Goal: Task Accomplishment & Management: Complete application form

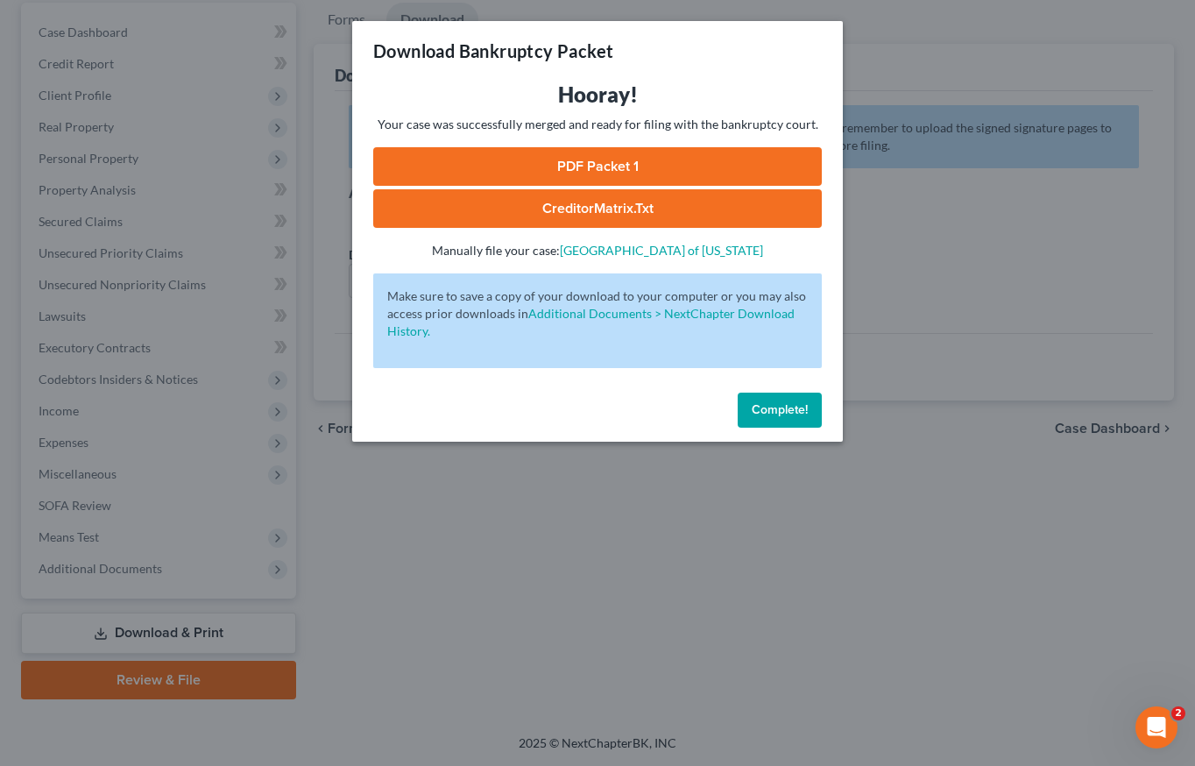
click at [754, 421] on button "Complete!" at bounding box center [780, 409] width 84 height 35
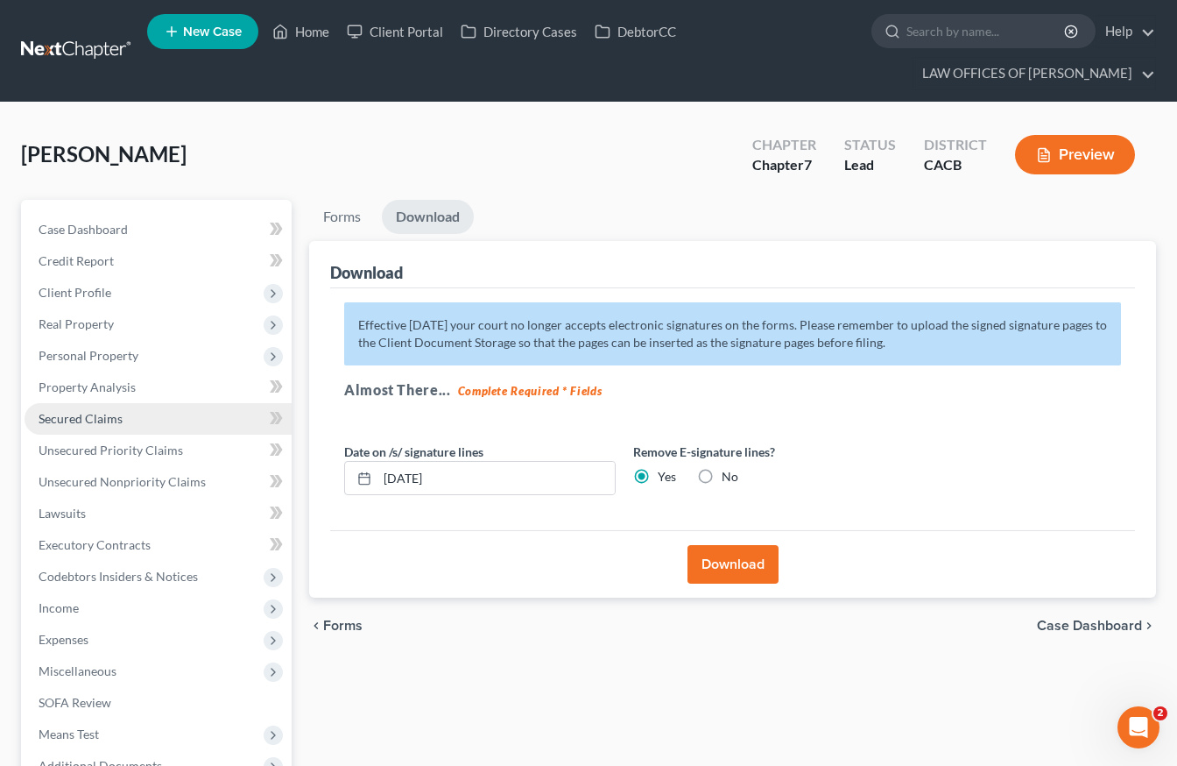
click at [145, 421] on link "Secured Claims" at bounding box center [158, 419] width 267 height 32
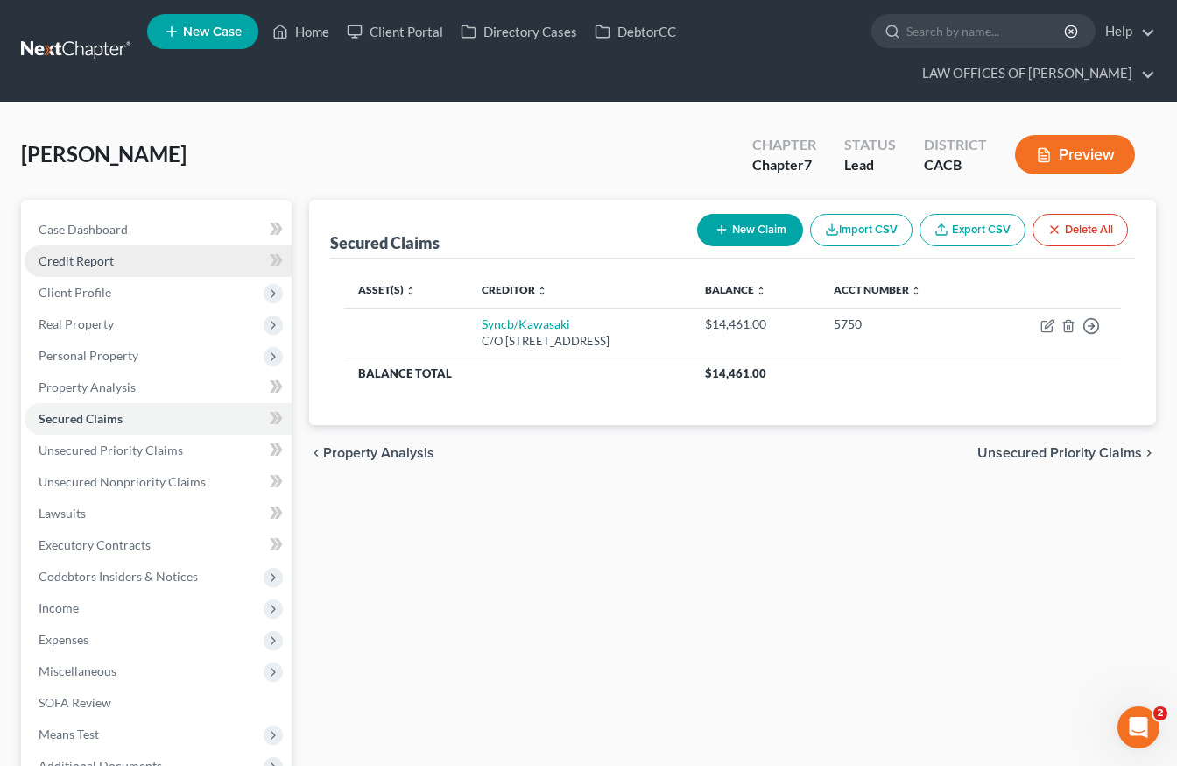
click at [141, 252] on link "Credit Report" at bounding box center [158, 261] width 267 height 32
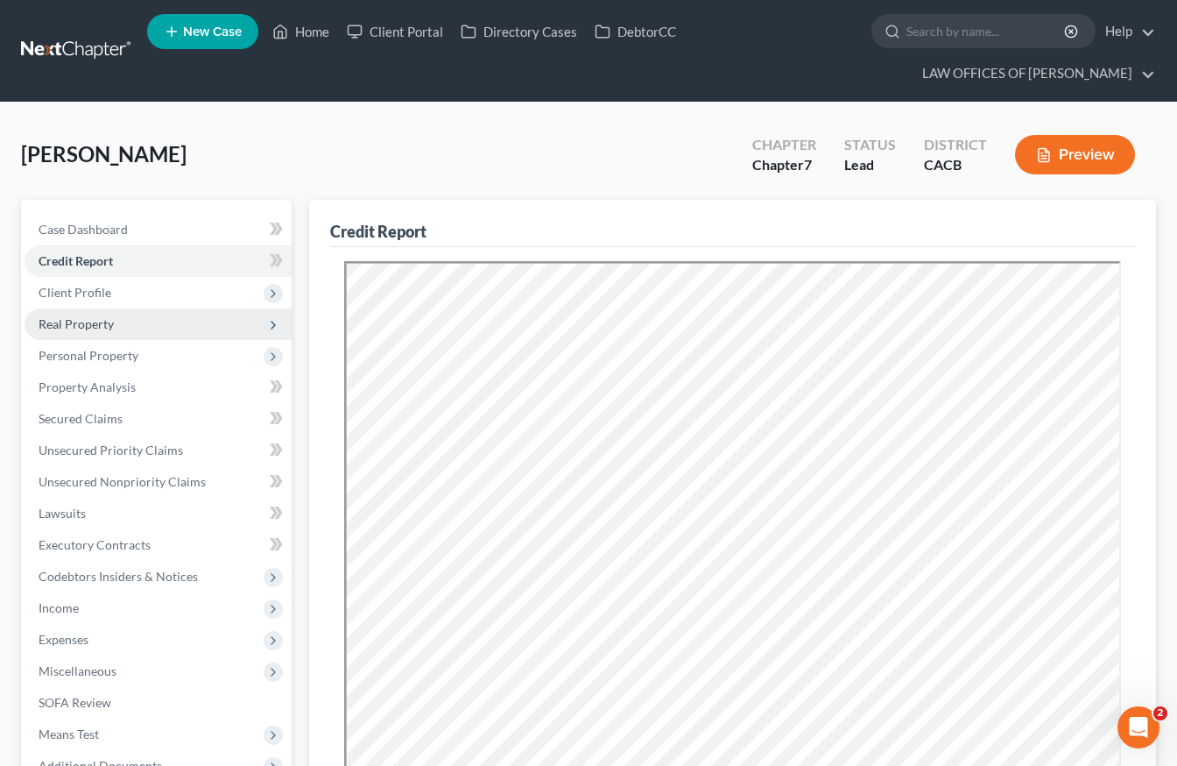
click at [116, 315] on span "Real Property" at bounding box center [158, 324] width 267 height 32
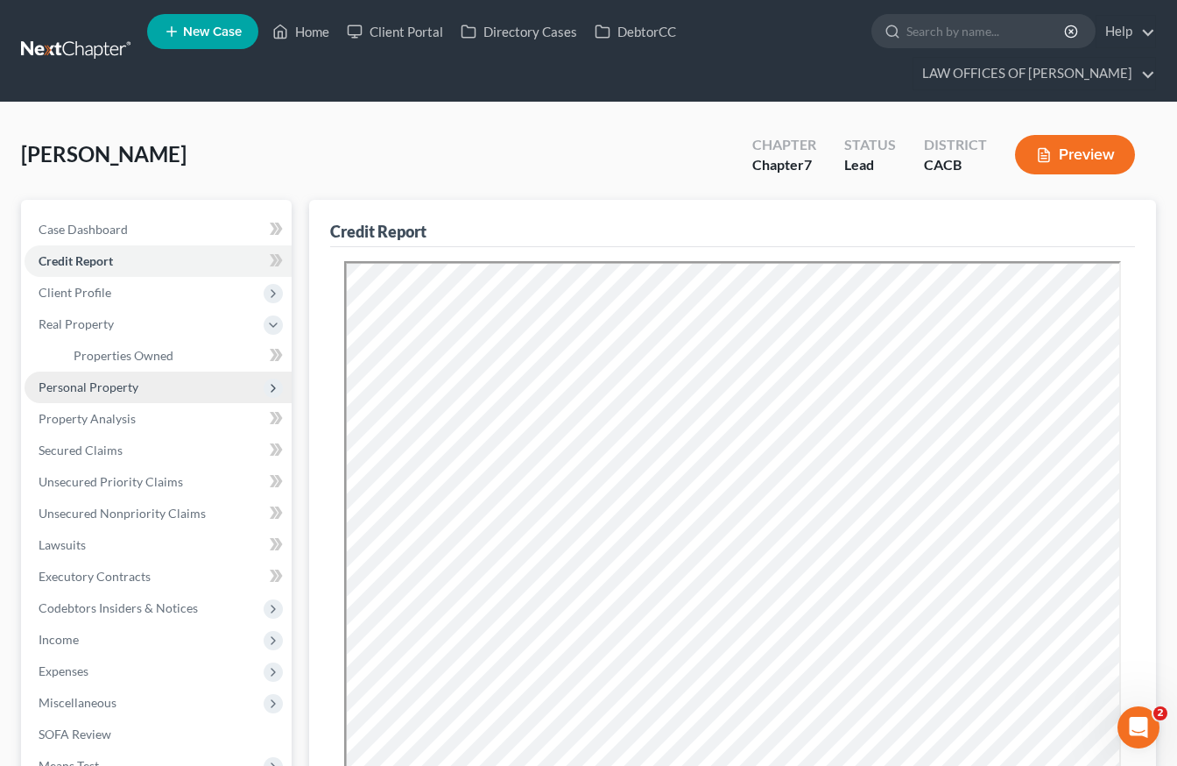
click at [96, 385] on span "Personal Property" at bounding box center [89, 386] width 100 height 15
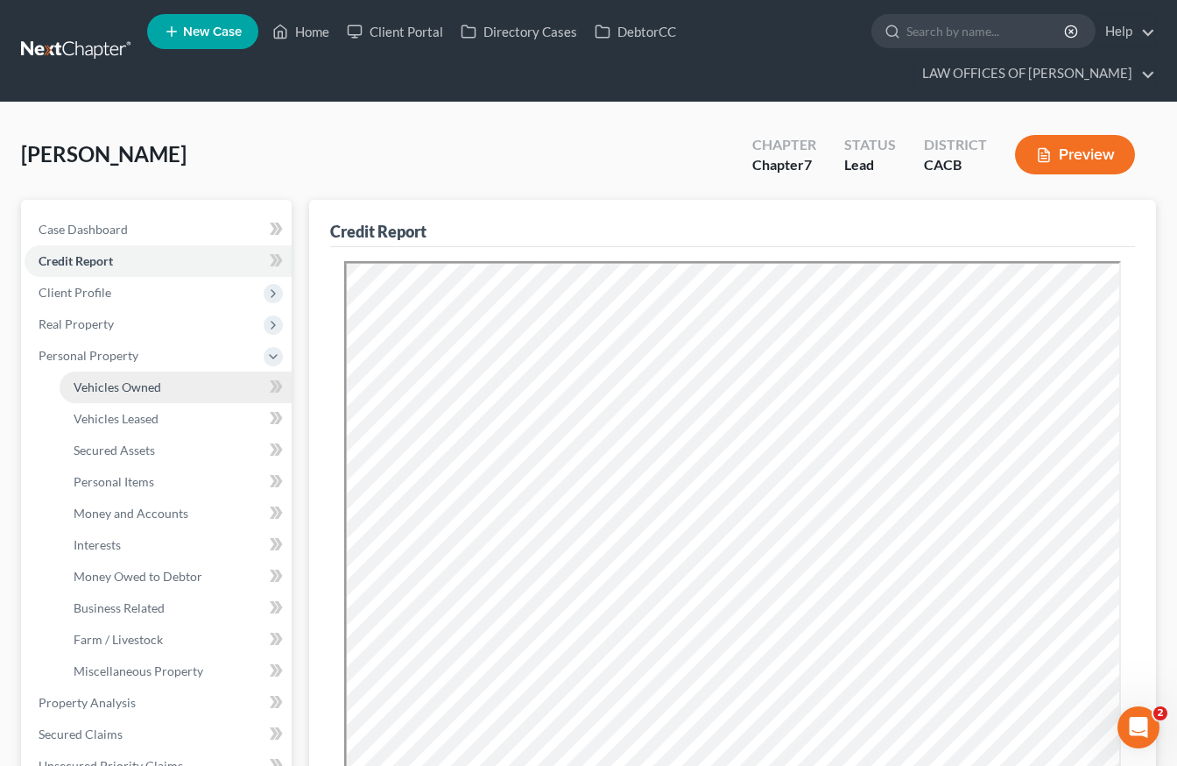
click at [106, 385] on span "Vehicles Owned" at bounding box center [118, 386] width 88 height 15
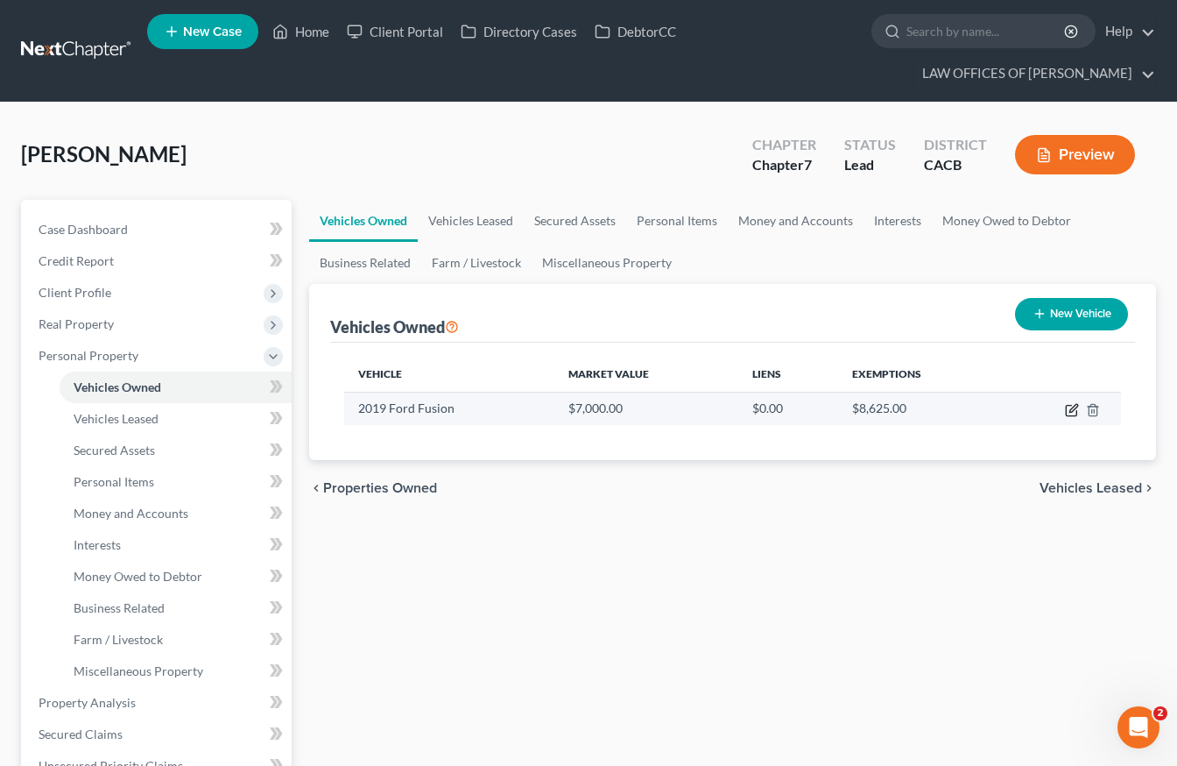
click at [1070, 407] on icon "button" at bounding box center [1072, 410] width 14 height 14
select select "0"
select select "7"
select select "2"
select select "3"
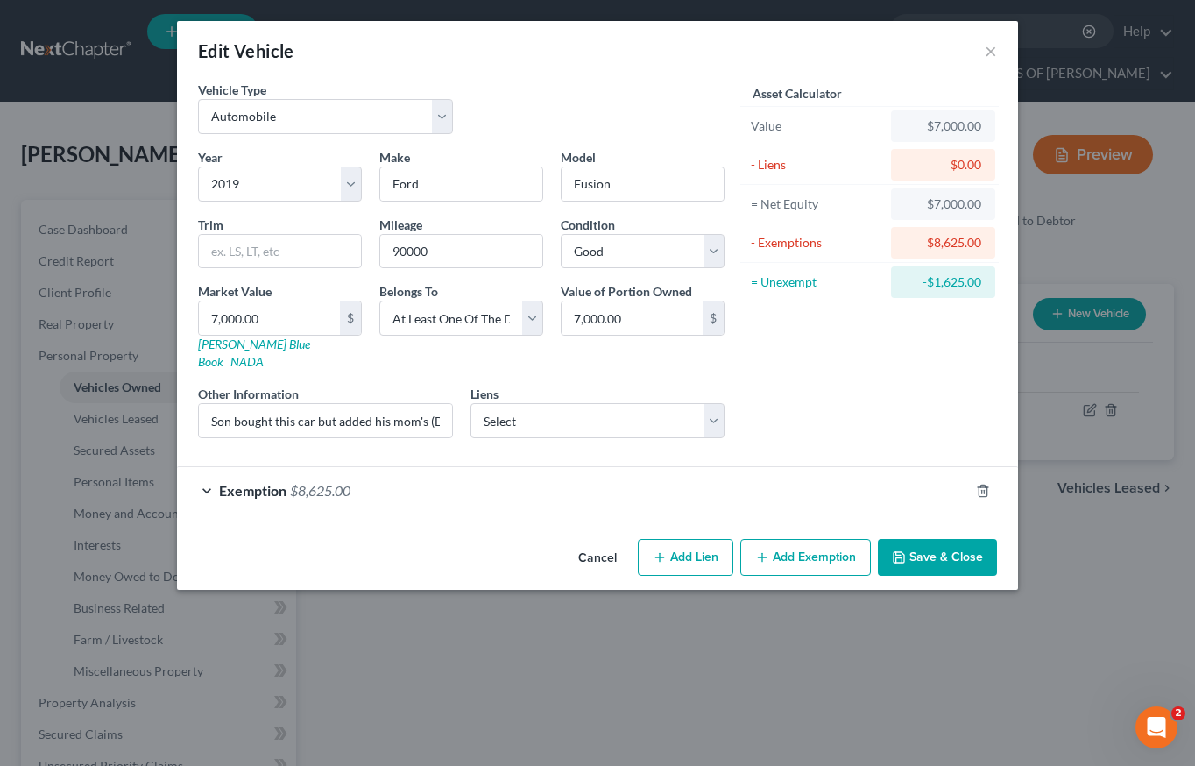
click at [524, 481] on div "Exemption $8,625.00" at bounding box center [573, 490] width 792 height 46
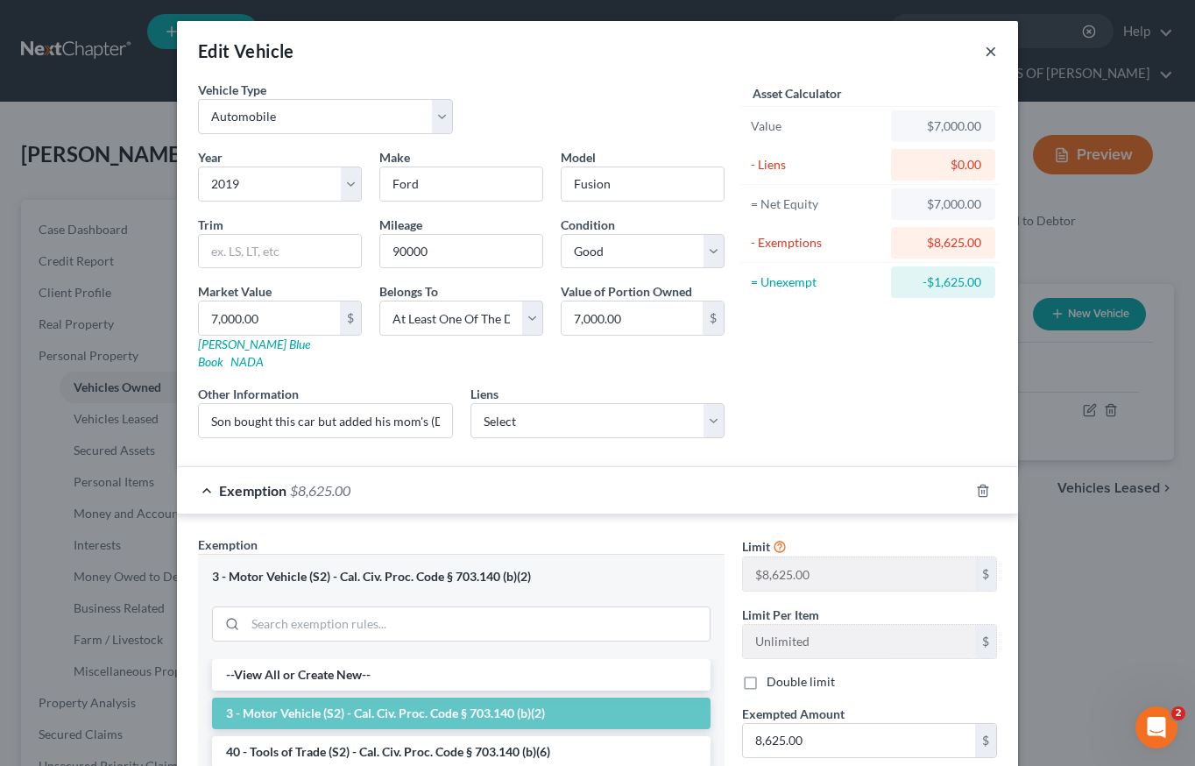
click at [985, 46] on button "×" at bounding box center [991, 50] width 12 height 21
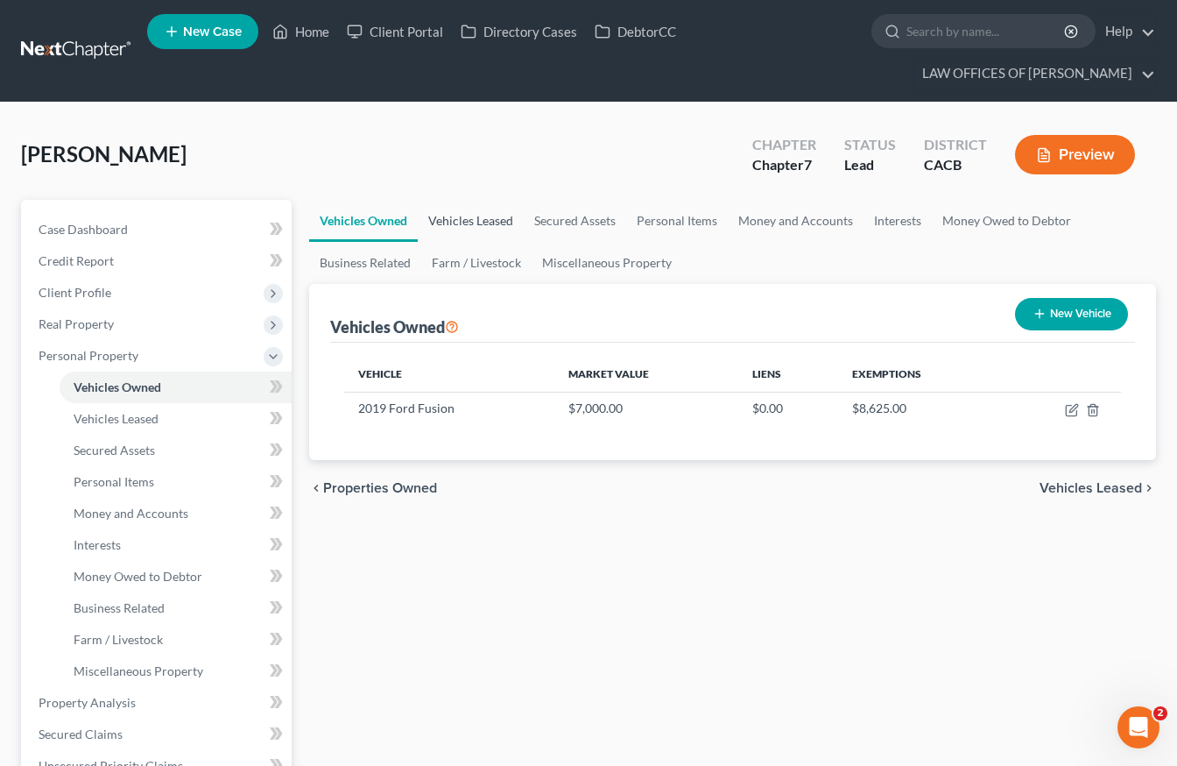
click at [464, 214] on link "Vehicles Leased" at bounding box center [471, 221] width 106 height 42
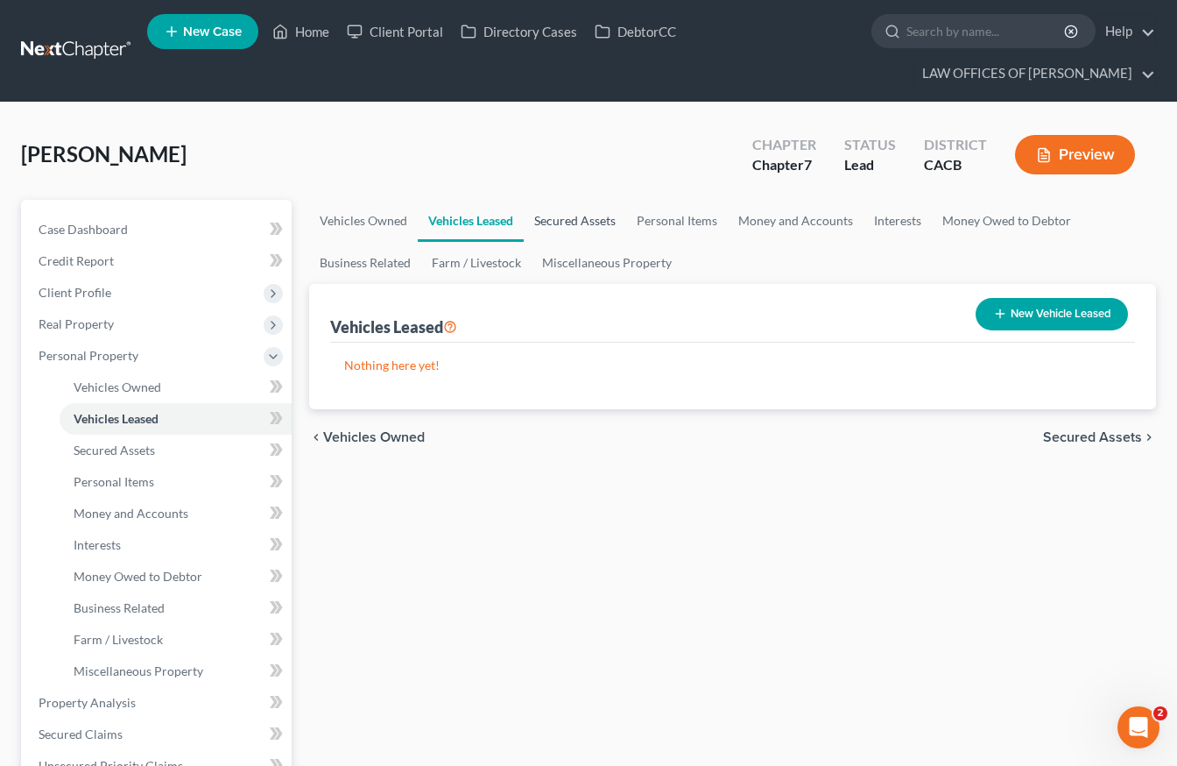
click at [541, 212] on link "Secured Assets" at bounding box center [575, 221] width 102 height 42
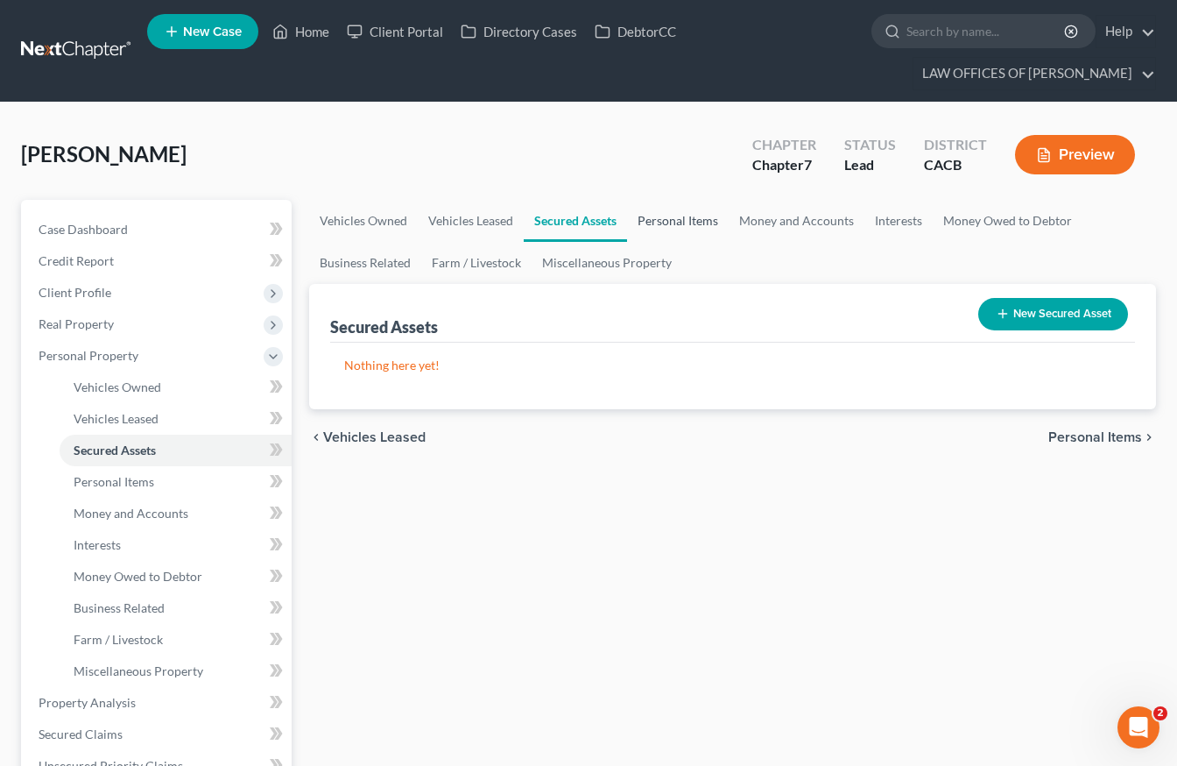
click at [671, 223] on link "Personal Items" at bounding box center [678, 221] width 102 height 42
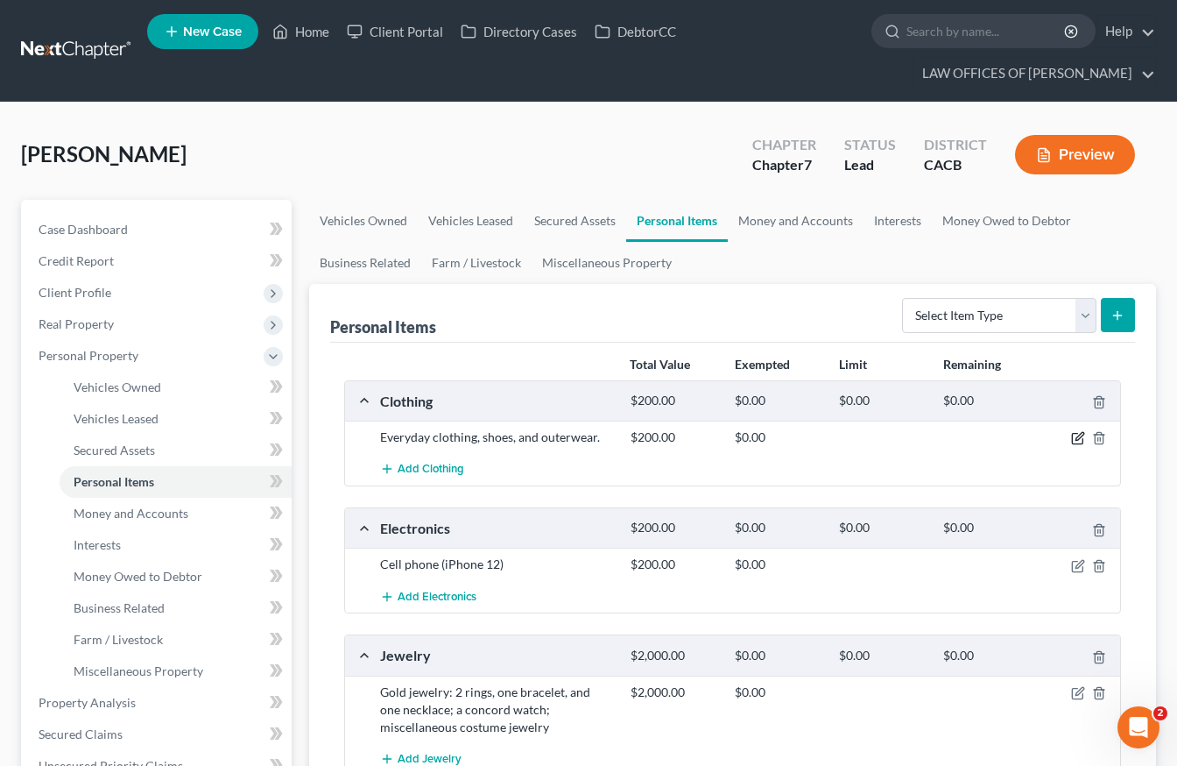
click at [1078, 440] on icon "button" at bounding box center [1080, 437] width 8 height 8
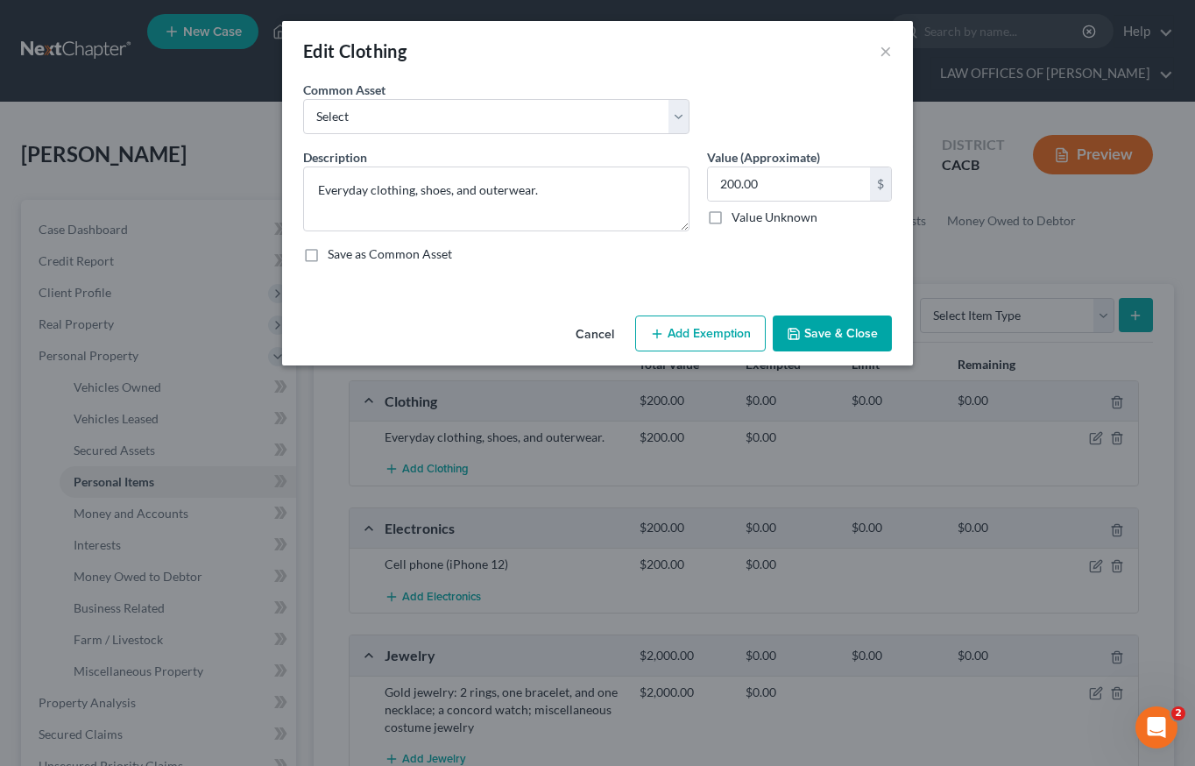
click at [709, 333] on button "Add Exemption" at bounding box center [700, 333] width 131 height 37
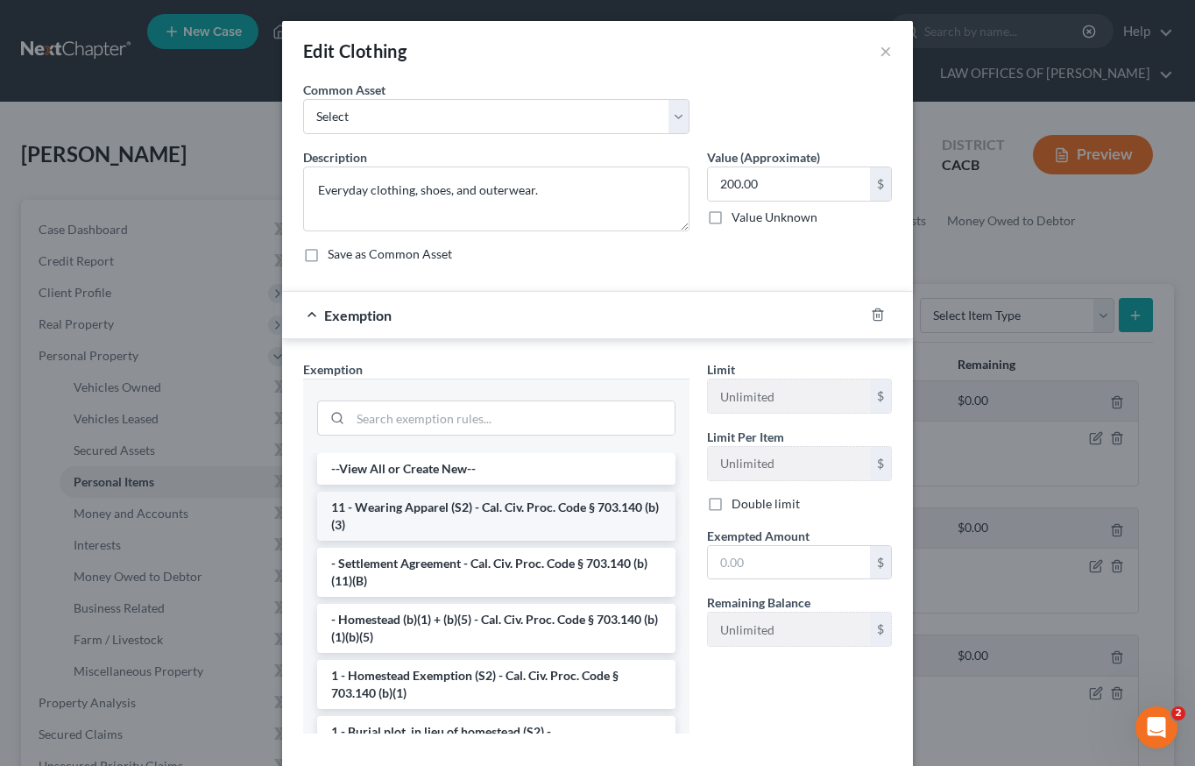
click at [552, 520] on li "11 - Wearing Apparel (S2) - Cal. Civ. Proc. Code § 703.140 (b)(3)" at bounding box center [496, 515] width 358 height 49
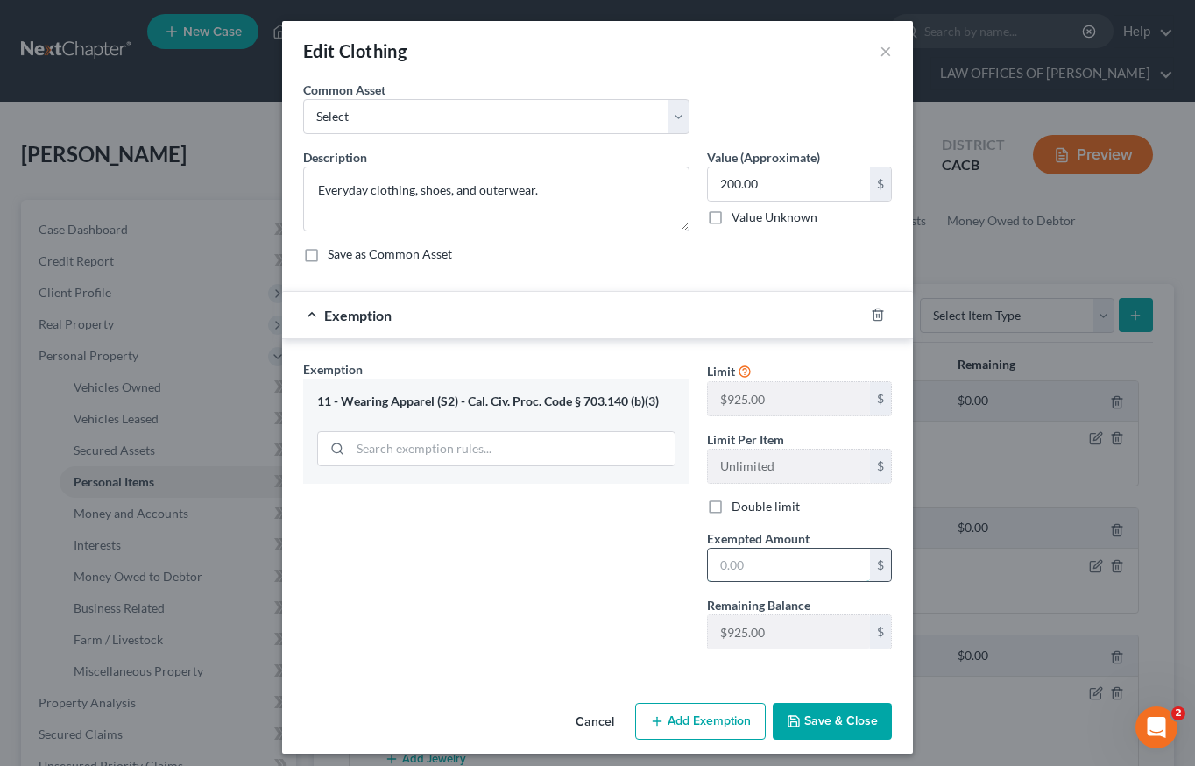
click at [785, 569] on input "text" at bounding box center [789, 564] width 162 height 33
type input "925"
click at [822, 725] on button "Save & Close" at bounding box center [832, 721] width 119 height 37
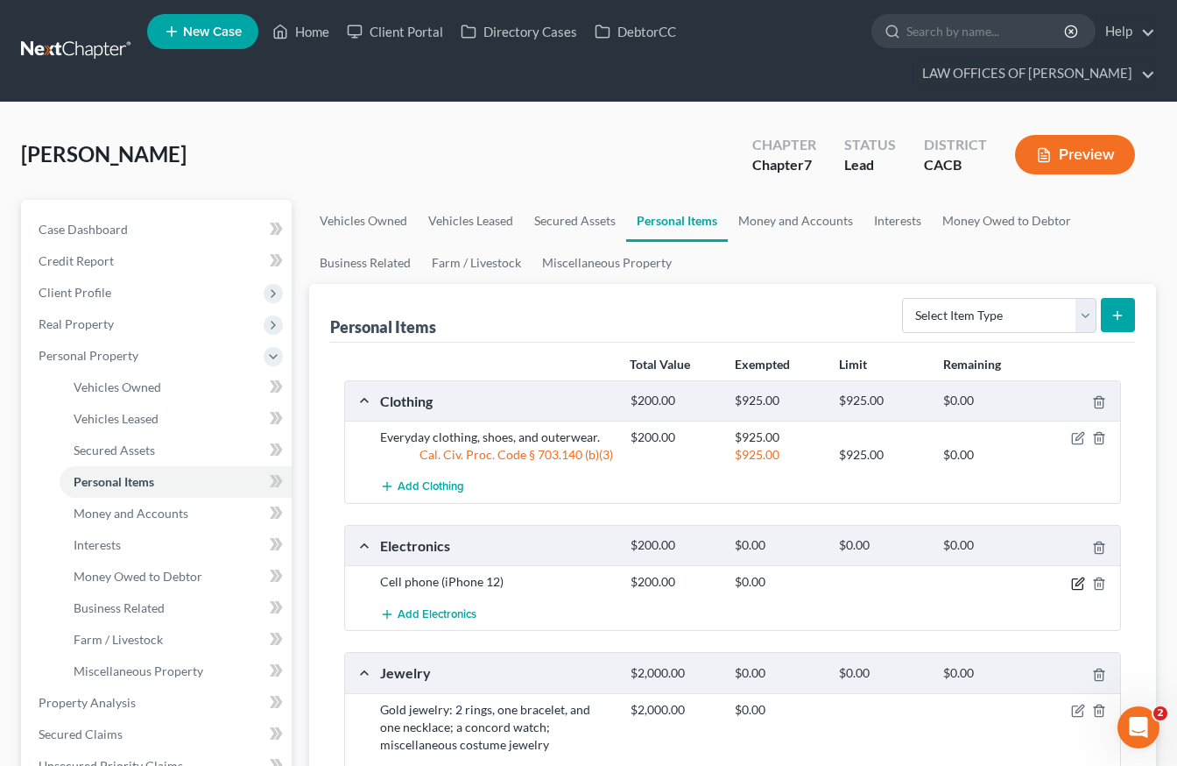
click at [1080, 589] on icon "button" at bounding box center [1078, 583] width 14 height 14
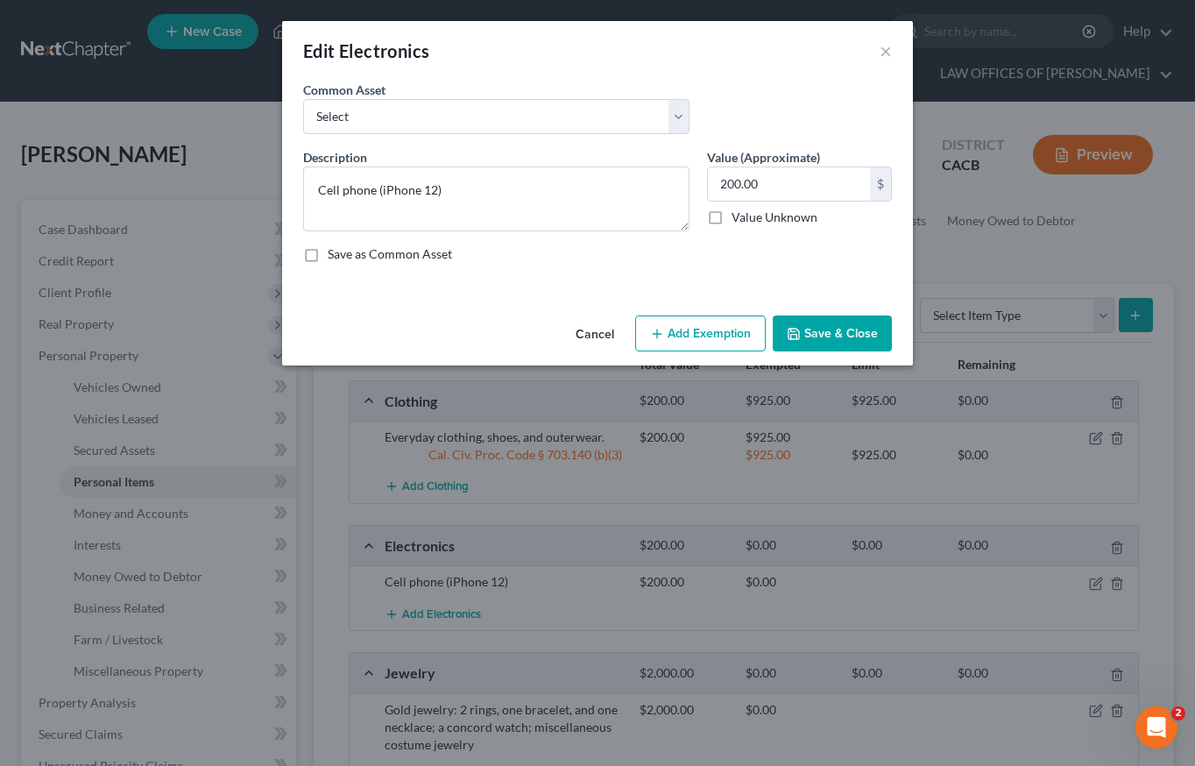
click at [720, 328] on button "Add Exemption" at bounding box center [700, 333] width 131 height 37
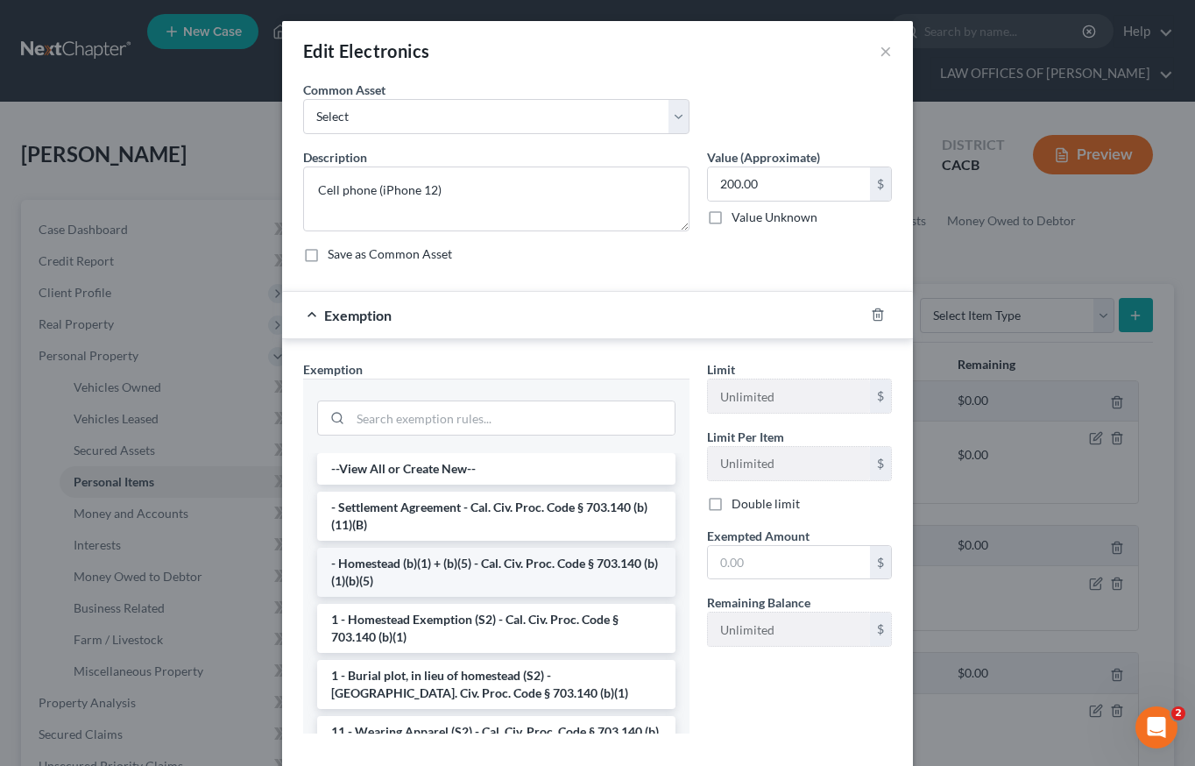
click at [471, 575] on li "- Homestead (b)(1) + (b)(5) - Cal. Civ. Proc. Code § 703.140 (b)(1)(b)(5)" at bounding box center [496, 572] width 358 height 49
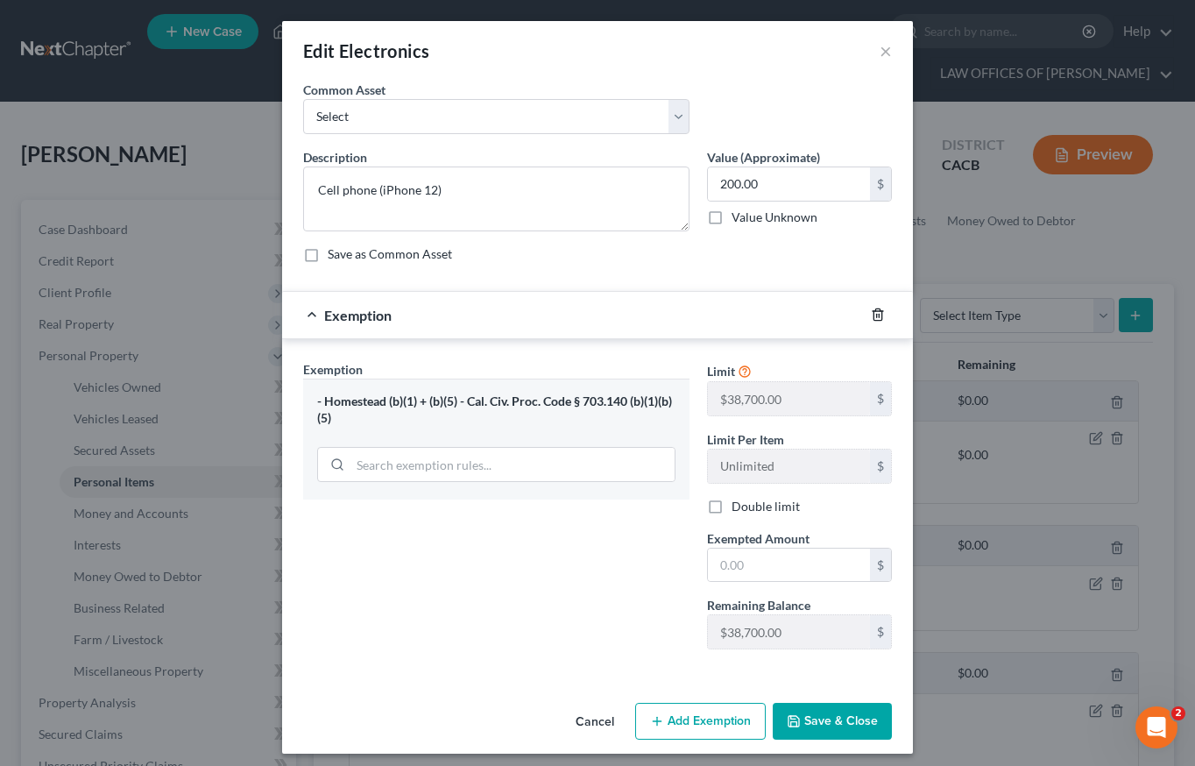
click at [873, 319] on icon "button" at bounding box center [877, 314] width 8 height 11
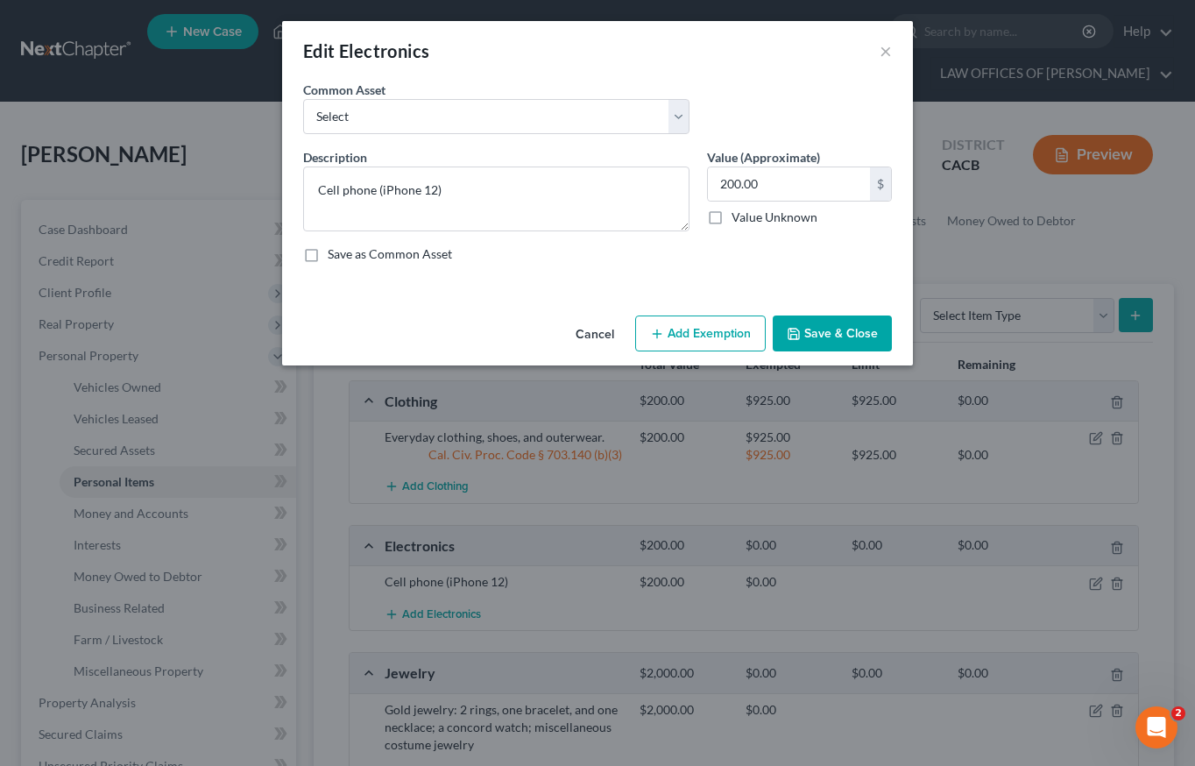
click at [740, 335] on button "Add Exemption" at bounding box center [700, 333] width 131 height 37
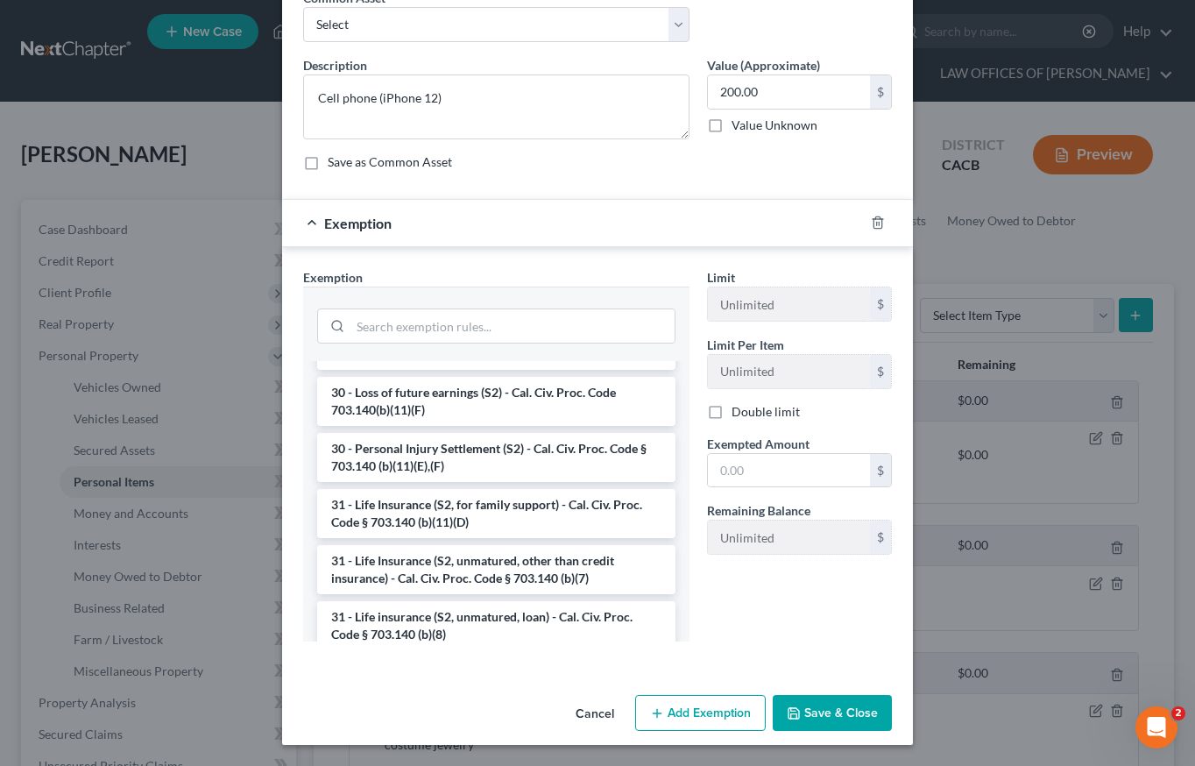
scroll to position [1084, 0]
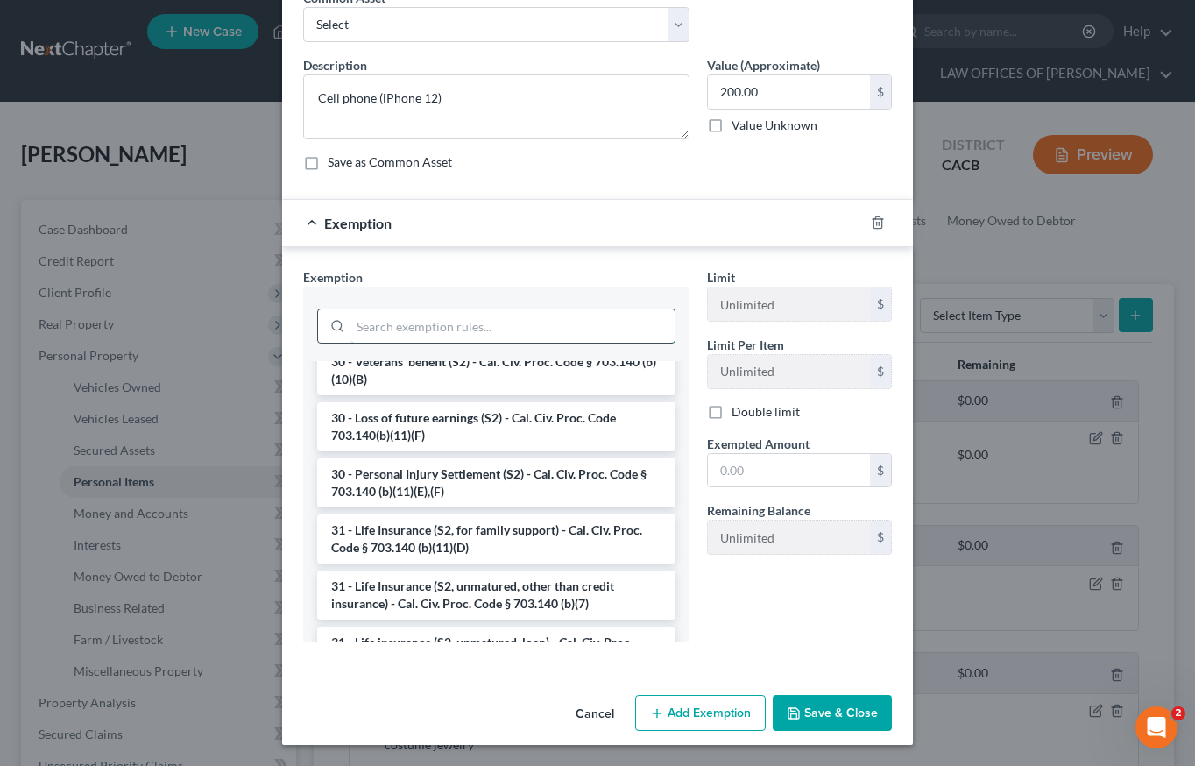
click at [377, 333] on input "search" at bounding box center [512, 325] width 324 height 33
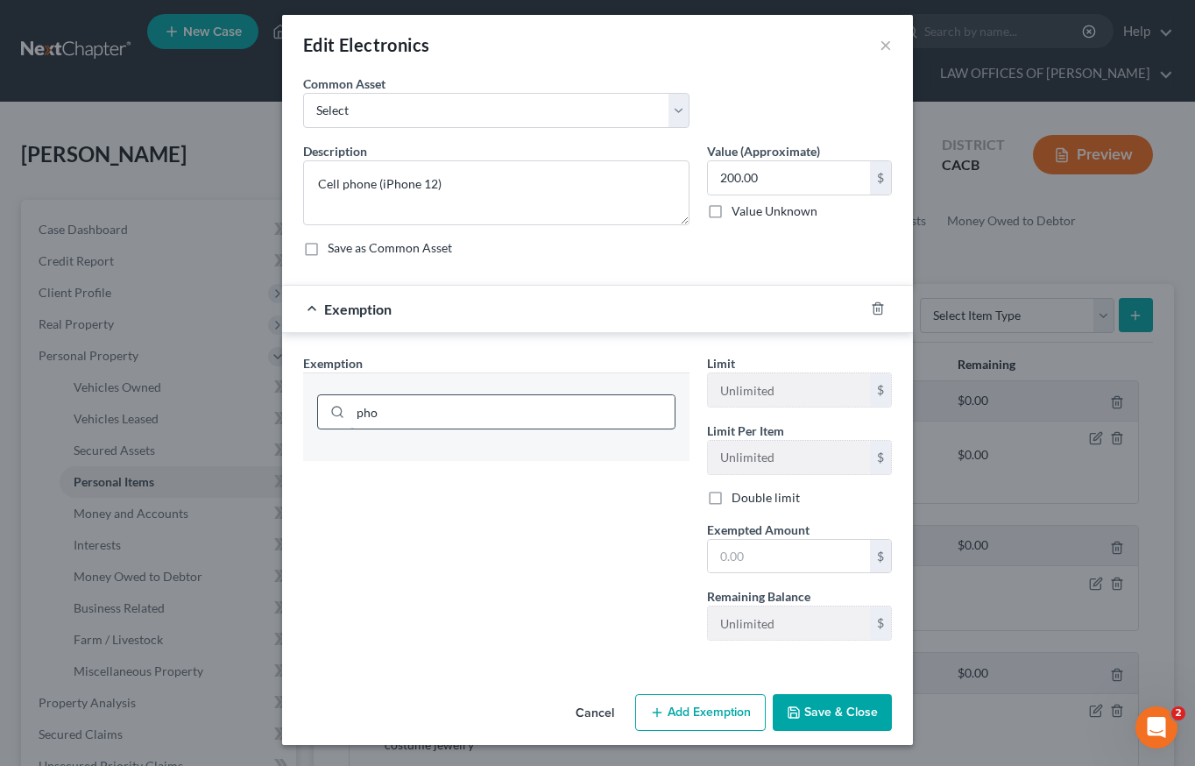
scroll to position [11, 0]
type input "phone"
type input "elec"
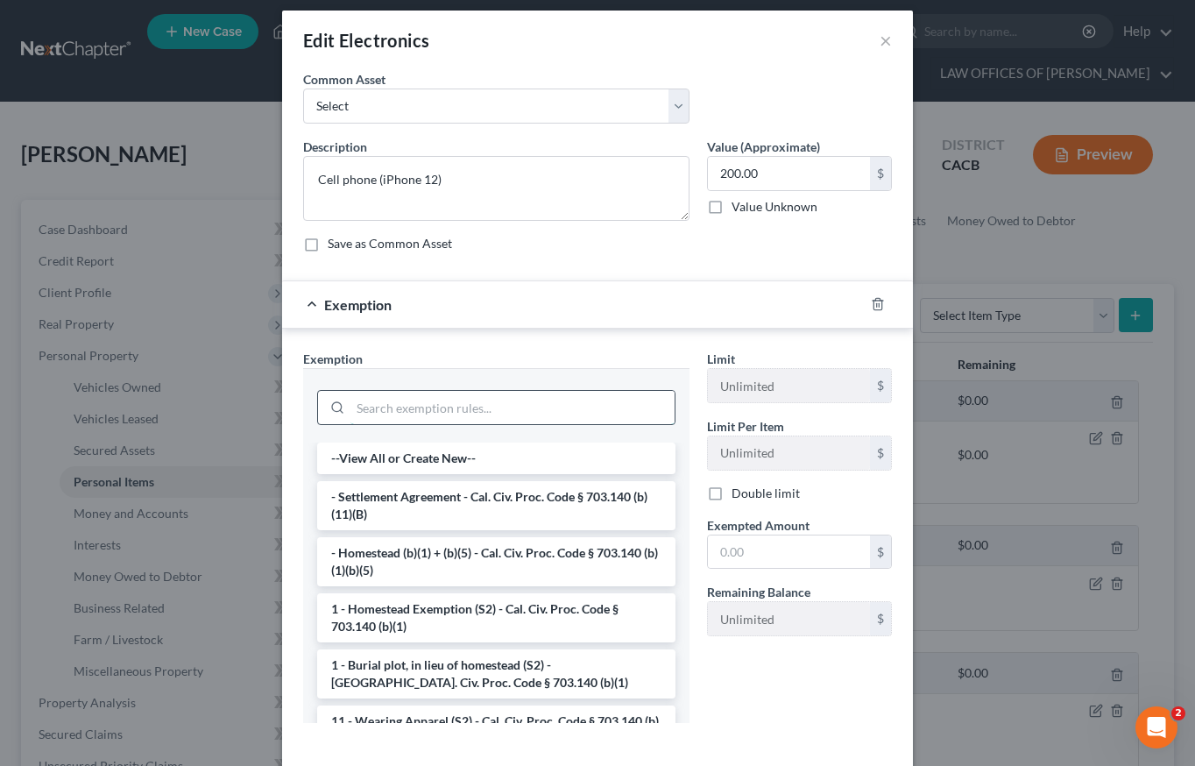
scroll to position [95, 0]
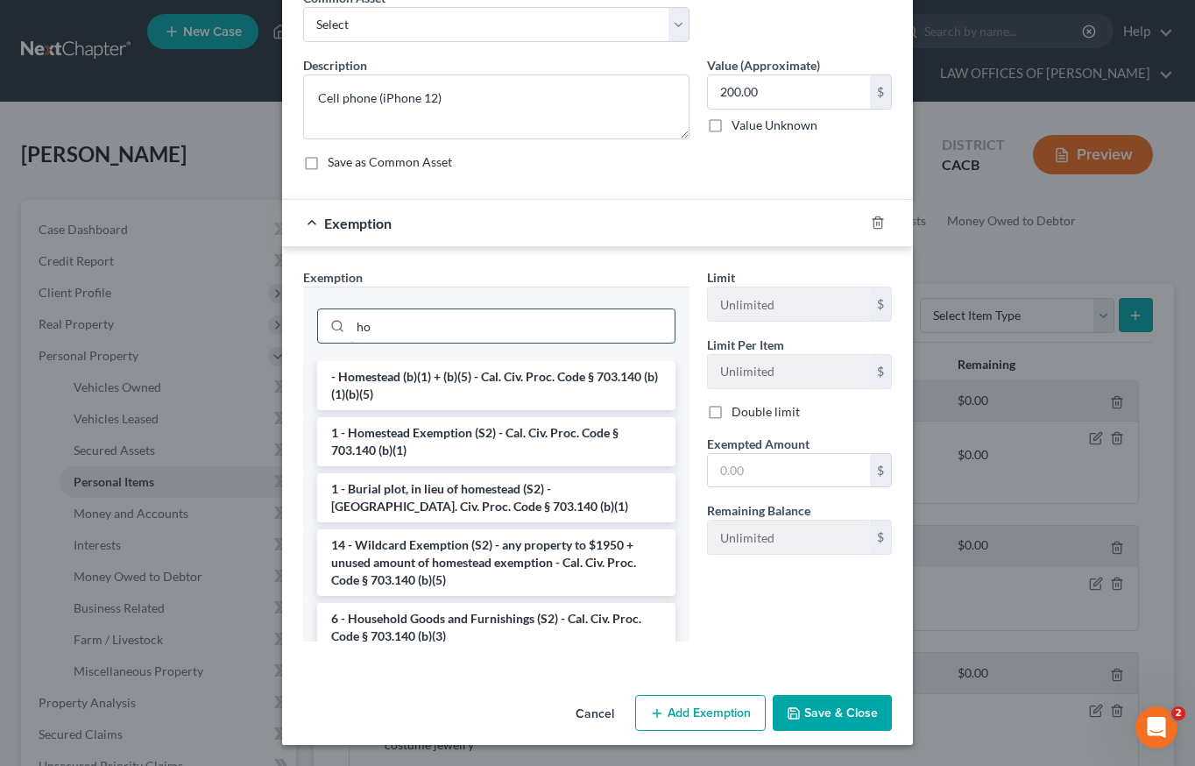
type input "hou"
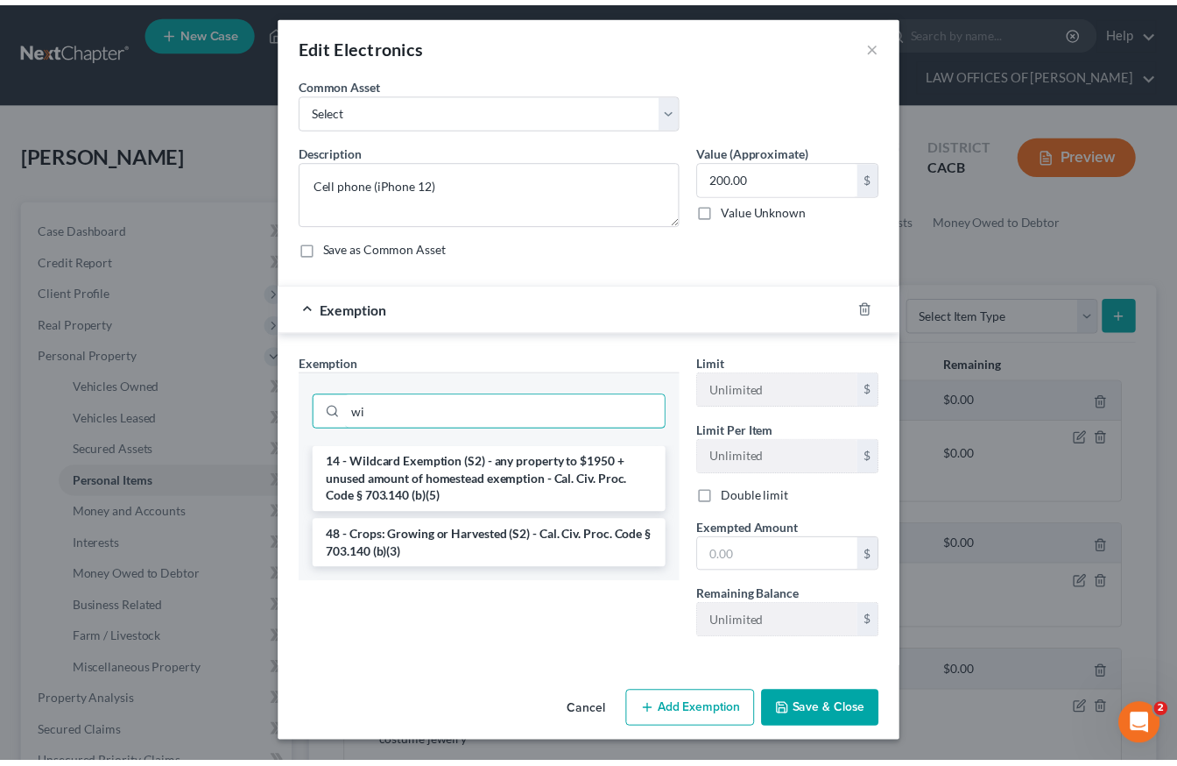
scroll to position [11, 0]
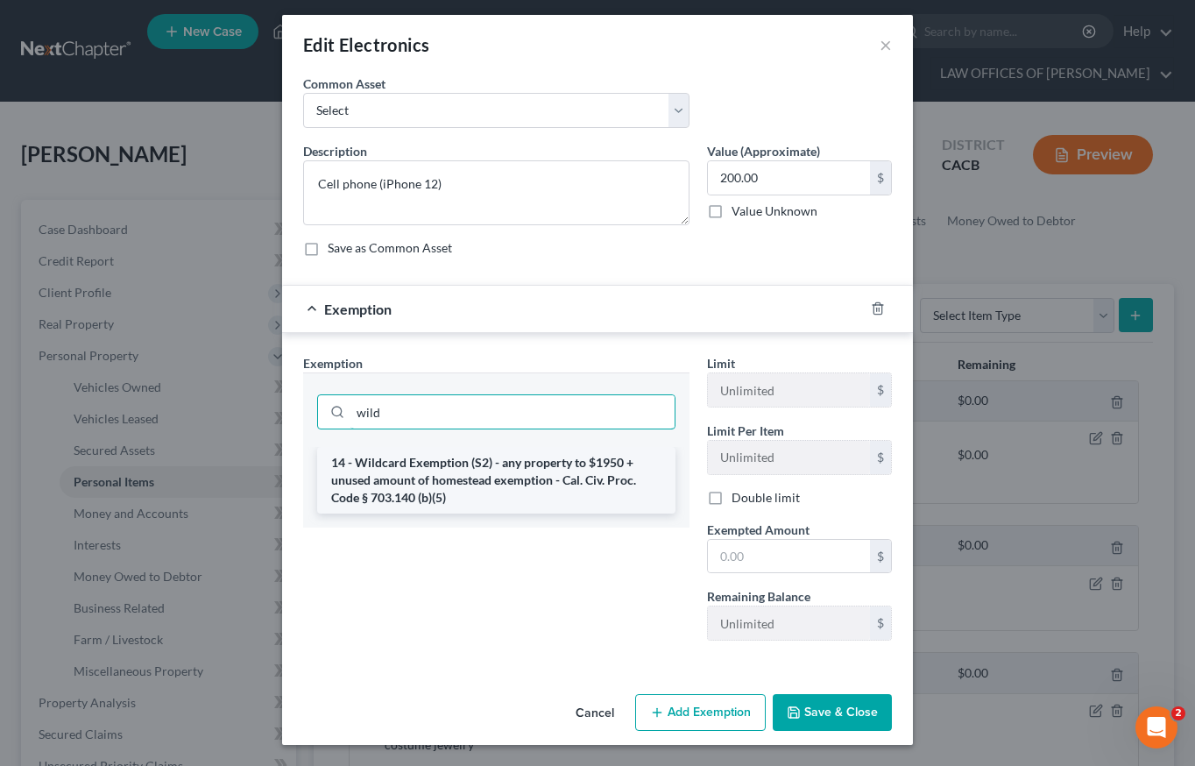
type input "wild"
click at [555, 466] on li "14 - Wildcard Exemption (S2) - any property to $1950 + unused amount of homeste…" at bounding box center [496, 480] width 358 height 67
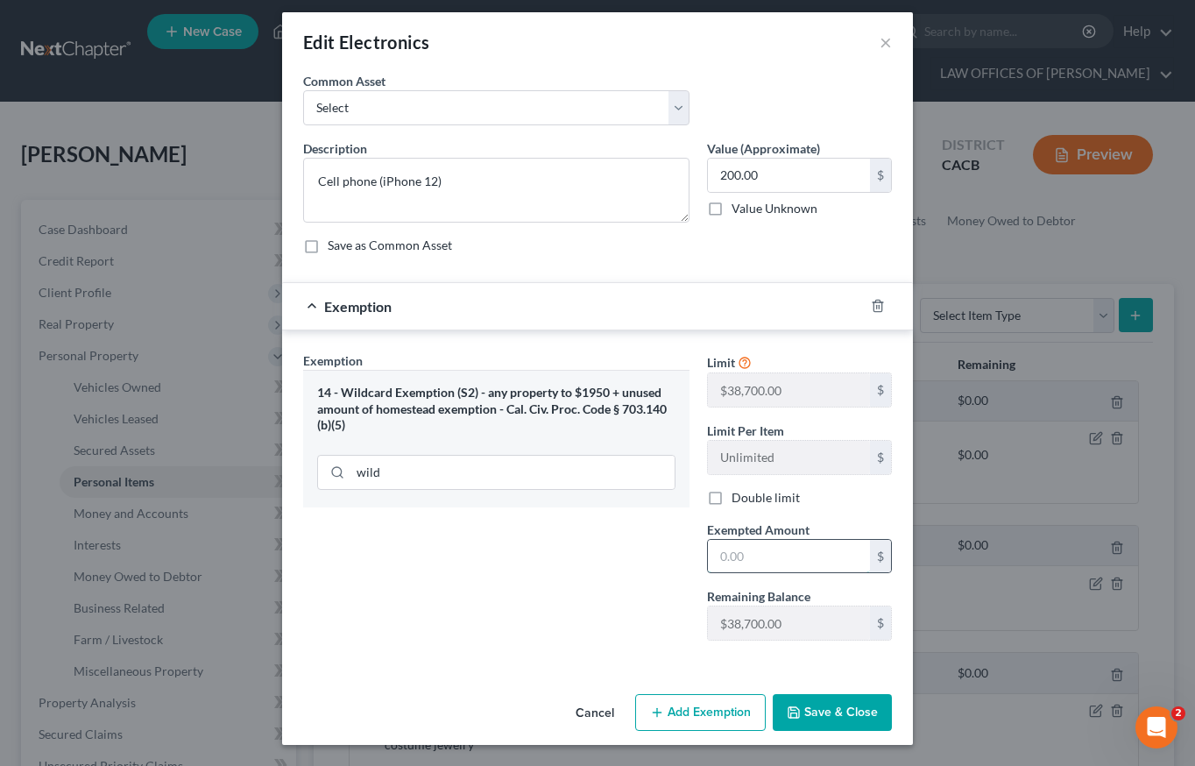
click at [768, 555] on input "text" at bounding box center [789, 556] width 162 height 33
type input "200"
click at [856, 702] on button "Save & Close" at bounding box center [832, 712] width 119 height 37
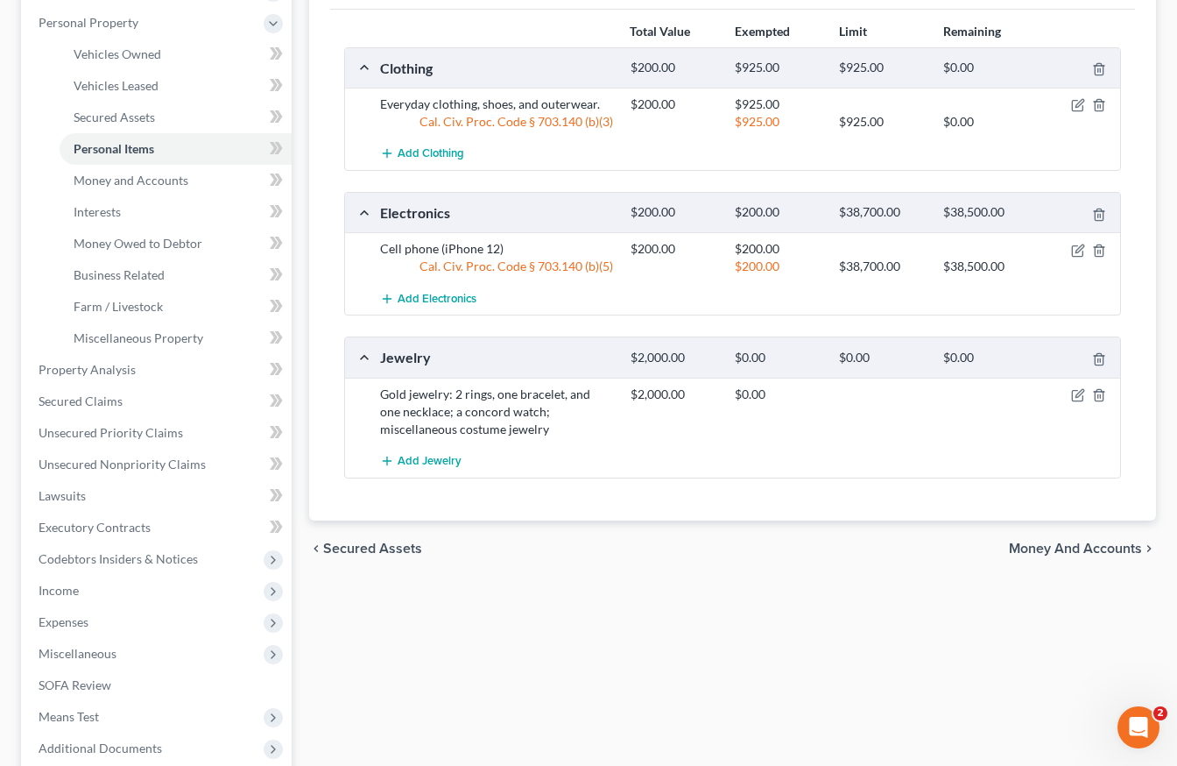
scroll to position [389, 0]
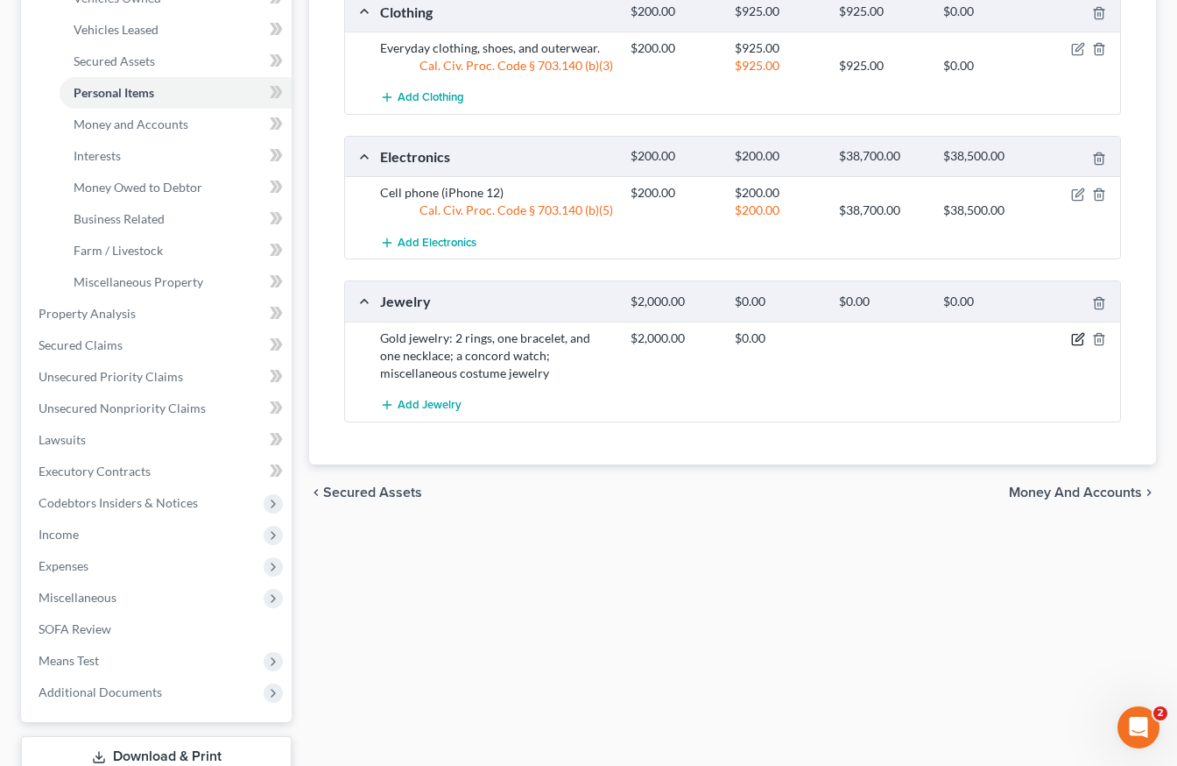
click at [1076, 341] on icon "button" at bounding box center [1080, 337] width 8 height 8
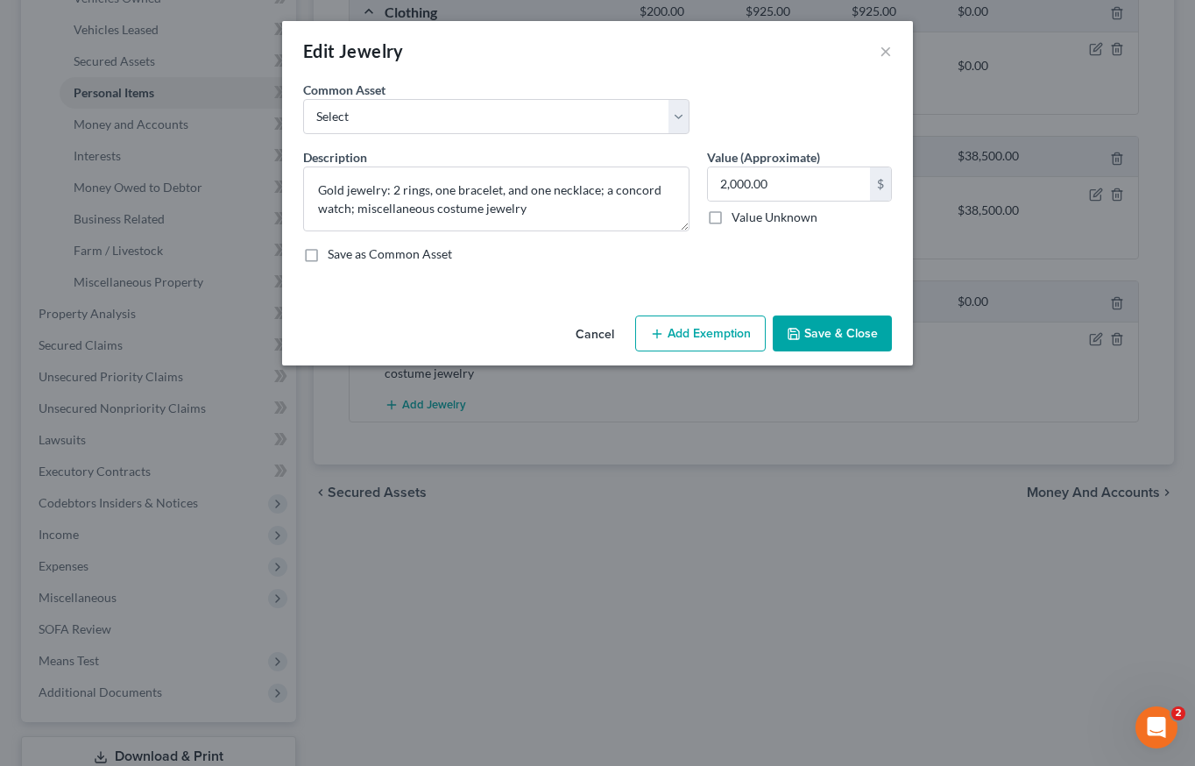
click at [698, 334] on button "Add Exemption" at bounding box center [700, 333] width 131 height 37
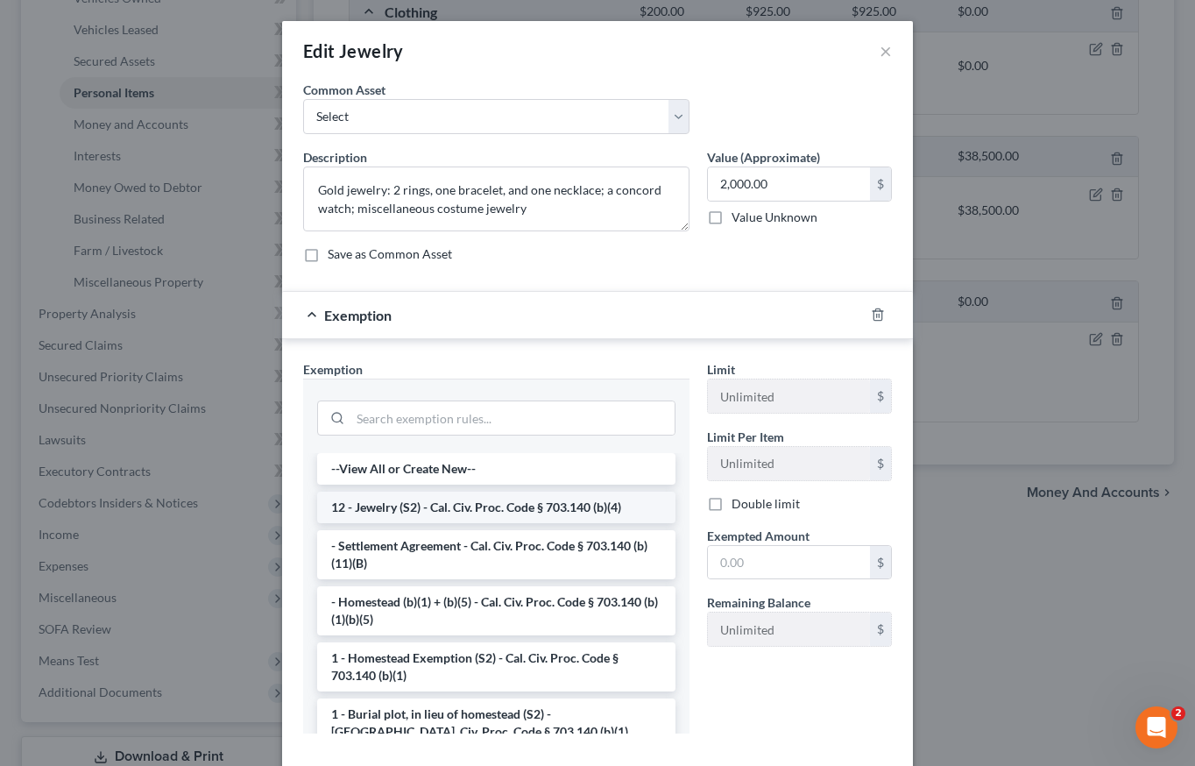
click at [407, 512] on li "12 - Jewelry (S2) - Cal. Civ. Proc. Code § 703.140 (b)(4)" at bounding box center [496, 507] width 358 height 32
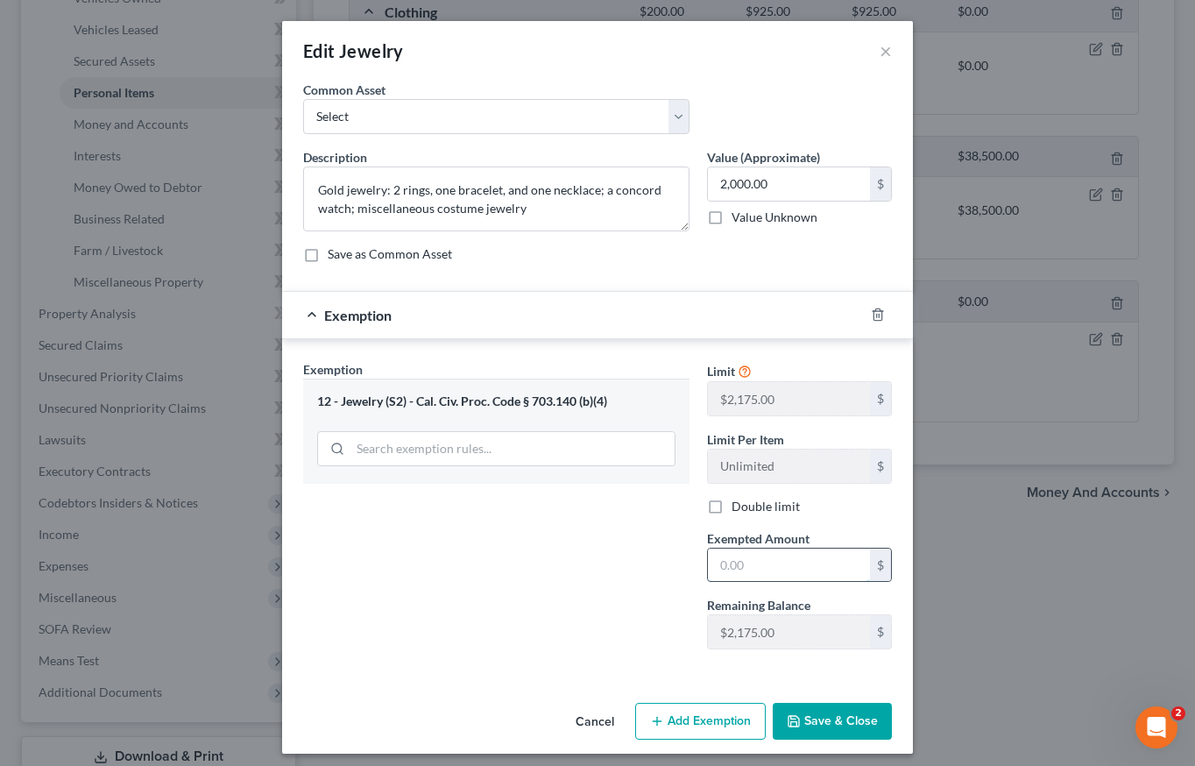
click at [766, 573] on input "text" at bounding box center [789, 564] width 162 height 33
type input "2,000"
click at [836, 723] on button "Save & Close" at bounding box center [832, 721] width 119 height 37
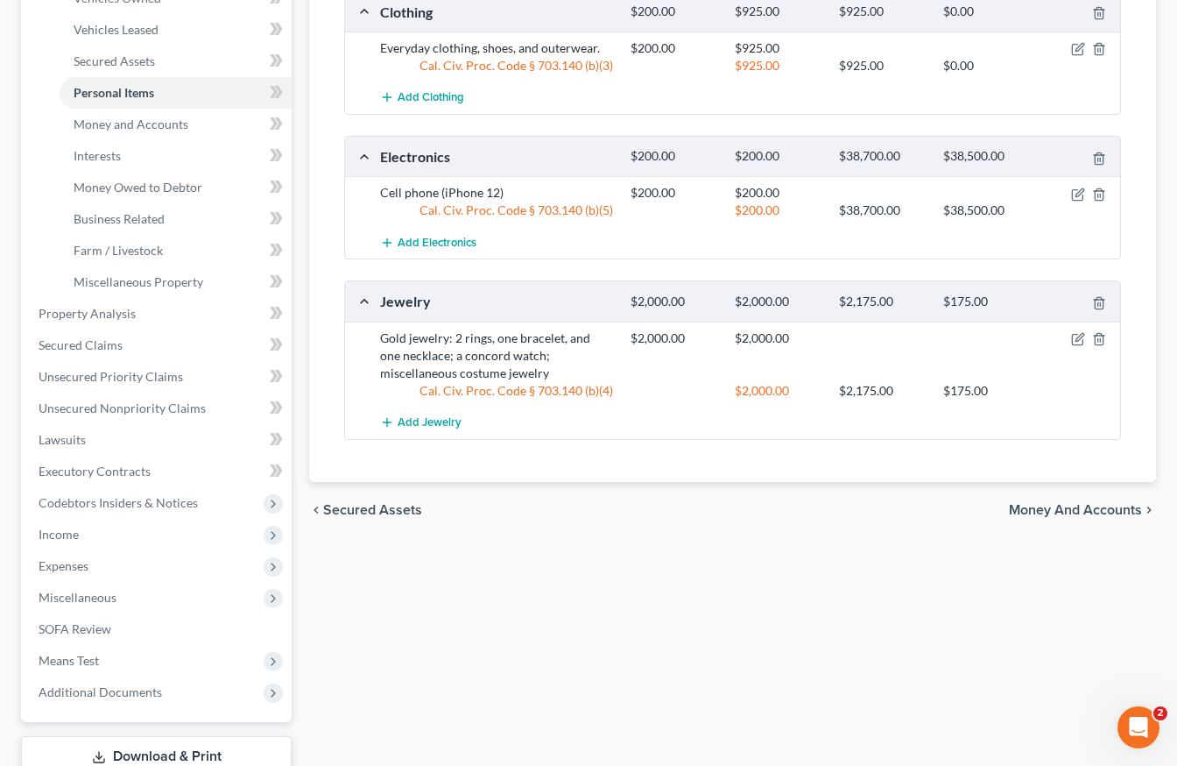
click at [1071, 513] on span "Money and Accounts" at bounding box center [1075, 510] width 133 height 14
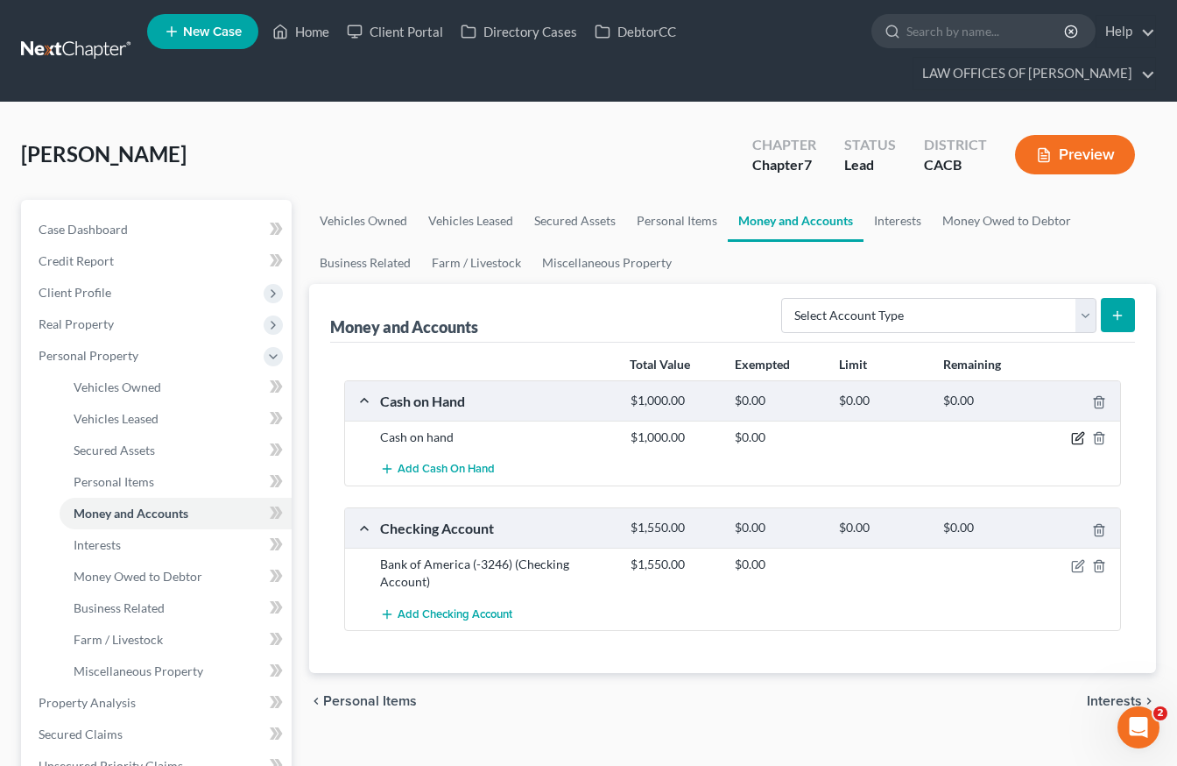
click at [1078, 438] on icon "button" at bounding box center [1078, 438] width 14 height 14
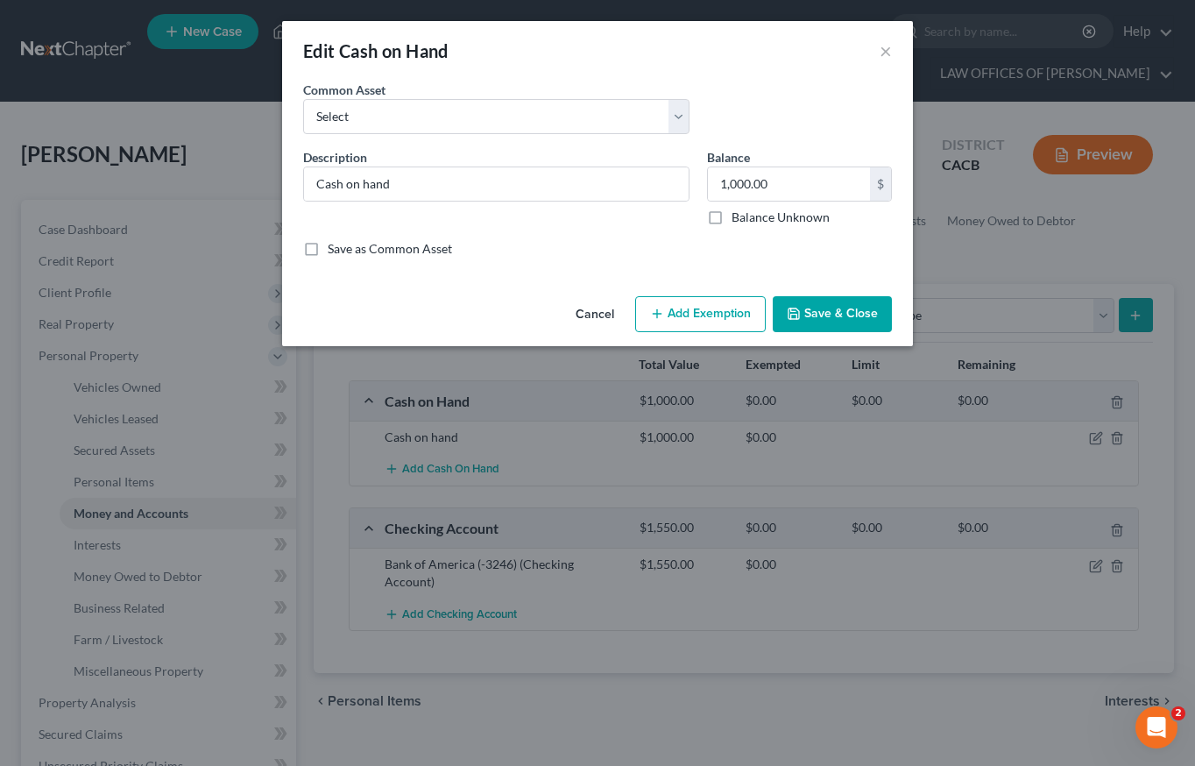
click at [724, 308] on button "Add Exemption" at bounding box center [700, 314] width 131 height 37
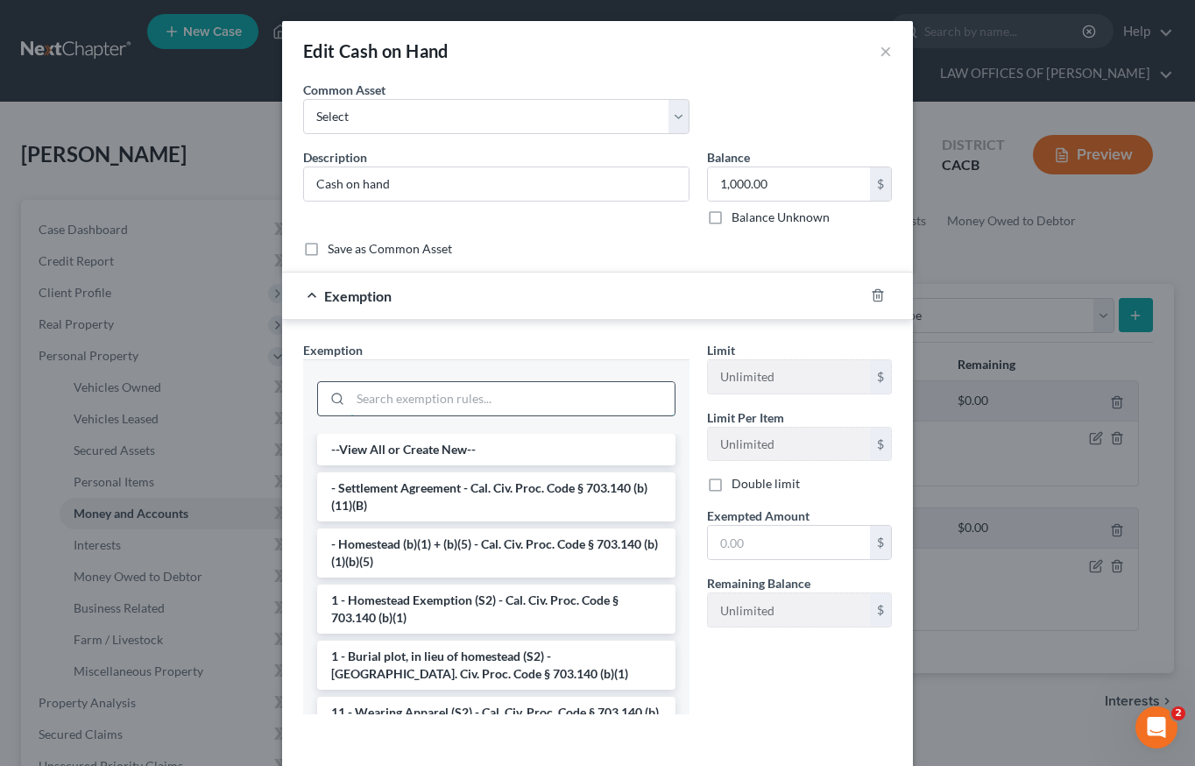
click at [512, 400] on input "search" at bounding box center [512, 398] width 324 height 33
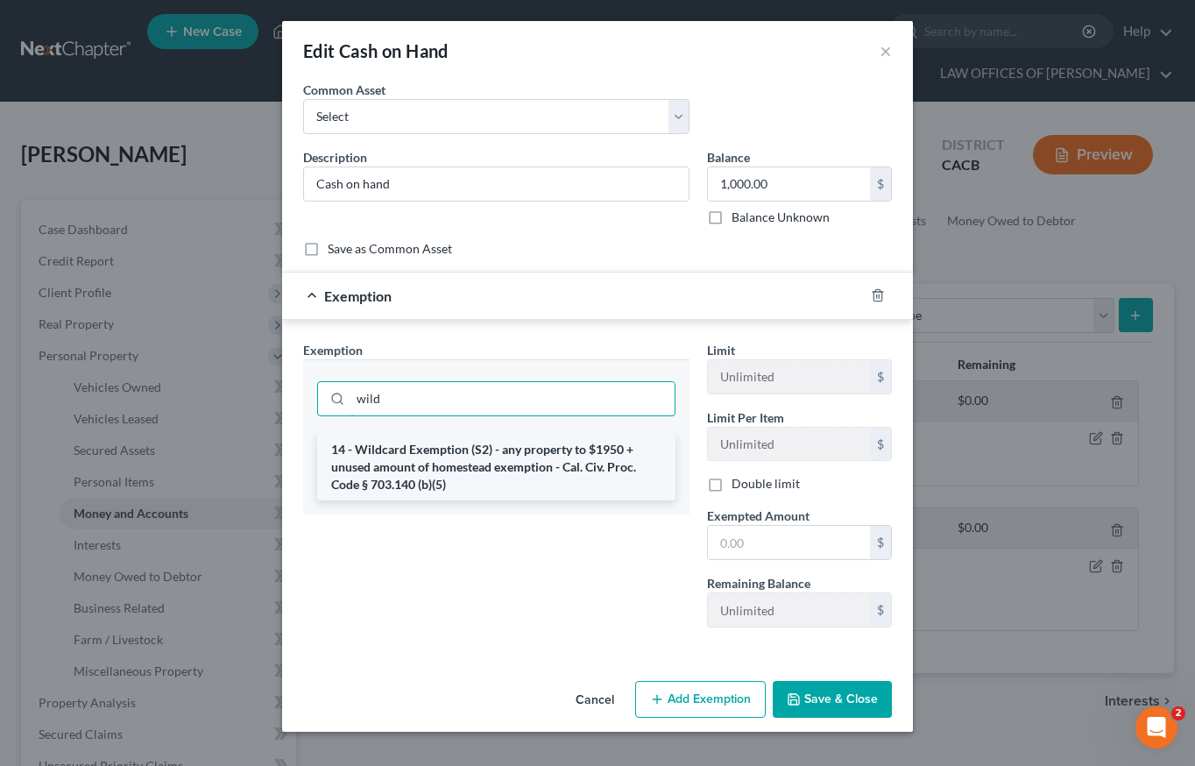
type input "wild"
click at [529, 473] on li "14 - Wildcard Exemption (S2) - any property to $1950 + unused amount of homeste…" at bounding box center [496, 467] width 358 height 67
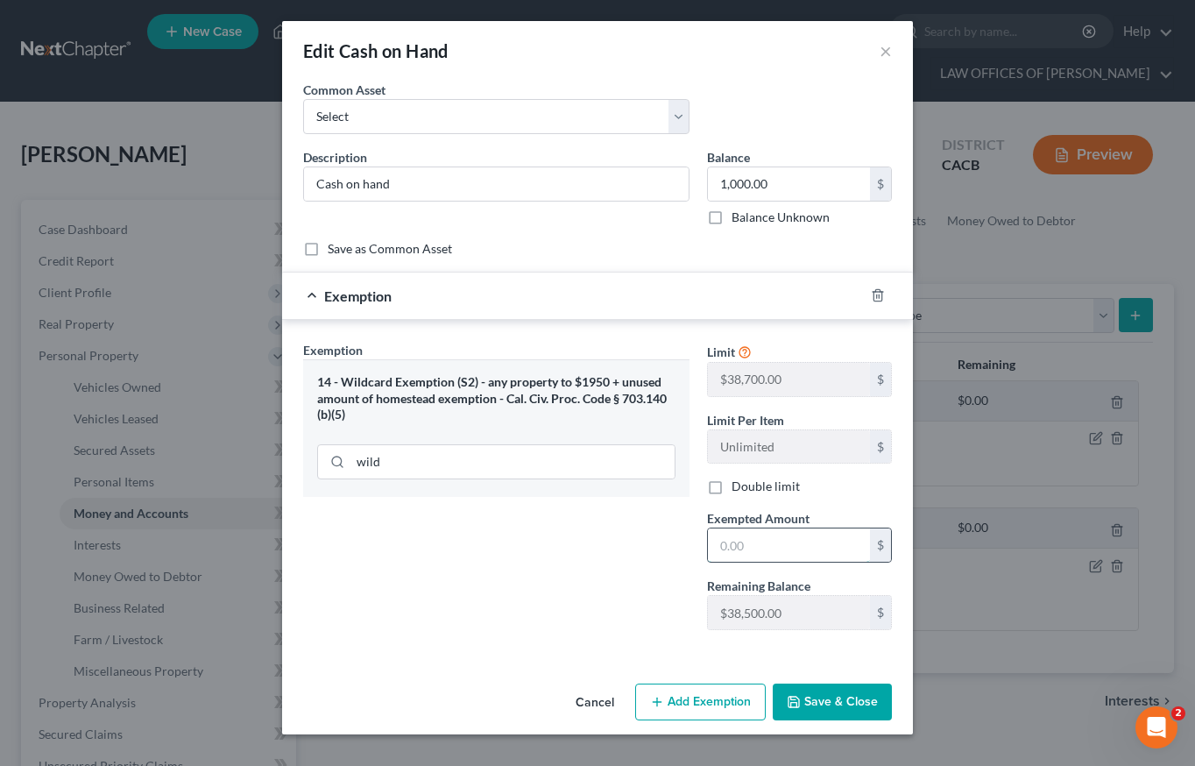
click at [767, 552] on input "text" at bounding box center [789, 544] width 162 height 33
type input "1,000"
click at [848, 702] on button "Save & Close" at bounding box center [832, 701] width 119 height 37
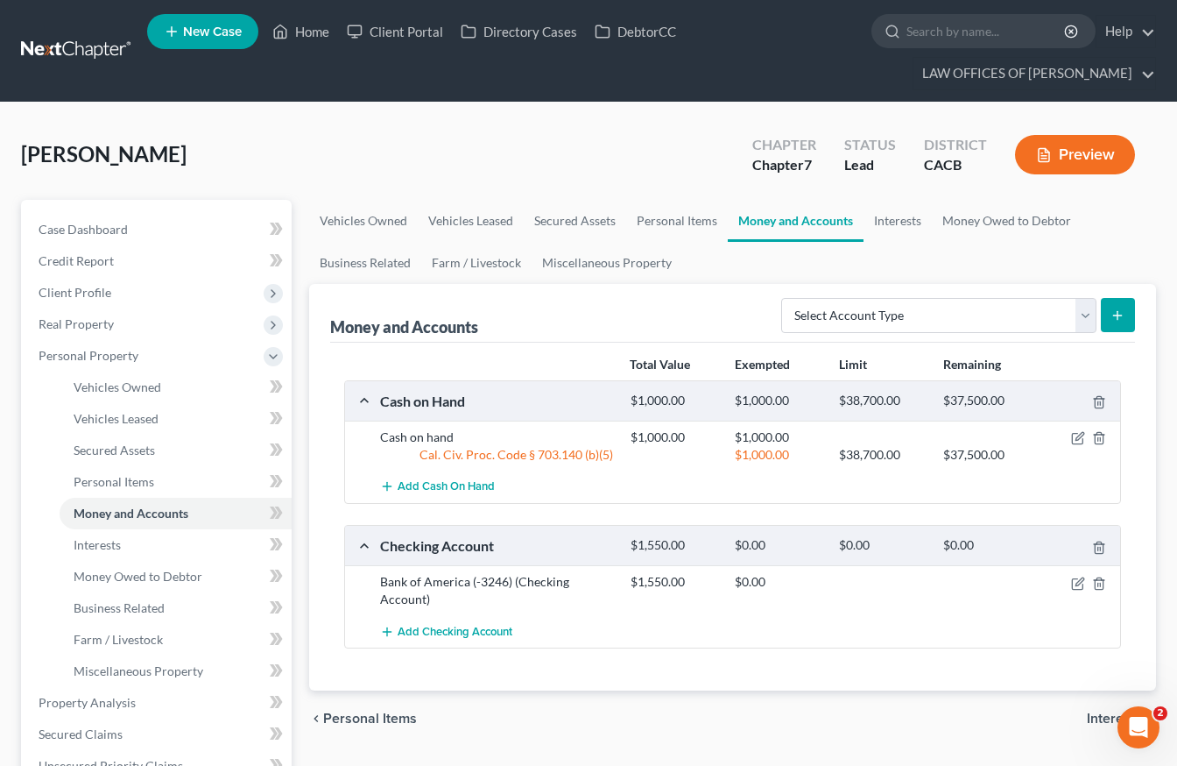
click at [1098, 715] on span "Interests" at bounding box center [1114, 718] width 55 height 14
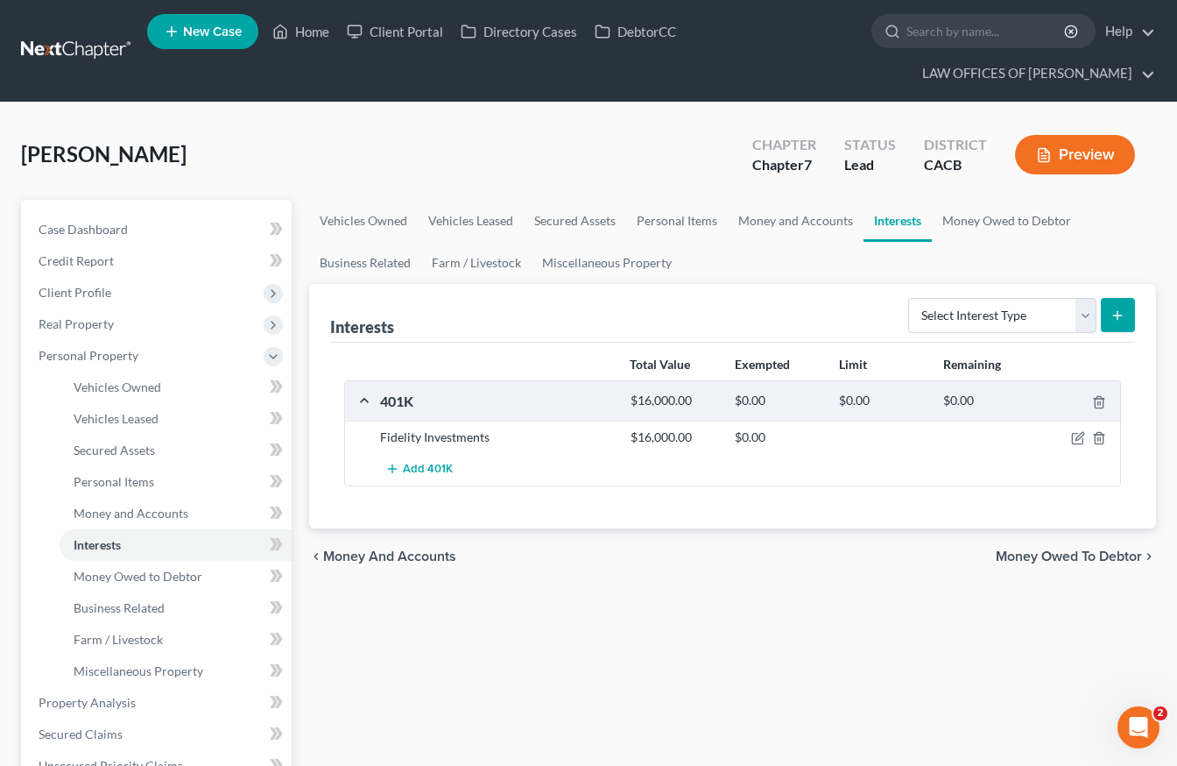
click at [377, 559] on span "Money and Accounts" at bounding box center [389, 556] width 133 height 14
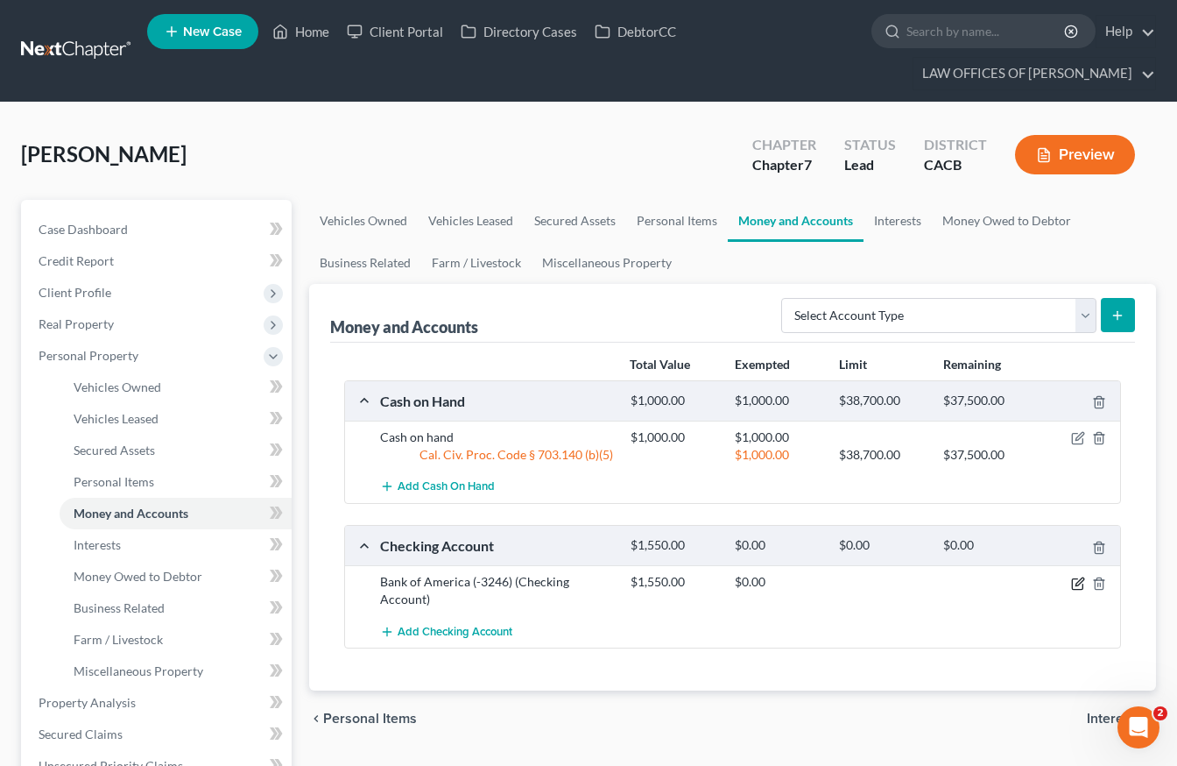
click at [1078, 585] on icon "button" at bounding box center [1078, 583] width 14 height 14
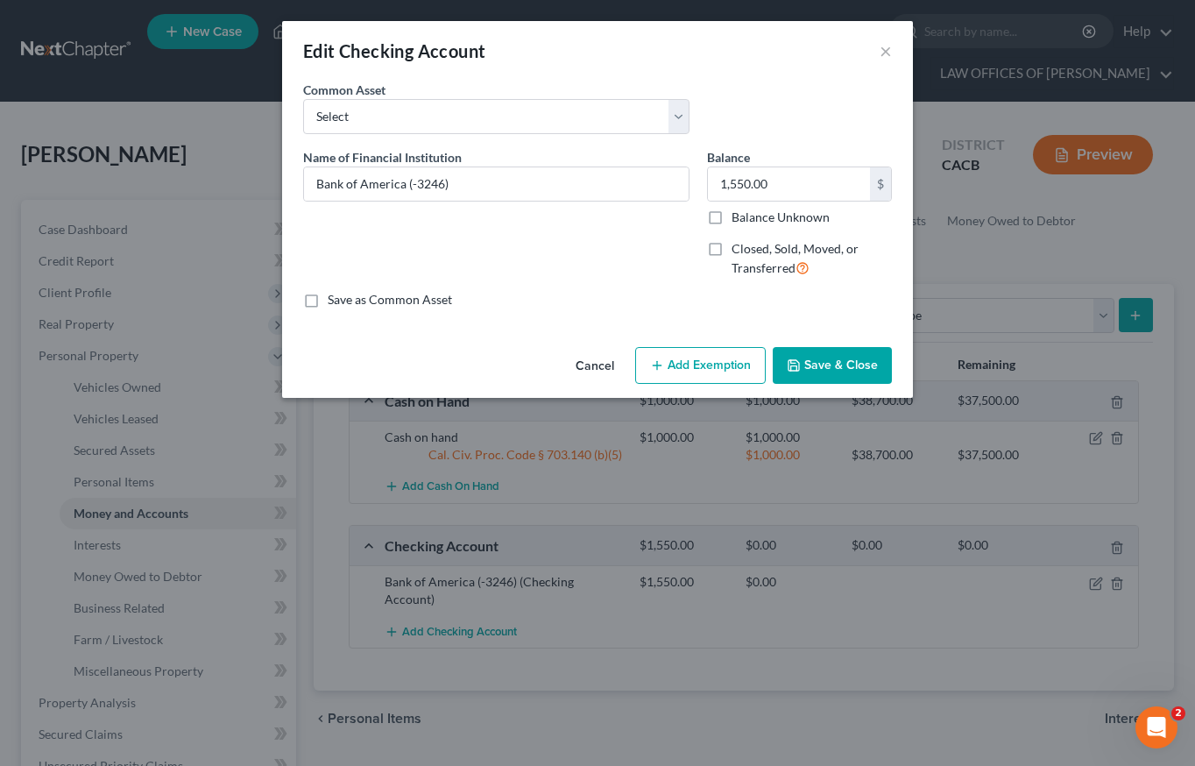
click at [738, 366] on button "Add Exemption" at bounding box center [700, 365] width 131 height 37
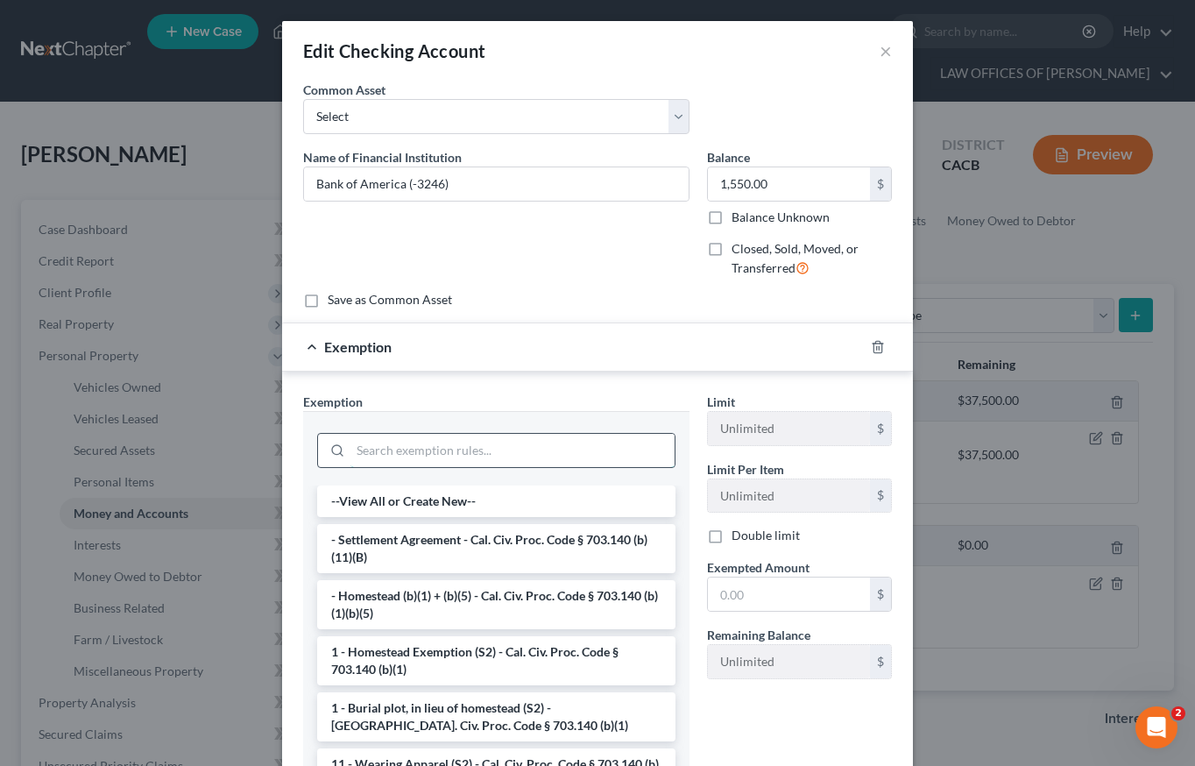
click at [421, 445] on input "search" at bounding box center [512, 450] width 324 height 33
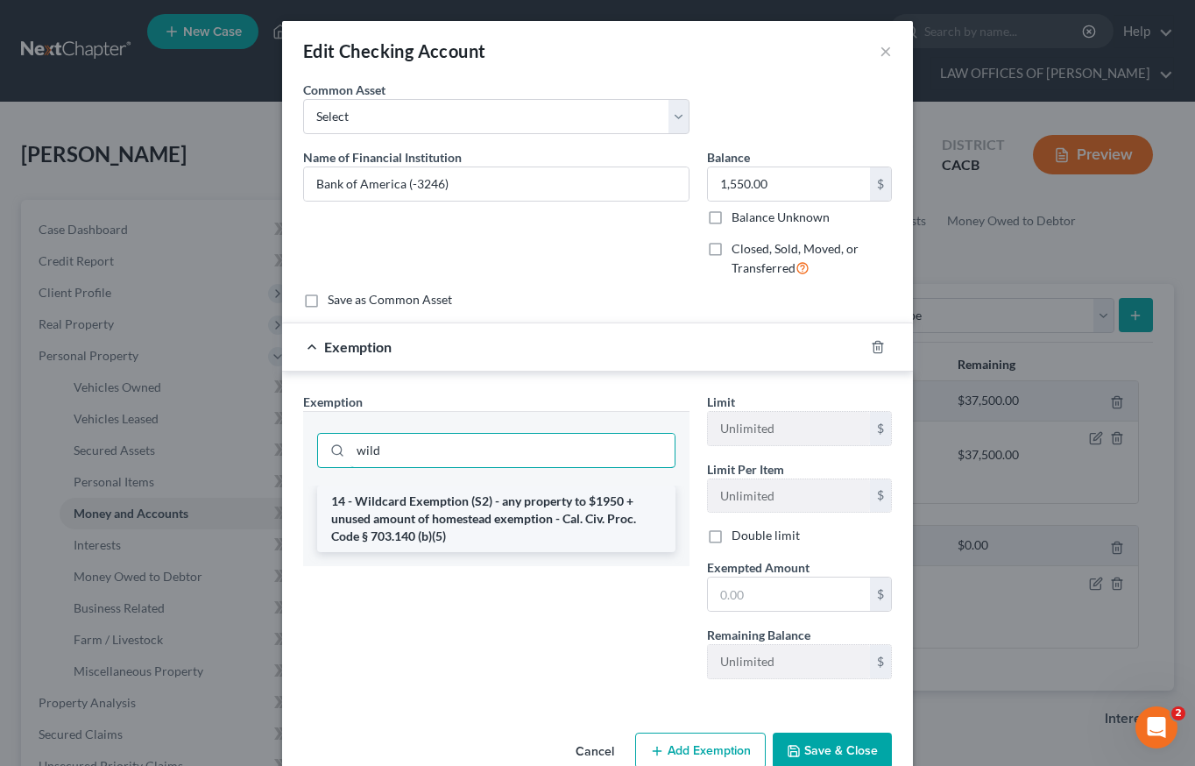
type input "wild"
click at [408, 548] on li "14 - Wildcard Exemption (S2) - any property to $1950 + unused amount of homeste…" at bounding box center [496, 518] width 358 height 67
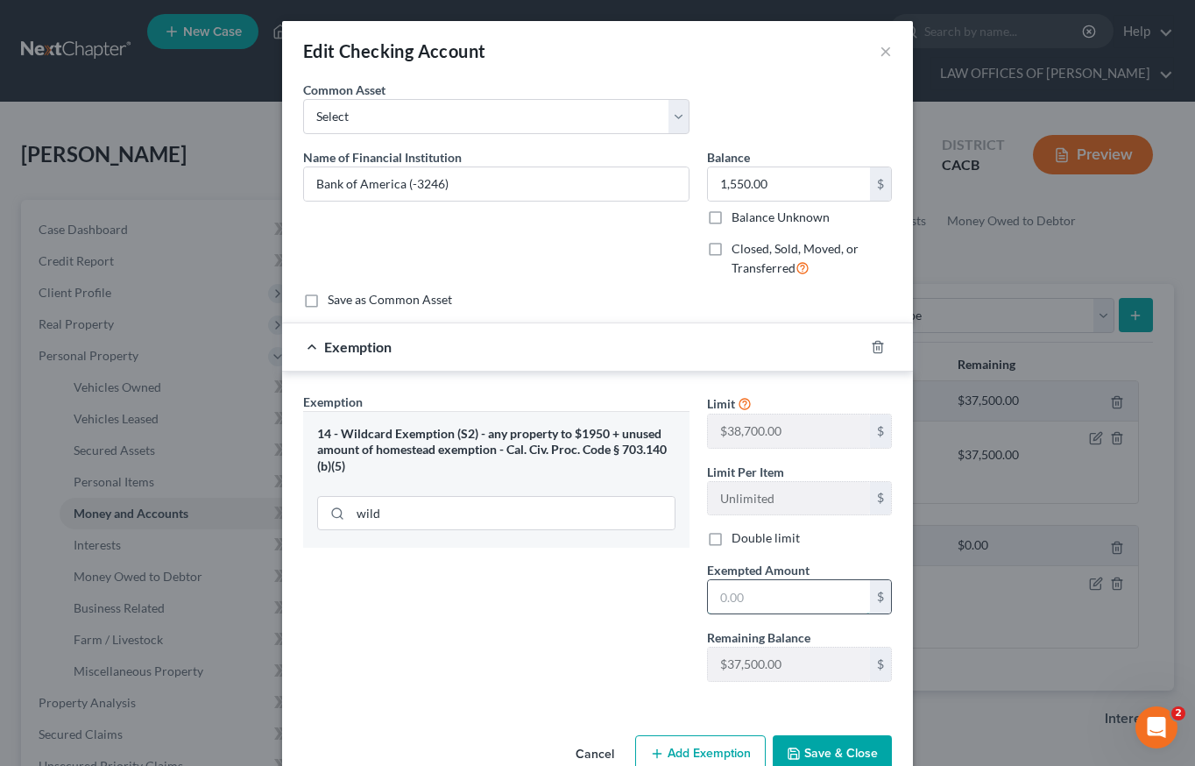
click at [764, 603] on input "text" at bounding box center [789, 596] width 162 height 33
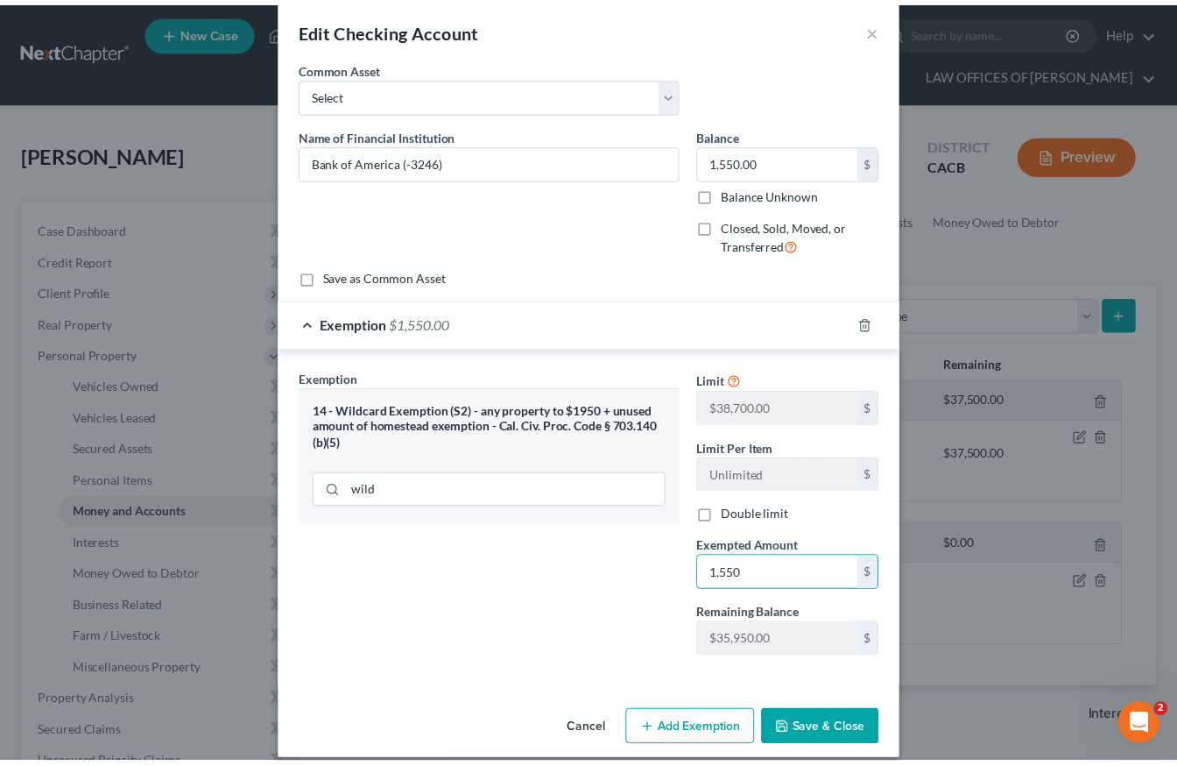
scroll to position [44, 0]
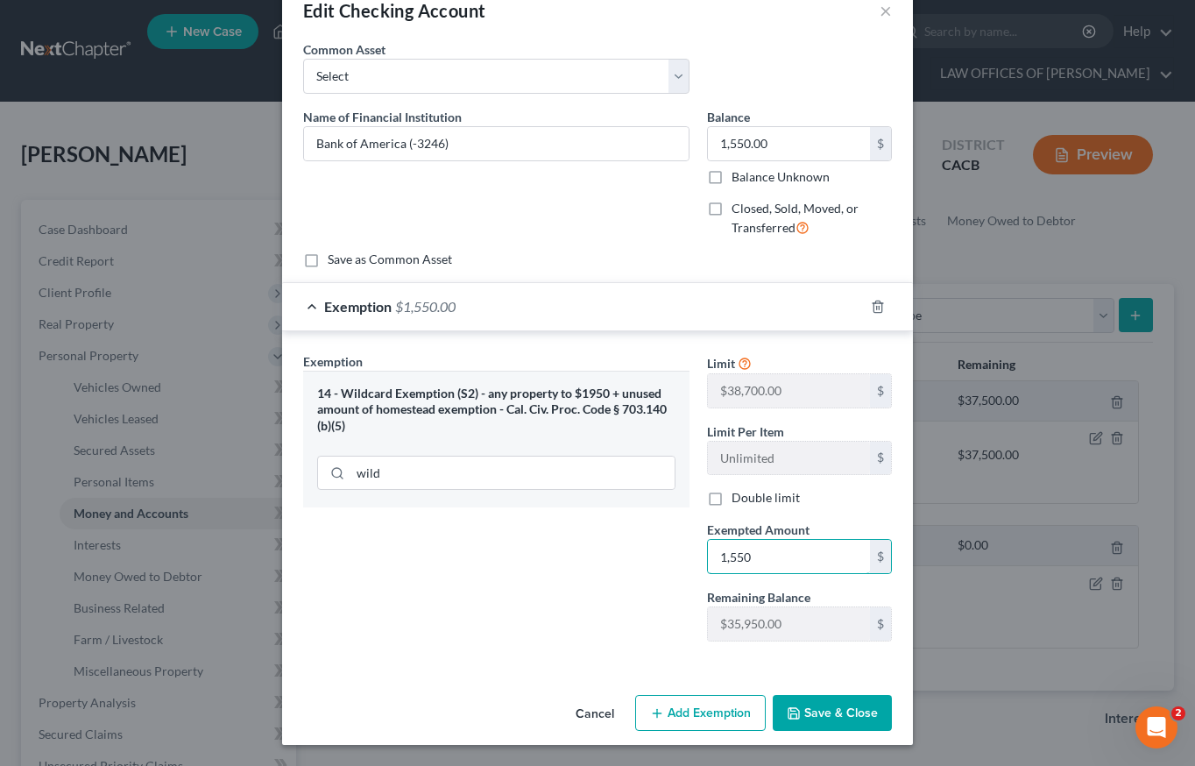
type input "1,550"
click at [846, 716] on button "Save & Close" at bounding box center [832, 713] width 119 height 37
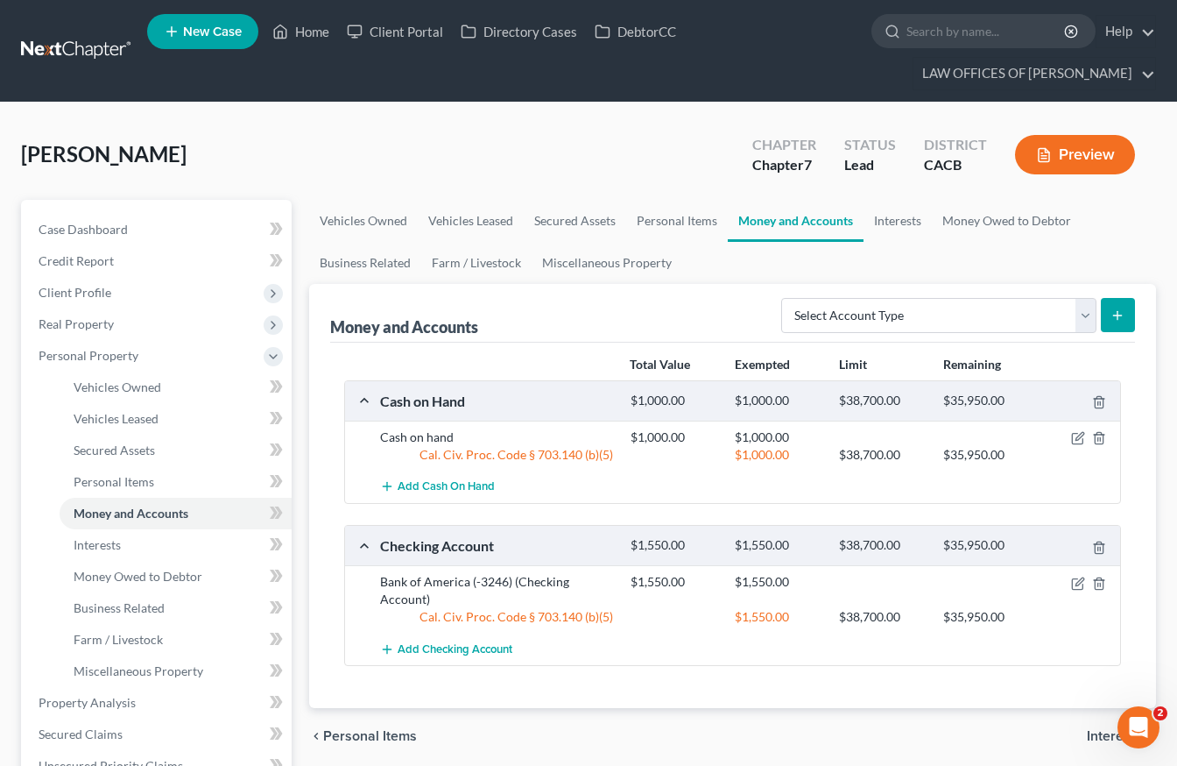
click at [1100, 734] on span "Interests" at bounding box center [1114, 736] width 55 height 14
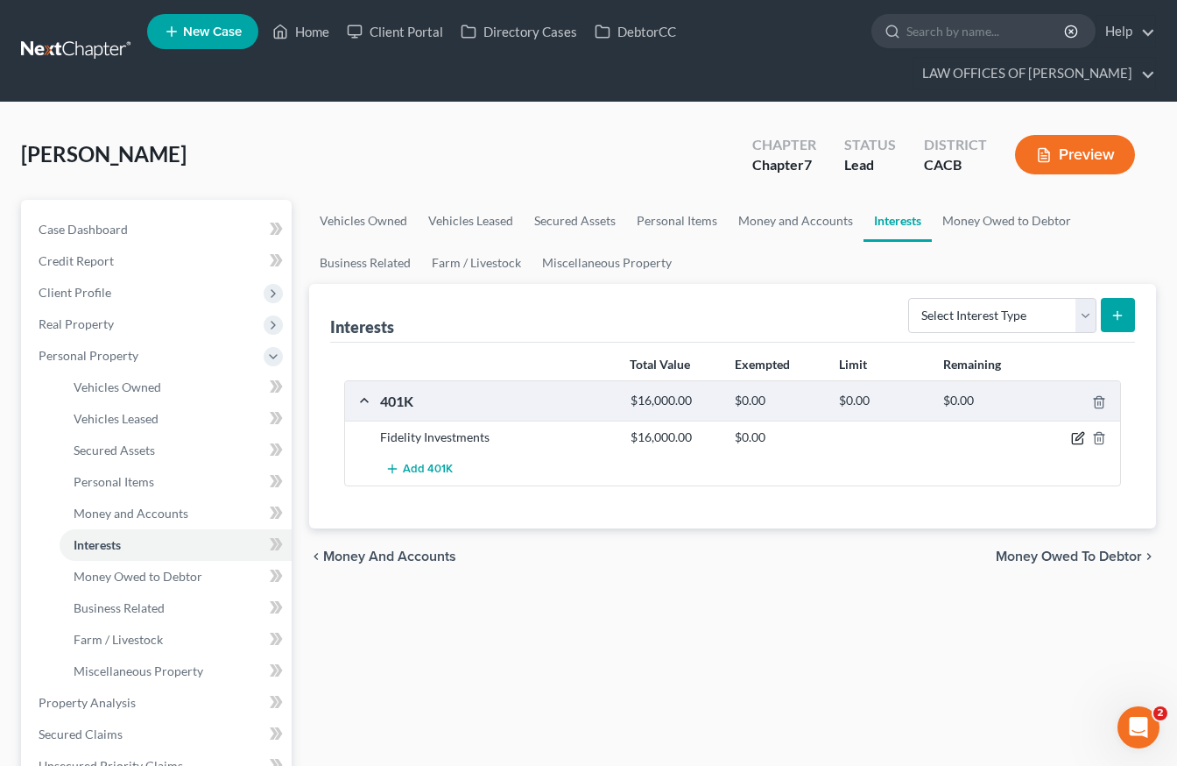
click at [1071, 435] on icon "button" at bounding box center [1078, 438] width 14 height 14
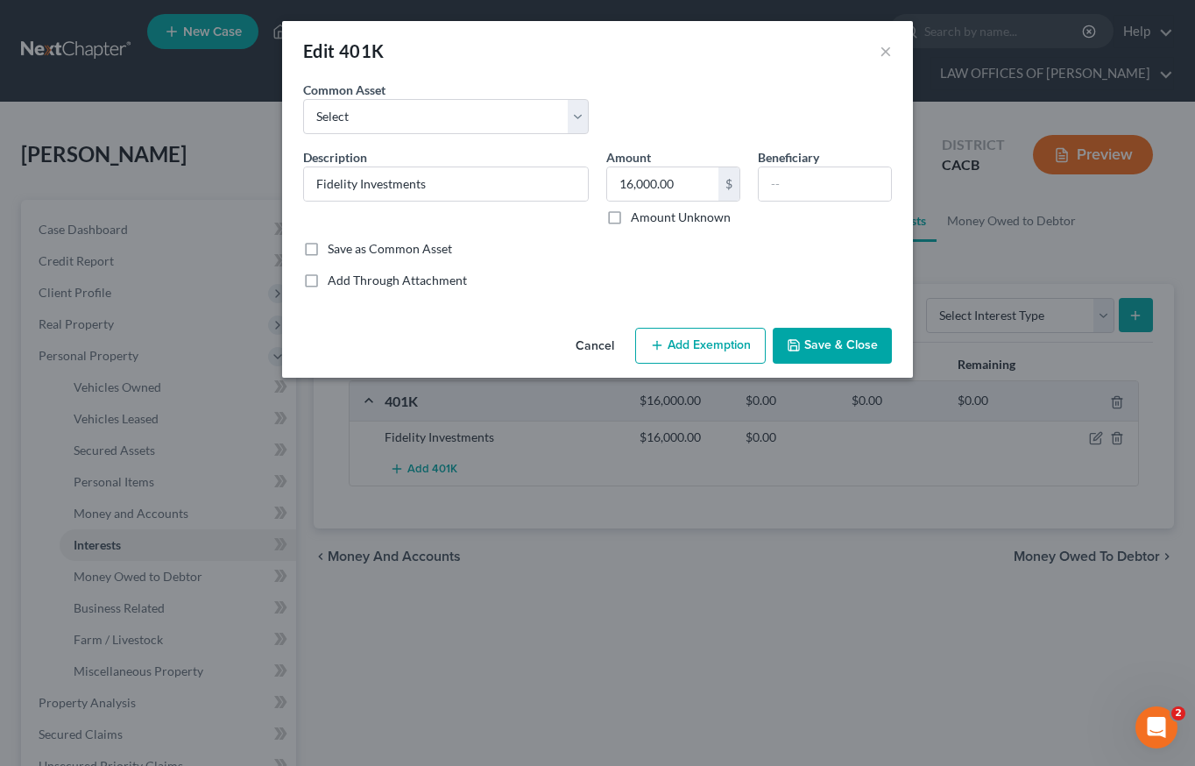
click at [667, 349] on button "Add Exemption" at bounding box center [700, 346] width 131 height 37
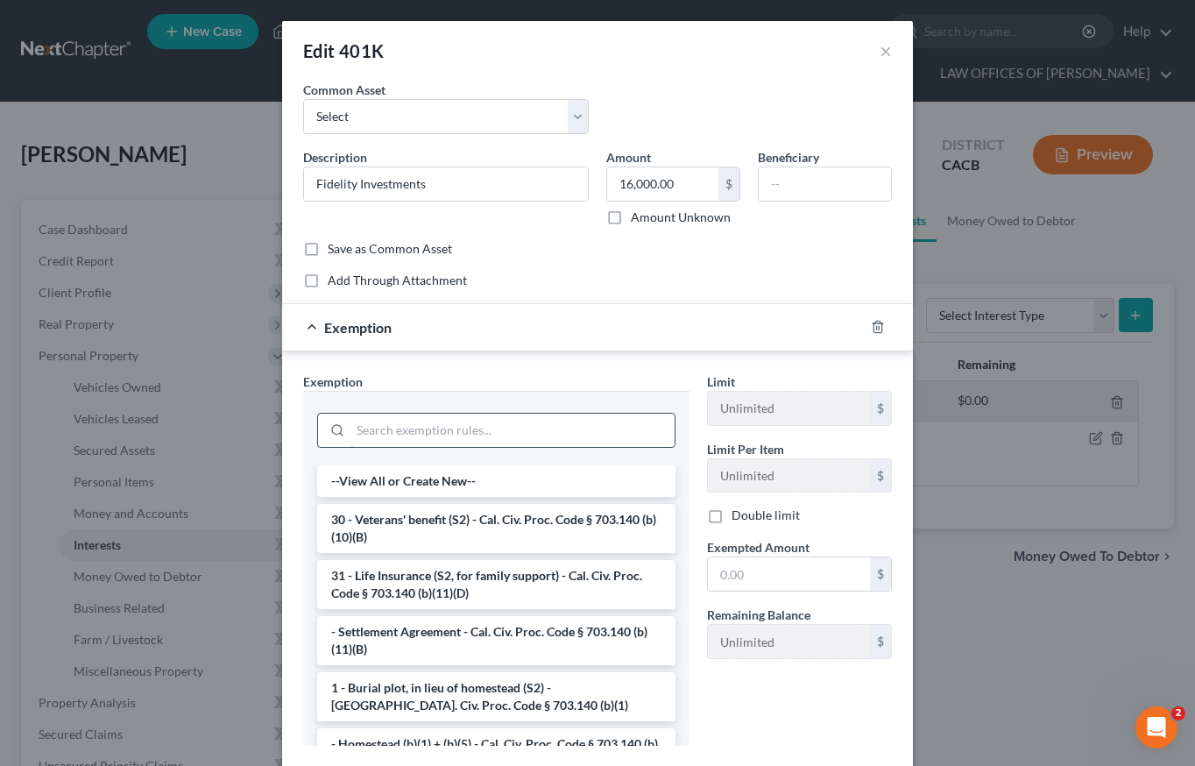
click at [491, 428] on input "search" at bounding box center [512, 430] width 324 height 33
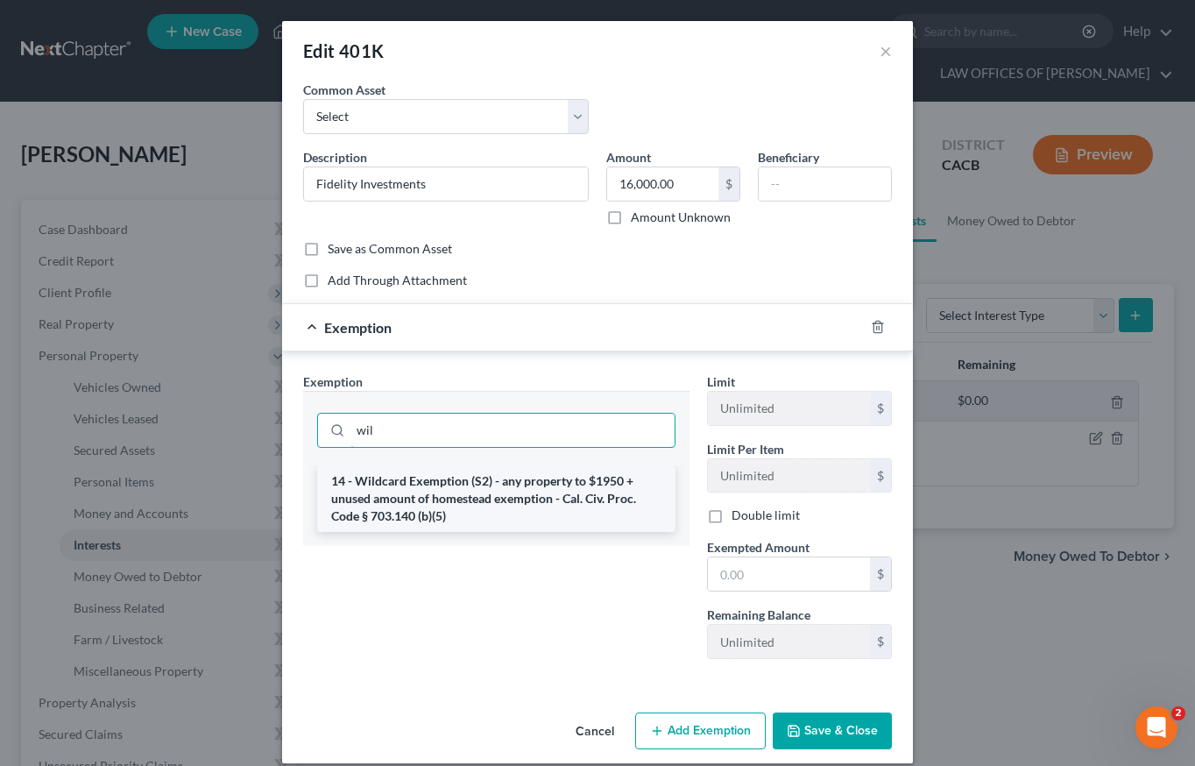
type input "wil"
click at [540, 517] on li "14 - Wildcard Exemption (S2) - any property to $1950 + unused amount of homeste…" at bounding box center [496, 498] width 358 height 67
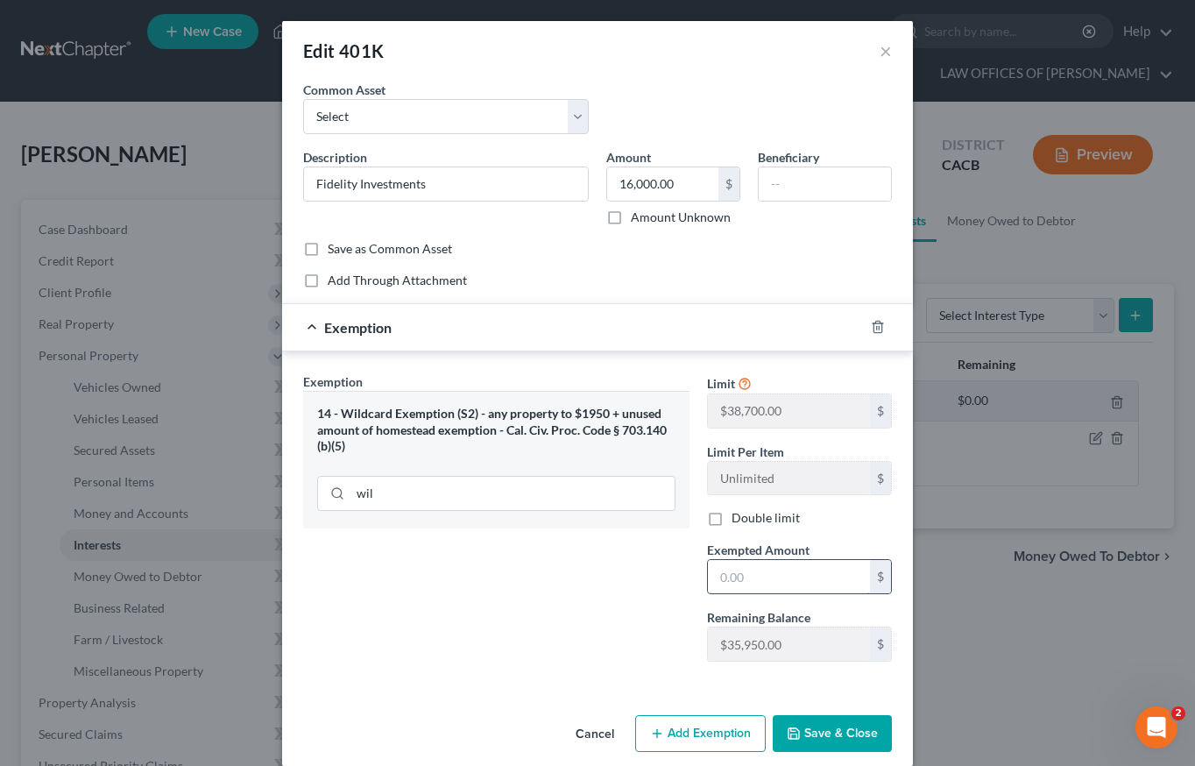
click at [715, 580] on input "text" at bounding box center [789, 576] width 162 height 33
type input "16,000"
click at [801, 740] on button "Save & Close" at bounding box center [832, 733] width 119 height 37
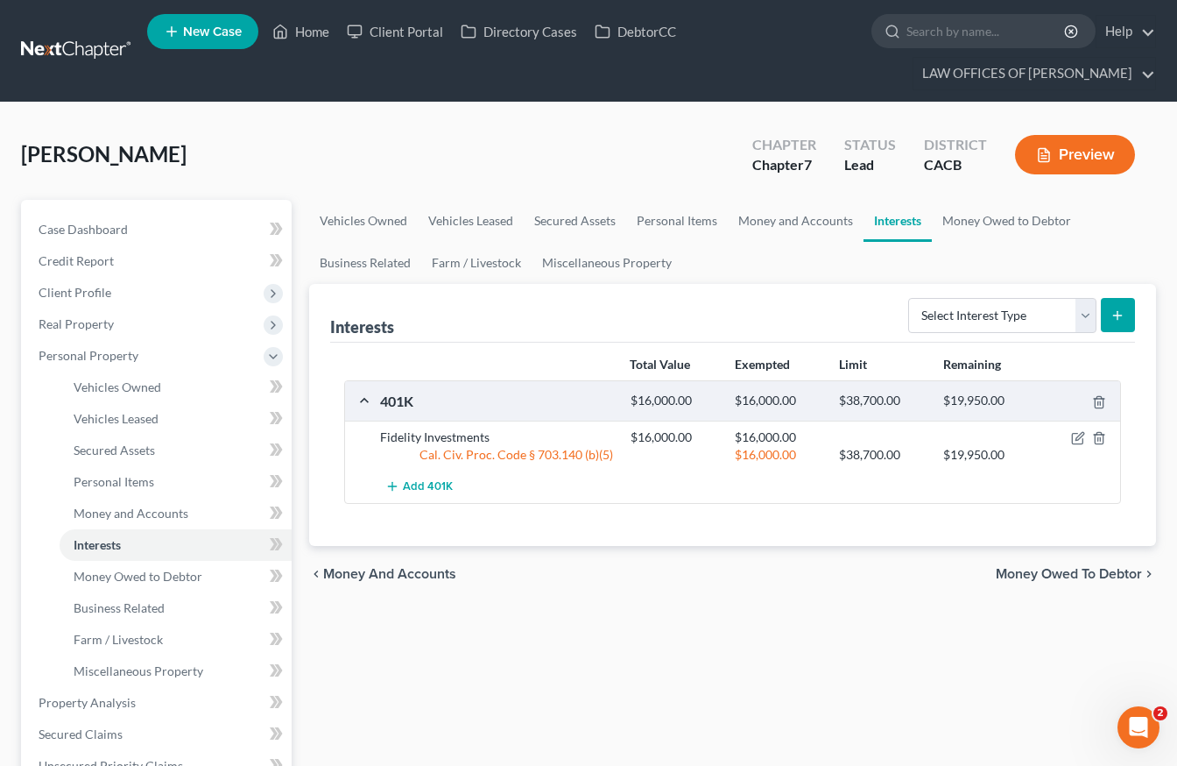
click at [1073, 581] on span "Money Owed to Debtor" at bounding box center [1069, 574] width 146 height 14
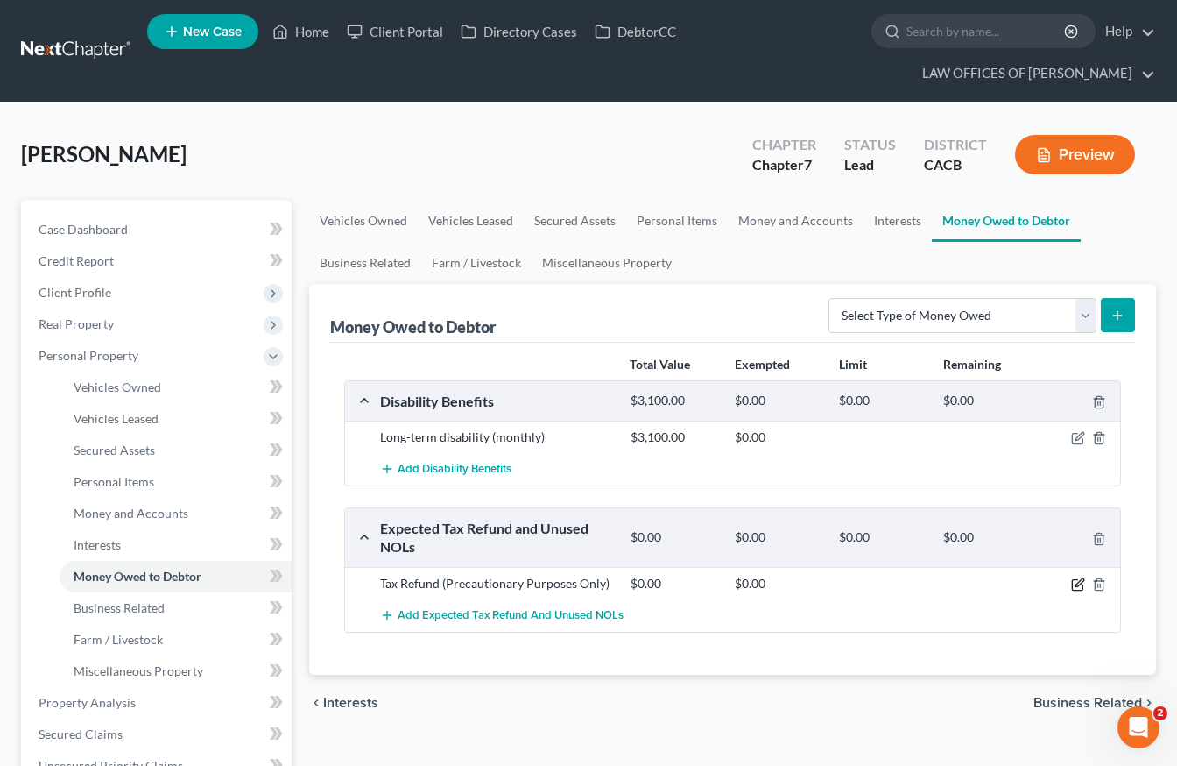
click at [1073, 582] on icon "button" at bounding box center [1077, 585] width 11 height 11
select select "0"
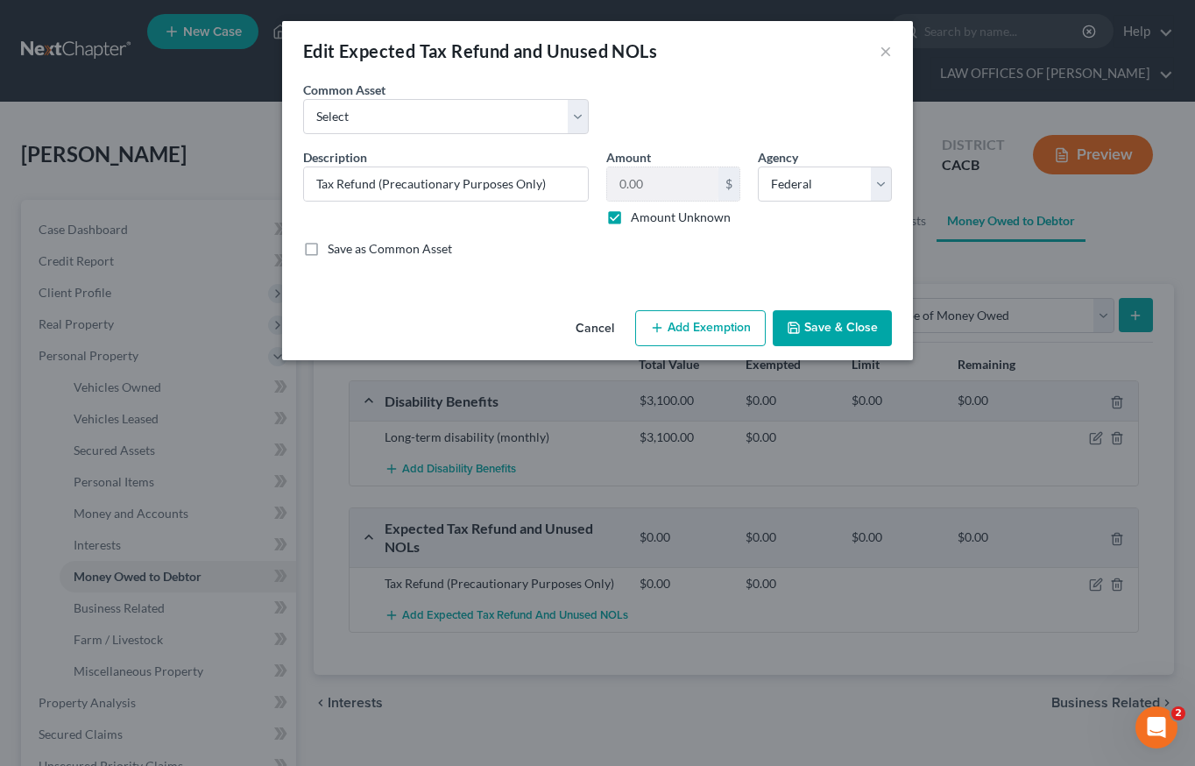
click at [727, 333] on button "Add Exemption" at bounding box center [700, 328] width 131 height 37
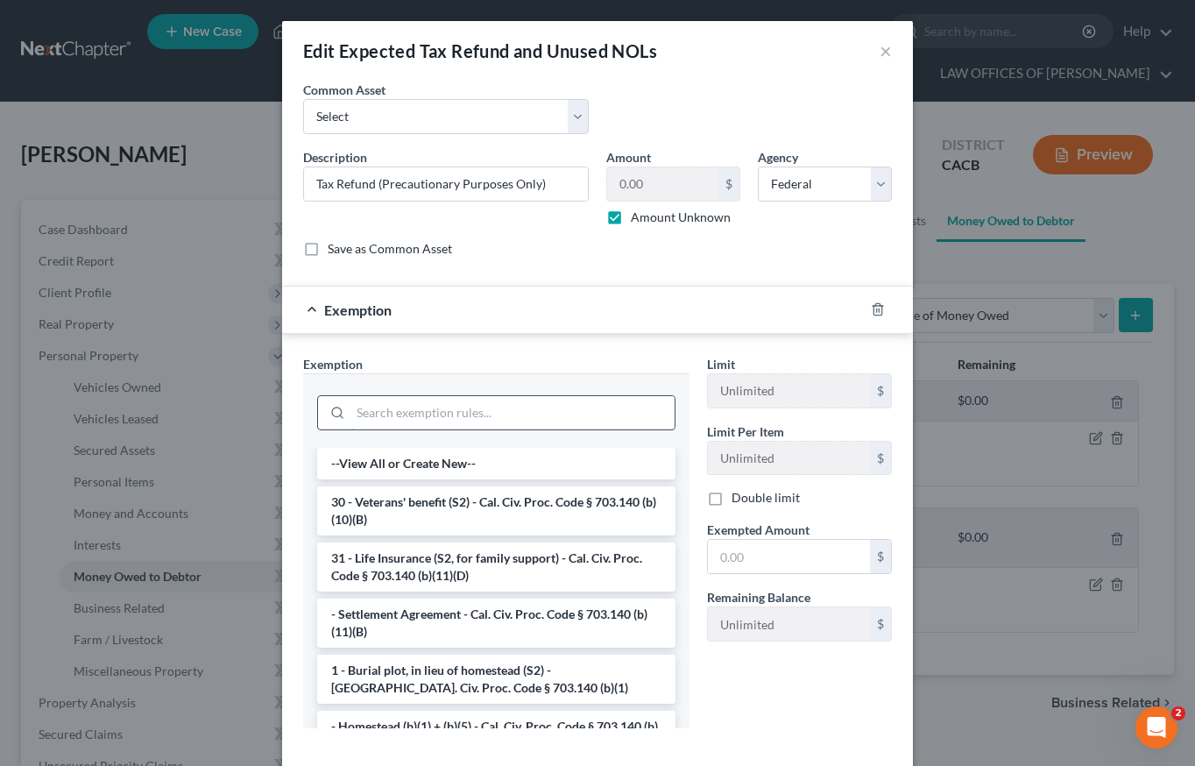
click at [418, 415] on input "search" at bounding box center [512, 412] width 324 height 33
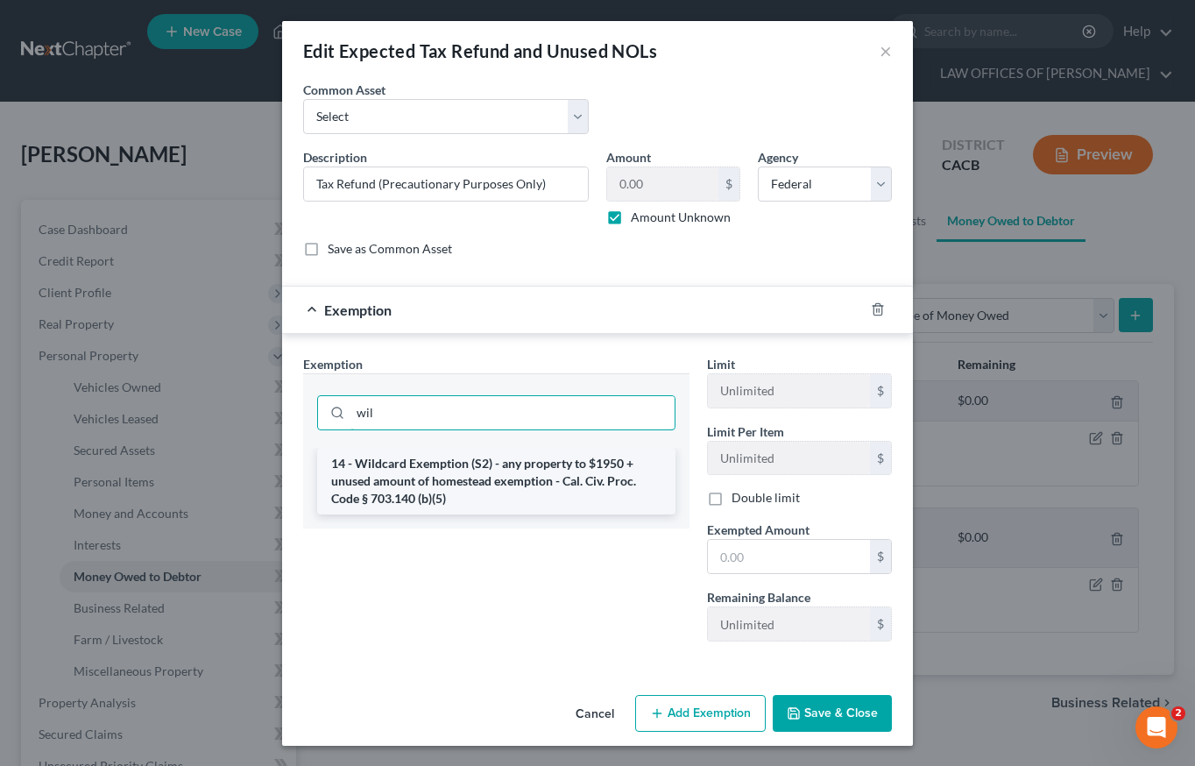
type input "wil"
click at [435, 482] on li "14 - Wildcard Exemption (S2) - any property to $1950 + unused amount of homeste…" at bounding box center [496, 481] width 358 height 67
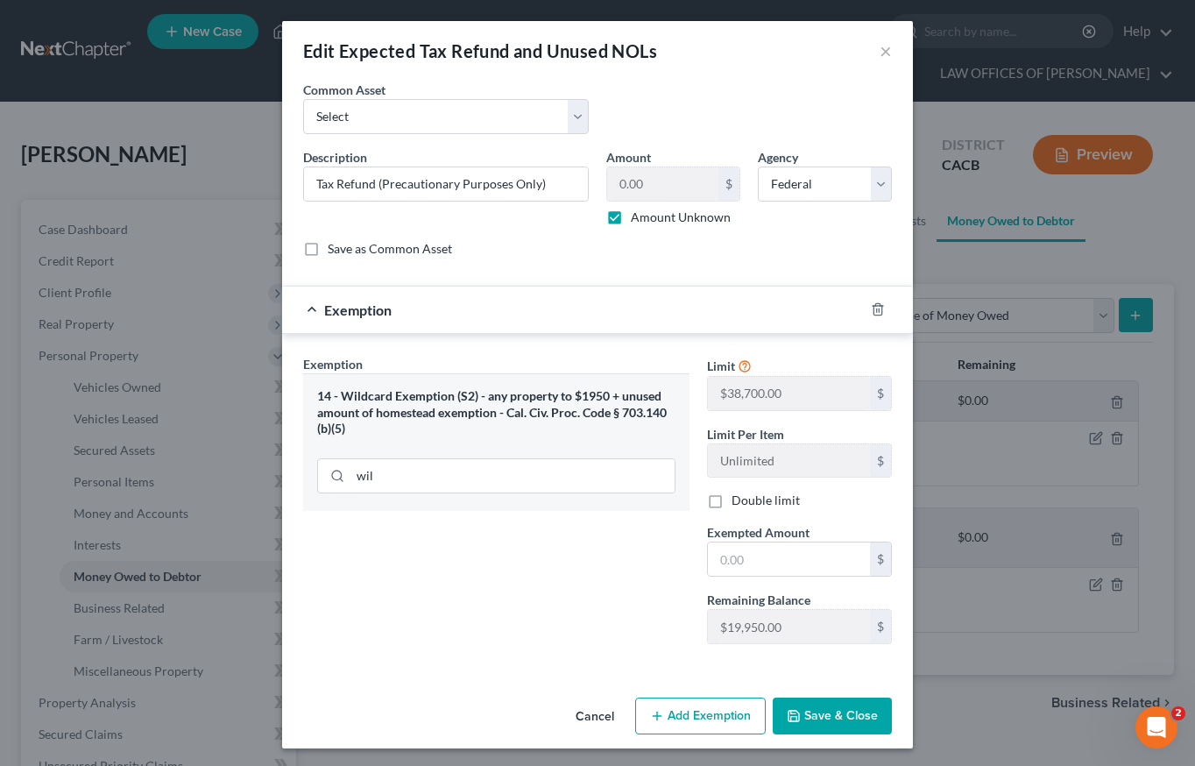
click at [816, 725] on button "Save & Close" at bounding box center [832, 715] width 119 height 37
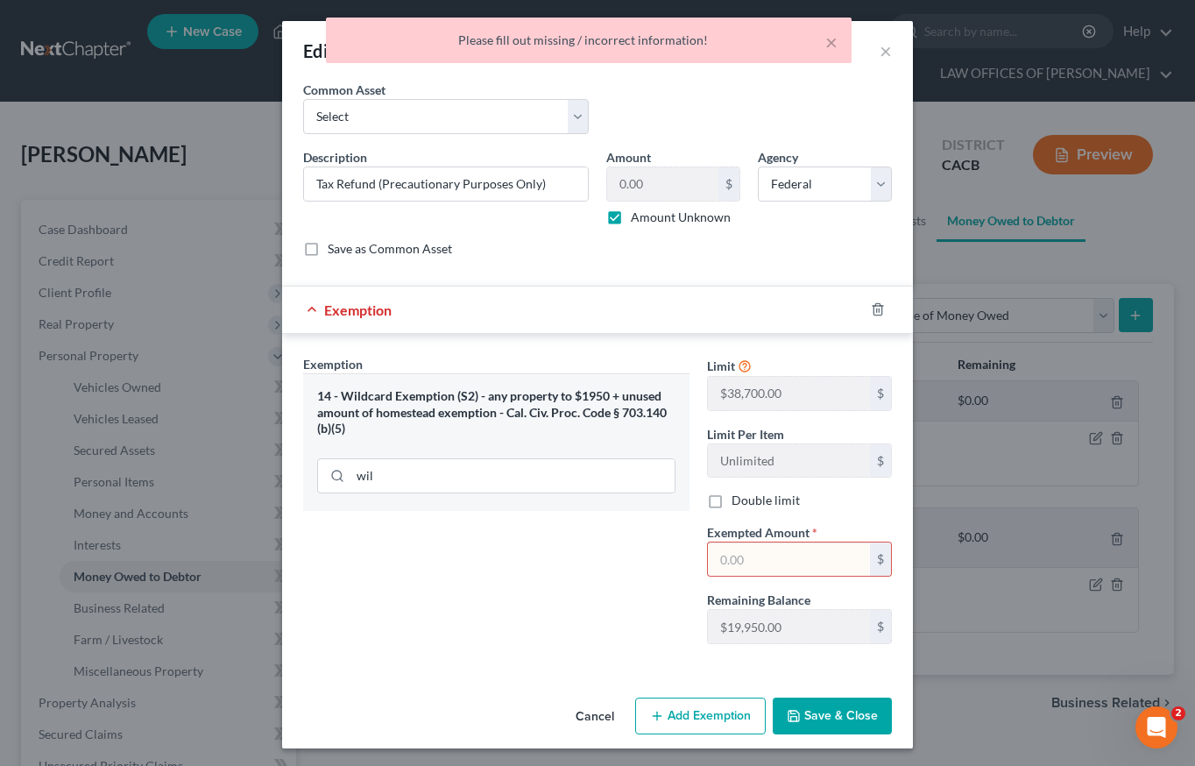
click at [744, 566] on input "text" at bounding box center [789, 558] width 162 height 33
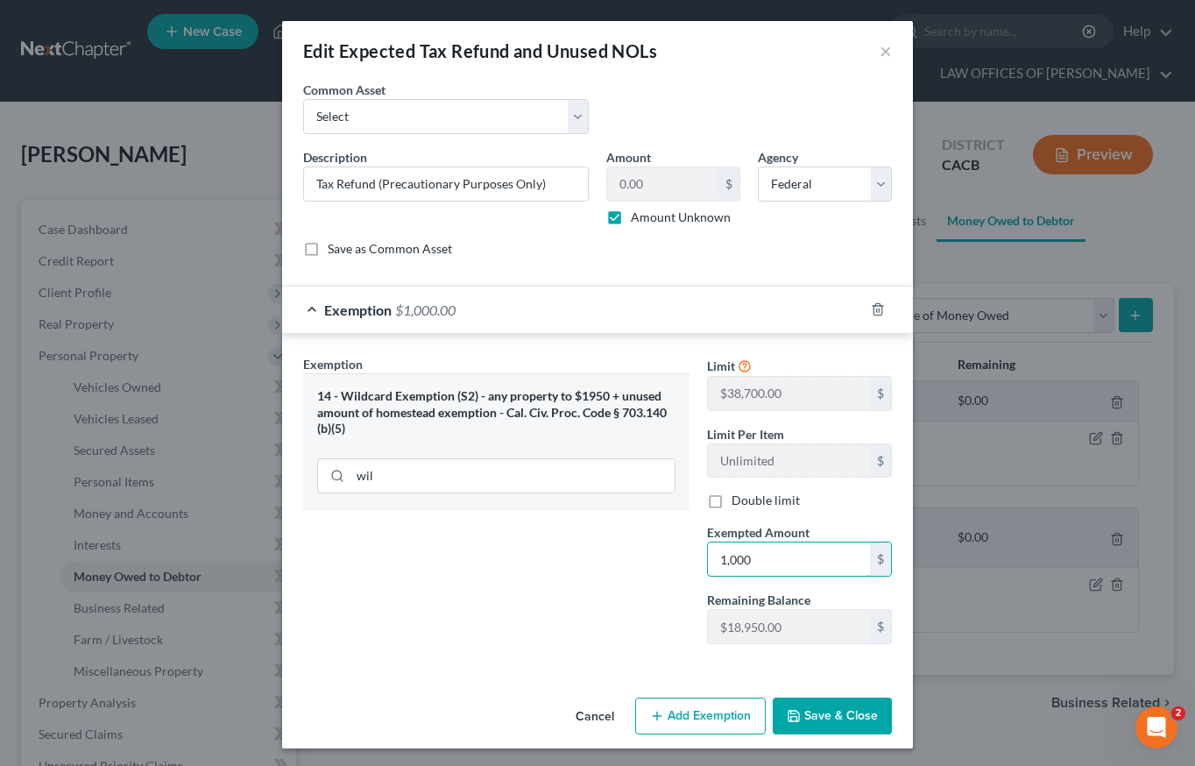
type input "1,000"
click at [796, 729] on button "Save & Close" at bounding box center [832, 715] width 119 height 37
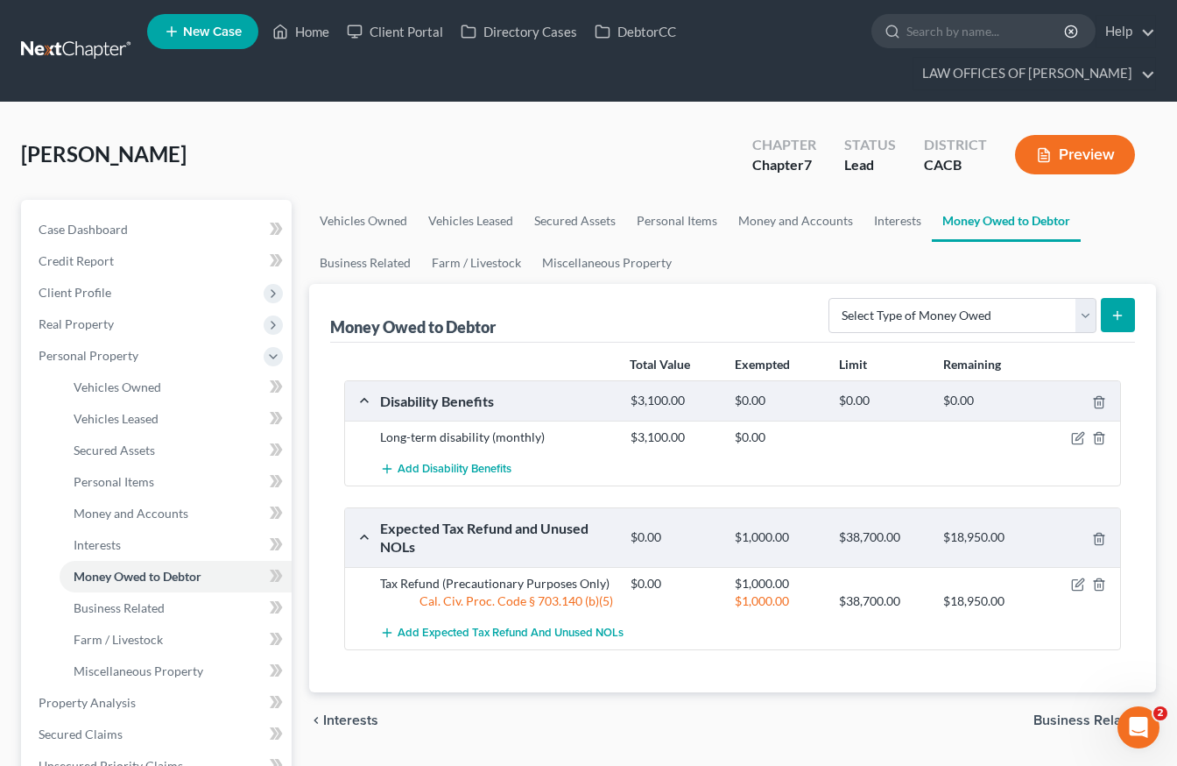
click at [1070, 726] on span "Business Related" at bounding box center [1088, 720] width 109 height 14
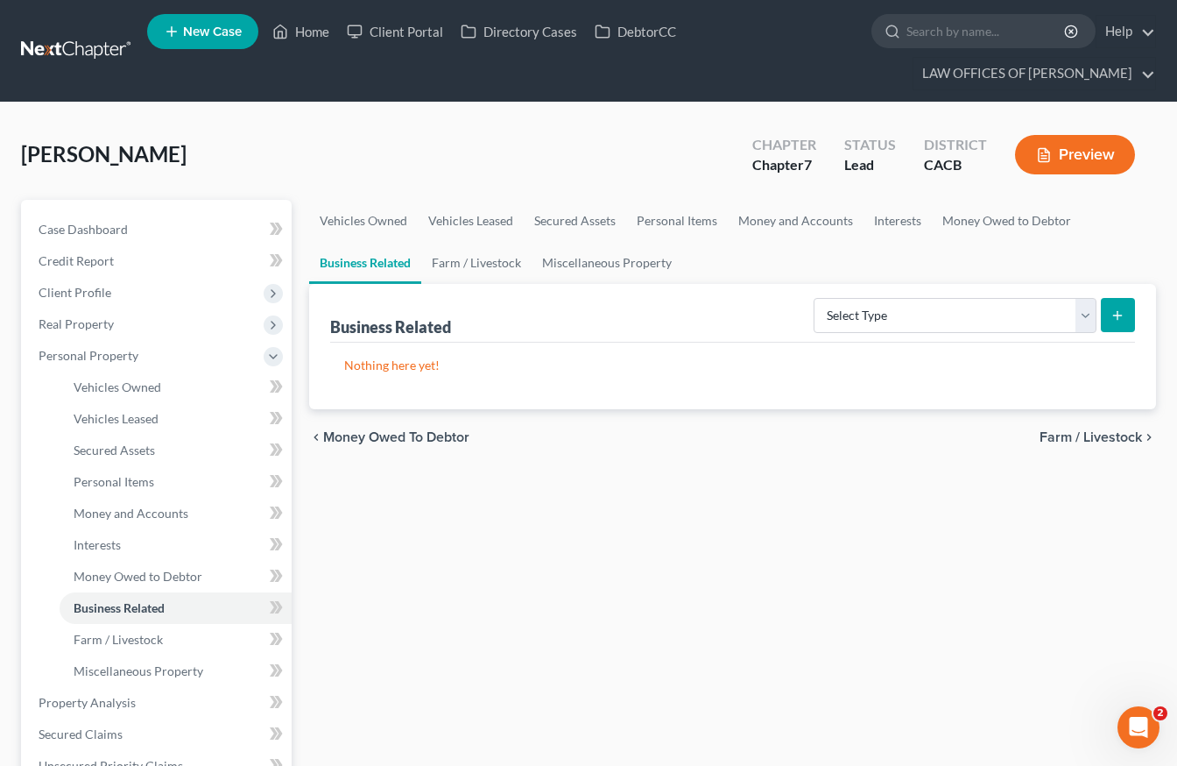
click at [1105, 431] on span "Farm / Livestock" at bounding box center [1091, 437] width 102 height 14
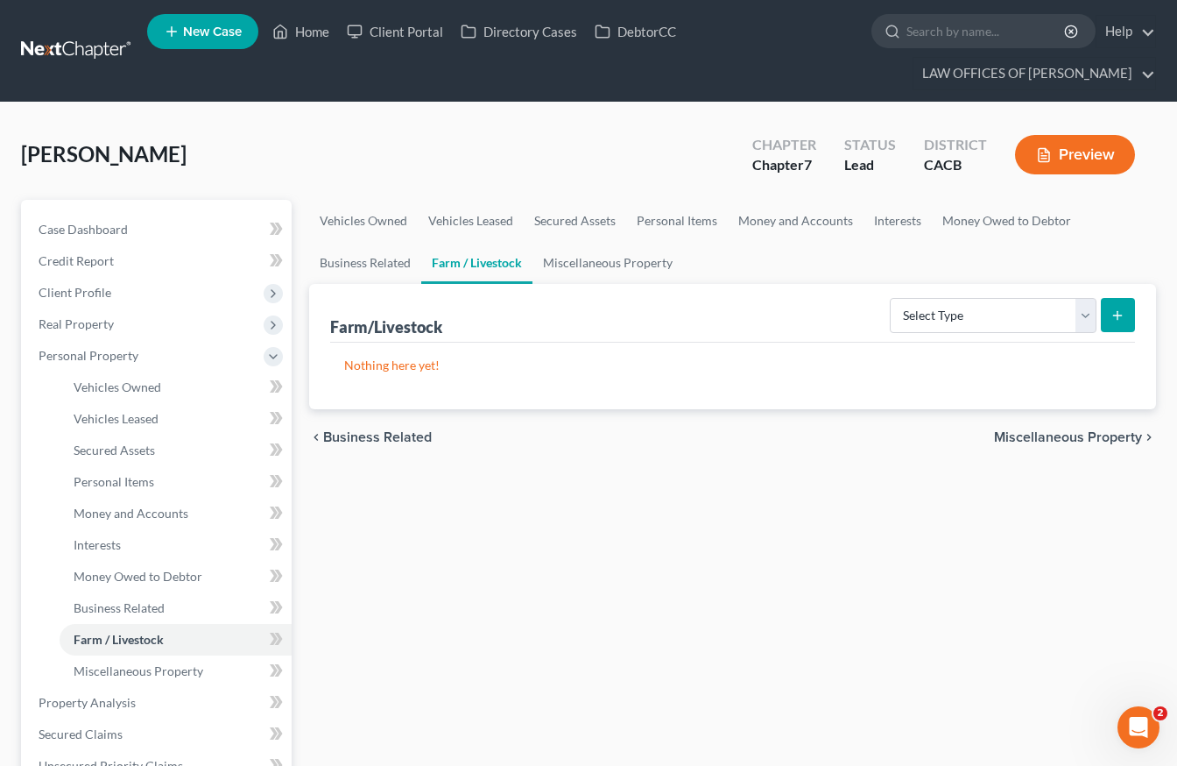
click at [1099, 428] on div "chevron_left Business Related Miscellaneous Property chevron_right" at bounding box center [732, 437] width 847 height 56
click at [1105, 433] on span "Miscellaneous Property" at bounding box center [1068, 437] width 148 height 14
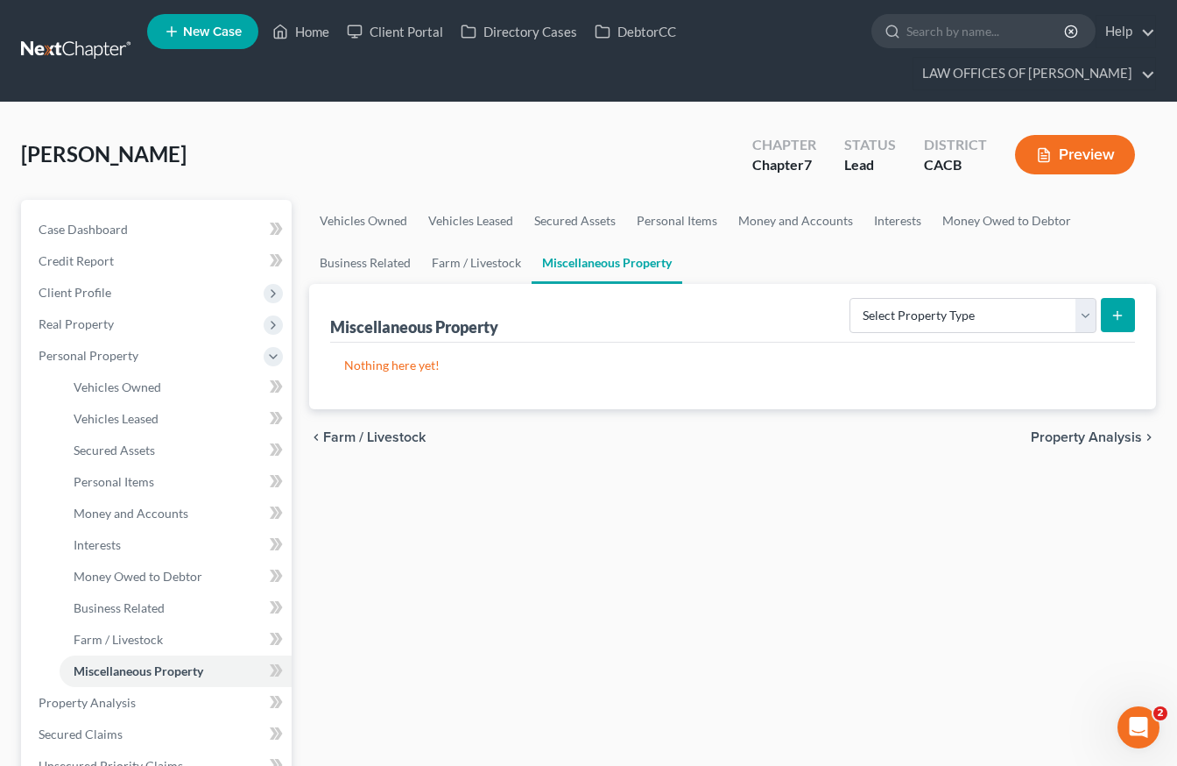
click at [1094, 442] on span "Property Analysis" at bounding box center [1086, 437] width 111 height 14
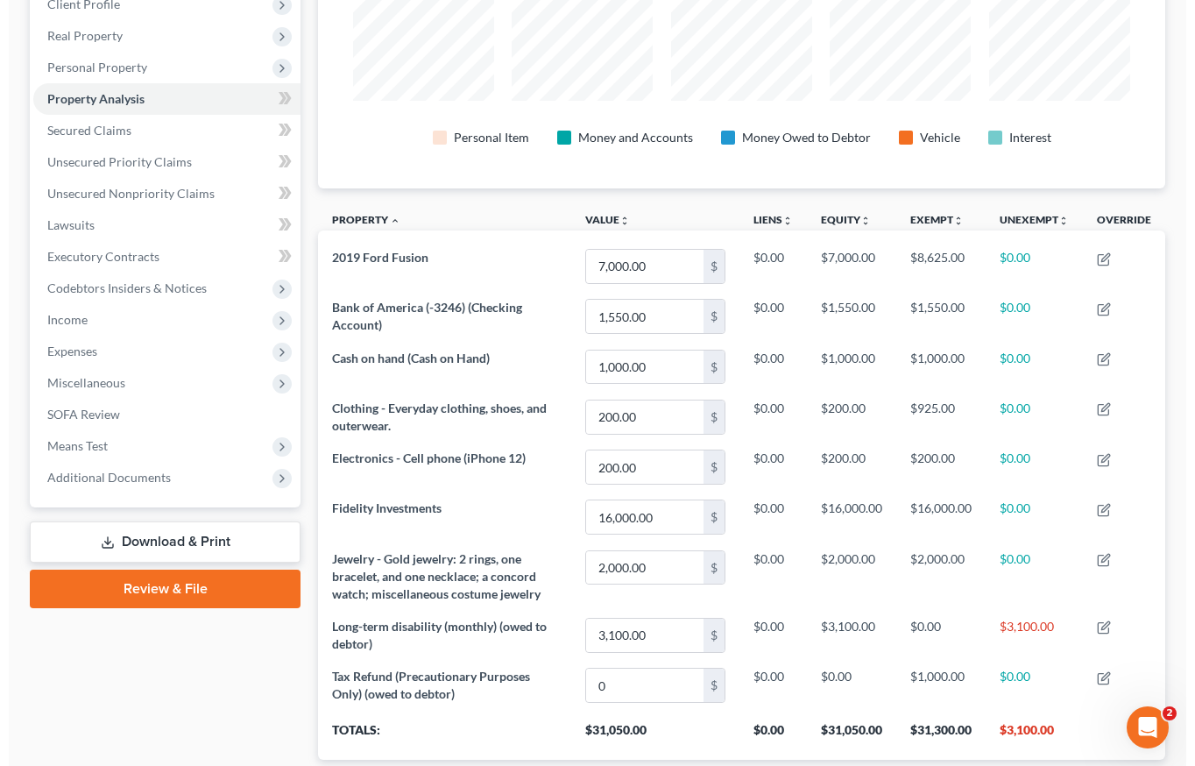
scroll to position [212, 0]
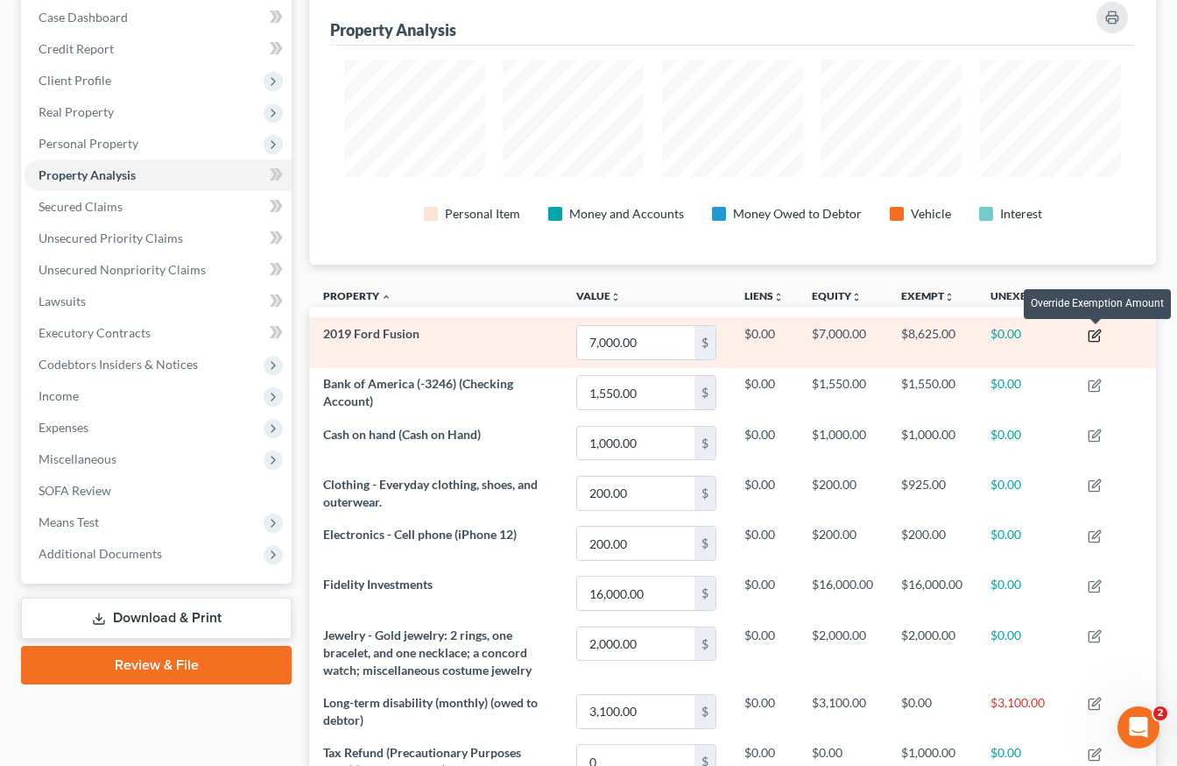
click at [1100, 330] on icon "button" at bounding box center [1095, 336] width 14 height 14
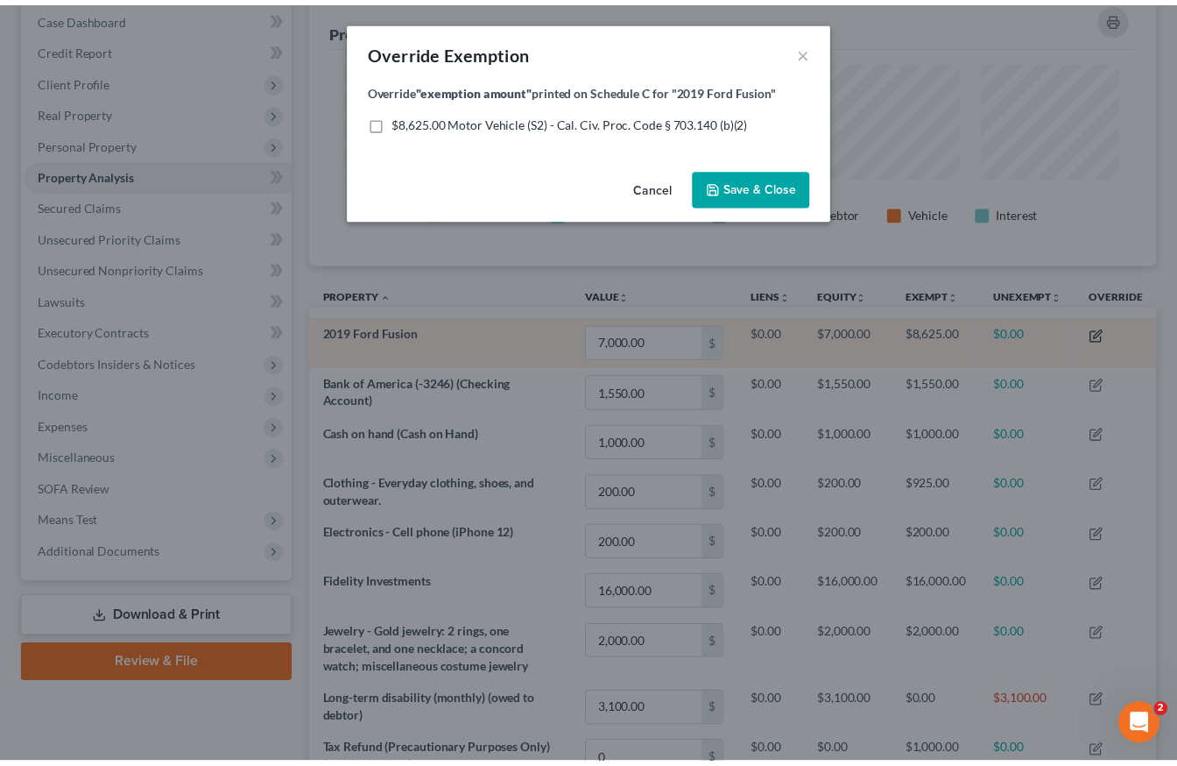
scroll to position [279, 859]
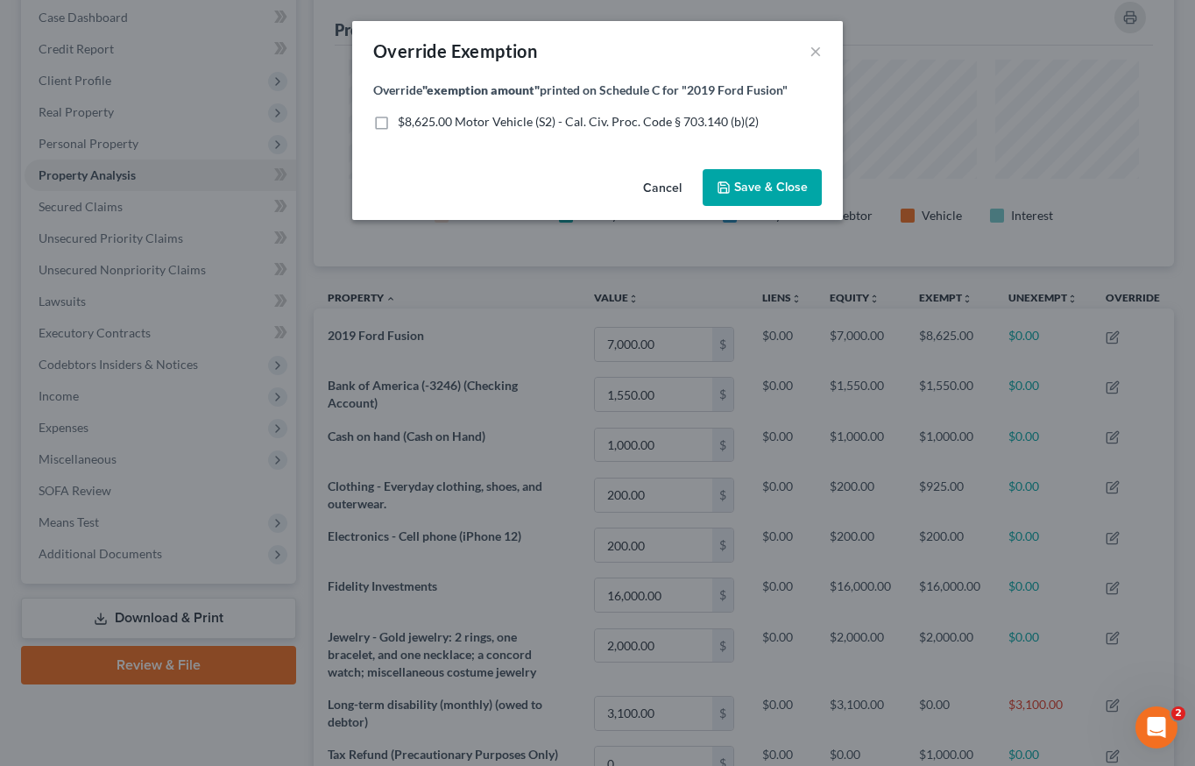
click at [398, 124] on label "$8,625.00 Motor Vehicle (S2) - Cal. Civ. Proc. Code § 703.140 (b)(2)" at bounding box center [578, 122] width 361 height 18
click at [405, 124] on input "$8,625.00 Motor Vehicle (S2) - Cal. Civ. Proc. Code § 703.140 (b)(2)" at bounding box center [410, 118] width 11 height 11
checkbox input "true"
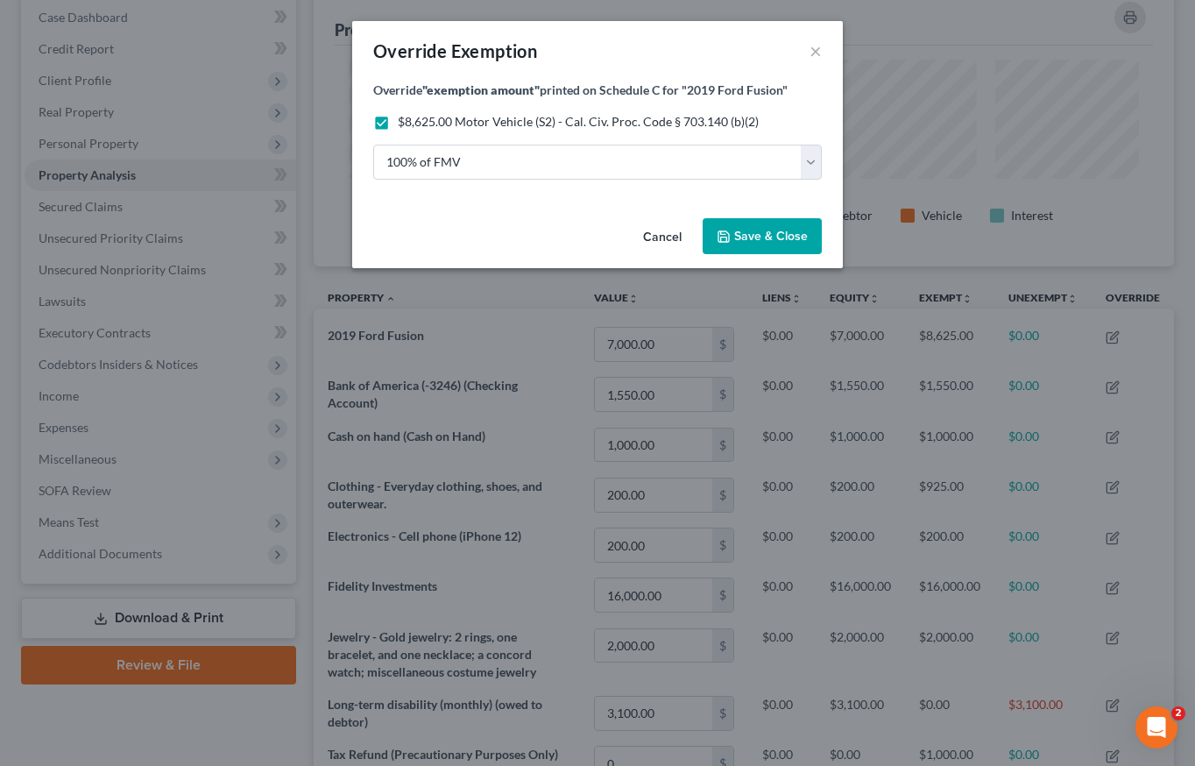
click at [755, 242] on span "Save & Close" at bounding box center [771, 236] width 74 height 15
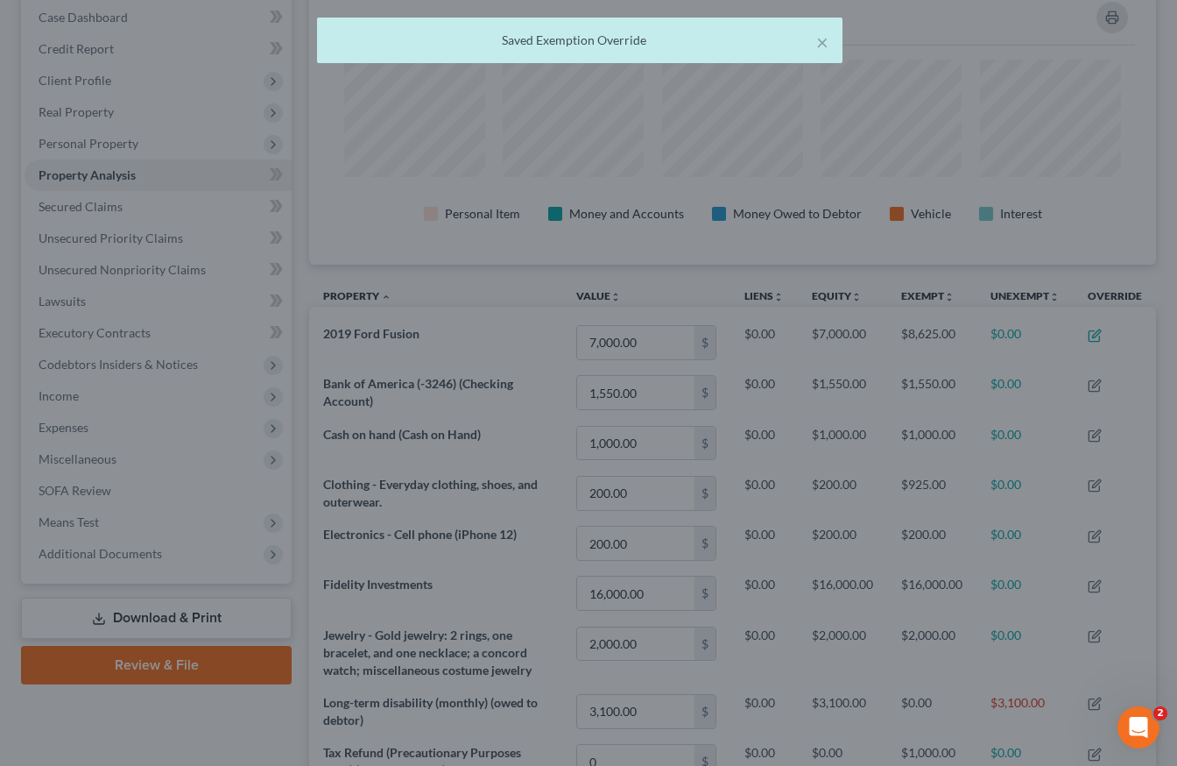
scroll to position [0, 0]
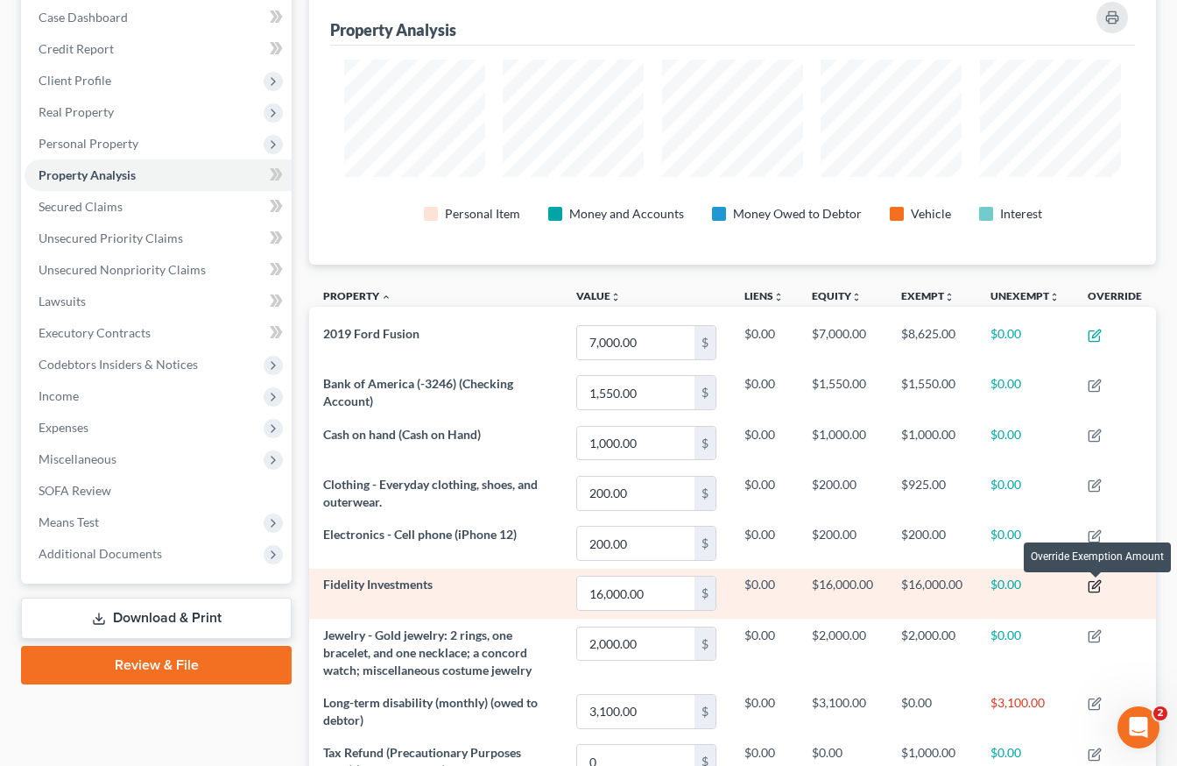
click at [1100, 582] on icon "button" at bounding box center [1096, 584] width 8 height 8
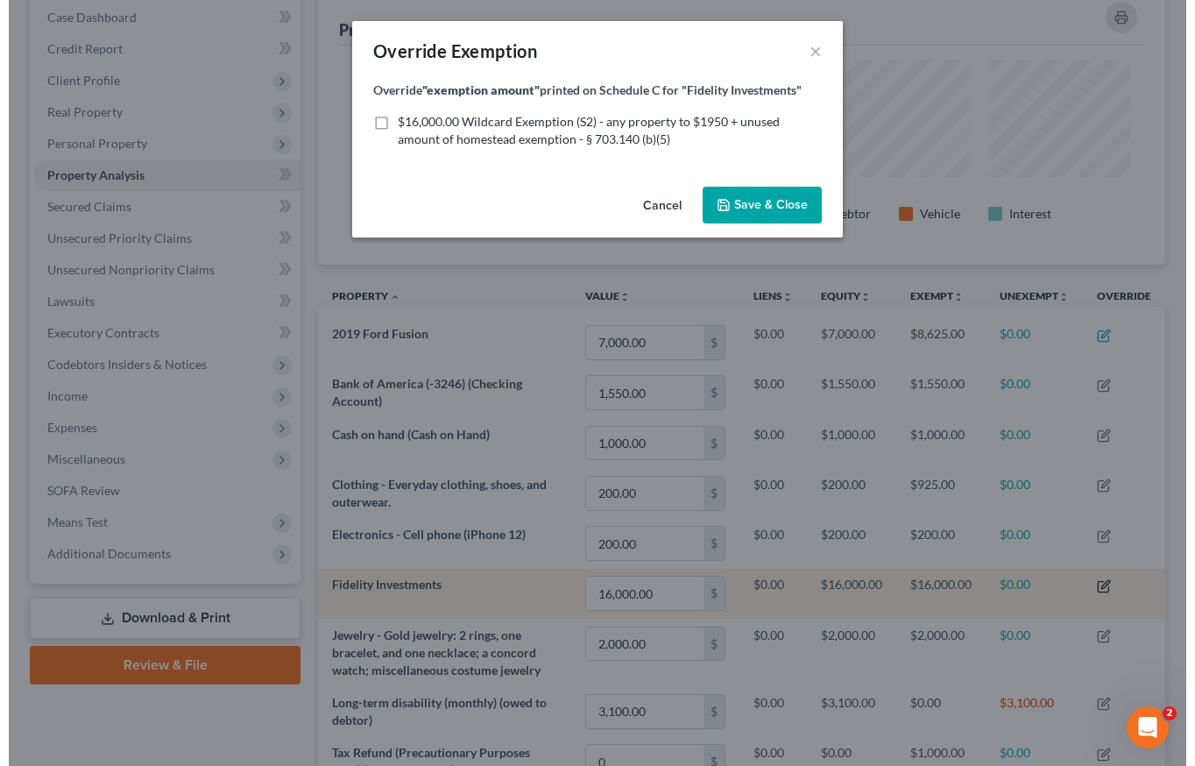
scroll to position [279, 859]
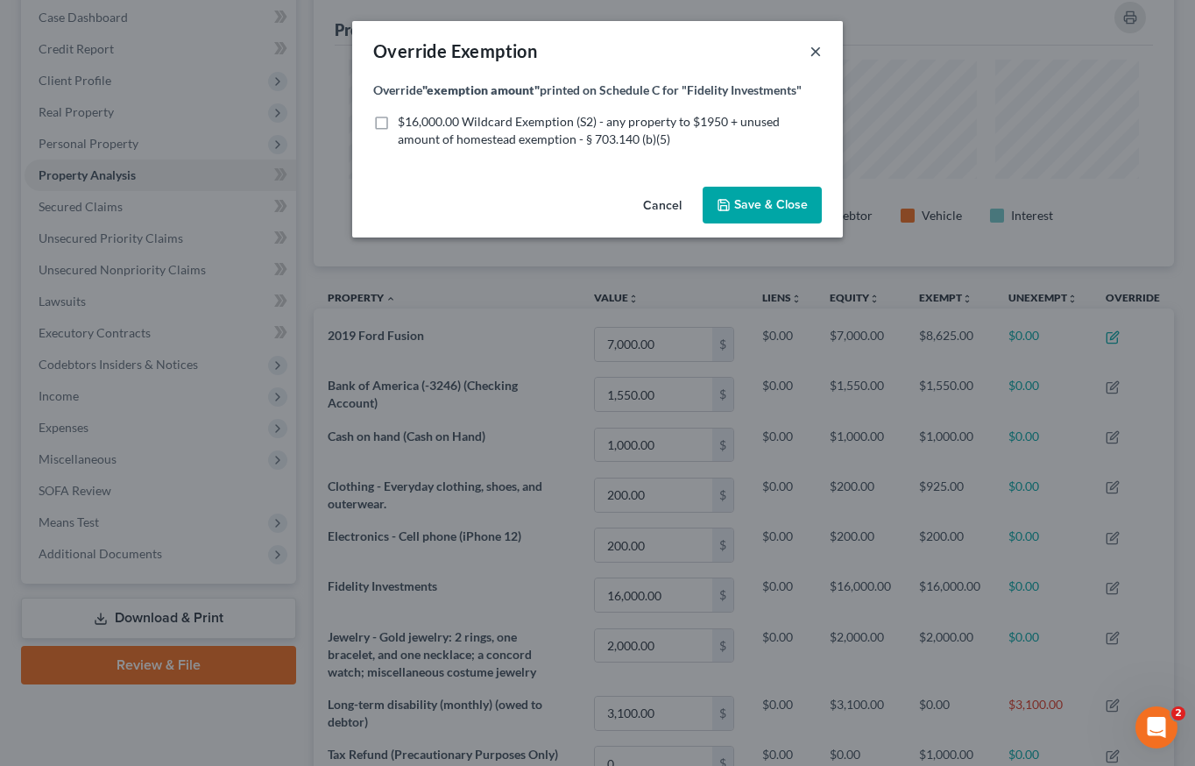
click at [820, 44] on button "×" at bounding box center [815, 50] width 12 height 21
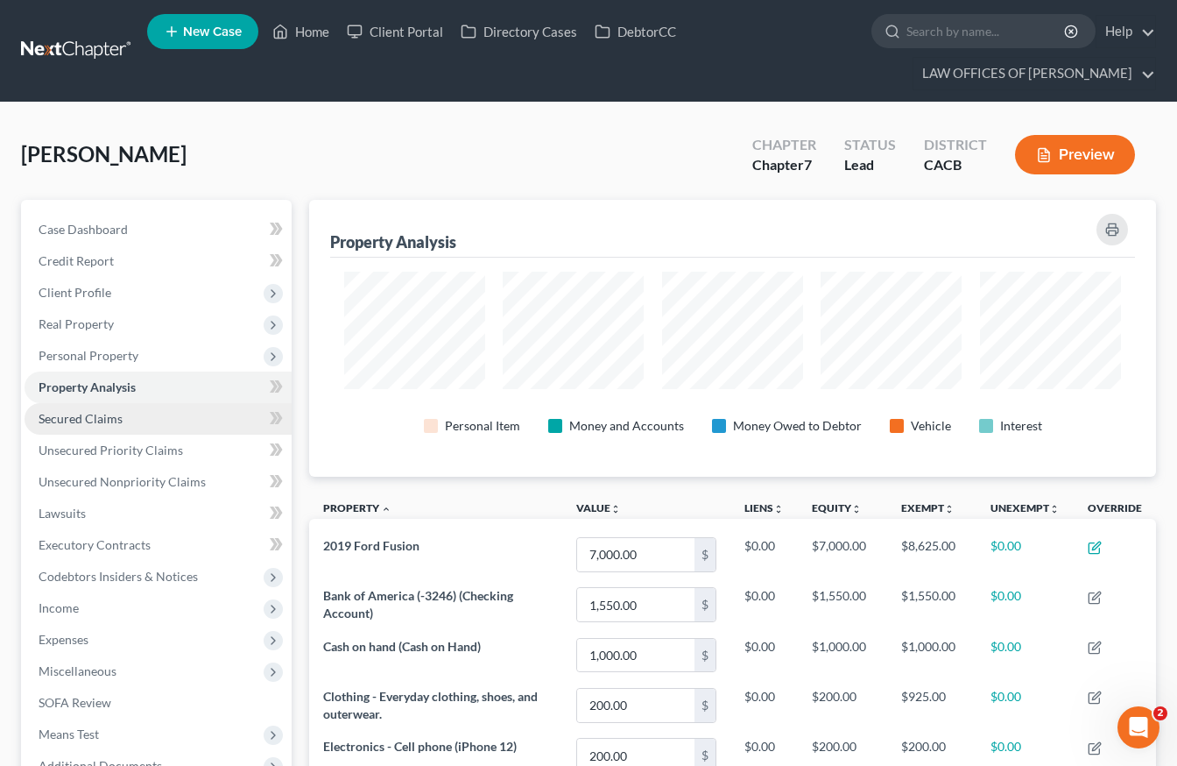
click at [152, 408] on link "Secured Claims" at bounding box center [158, 419] width 267 height 32
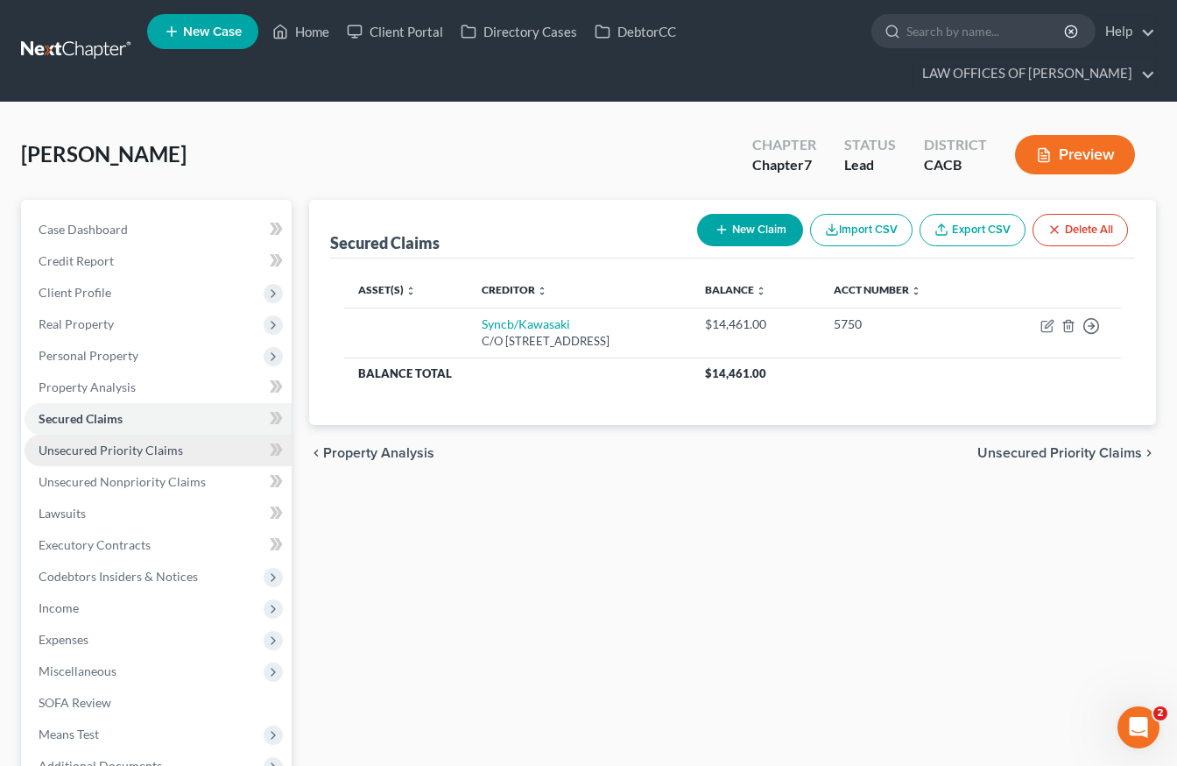
click at [130, 447] on span "Unsecured Priority Claims" at bounding box center [111, 449] width 145 height 15
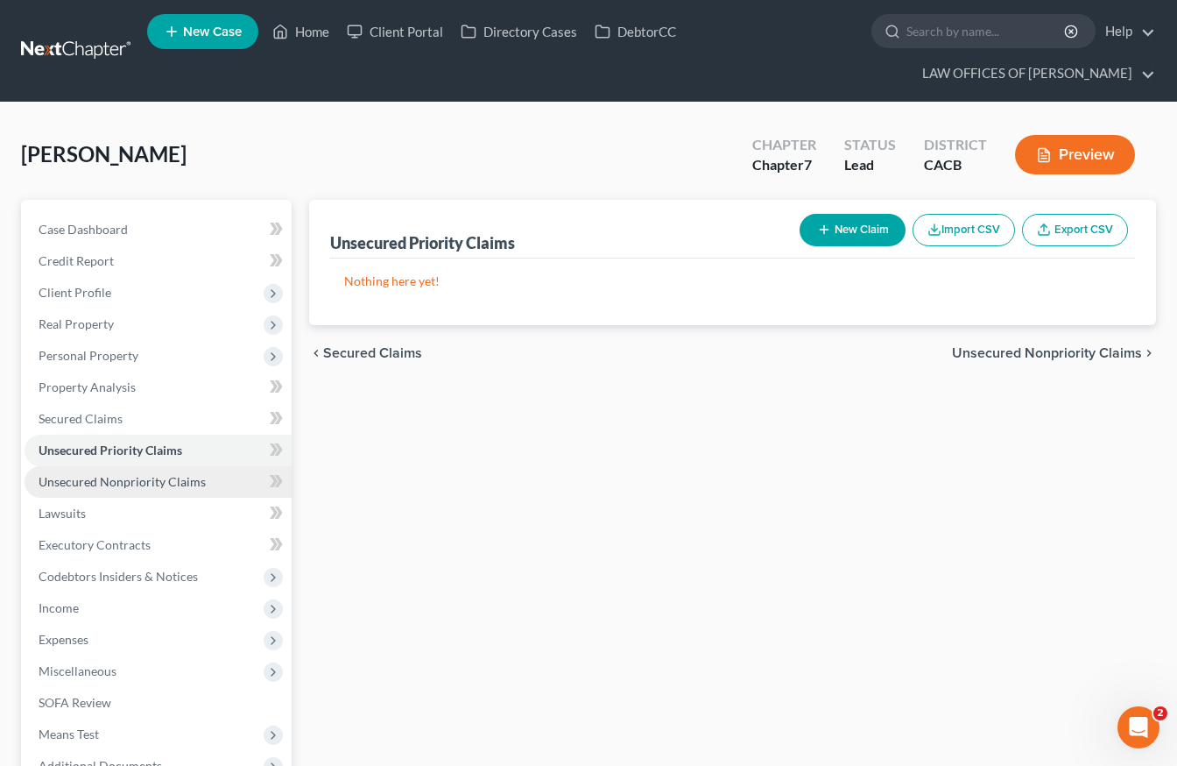
click at [131, 484] on span "Unsecured Nonpriority Claims" at bounding box center [122, 481] width 167 height 15
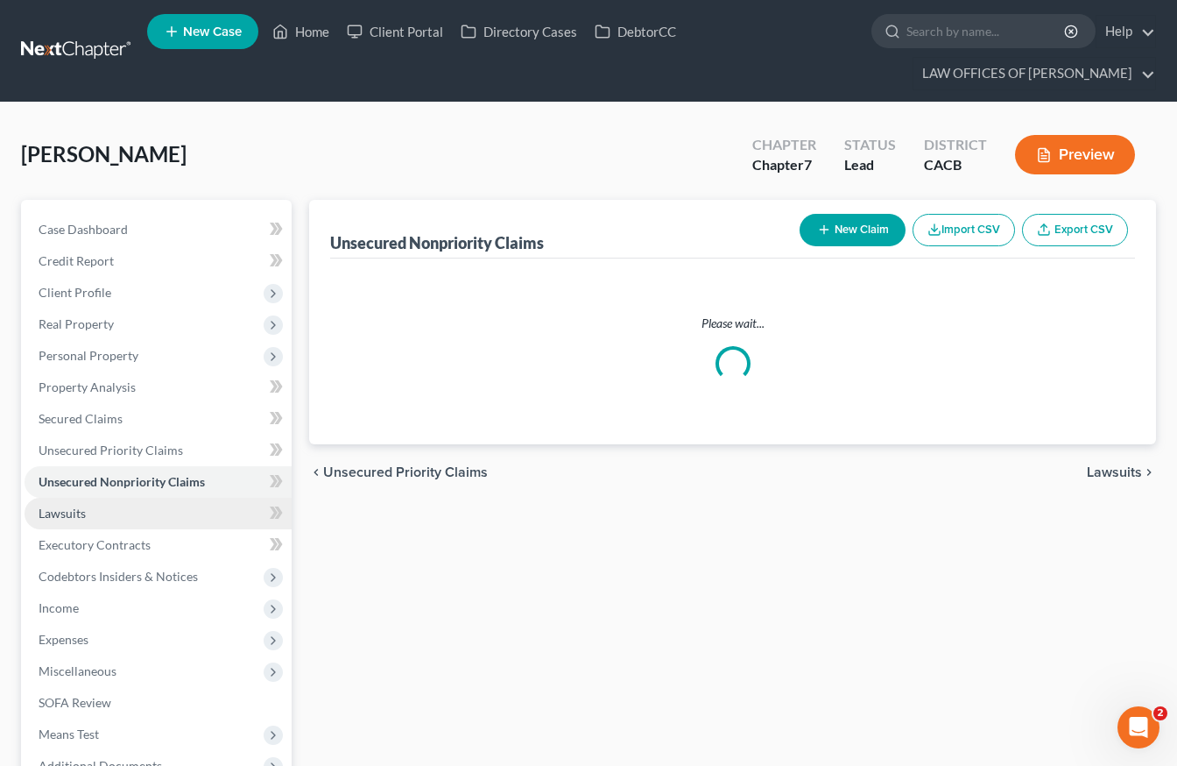
click at [149, 524] on link "Lawsuits" at bounding box center [158, 514] width 267 height 32
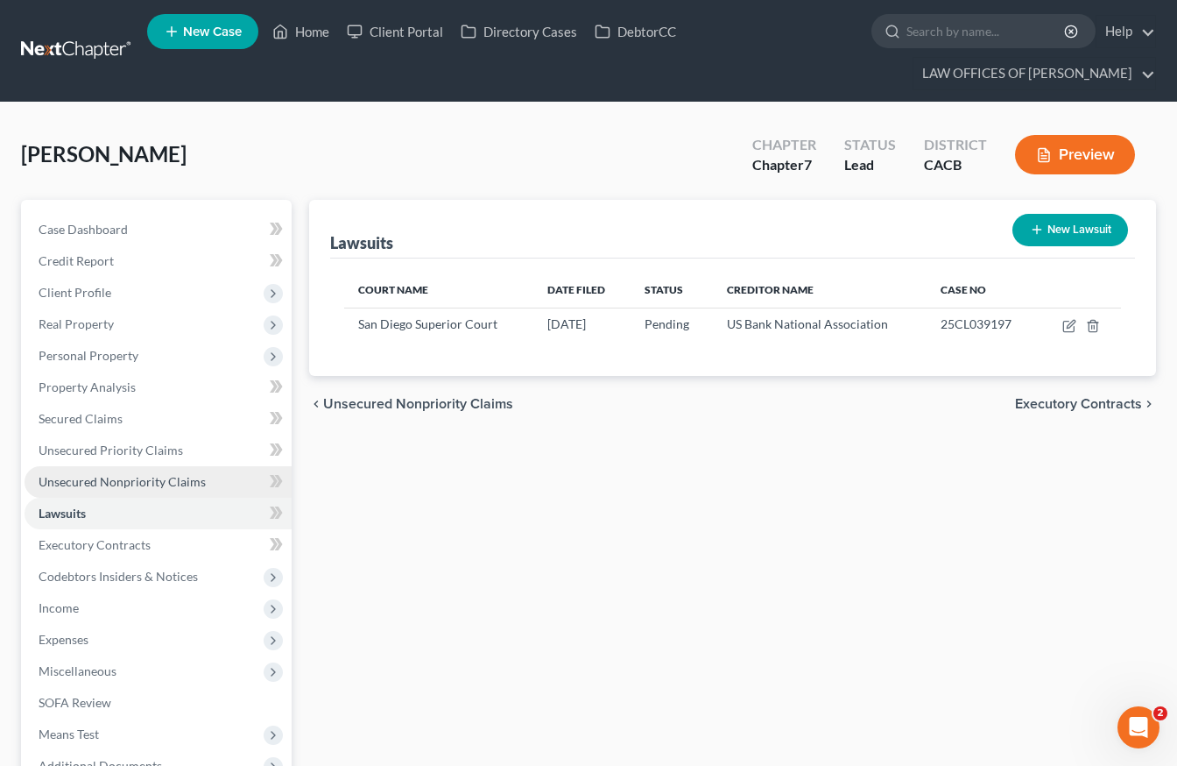
click at [98, 481] on span "Unsecured Nonpriority Claims" at bounding box center [122, 481] width 167 height 15
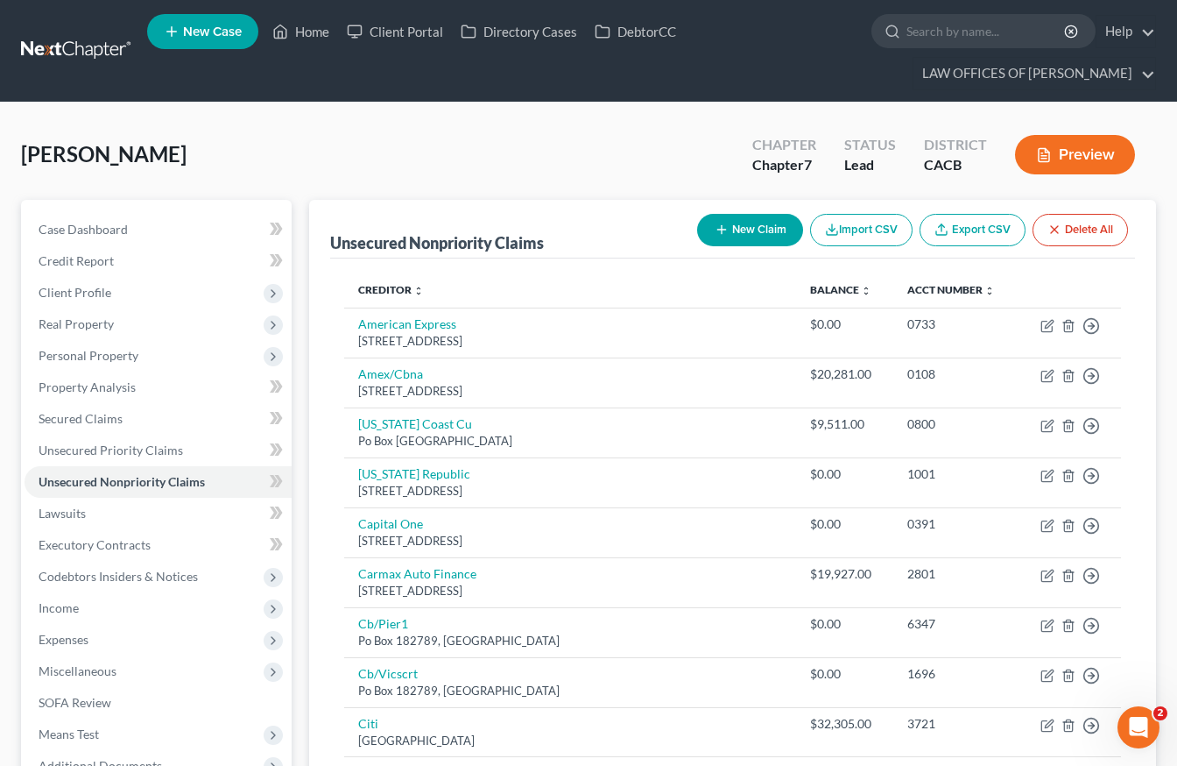
click at [715, 228] on icon "button" at bounding box center [722, 230] width 14 height 14
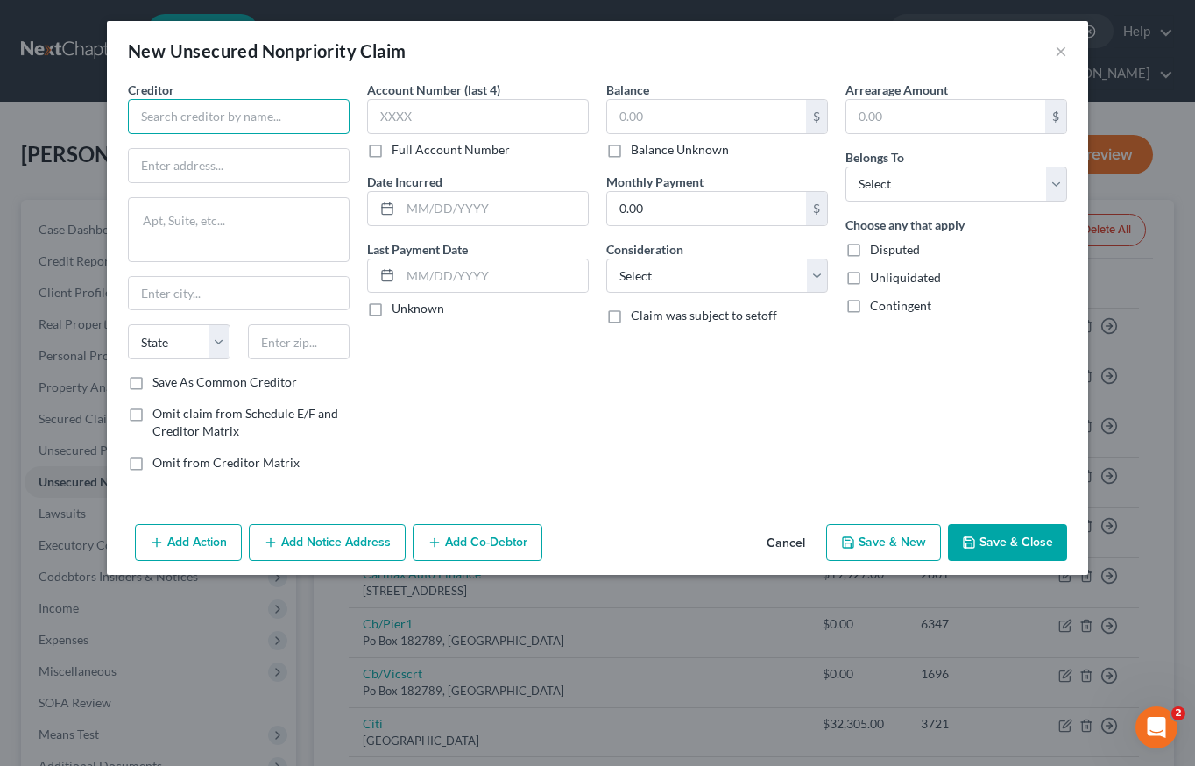
click at [170, 126] on input "text" at bounding box center [239, 116] width 222 height 35
type input "City of [GEOGRAPHIC_DATA]"
click at [237, 176] on input "Parking Adminastration" at bounding box center [239, 165] width 220 height 33
drag, startPoint x: 236, startPoint y: 172, endPoint x: 232, endPoint y: 156, distance: 16.2
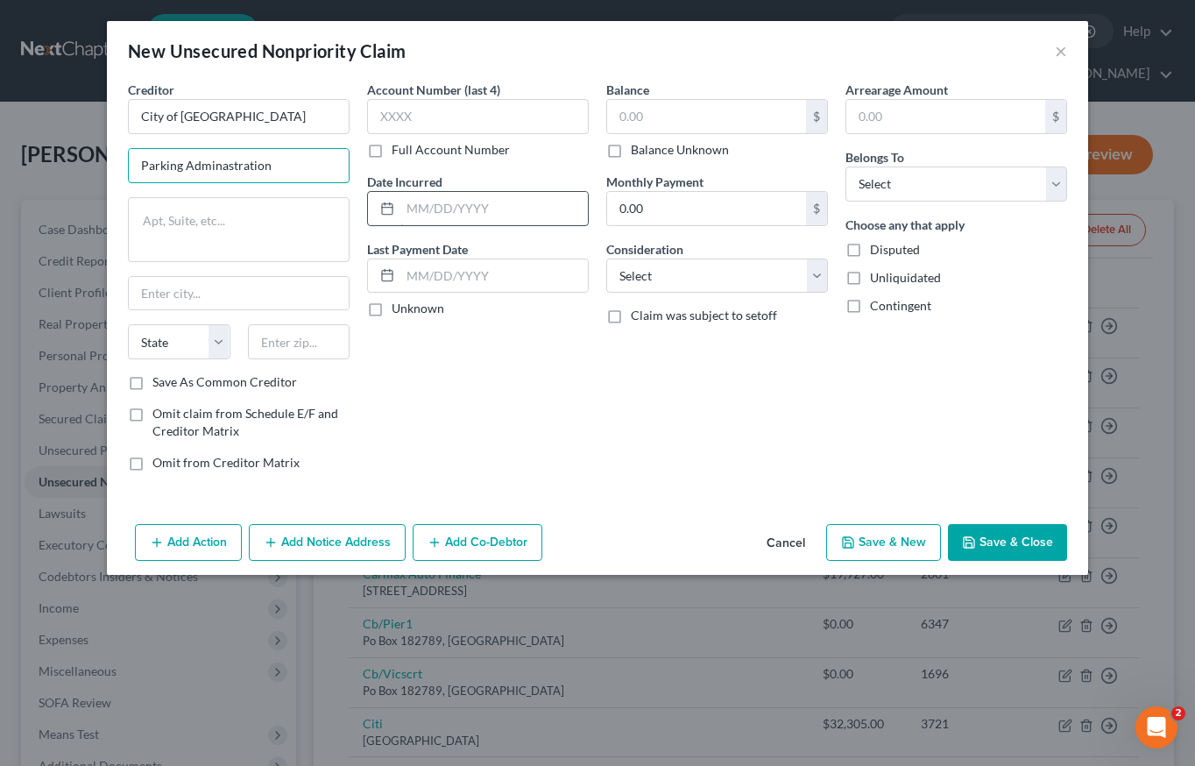
drag, startPoint x: 232, startPoint y: 156, endPoint x: 541, endPoint y: 214, distance: 314.6
click at [232, 156] on input "Parking Adminastration" at bounding box center [239, 165] width 220 height 33
click at [231, 162] on input "Parking Adminastration" at bounding box center [239, 165] width 220 height 33
type input "Parking Administration"
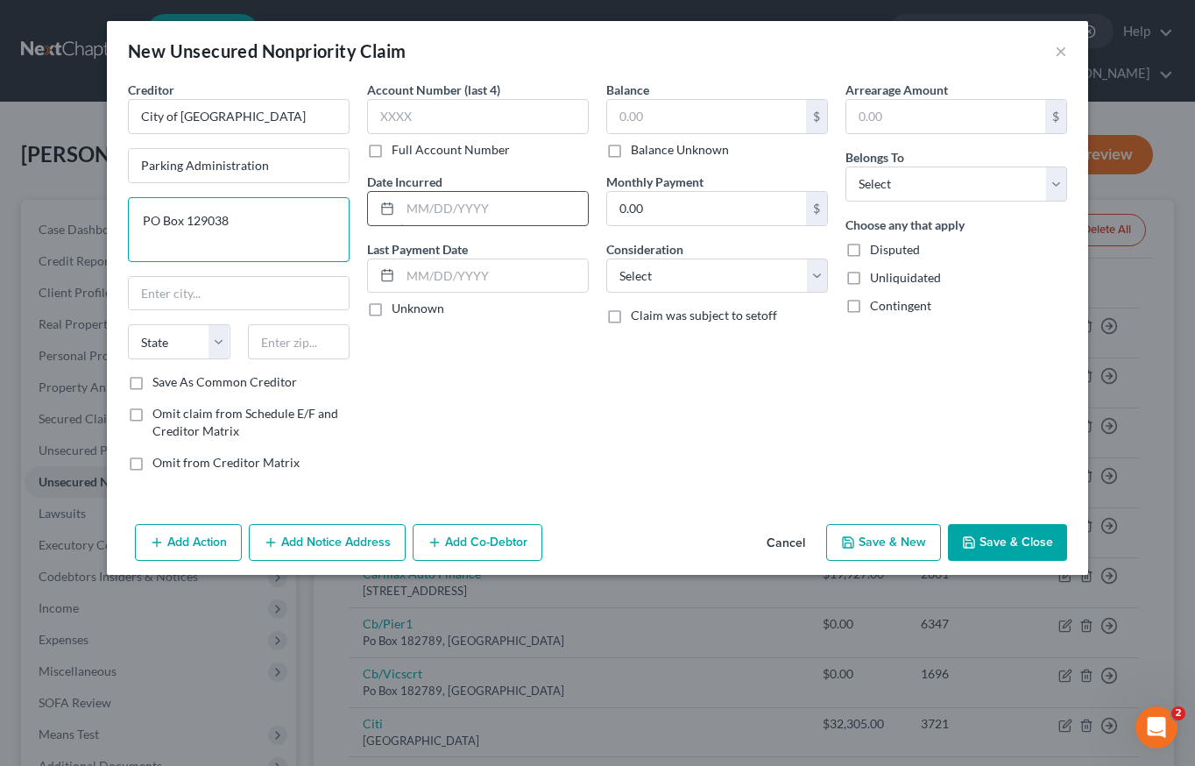
type textarea "PO Box 129038"
type input "92112"
type input "[GEOGRAPHIC_DATA]"
select select "4"
click at [152, 386] on label "Save As Common Creditor" at bounding box center [224, 382] width 145 height 18
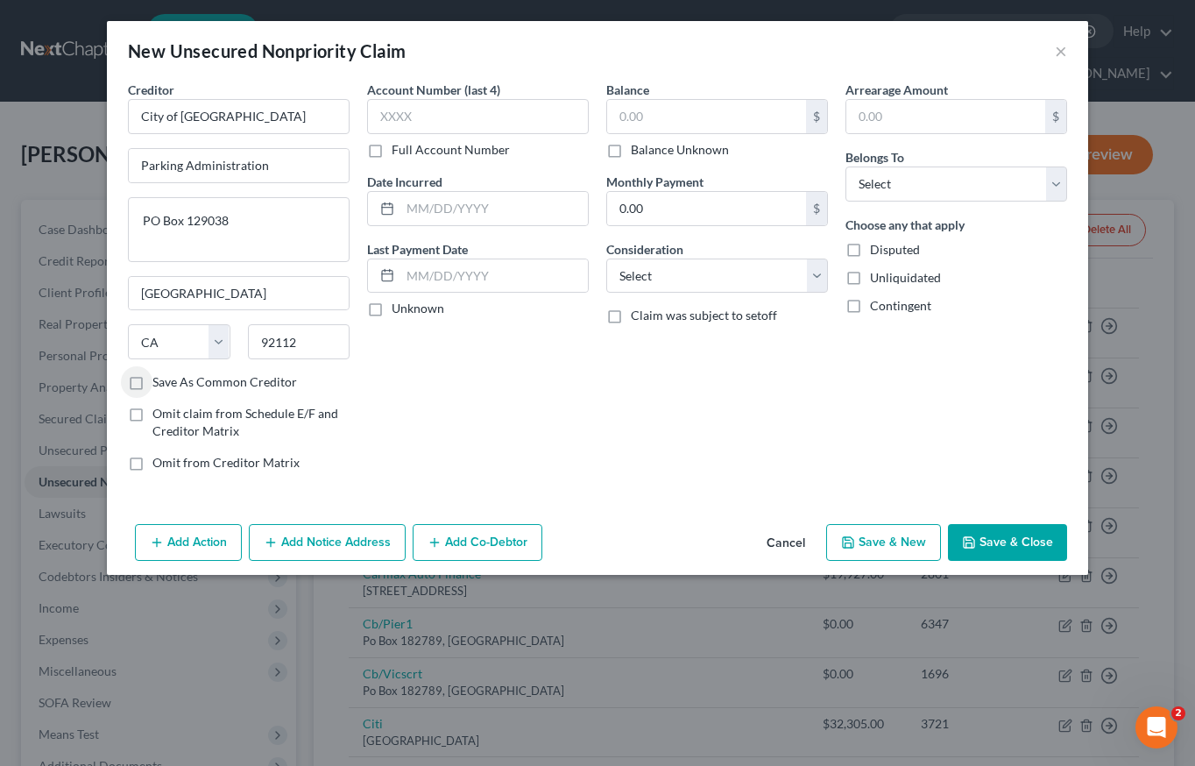
click at [159, 385] on input "Save As Common Creditor" at bounding box center [164, 378] width 11 height 11
click at [152, 385] on label "Save As Common Creditor" at bounding box center [224, 382] width 145 height 18
click at [159, 385] on input "Save As Common Creditor" at bounding box center [164, 378] width 11 height 11
click at [152, 385] on label "Save As Common Creditor" at bounding box center [224, 382] width 145 height 18
click at [159, 385] on input "Save As Common Creditor" at bounding box center [164, 378] width 11 height 11
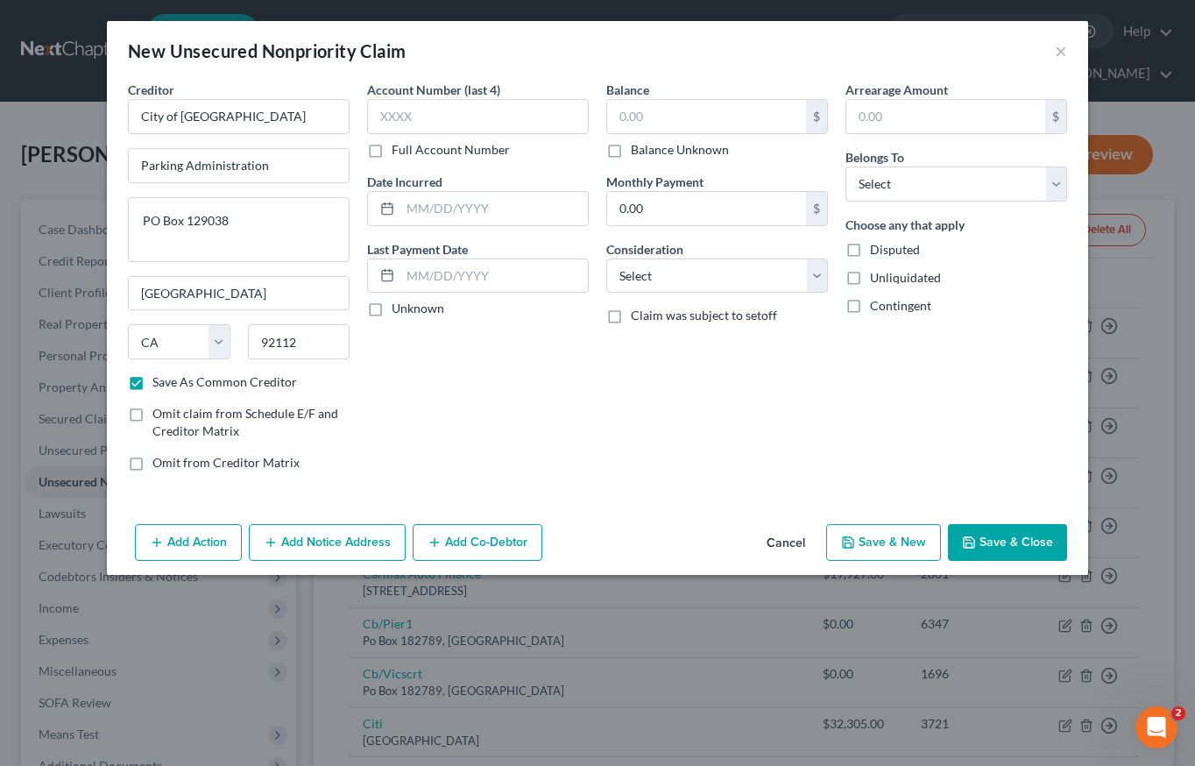
click at [152, 385] on label "Save As Common Creditor" at bounding box center [224, 382] width 145 height 18
click at [159, 385] on input "Save As Common Creditor" at bounding box center [164, 378] width 11 height 11
click at [152, 384] on label "Save As Common Creditor" at bounding box center [224, 382] width 145 height 18
click at [159, 384] on input "Save As Common Creditor" at bounding box center [164, 378] width 11 height 11
checkbox input "true"
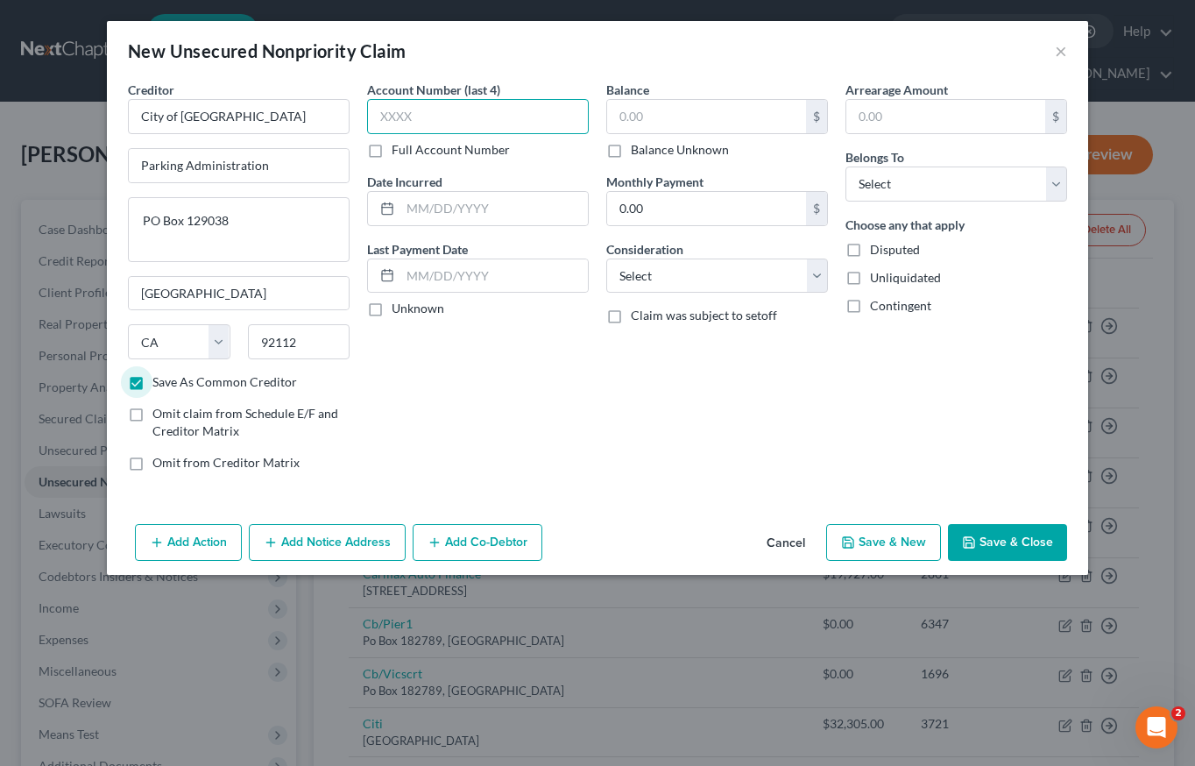
click at [495, 120] on input "text" at bounding box center [478, 116] width 222 height 35
type input "("
type input "P599"
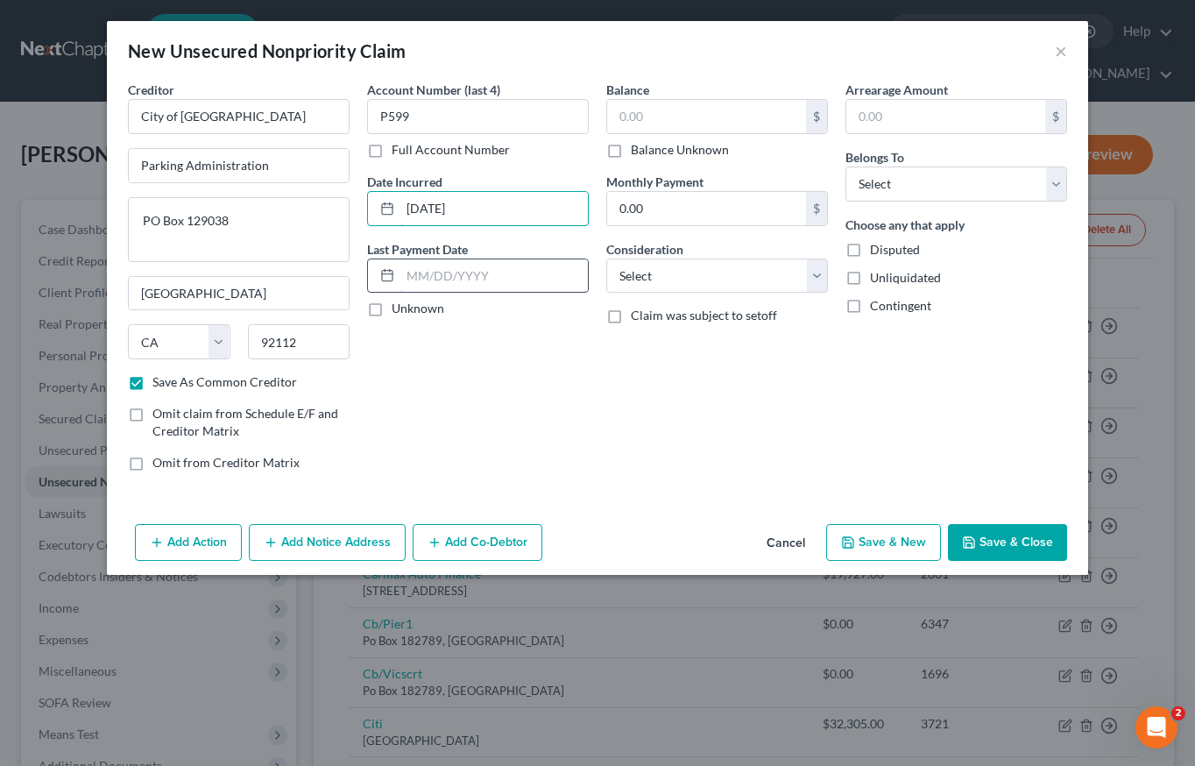
type input "[DATE]"
click at [513, 287] on input "text" at bounding box center [493, 275] width 187 height 33
drag, startPoint x: 748, startPoint y: 117, endPoint x: 748, endPoint y: 127, distance: 10.5
click at [748, 124] on input "text" at bounding box center [706, 116] width 199 height 33
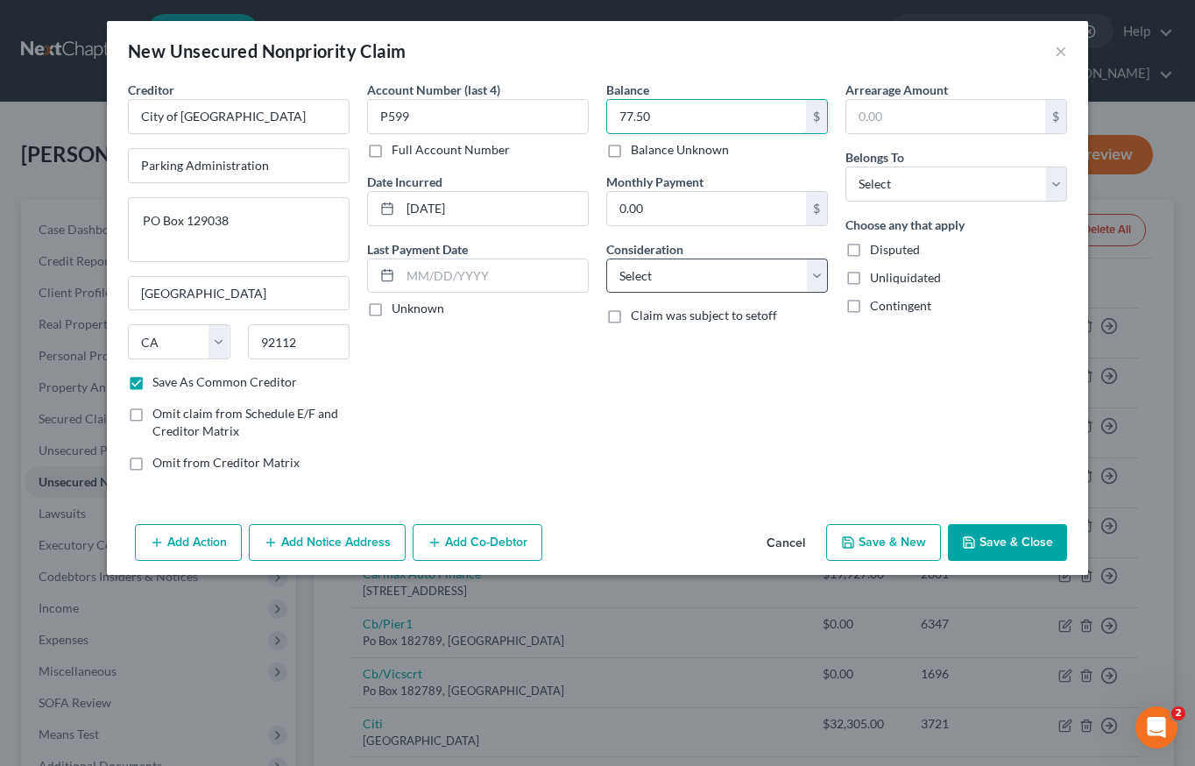
type input "77.50"
click at [712, 288] on select "Select Cable / Satellite Services Collection Agency Credit Card Debt Debt Couns…" at bounding box center [717, 275] width 222 height 35
select select "14"
click at [606, 258] on select "Select Cable / Satellite Services Collection Agency Credit Card Debt Debt Couns…" at bounding box center [717, 275] width 222 height 35
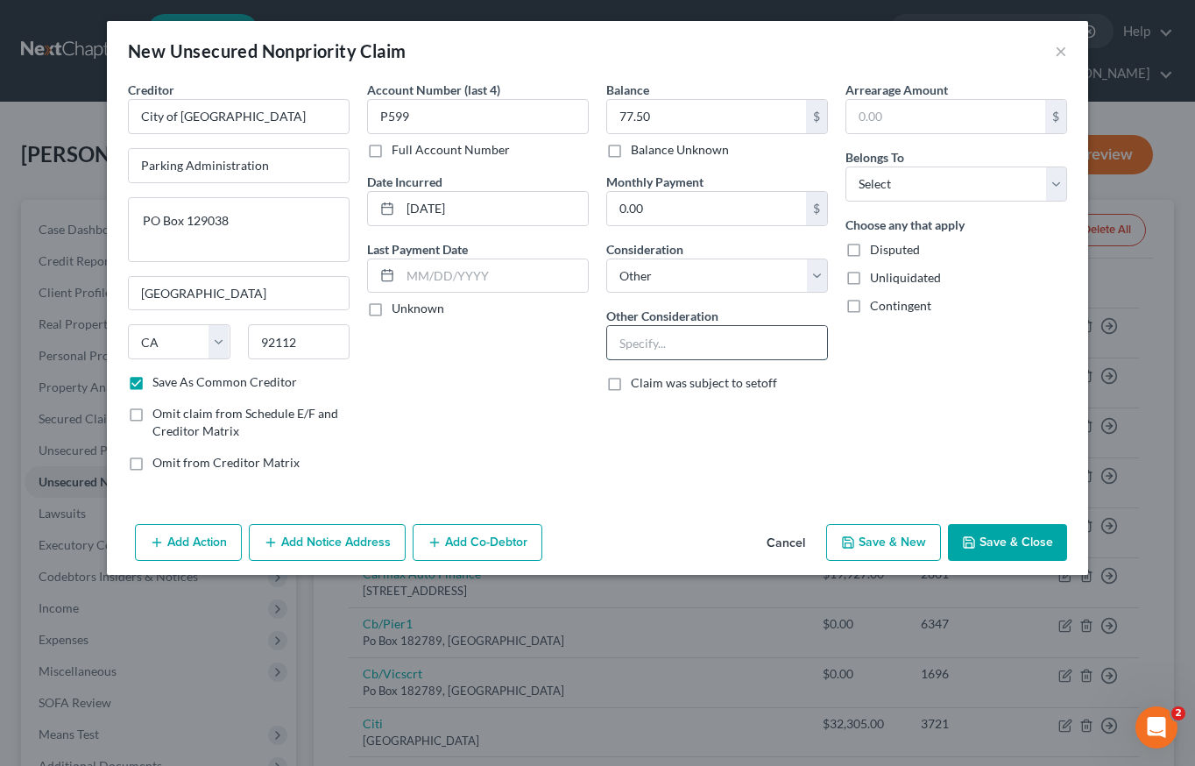
click at [657, 345] on input "text" at bounding box center [717, 342] width 220 height 33
type input "Parking Violation"
drag, startPoint x: 957, startPoint y: 173, endPoint x: 969, endPoint y: 201, distance: 29.8
click at [957, 173] on select "Select Debtor 1 Only Debtor 2 Only Debtor 1 And Debtor 2 Only At Least One Of T…" at bounding box center [956, 183] width 222 height 35
select select "0"
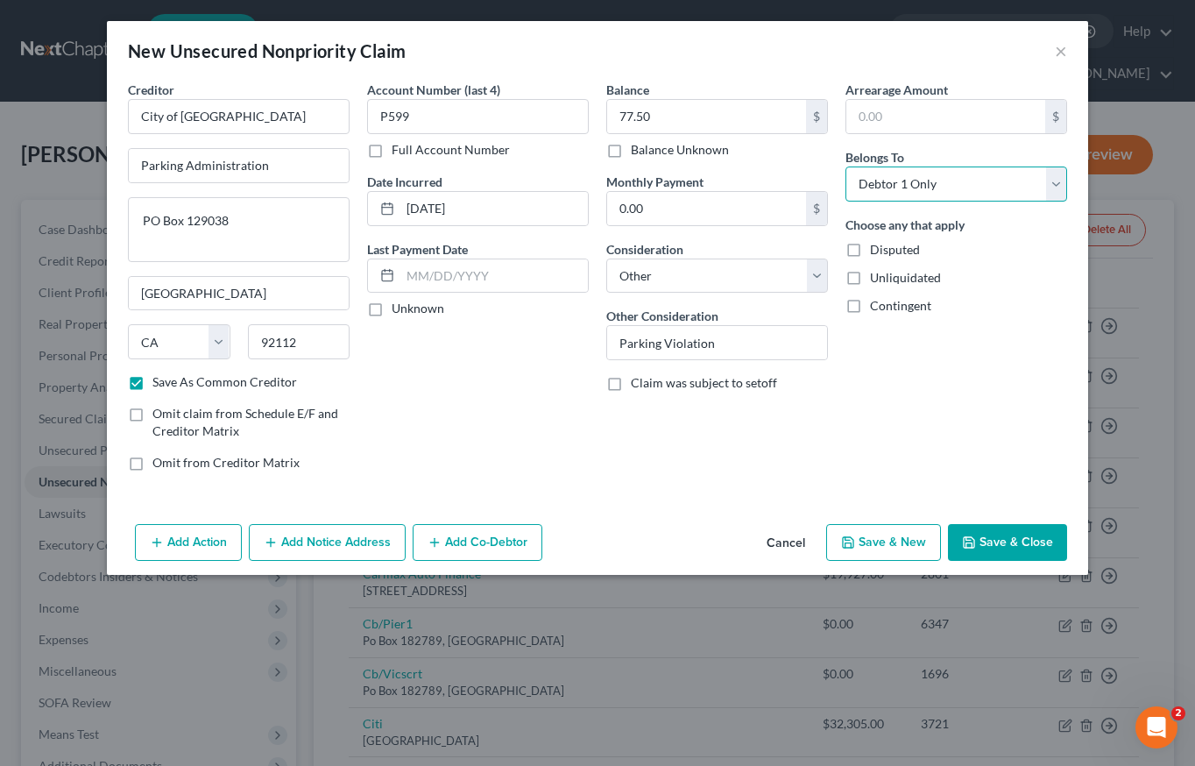
click at [845, 166] on select "Select Debtor 1 Only Debtor 2 Only Debtor 1 And Debtor 2 Only At Least One Of T…" at bounding box center [956, 183] width 222 height 35
click at [880, 545] on button "Save & New" at bounding box center [883, 542] width 115 height 37
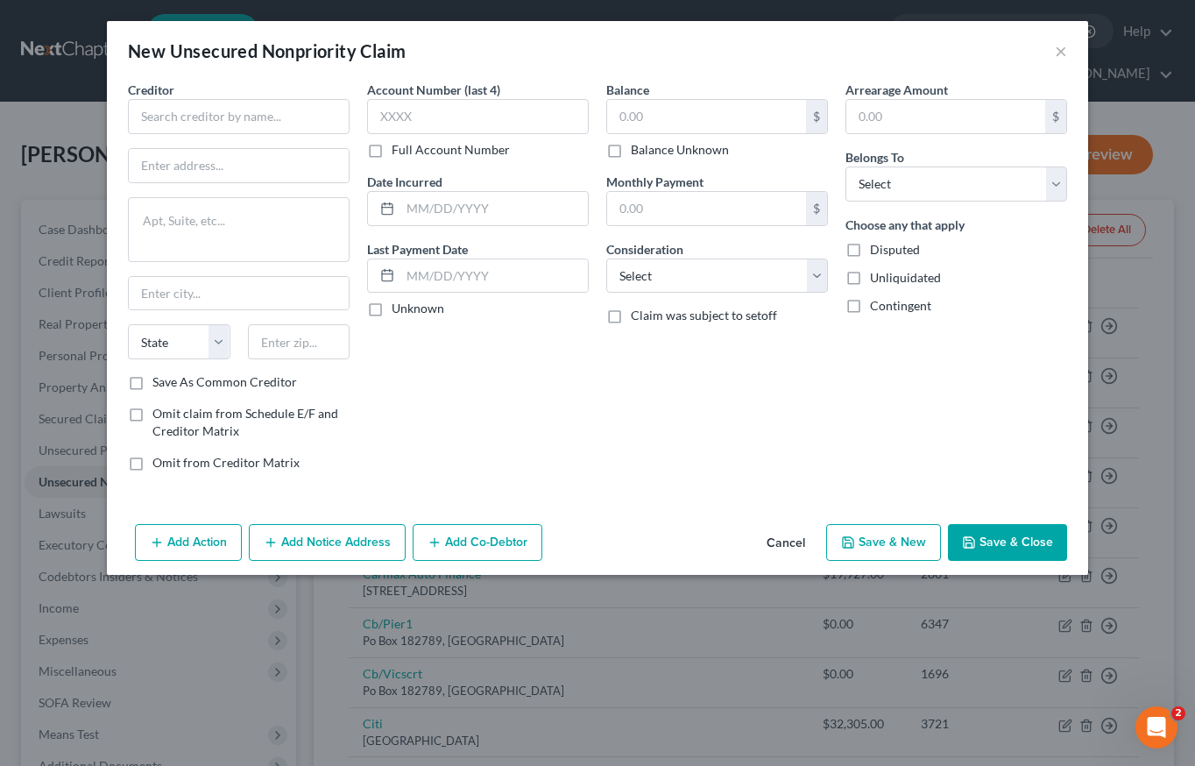
click at [803, 537] on button "Cancel" at bounding box center [786, 543] width 67 height 35
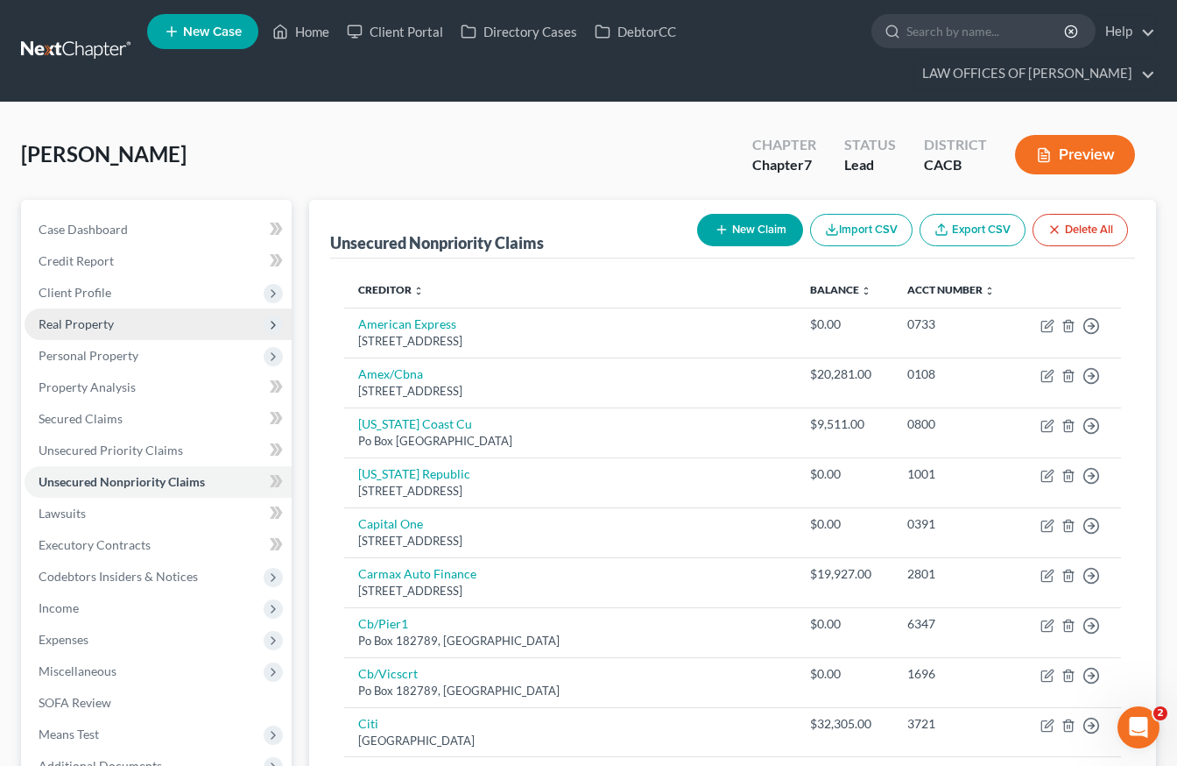
click at [159, 309] on span "Real Property" at bounding box center [158, 324] width 267 height 32
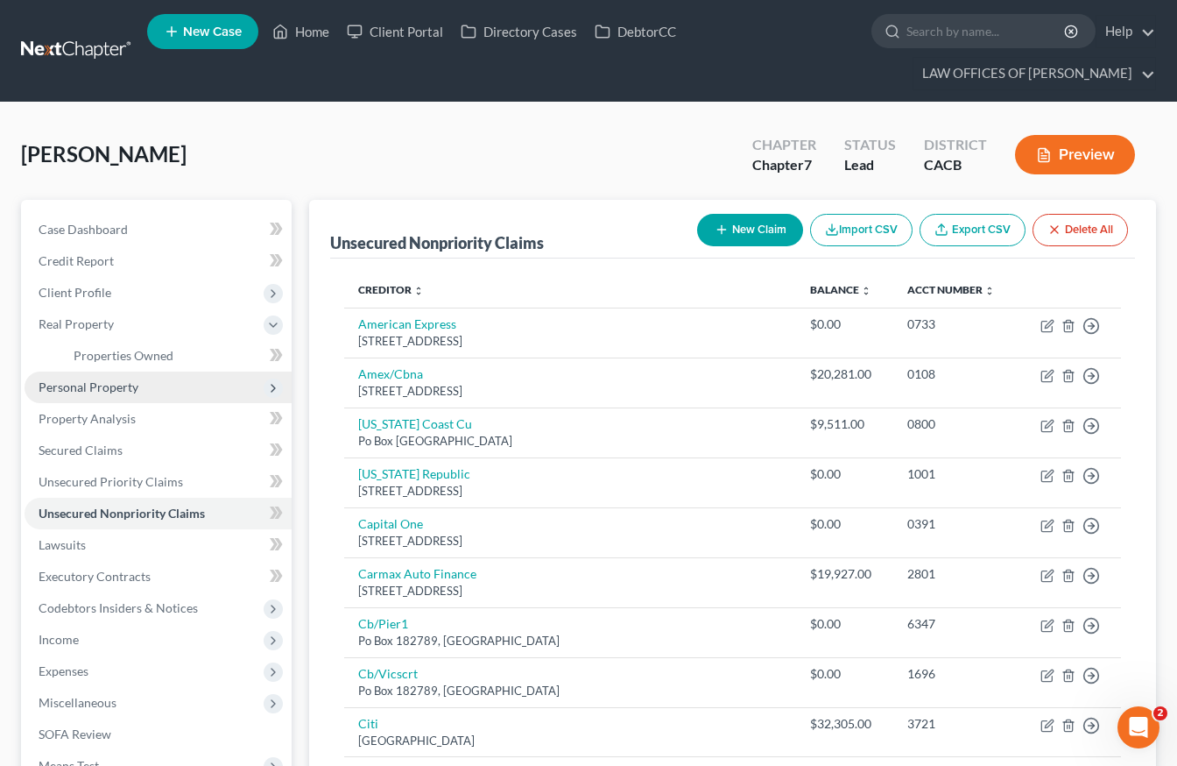
click at [130, 372] on span "Personal Property" at bounding box center [158, 387] width 267 height 32
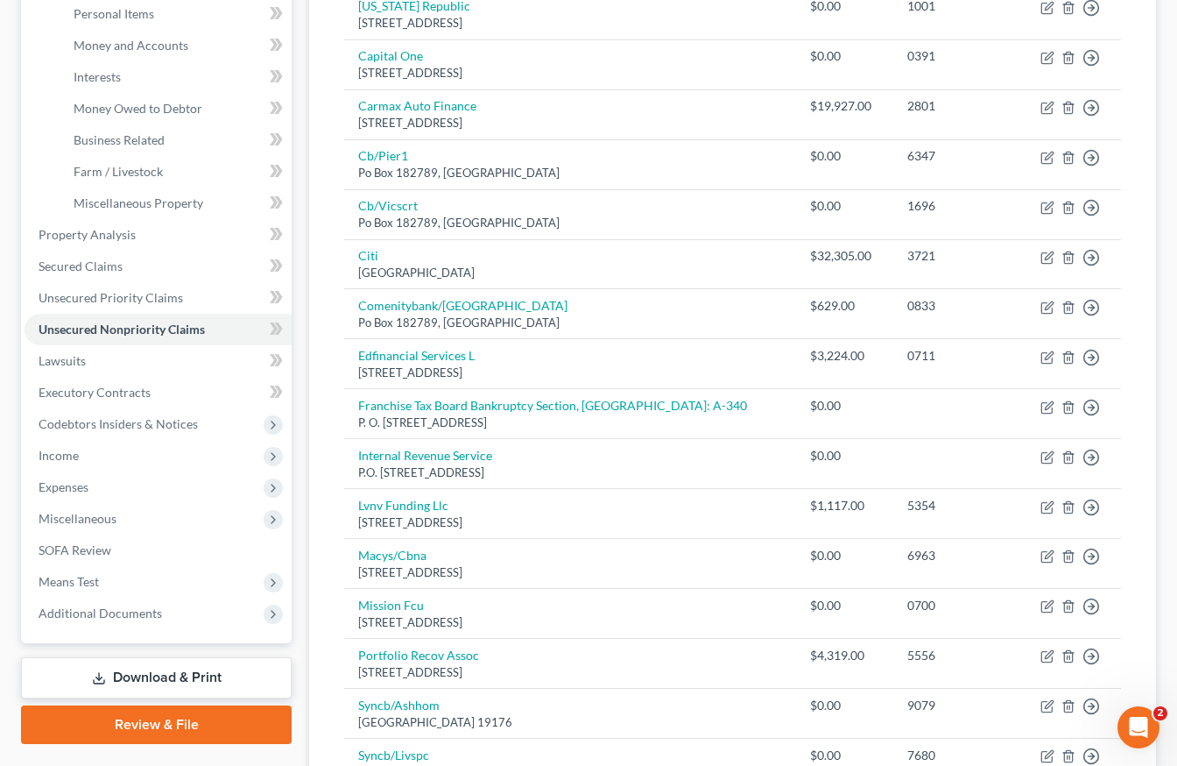
scroll to position [583, 0]
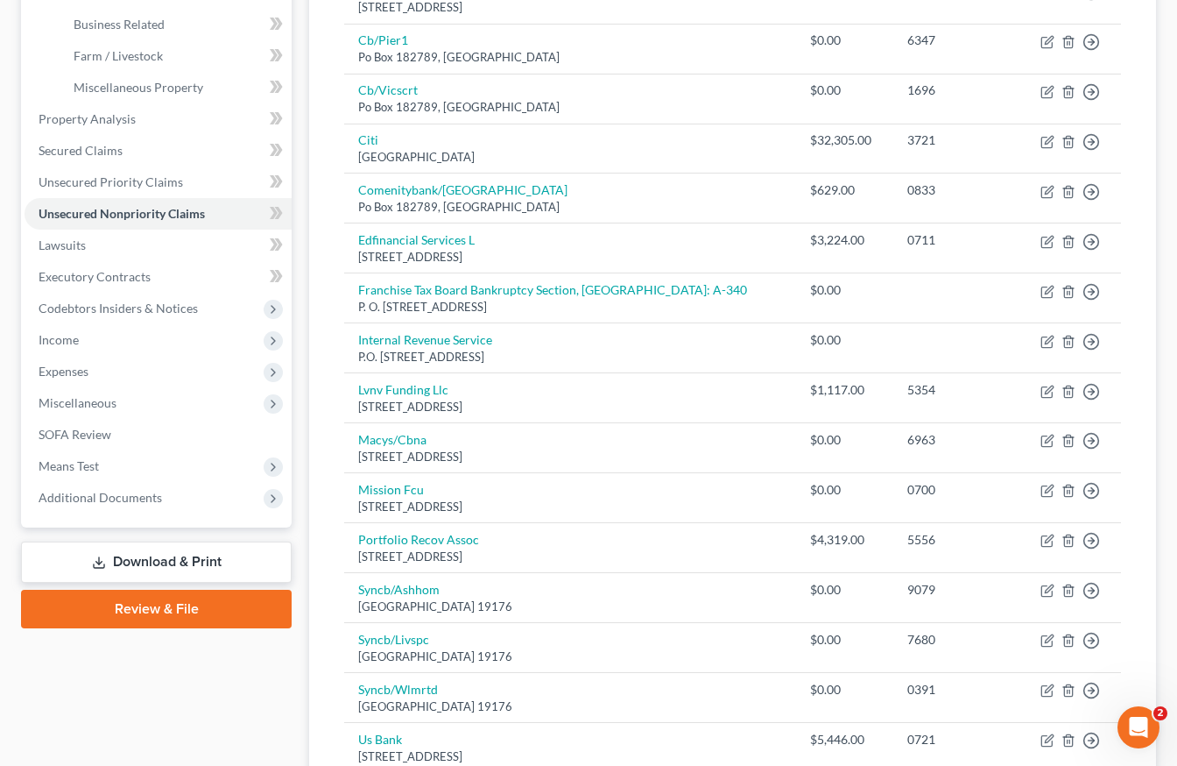
click at [225, 545] on link "Download & Print" at bounding box center [156, 561] width 271 height 41
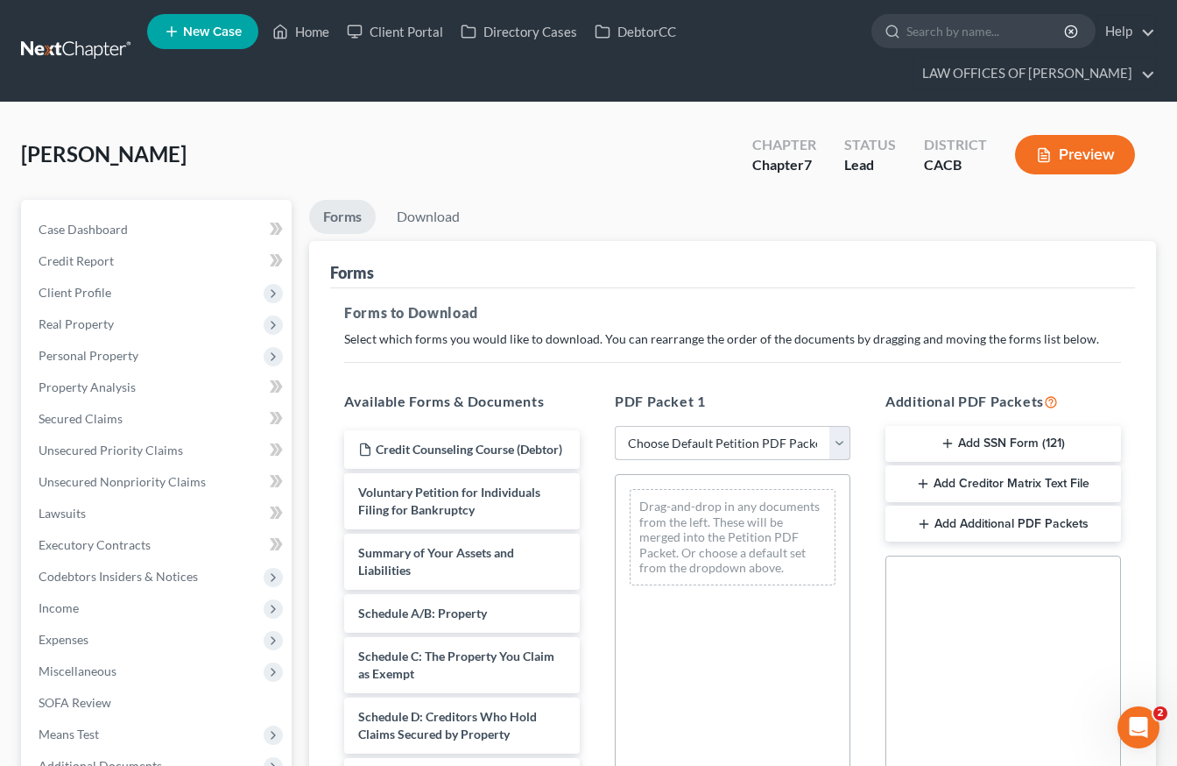
drag, startPoint x: 759, startPoint y: 470, endPoint x: 754, endPoint y: 438, distance: 31.8
click at [757, 463] on div "PDF Packet 1 Choose Default Petition PDF Packet Complete Bankruptcy Petition (a…" at bounding box center [732, 674] width 271 height 594
click at [754, 438] on select "Choose Default Petition PDF Packet Complete Bankruptcy Petition (all forms and …" at bounding box center [733, 443] width 236 height 35
select select "0"
click at [615, 426] on select "Choose Default Petition PDF Packet Complete Bankruptcy Petition (all forms and …" at bounding box center [733, 443] width 236 height 35
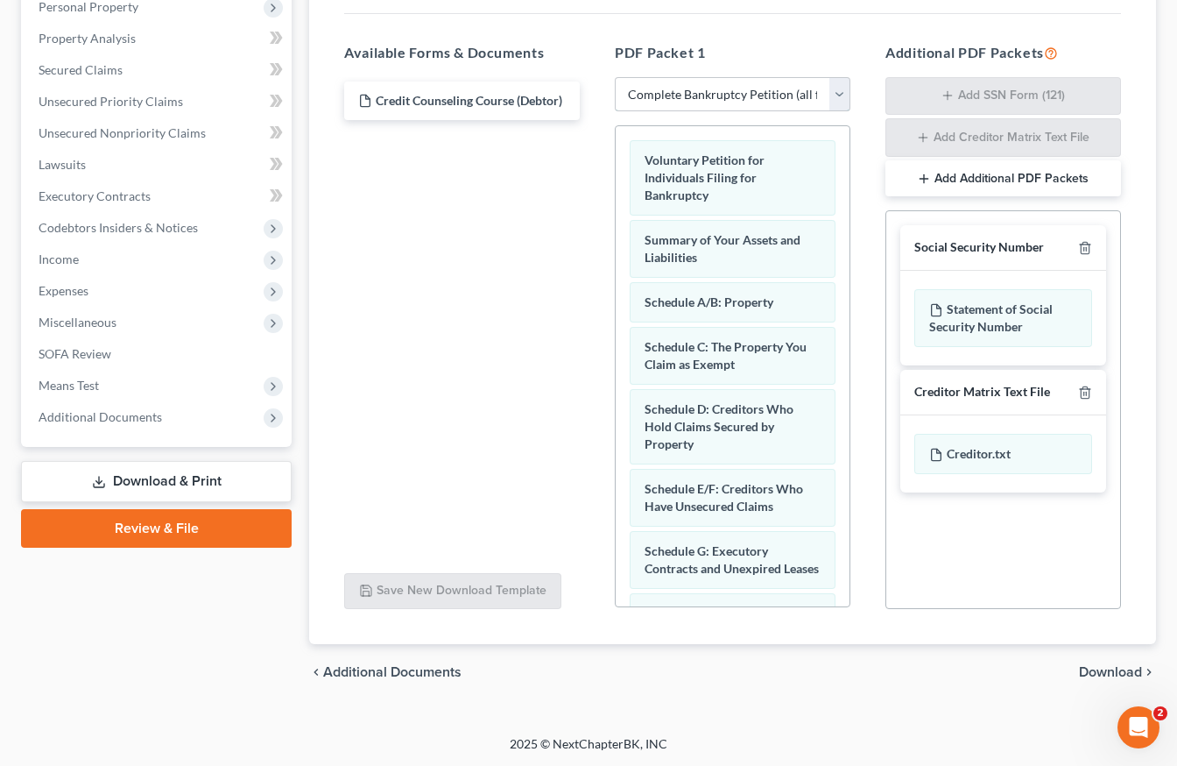
scroll to position [350, 0]
click at [1089, 247] on icon "button" at bounding box center [1085, 247] width 8 height 11
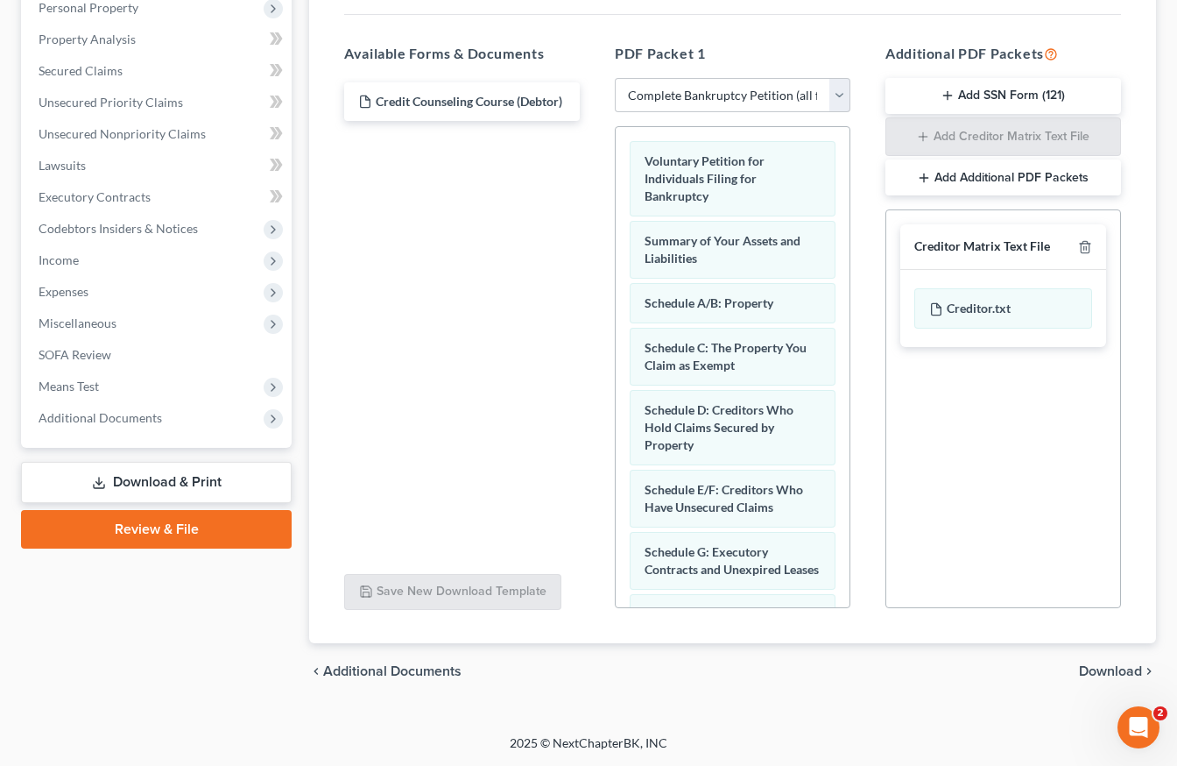
scroll to position [348, 0]
click at [1101, 668] on span "Download" at bounding box center [1110, 671] width 63 height 14
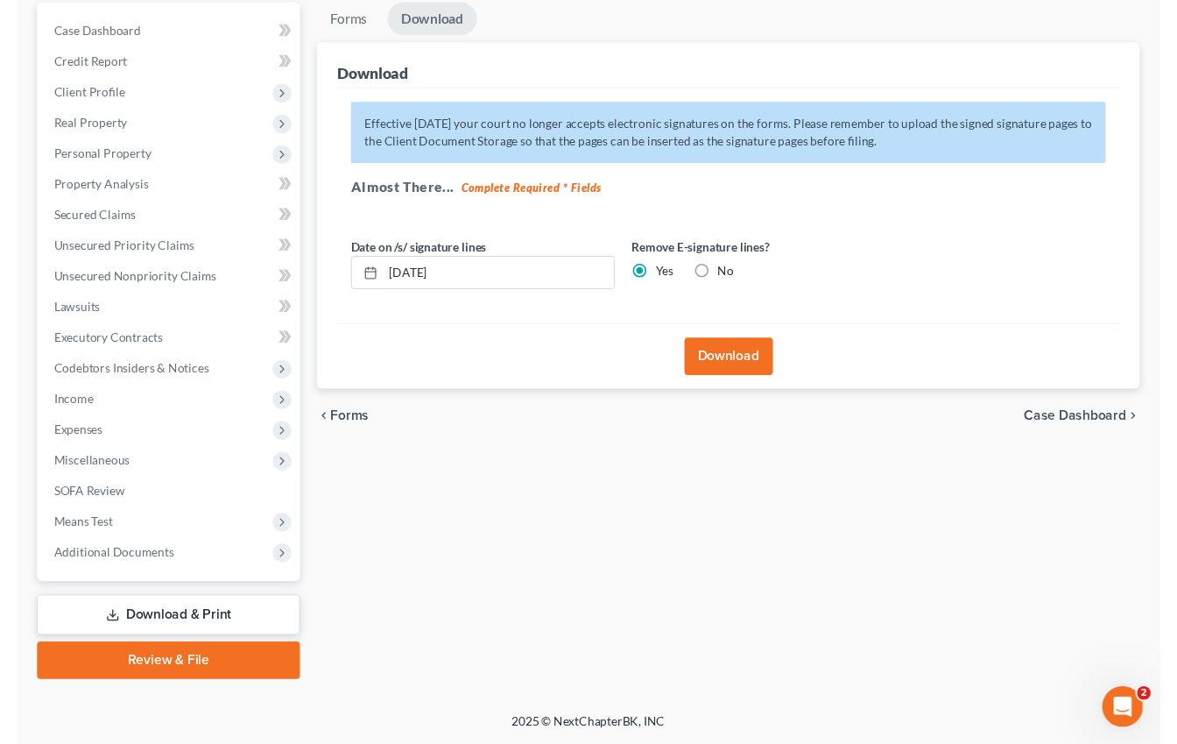
scroll to position [197, 0]
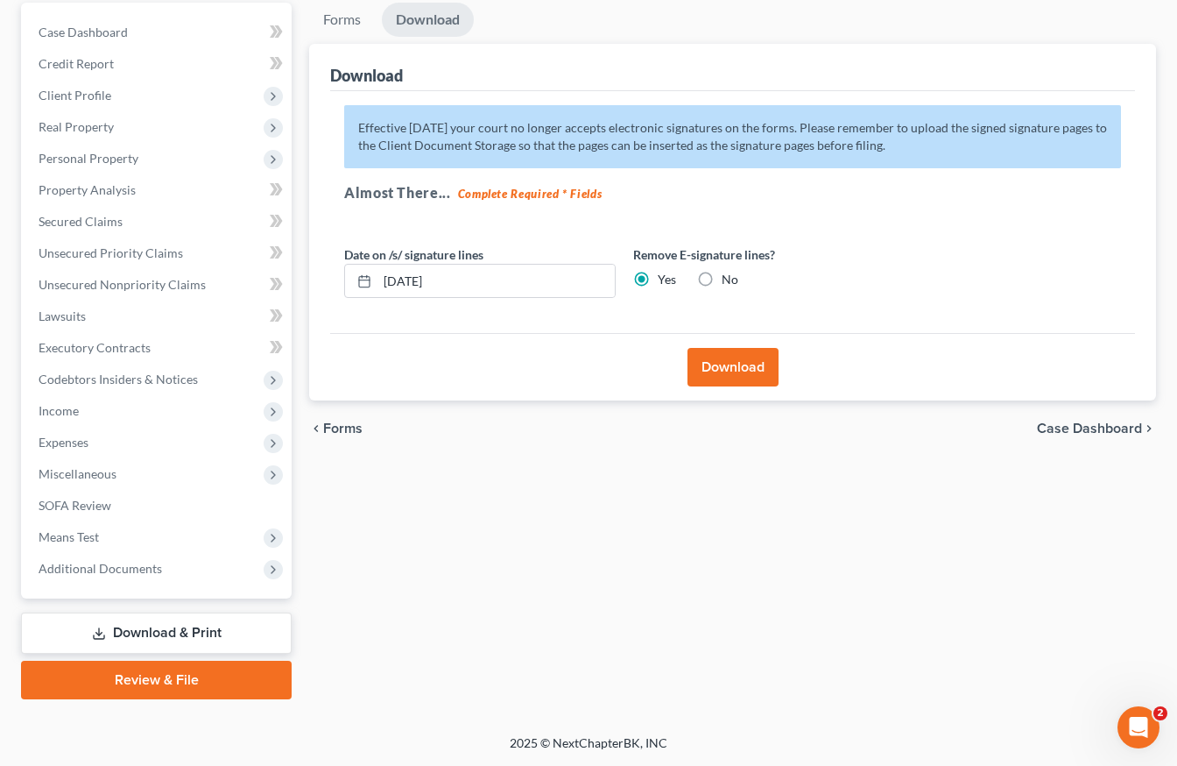
click at [754, 373] on button "Download" at bounding box center [733, 367] width 91 height 39
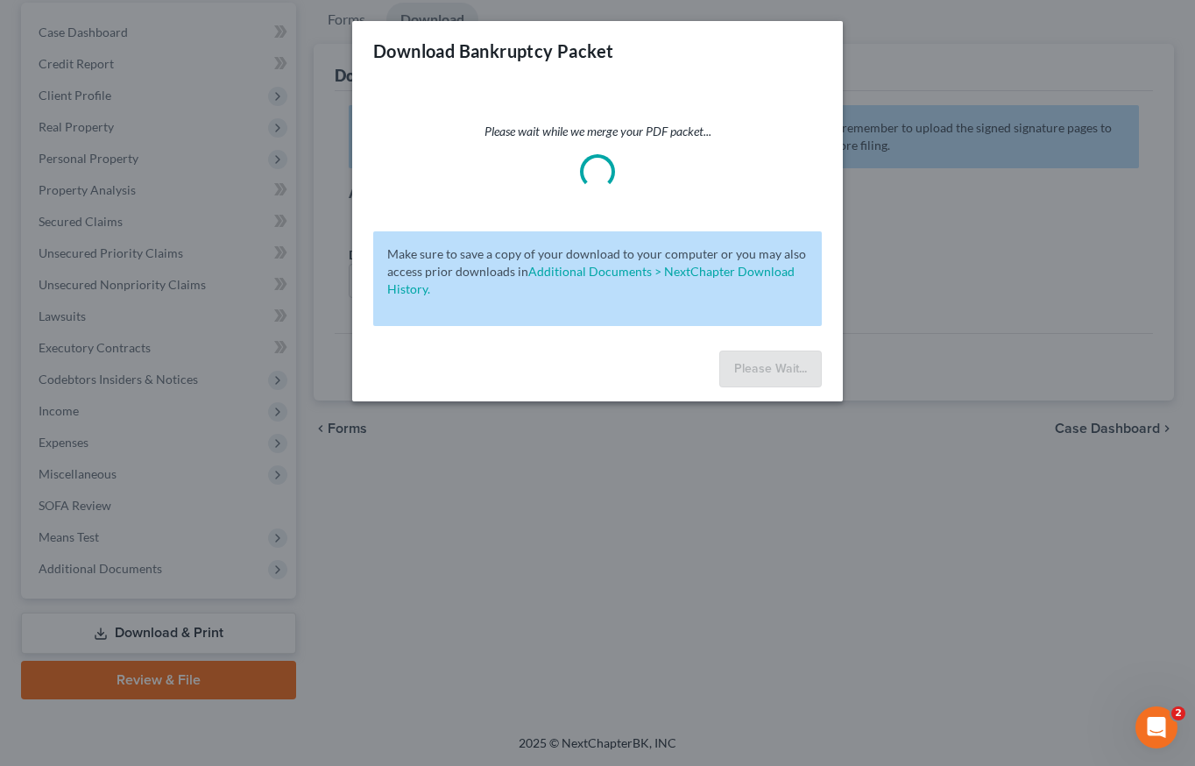
click at [251, 327] on div "Download Bankruptcy Packet Please wait while we merge your PDF packet... Make s…" at bounding box center [597, 383] width 1195 height 766
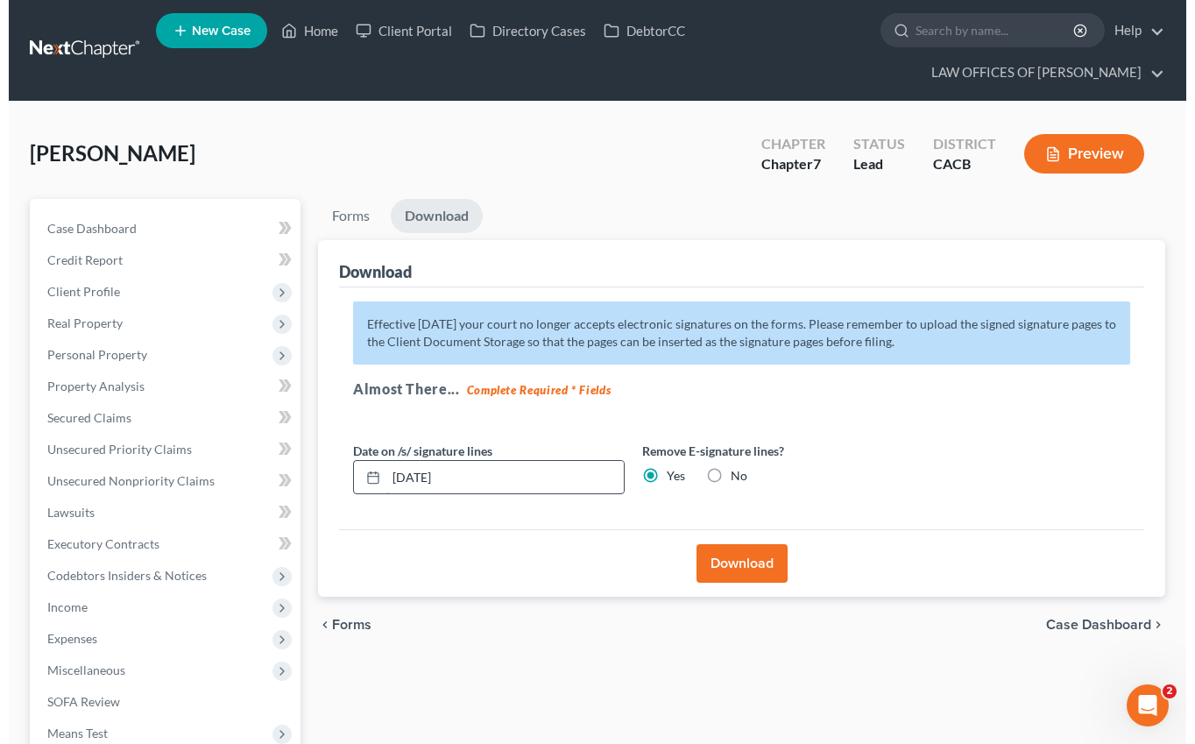
scroll to position [0, 0]
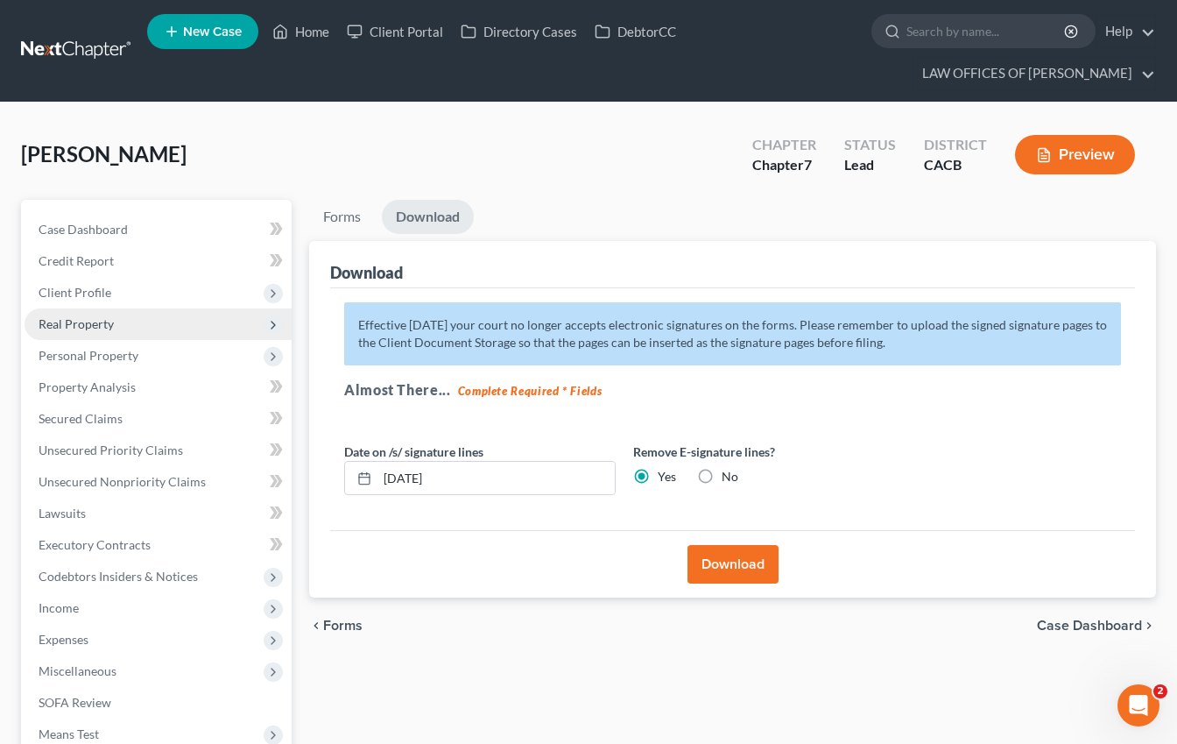
click at [102, 327] on span "Real Property" at bounding box center [76, 323] width 75 height 15
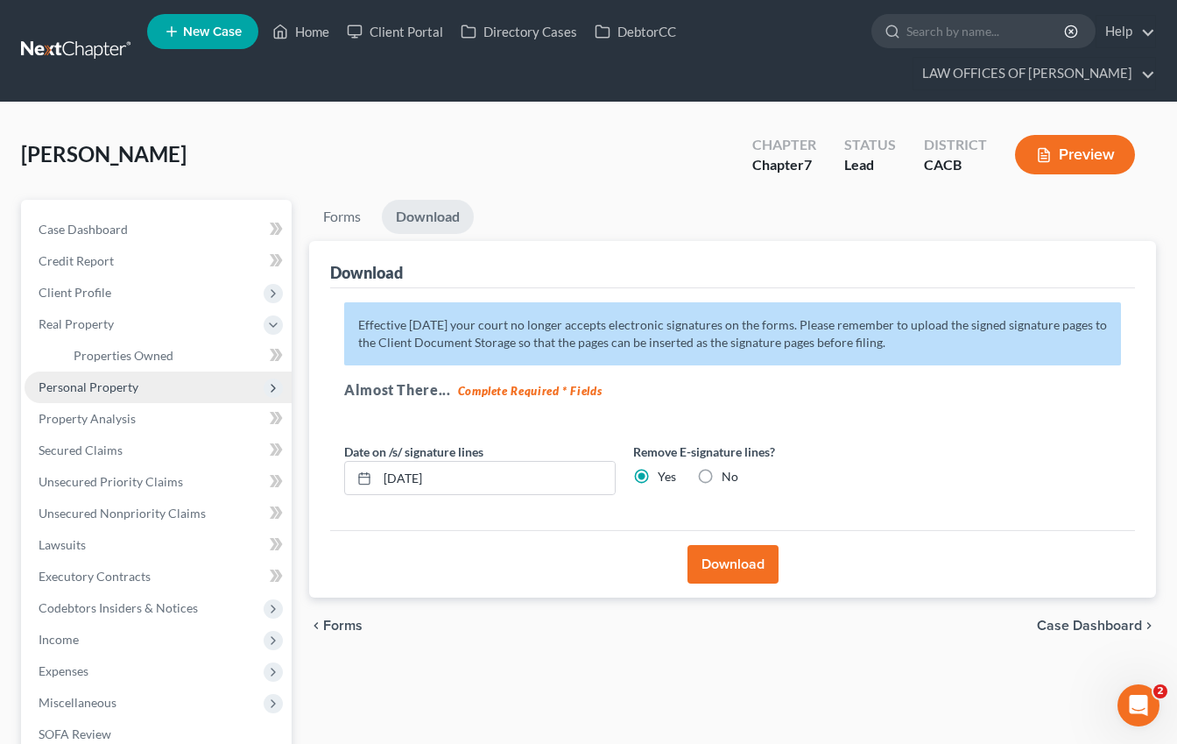
click at [93, 371] on span "Personal Property" at bounding box center [158, 387] width 267 height 32
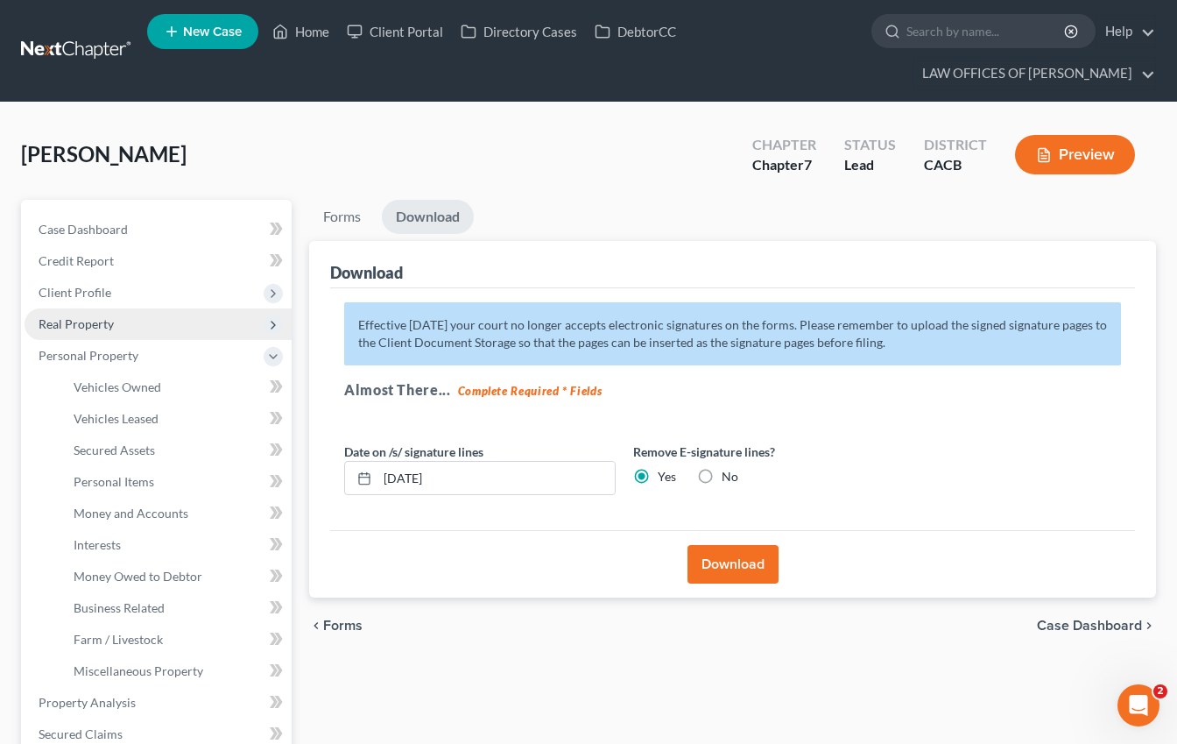
click at [89, 314] on span "Real Property" at bounding box center [158, 324] width 267 height 32
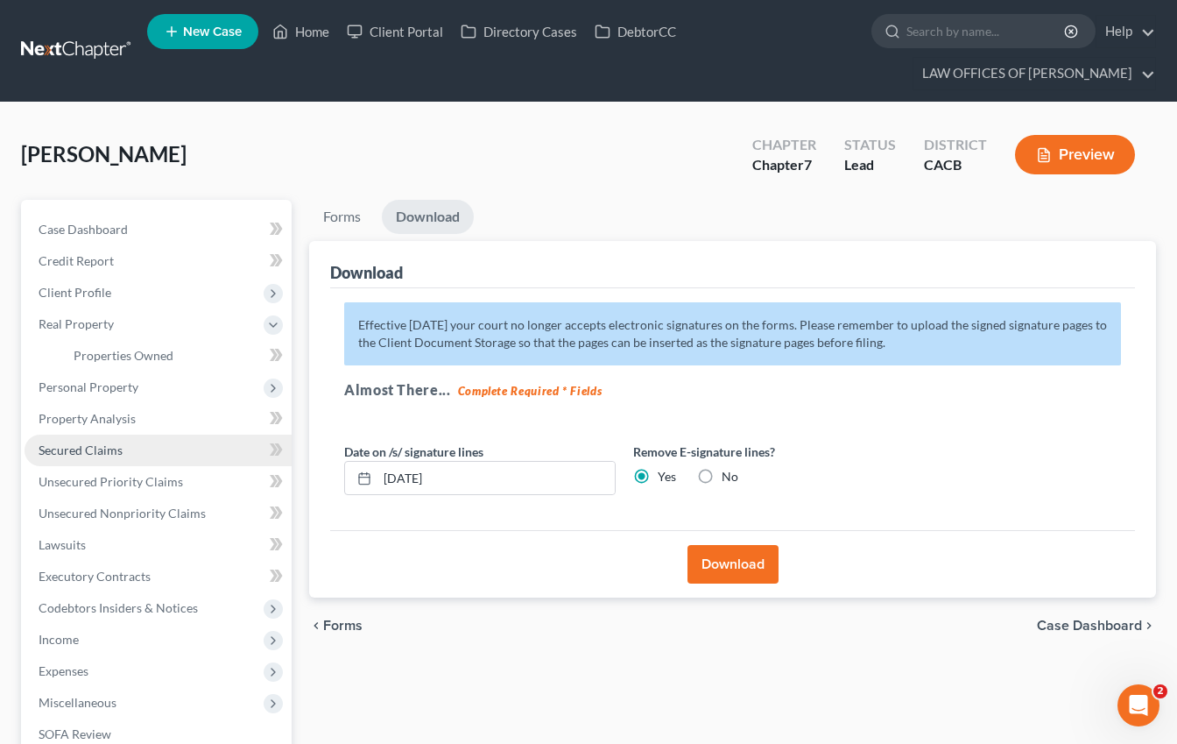
click at [110, 450] on span "Secured Claims" at bounding box center [81, 449] width 84 height 15
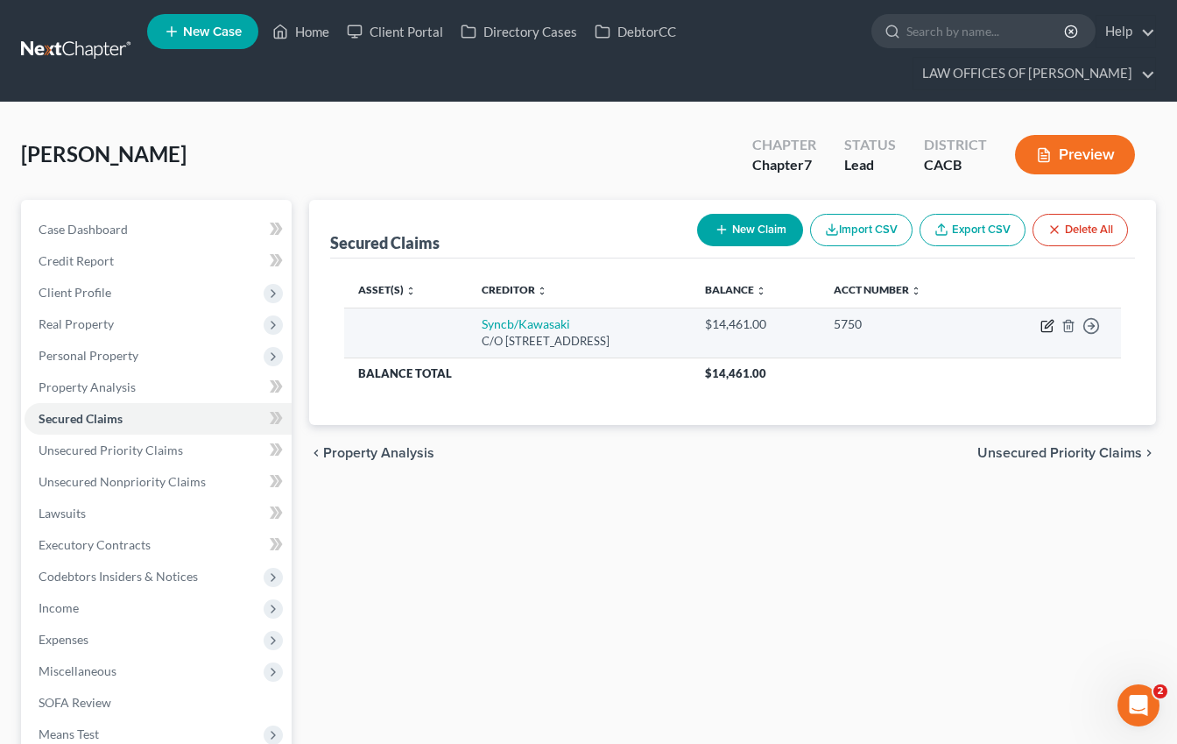
click at [1045, 322] on icon "button" at bounding box center [1048, 326] width 14 height 14
select select "43"
select select "0"
select select "3"
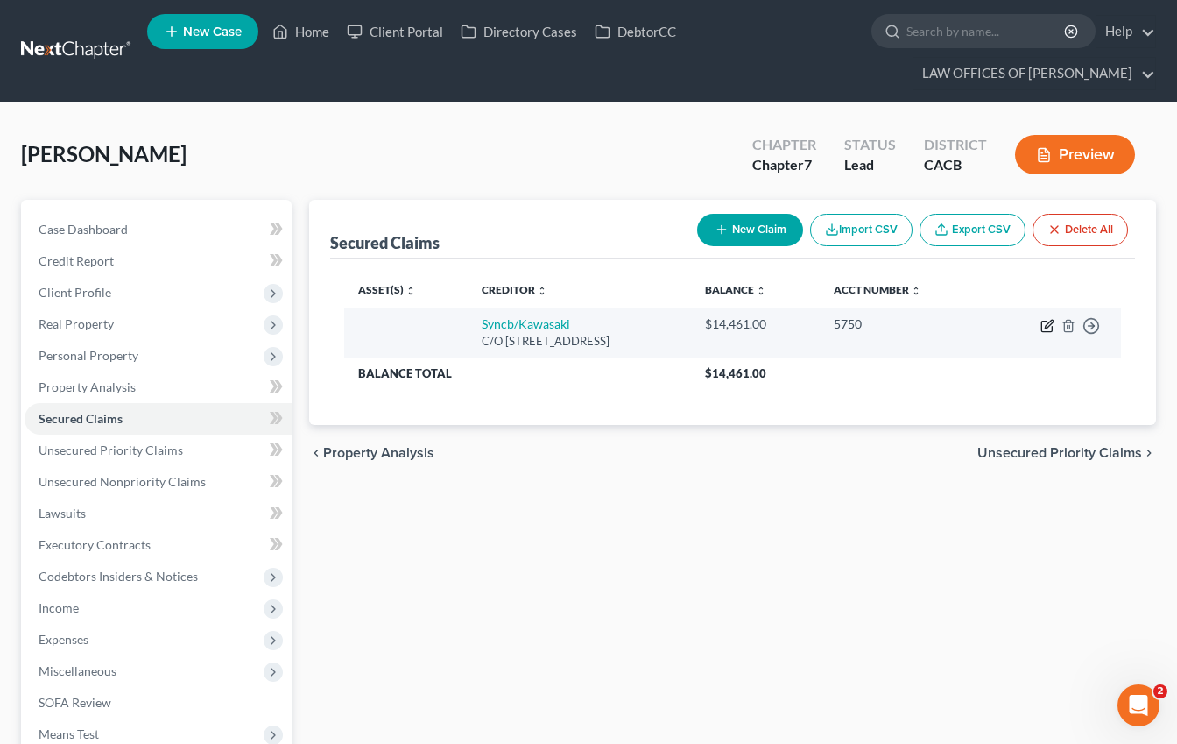
select select "0"
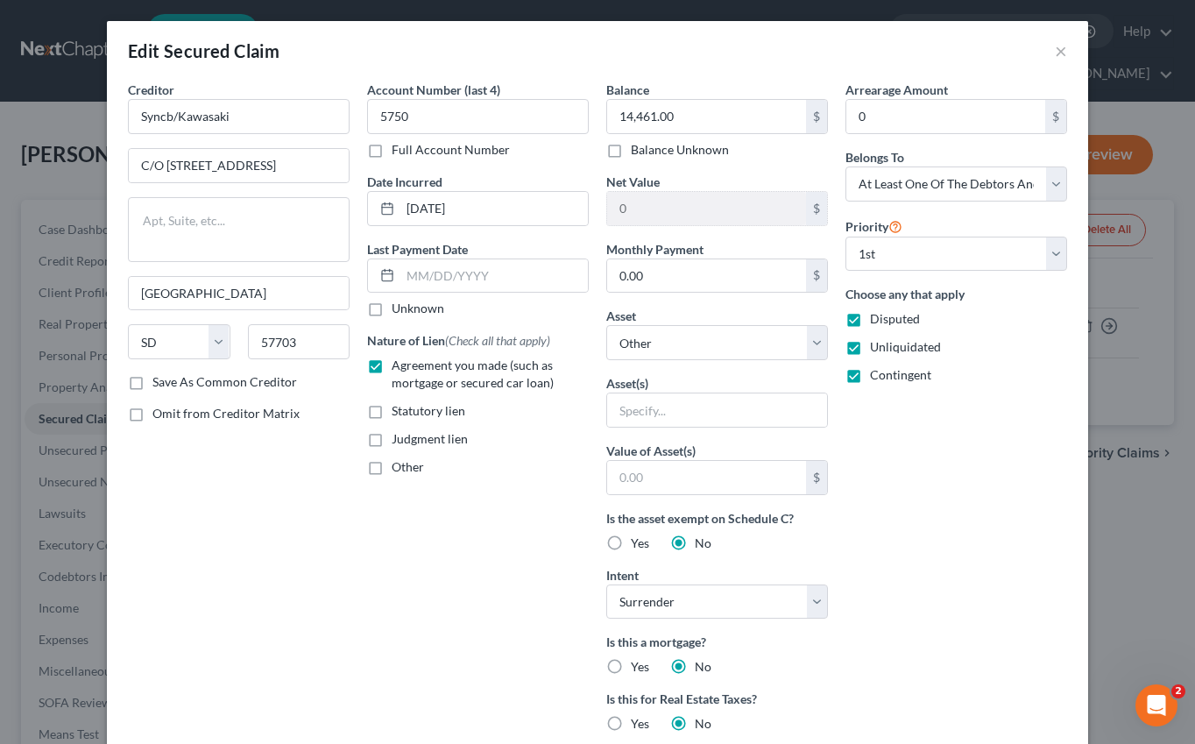
scroll to position [354, 0]
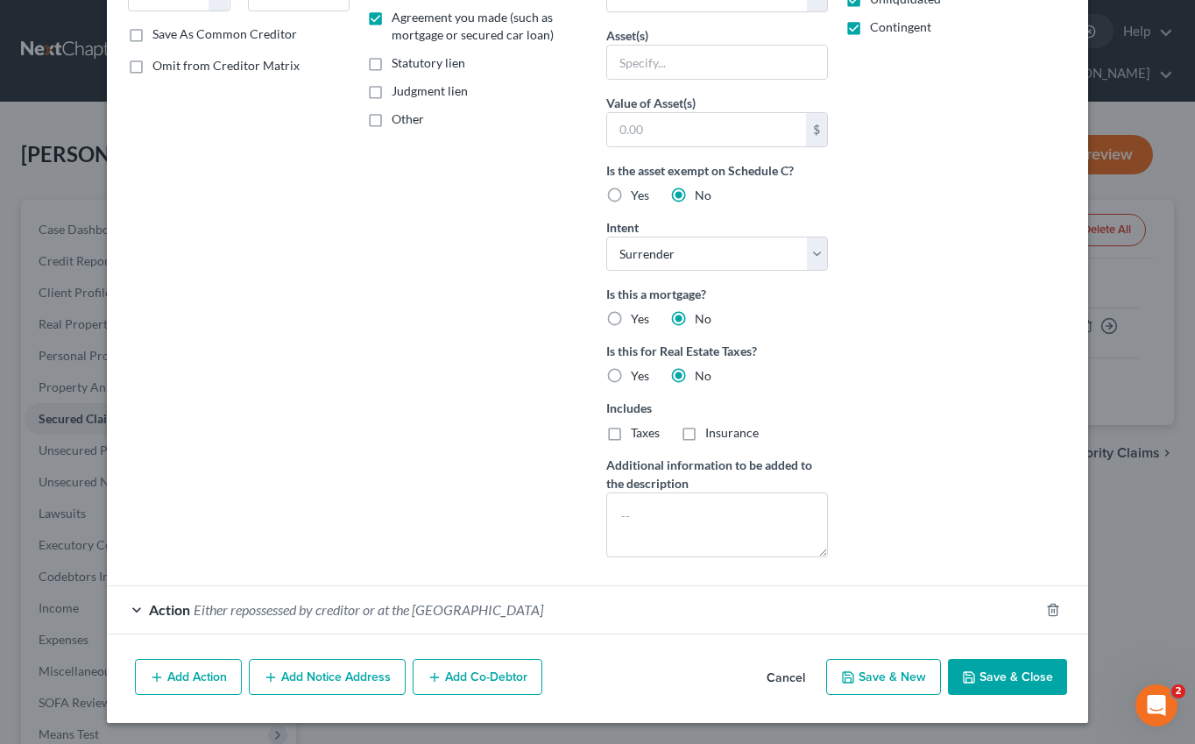
click at [496, 601] on span "Either repossessed by creditor or at the [GEOGRAPHIC_DATA]" at bounding box center [369, 609] width 350 height 17
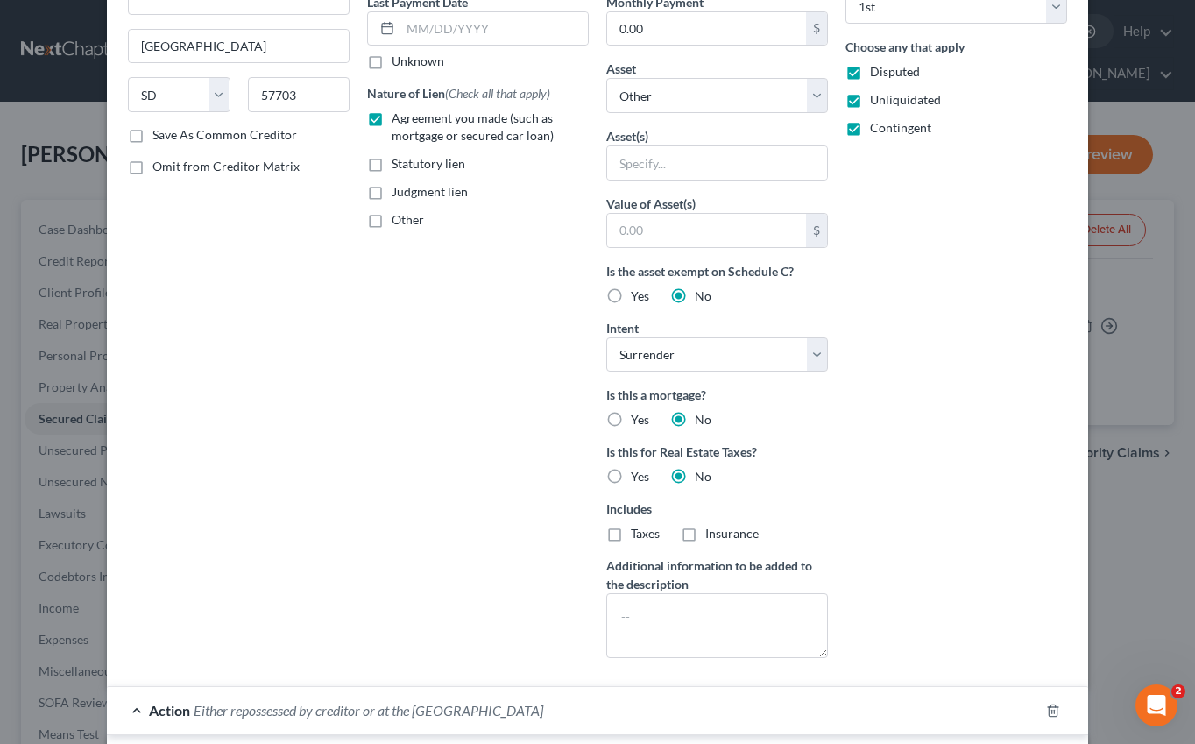
scroll to position [246, 0]
drag, startPoint x: 757, startPoint y: 631, endPoint x: 755, endPoint y: 620, distance: 10.7
click at [758, 629] on textarea at bounding box center [717, 626] width 222 height 65
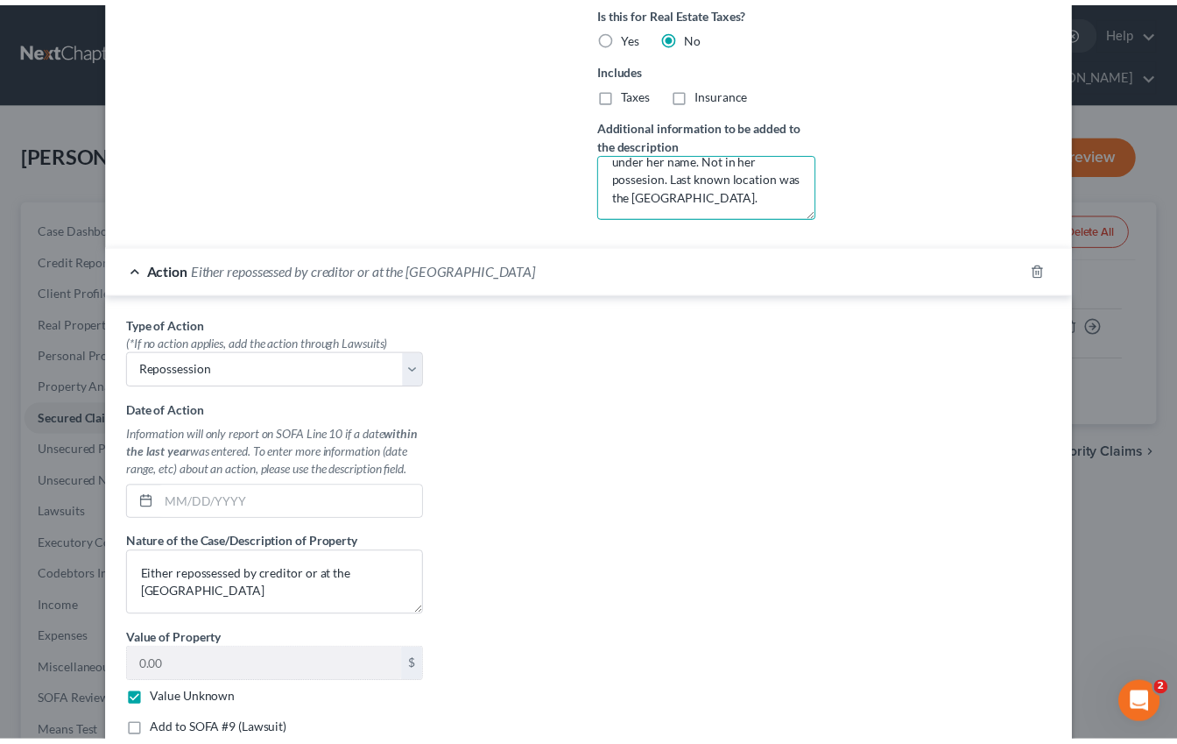
scroll to position [831, 0]
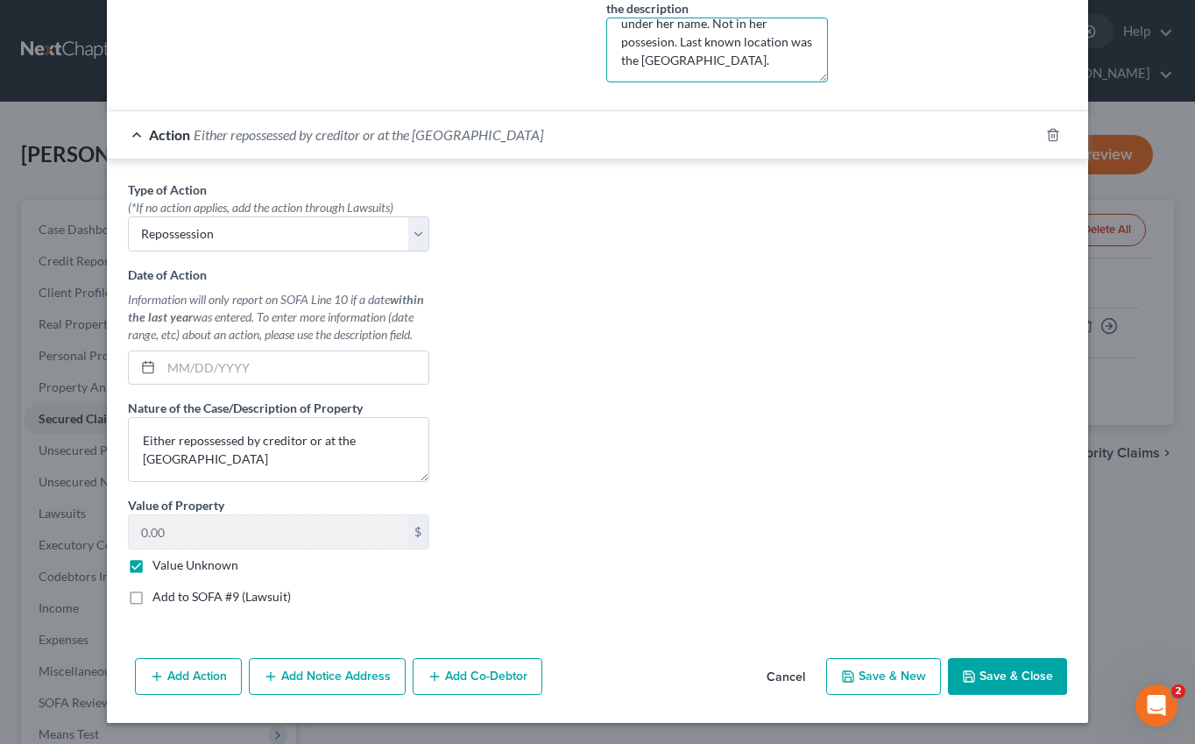
type textarea "Kawasaki Motor Bike that belonged to son-in-law that was under her name. Not in…"
click at [972, 676] on button "Save & Close" at bounding box center [1007, 676] width 119 height 37
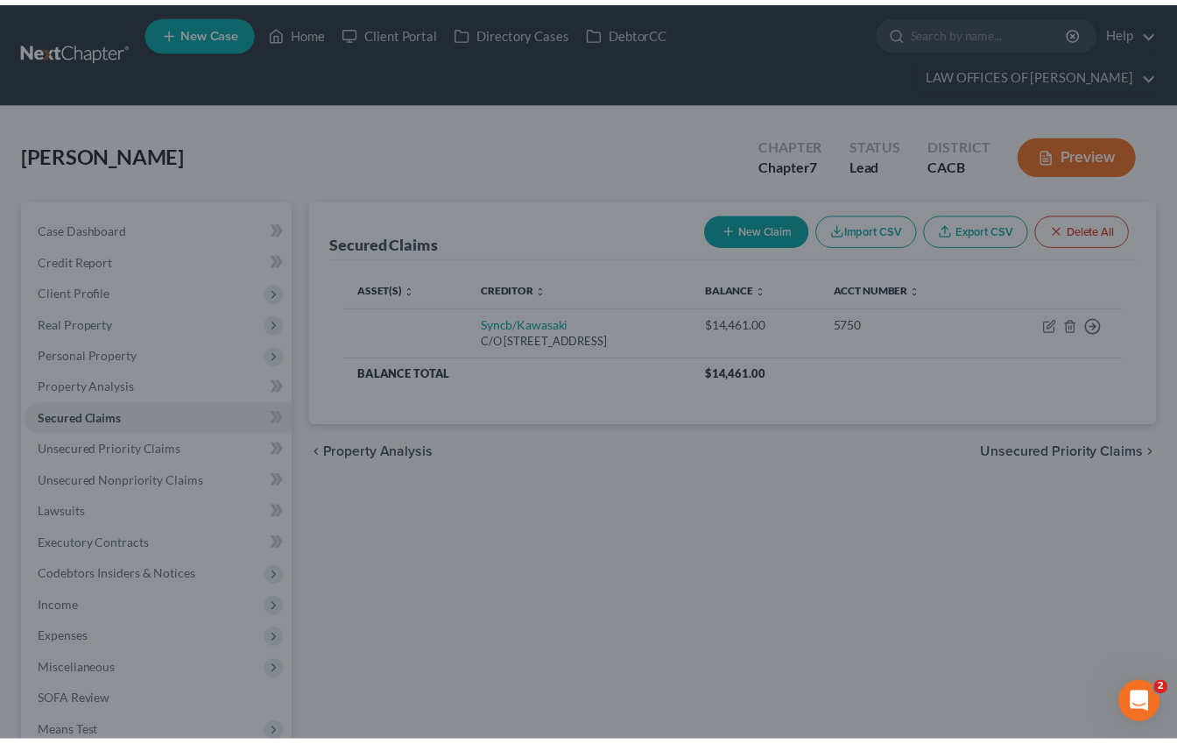
scroll to position [0, 0]
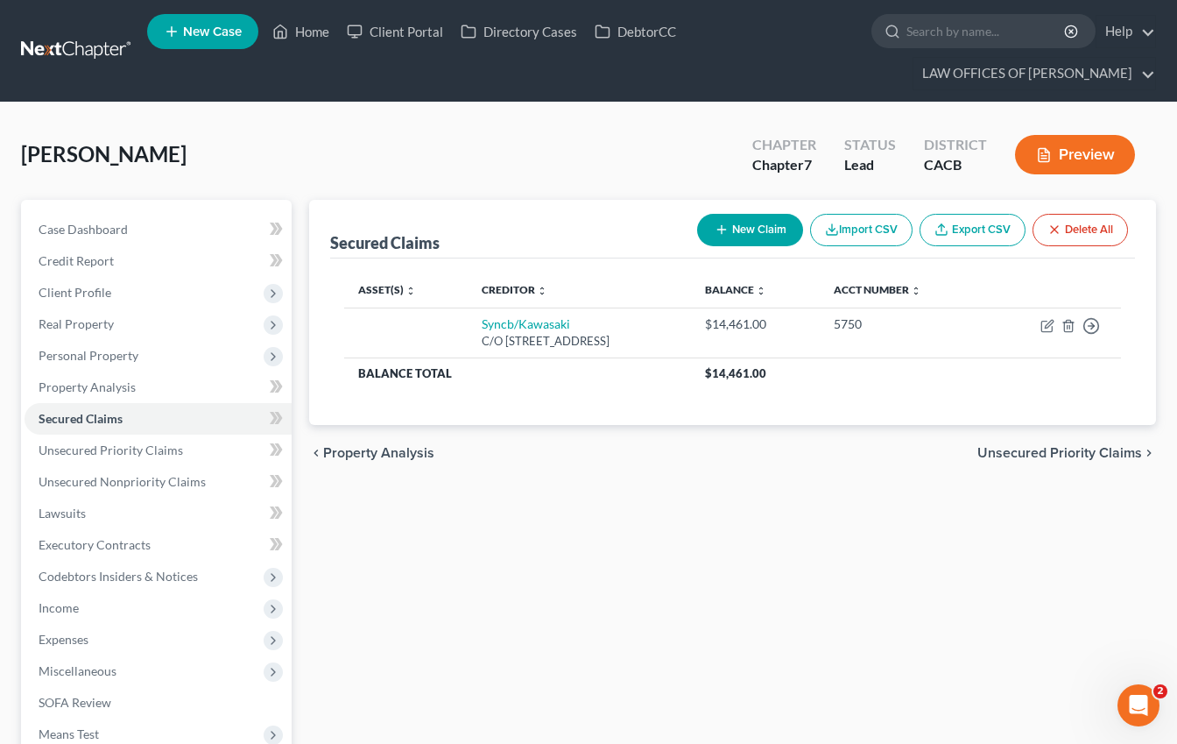
click at [477, 551] on div "Secured Claims New Claim Import CSV Export CSV Delete All Asset(s) expand_more …" at bounding box center [732, 548] width 865 height 696
click at [190, 474] on span "Unsecured Nonpriority Claims" at bounding box center [122, 481] width 167 height 15
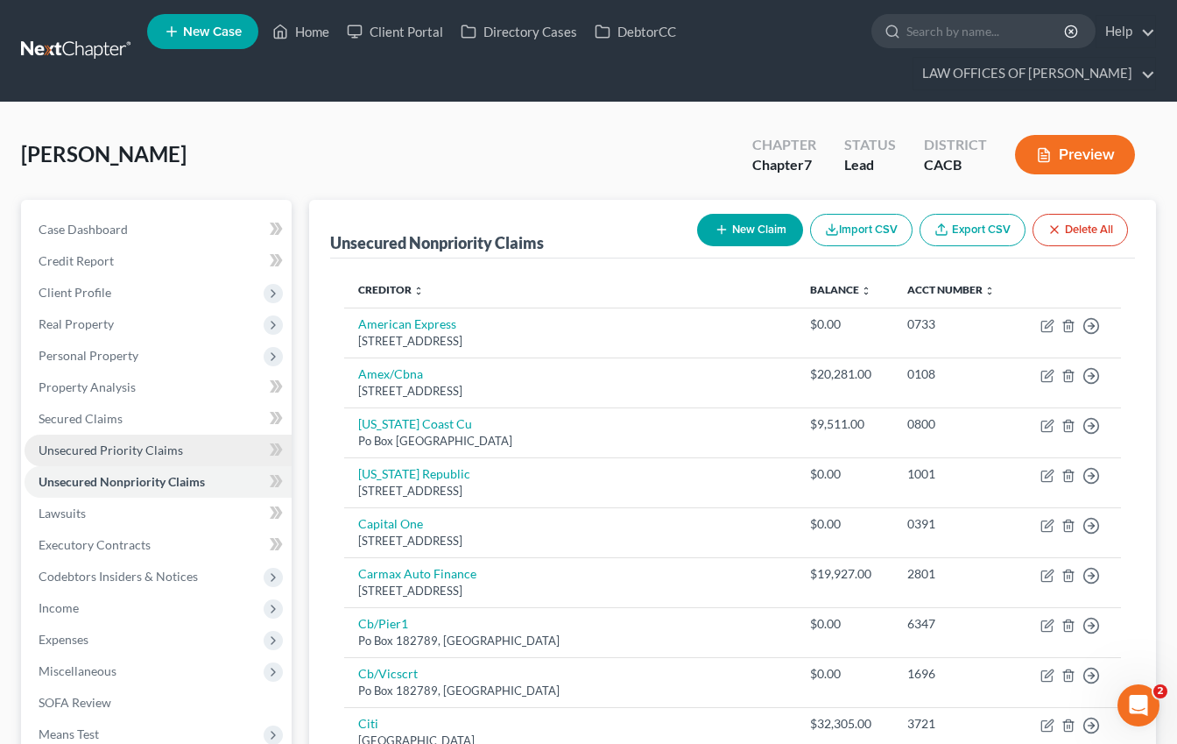
click at [170, 453] on span "Unsecured Priority Claims" at bounding box center [111, 449] width 145 height 15
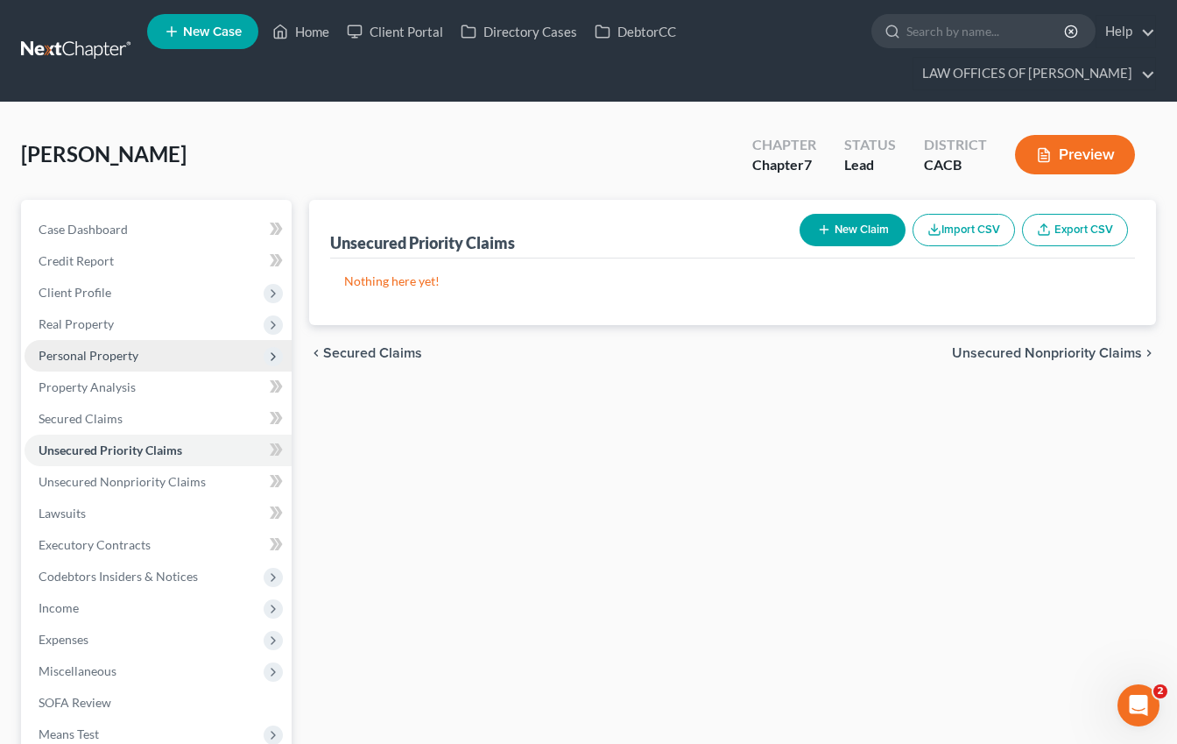
click at [161, 355] on span "Personal Property" at bounding box center [158, 356] width 267 height 32
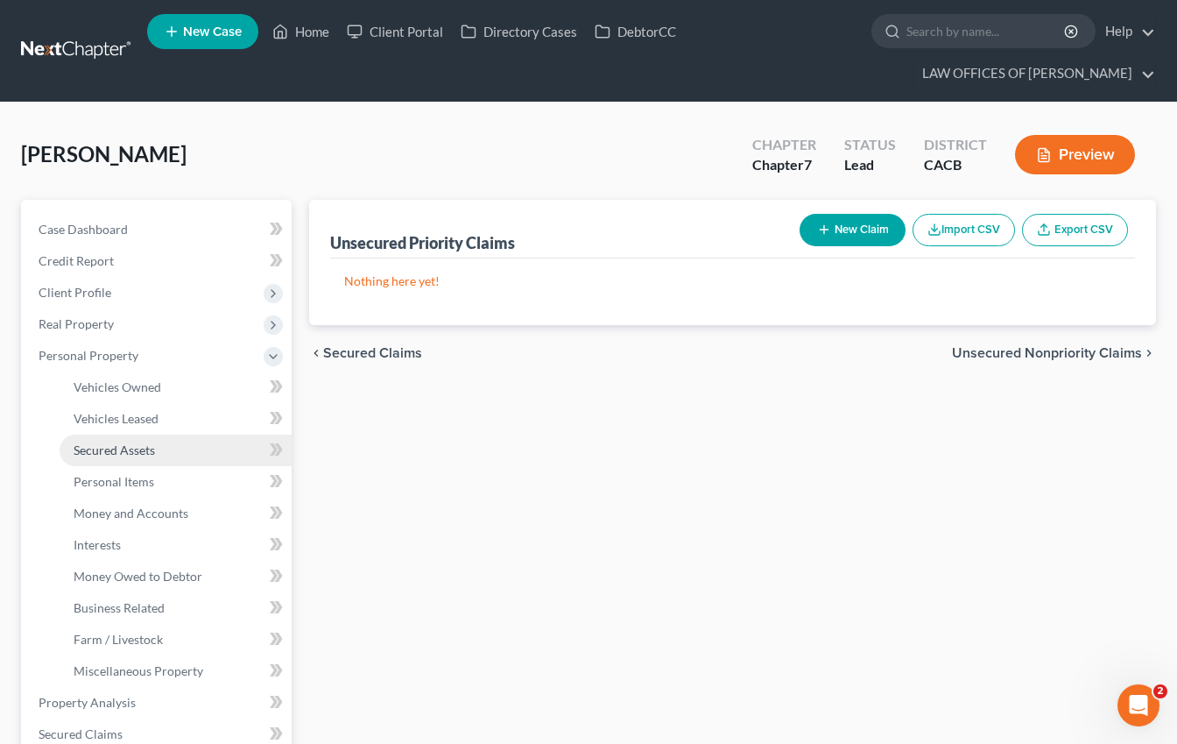
click at [151, 449] on span "Secured Assets" at bounding box center [114, 449] width 81 height 15
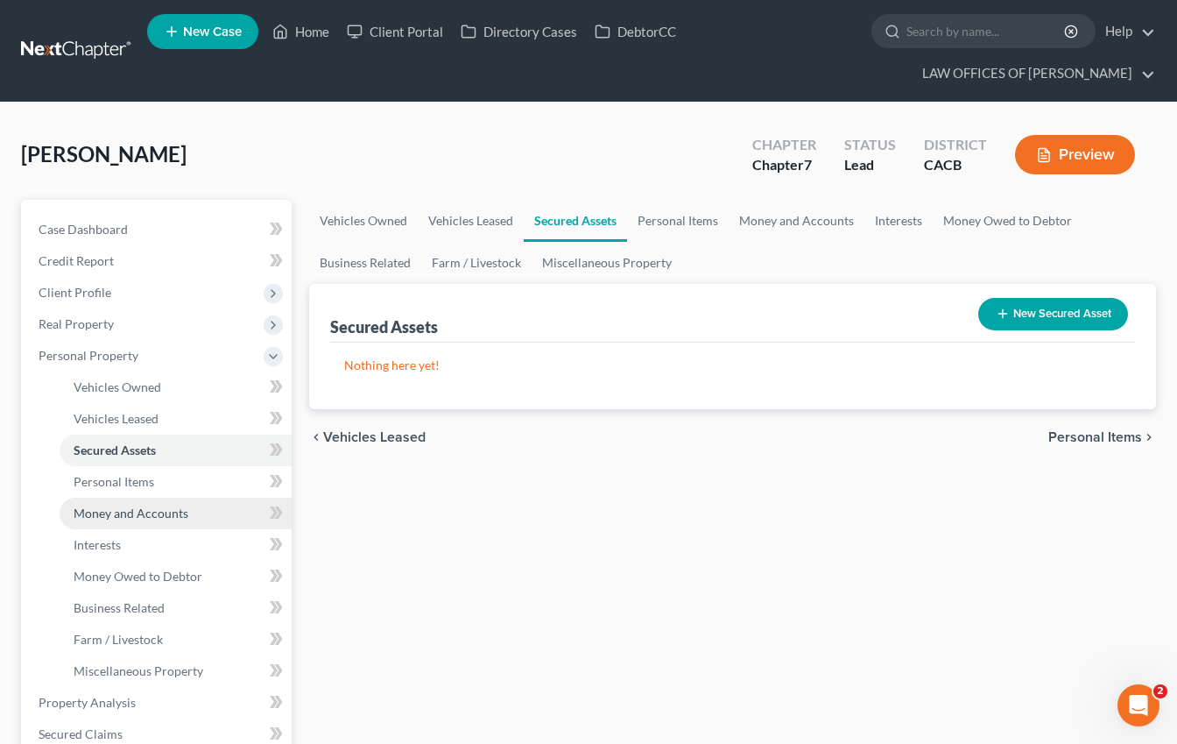
click at [144, 513] on span "Money and Accounts" at bounding box center [131, 512] width 115 height 15
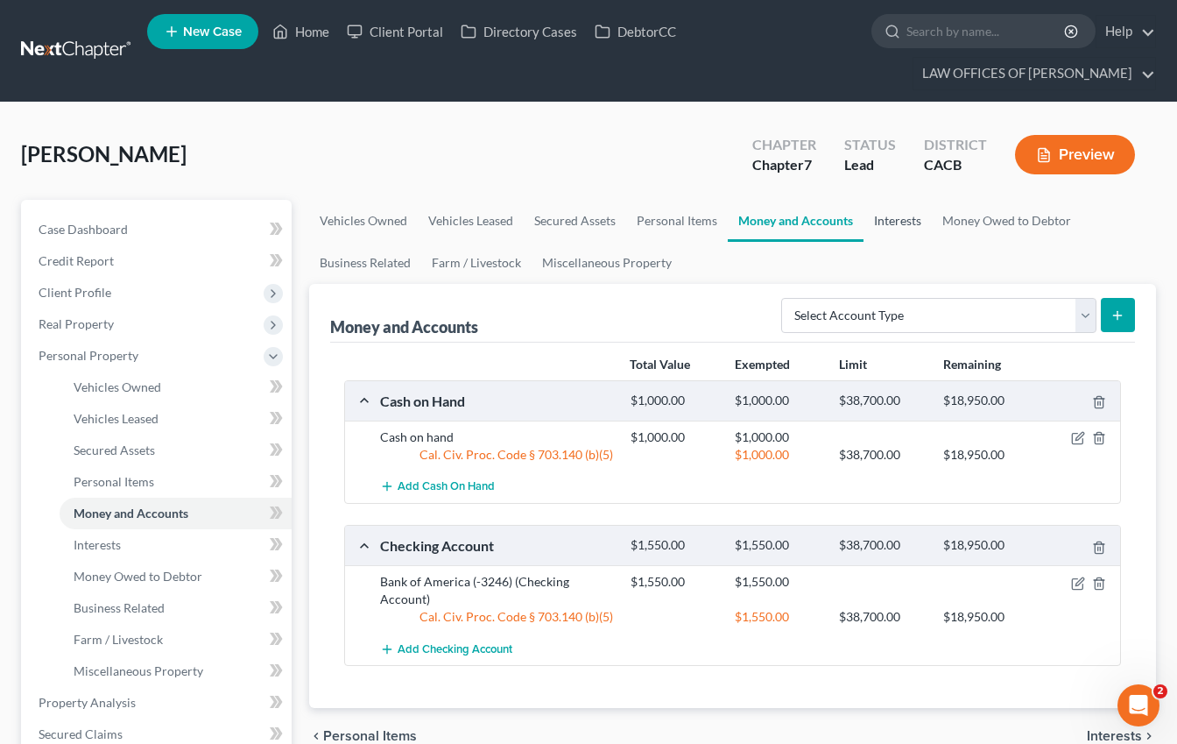
click at [887, 217] on link "Interests" at bounding box center [898, 221] width 68 height 42
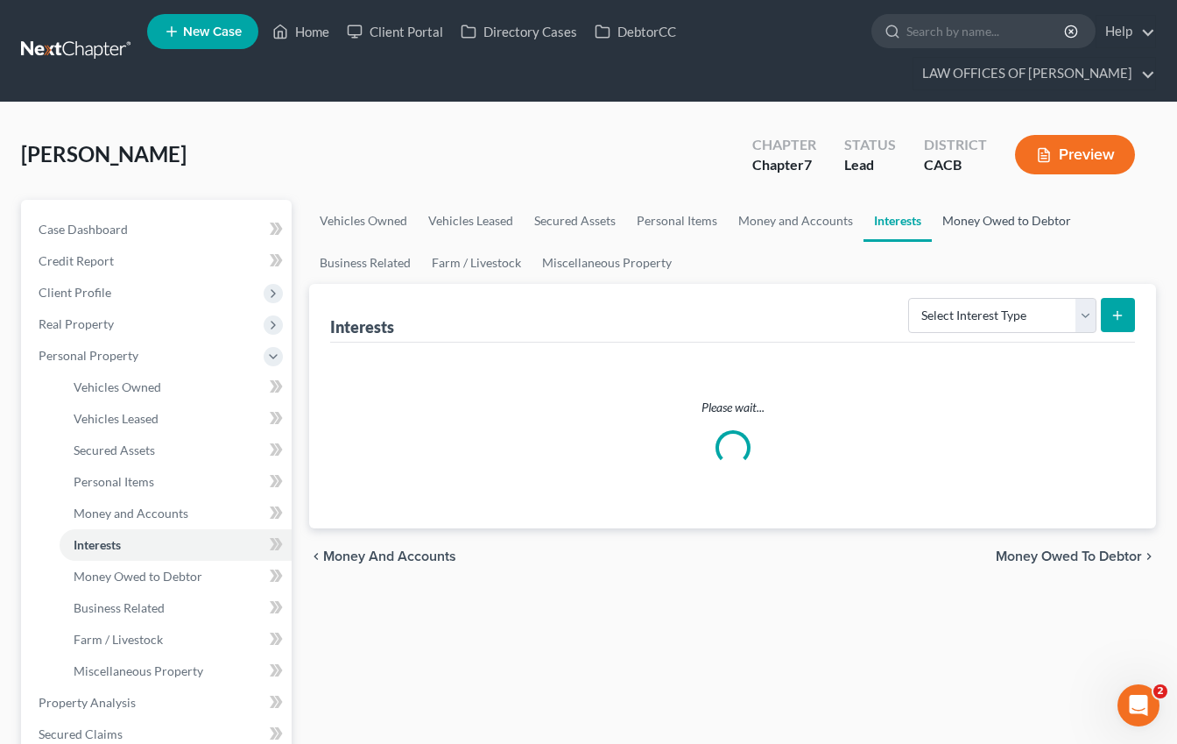
click at [993, 221] on link "Money Owed to Debtor" at bounding box center [1007, 221] width 150 height 42
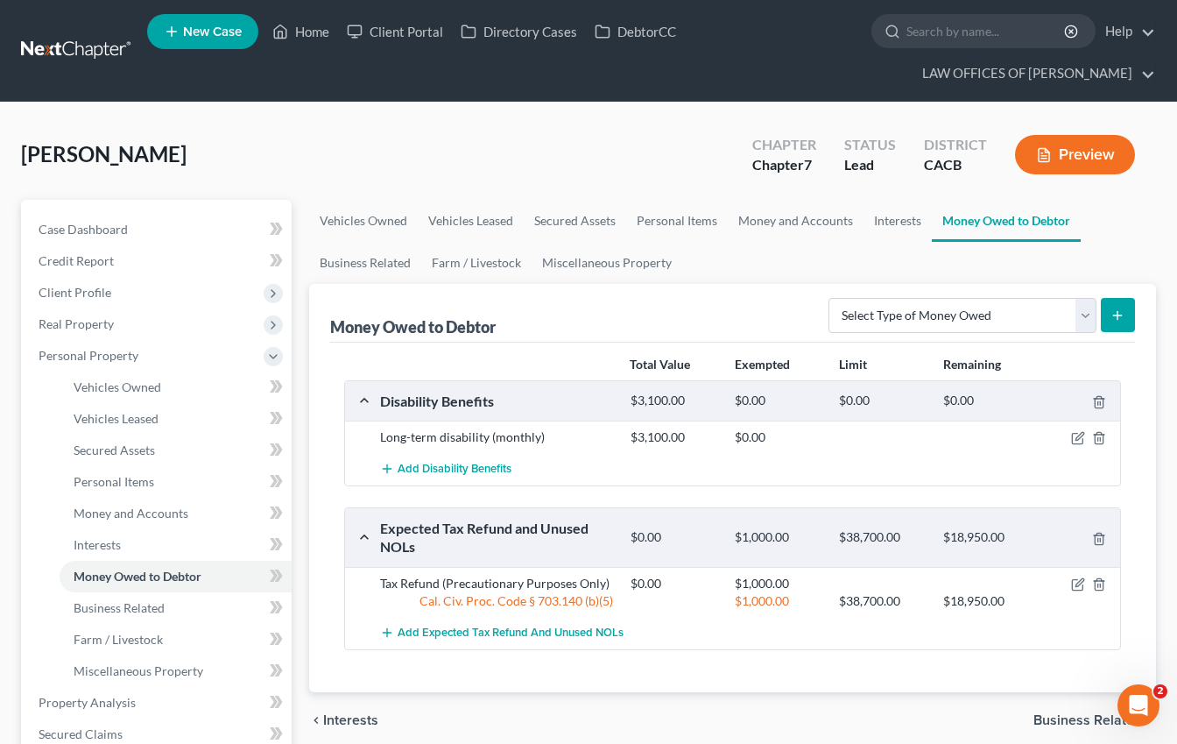
scroll to position [194, 0]
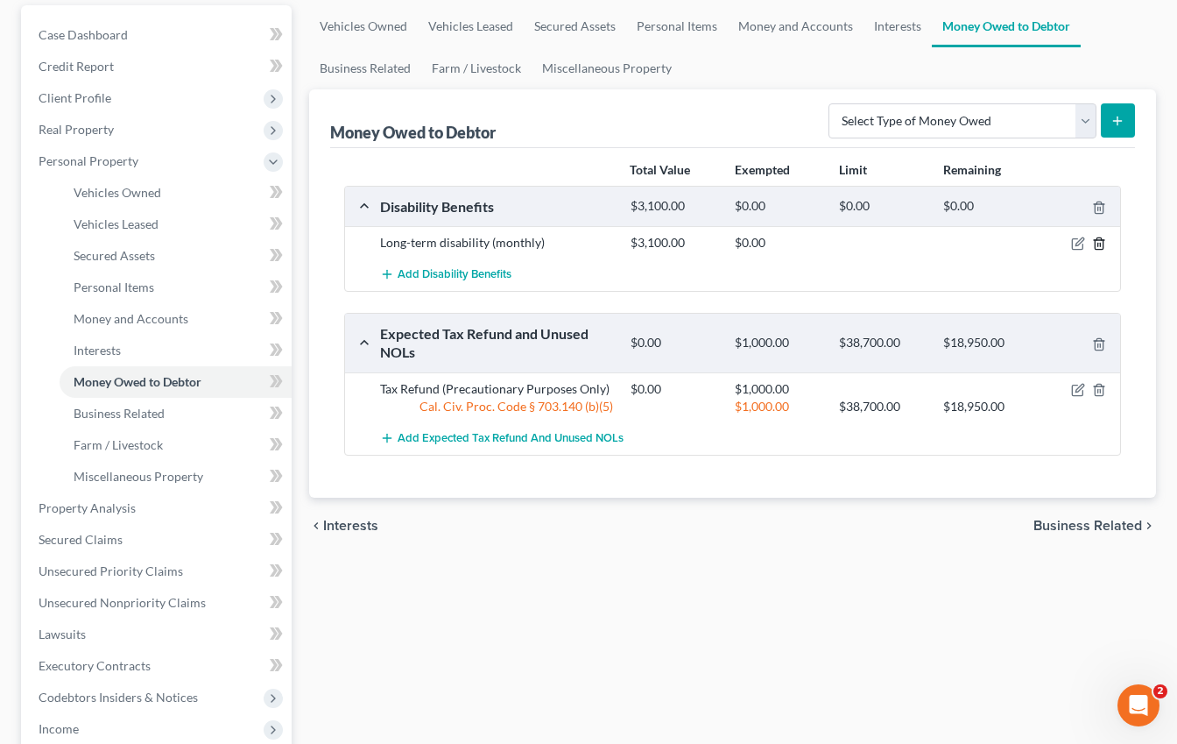
click at [1105, 243] on icon "button" at bounding box center [1099, 244] width 14 height 14
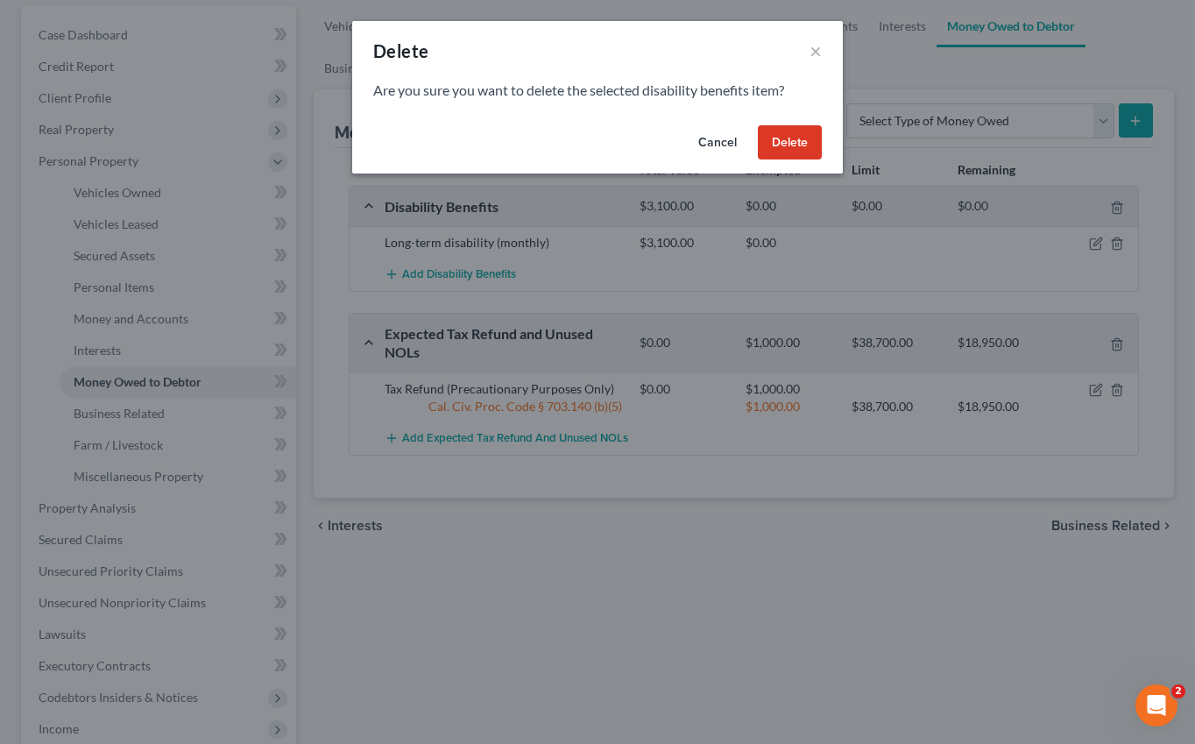
click at [795, 131] on button "Delete" at bounding box center [790, 142] width 64 height 35
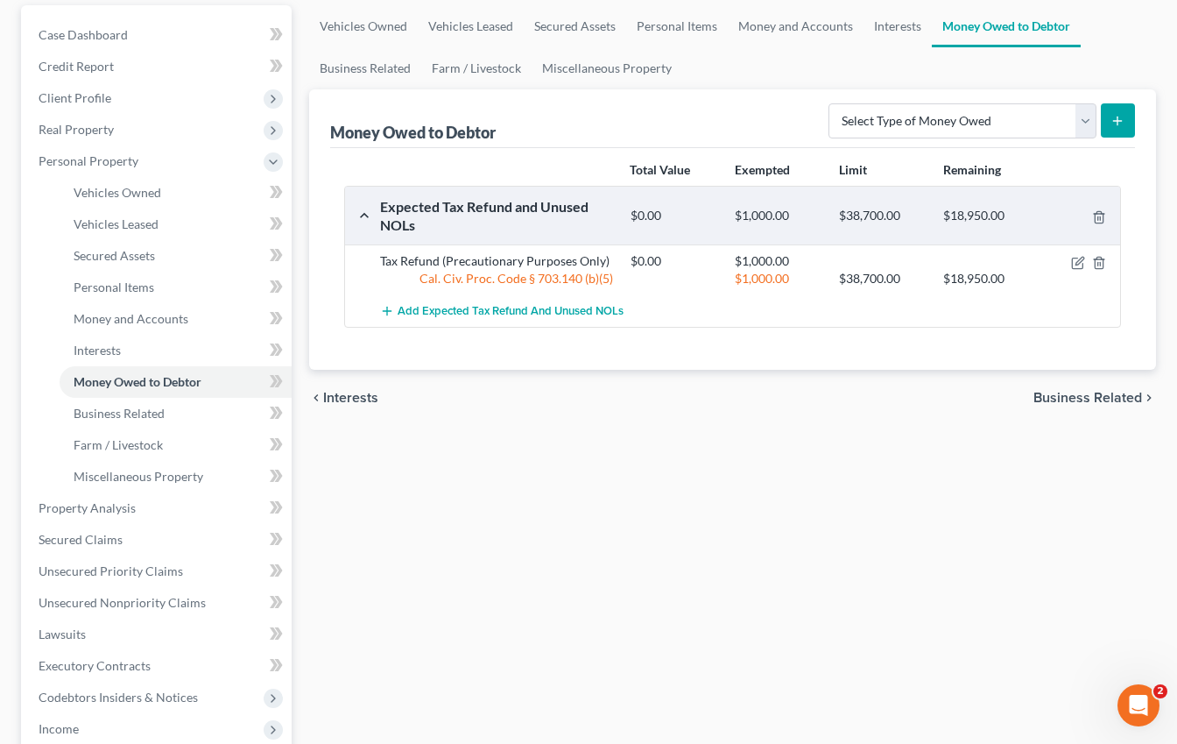
drag, startPoint x: 869, startPoint y: 648, endPoint x: 407, endPoint y: 636, distance: 461.8
click at [869, 648] on div "Vehicles Owned Vehicles Leased Secured Assets Personal Items Money and Accounts…" at bounding box center [732, 511] width 865 height 1012
drag, startPoint x: 831, startPoint y: 494, endPoint x: 841, endPoint y: 487, distance: 11.9
click at [831, 494] on div "Vehicles Owned Vehicles Leased Secured Assets Personal Items Money and Accounts…" at bounding box center [732, 511] width 865 height 1012
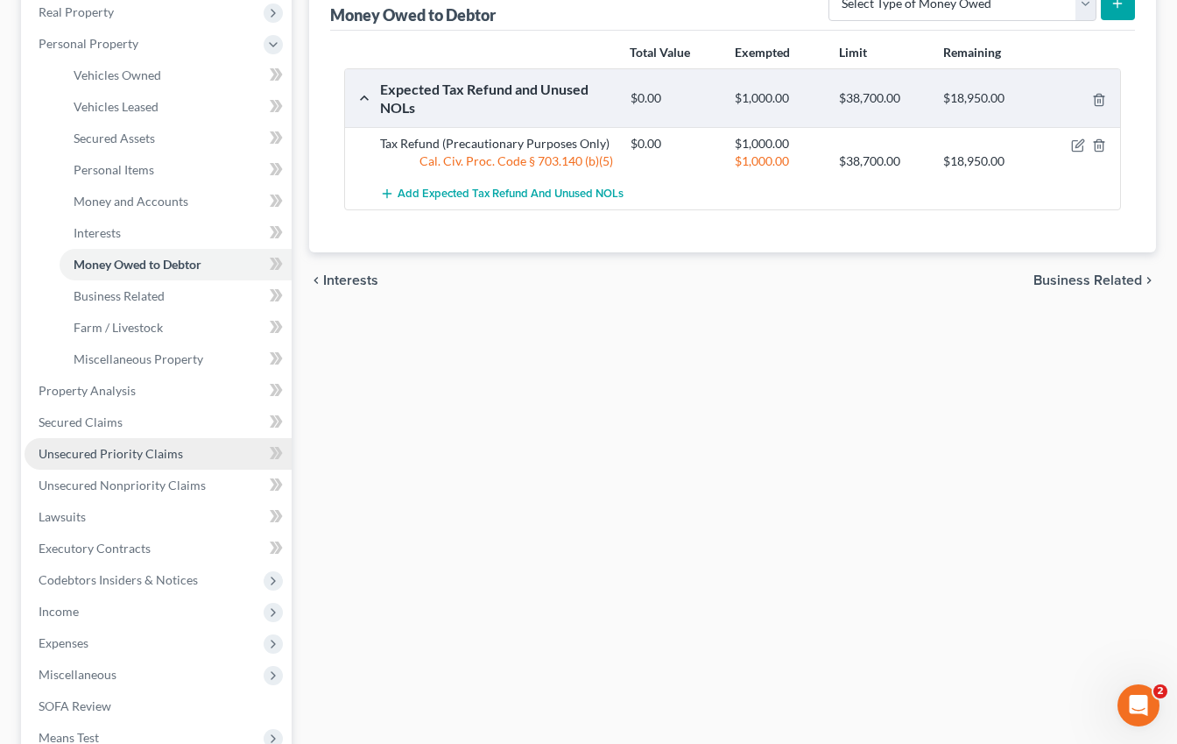
scroll to position [389, 0]
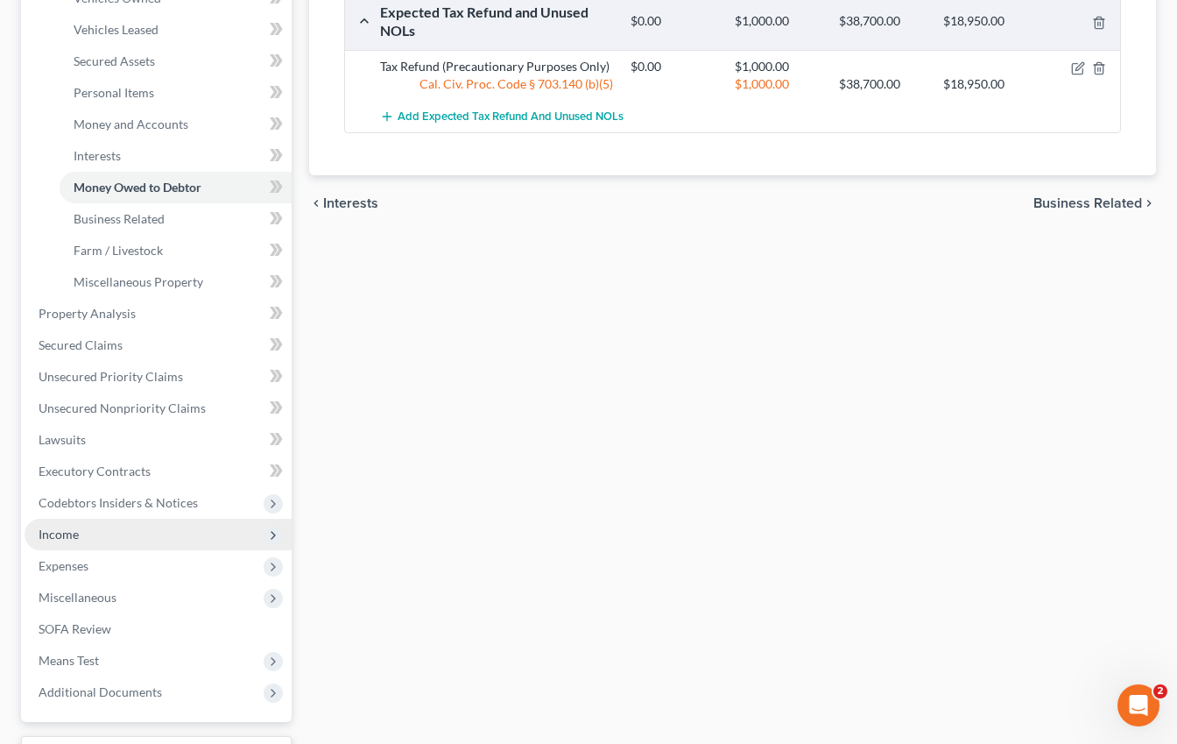
click at [189, 540] on span "Income" at bounding box center [158, 535] width 267 height 32
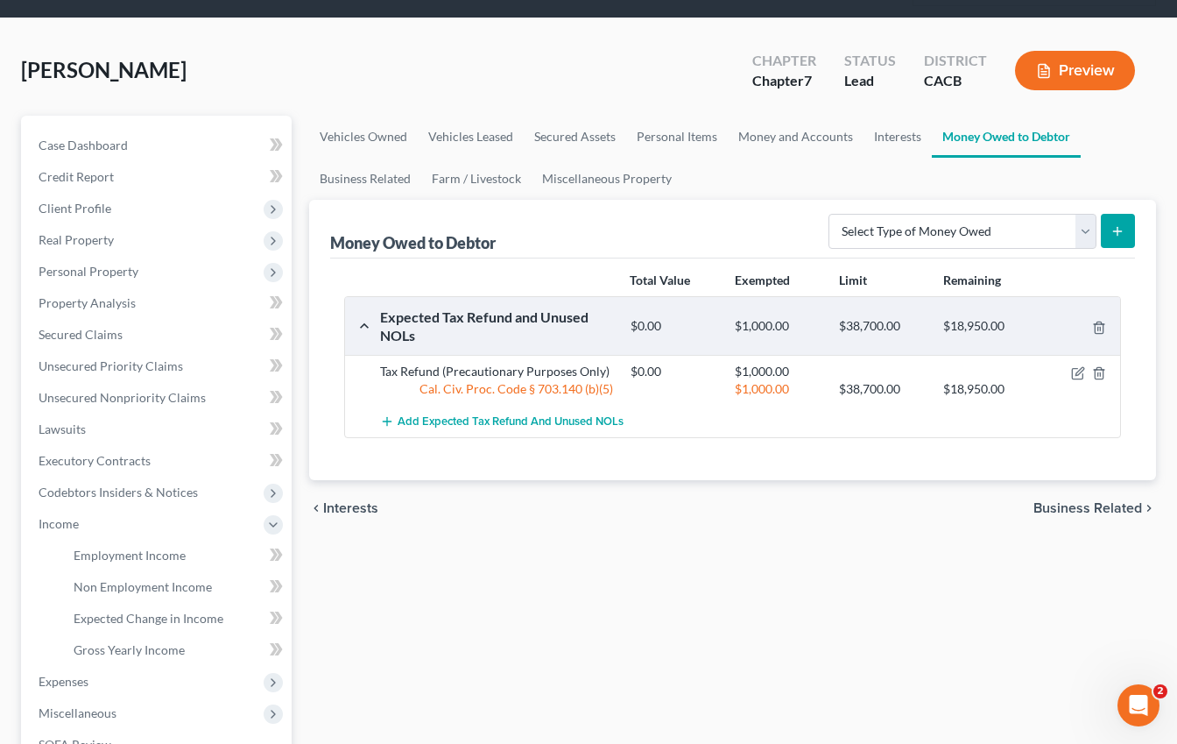
scroll to position [194, 0]
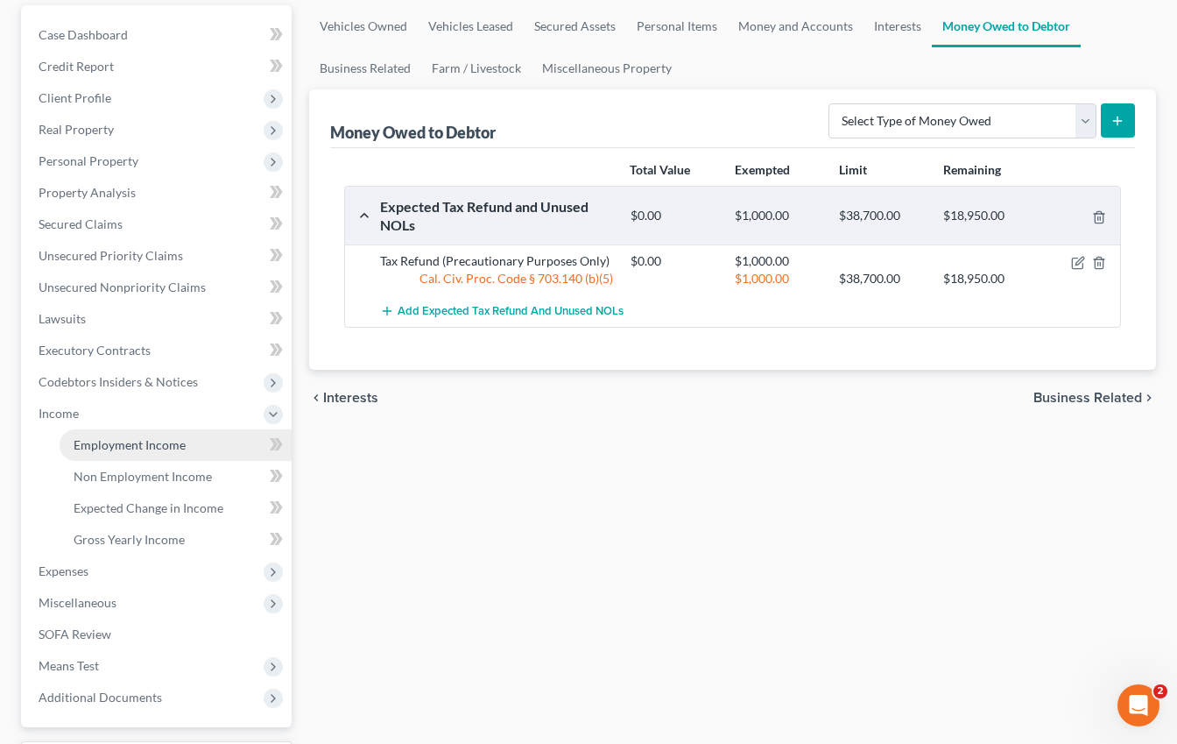
click at [163, 439] on span "Employment Income" at bounding box center [130, 444] width 112 height 15
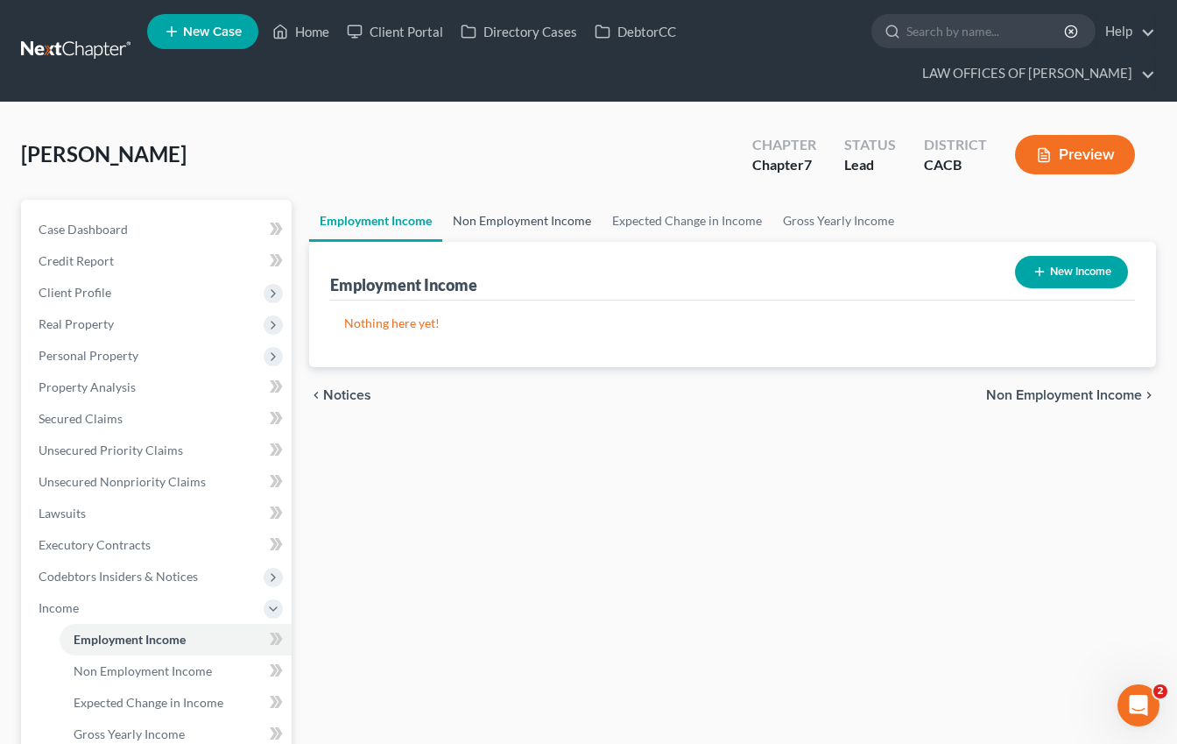
click at [534, 214] on link "Non Employment Income" at bounding box center [521, 221] width 159 height 42
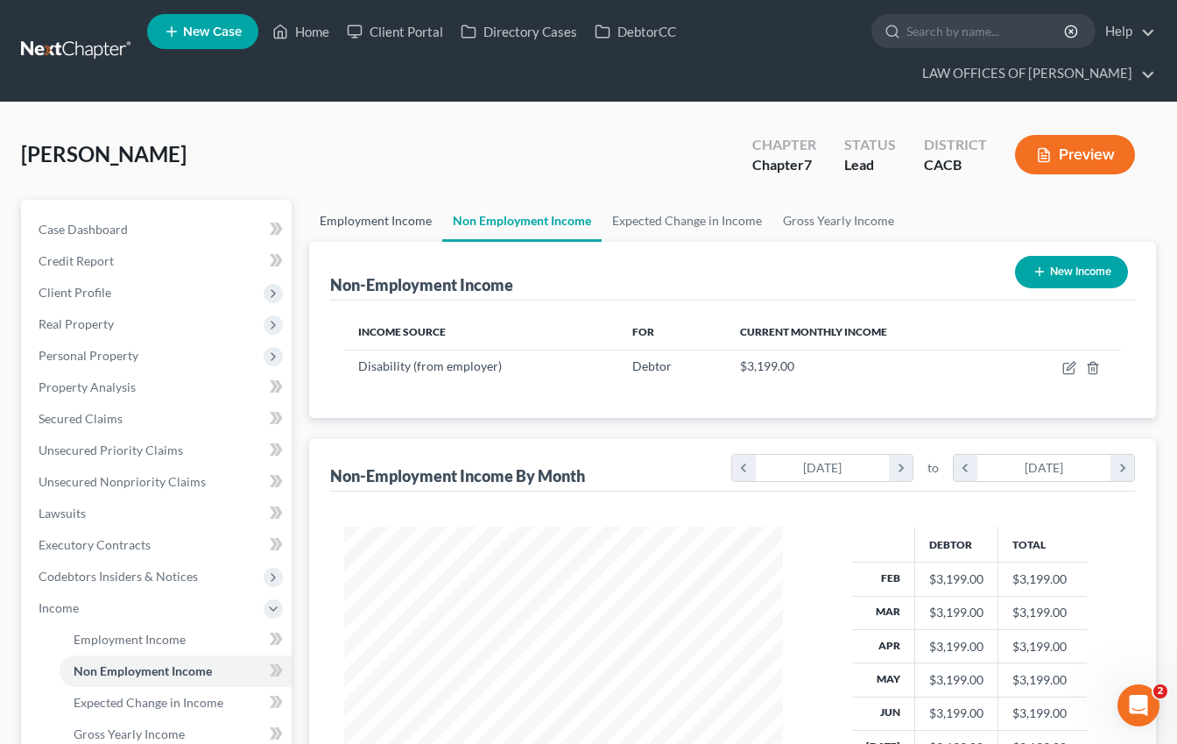
scroll to position [316, 473]
click at [667, 221] on link "Expected Change in Income" at bounding box center [687, 221] width 171 height 42
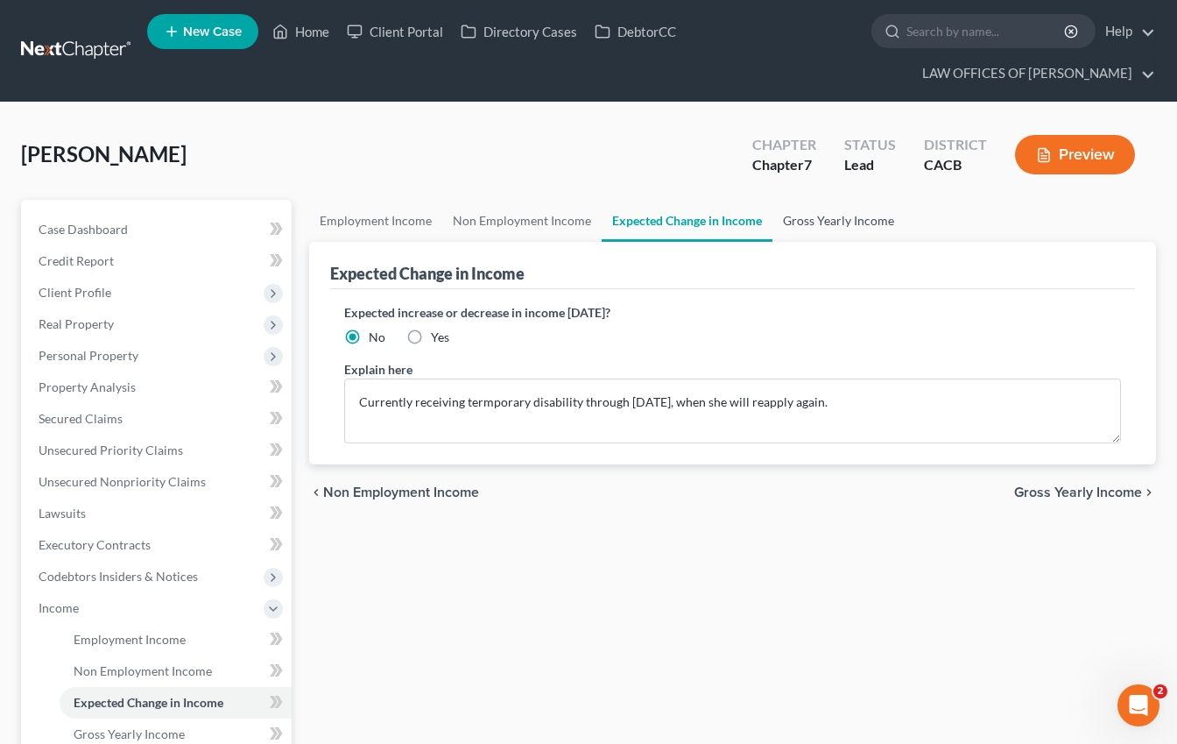
click at [793, 219] on link "Gross Yearly Income" at bounding box center [839, 221] width 132 height 42
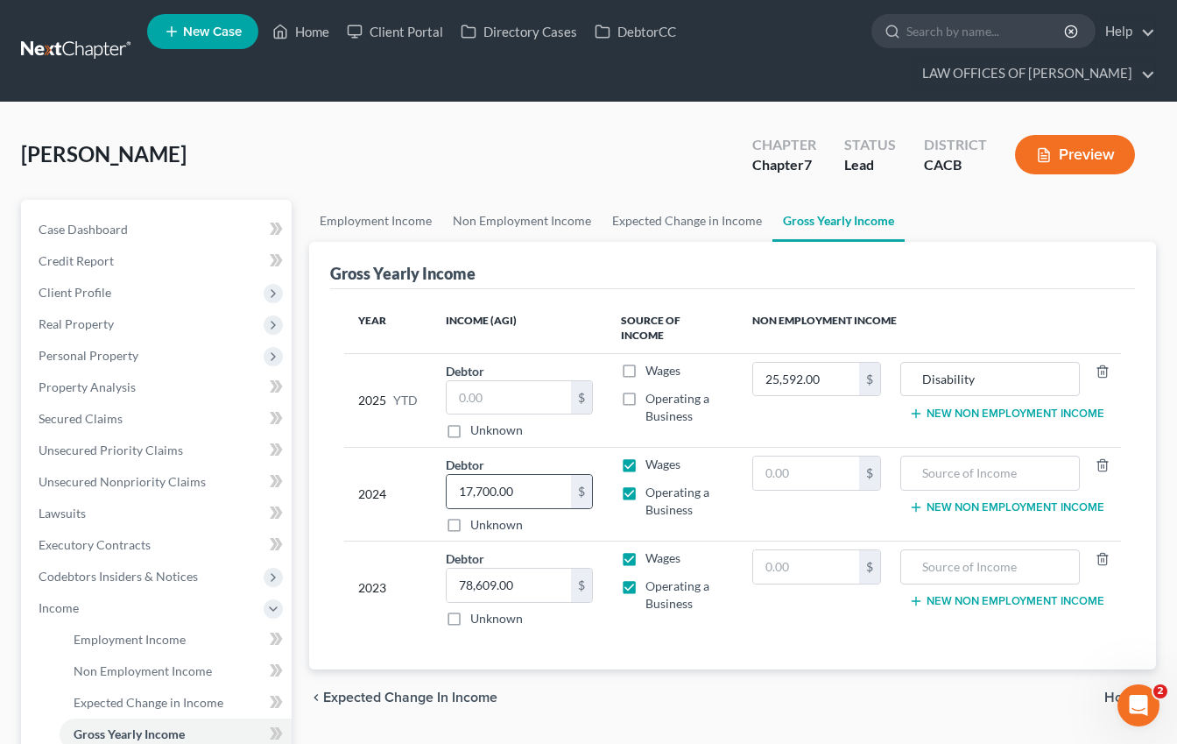
click at [590, 478] on div "$" at bounding box center [581, 491] width 21 height 33
type input "59,423"
click at [829, 456] on input "text" at bounding box center [806, 472] width 106 height 33
click at [775, 460] on input "text" at bounding box center [806, 472] width 106 height 33
type input "1,474"
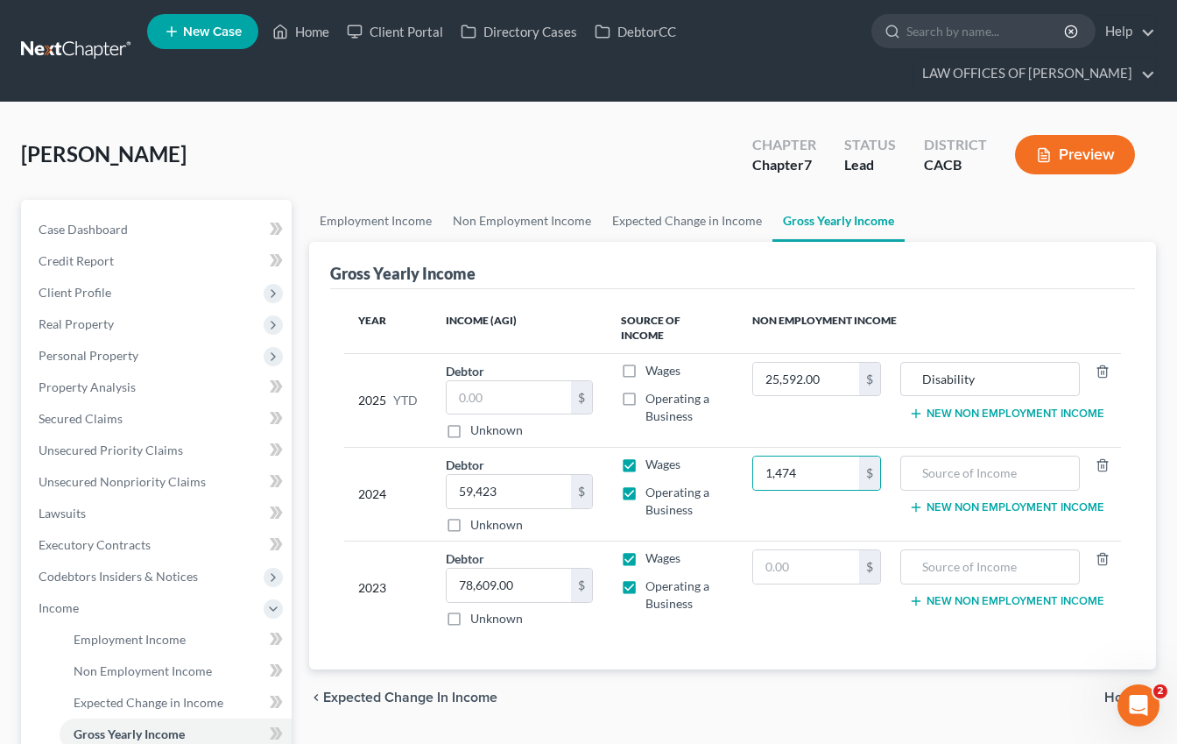
click at [808, 424] on td "25,592.00 $" at bounding box center [817, 400] width 157 height 94
click at [969, 456] on input "text" at bounding box center [990, 472] width 160 height 33
type input "Unemployment & Social Security"
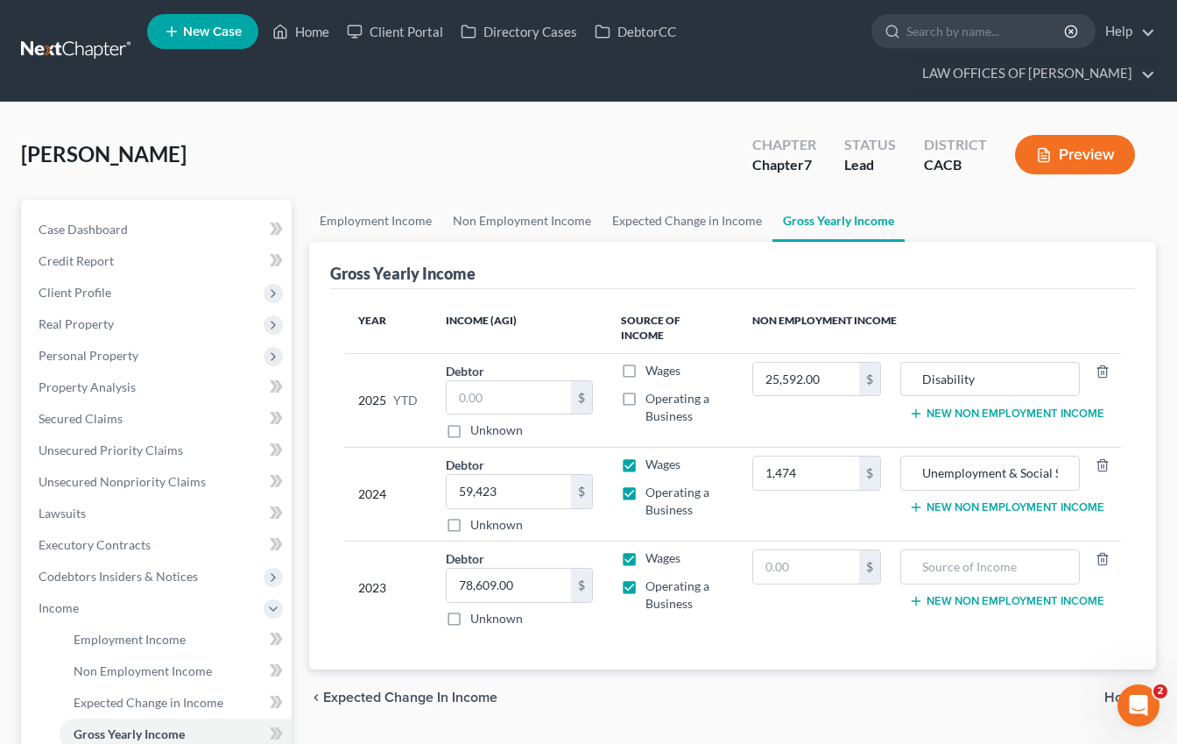
click at [1060, 267] on div "Gross Yearly Income" at bounding box center [732, 265] width 805 height 47
drag, startPoint x: 1036, startPoint y: 463, endPoint x: 1112, endPoint y: 541, distance: 109.0
click at [1140, 459] on div "Gross Yearly Income Year Income (AGI) Source of Income Non Employment Income 20…" at bounding box center [732, 456] width 847 height 428
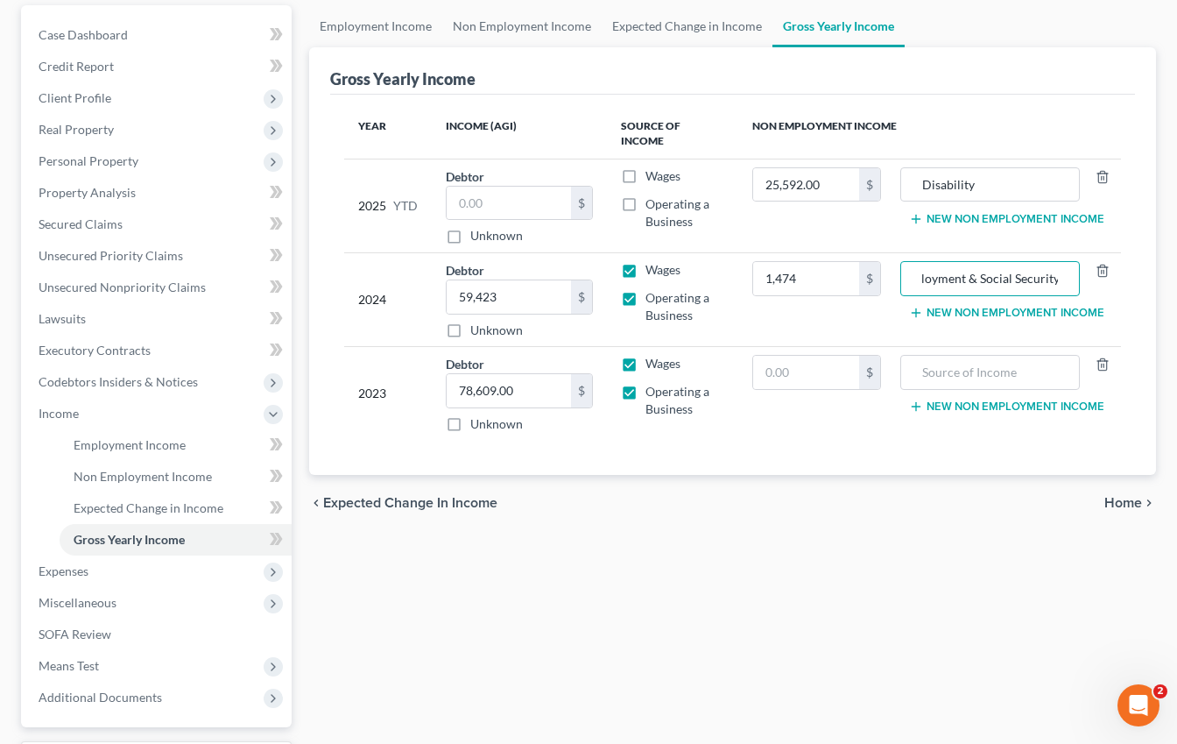
scroll to position [0, 0]
click at [1132, 496] on span "Home" at bounding box center [1124, 503] width 38 height 14
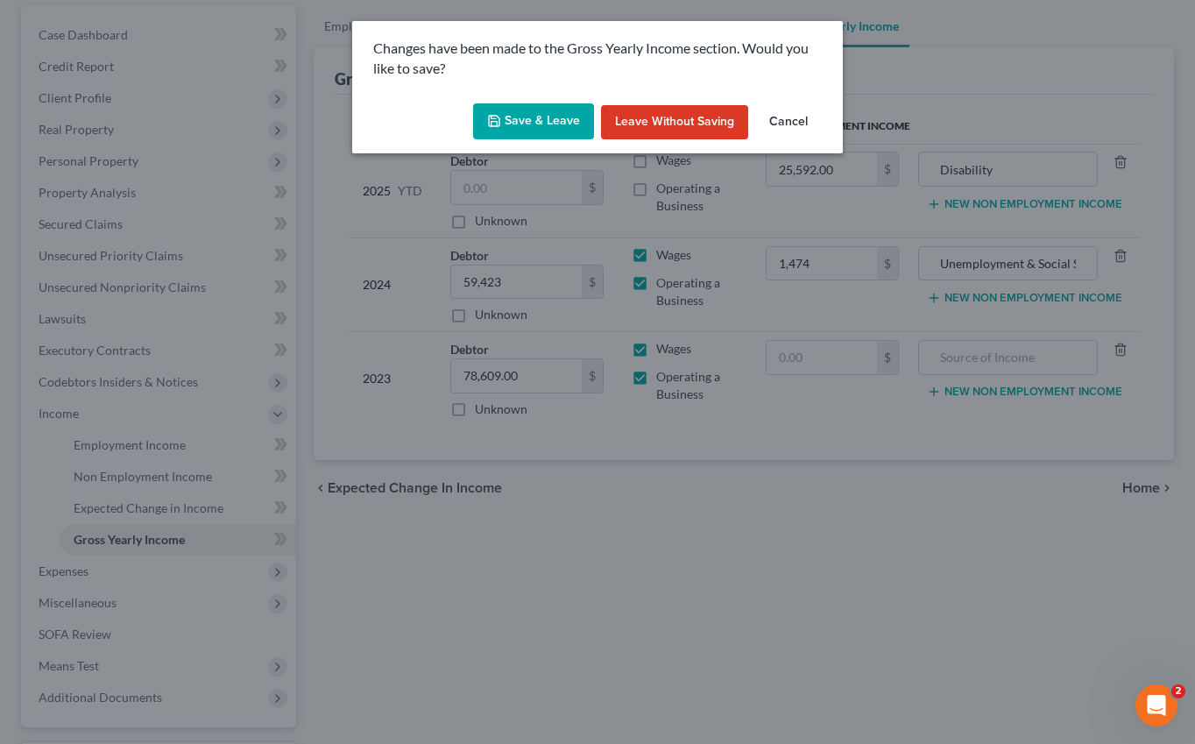
click at [524, 124] on button "Save & Leave" at bounding box center [533, 121] width 121 height 37
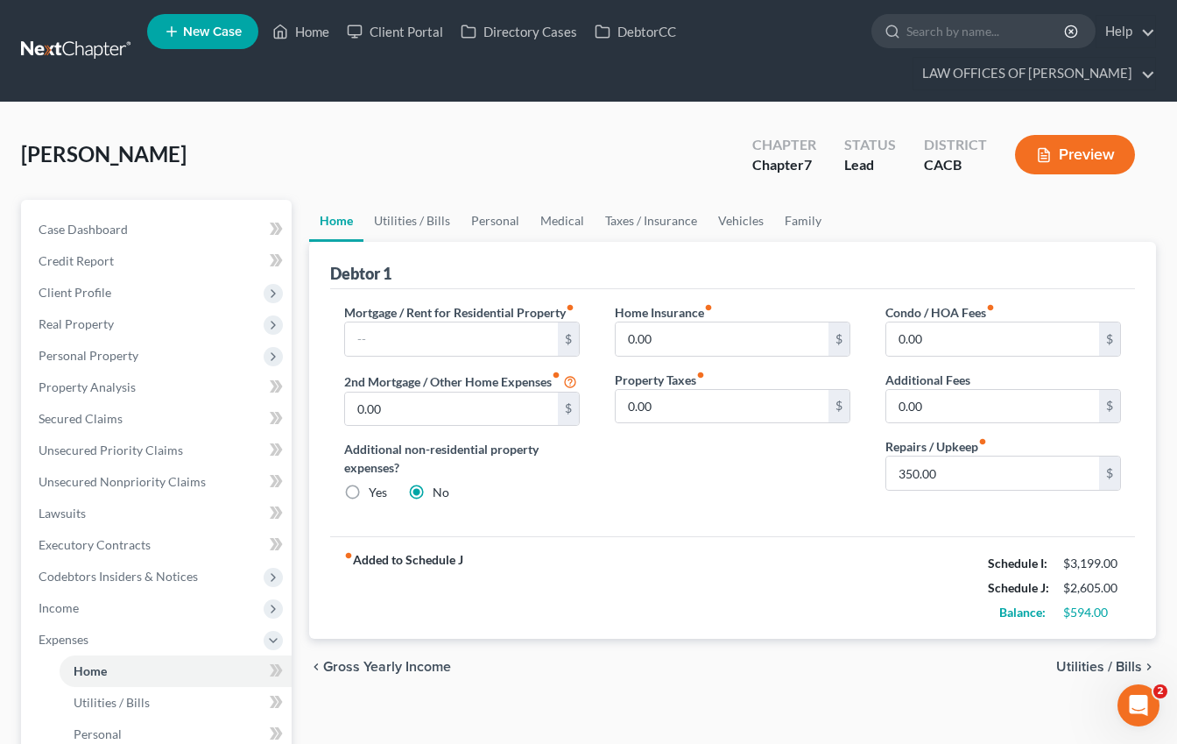
click at [471, 140] on div "[PERSON_NAME] Upgraded Chapter Chapter 7 Status Lead District CACB Preview" at bounding box center [588, 162] width 1135 height 76
click at [123, 382] on span "Property Analysis" at bounding box center [87, 386] width 97 height 15
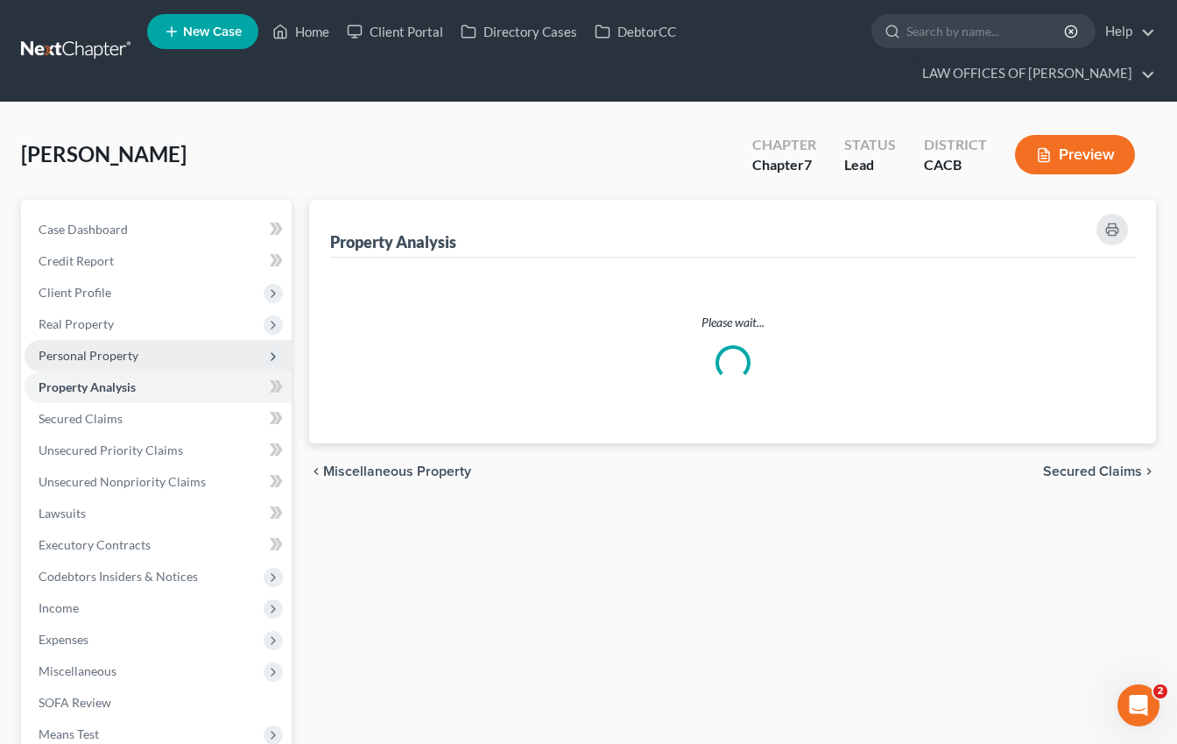
click at [105, 357] on span "Personal Property" at bounding box center [89, 355] width 100 height 15
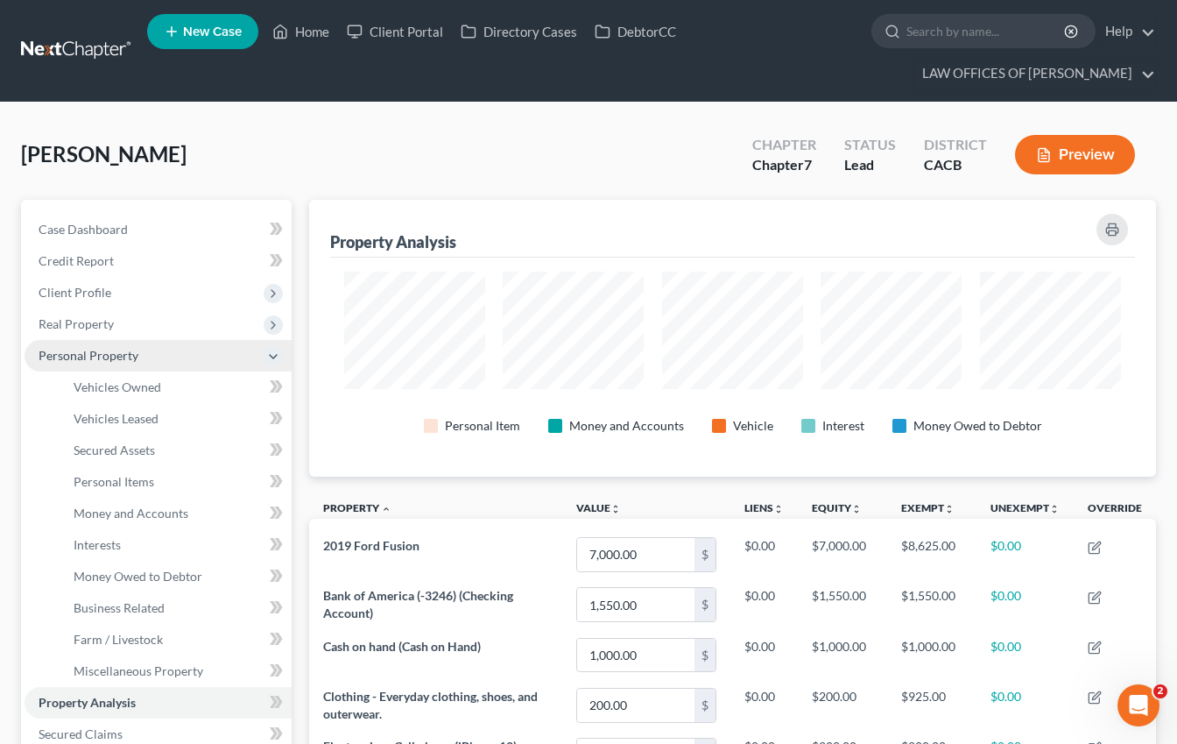
scroll to position [278, 848]
click at [95, 351] on span "Personal Property" at bounding box center [89, 355] width 100 height 15
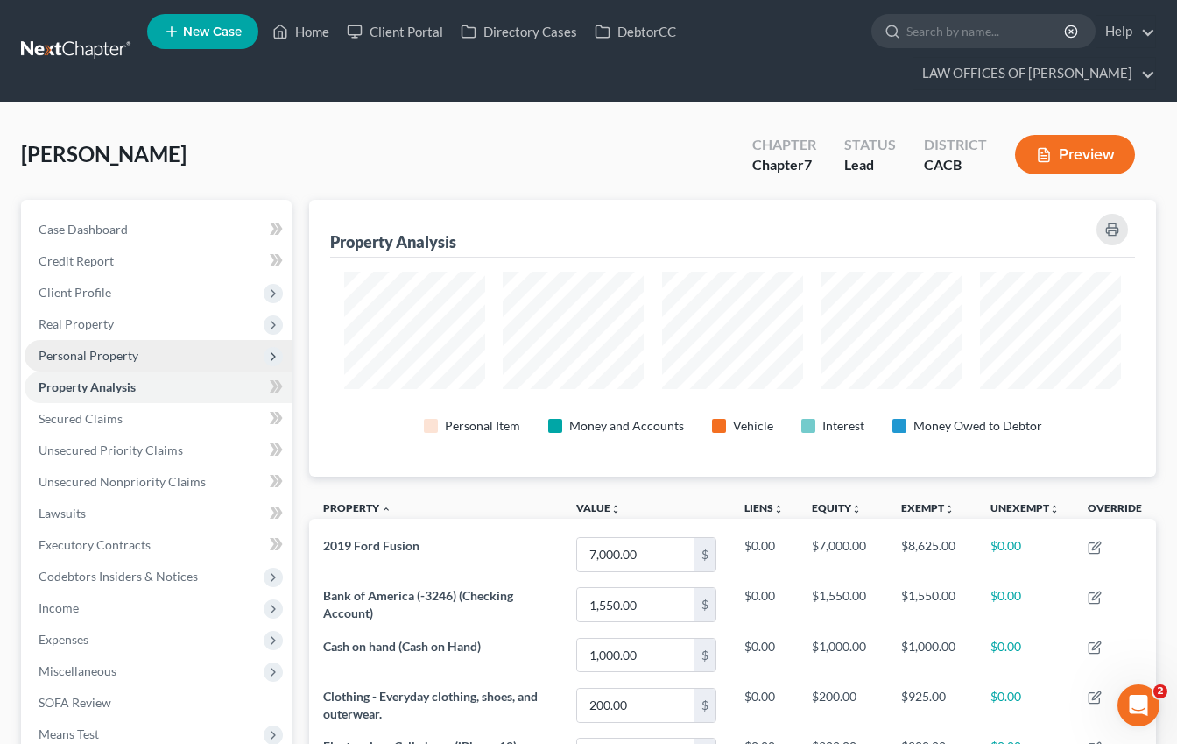
click at [95, 351] on span "Personal Property" at bounding box center [89, 355] width 100 height 15
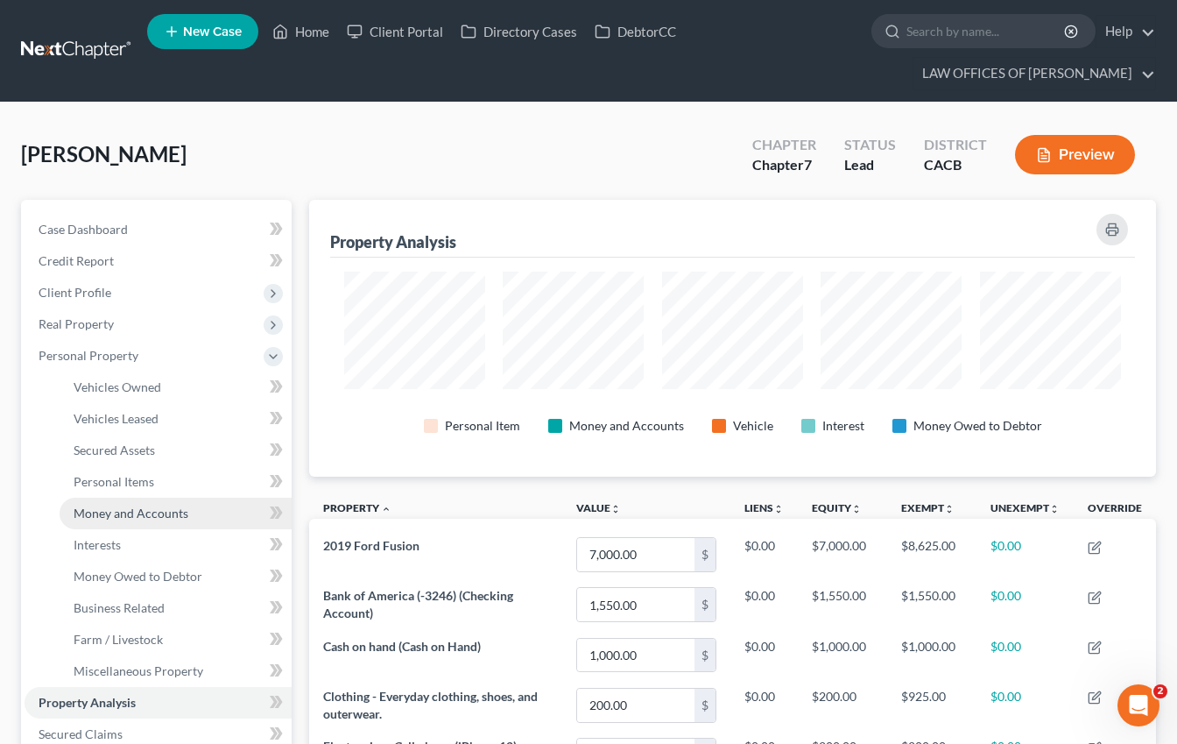
click at [144, 510] on span "Money and Accounts" at bounding box center [131, 512] width 115 height 15
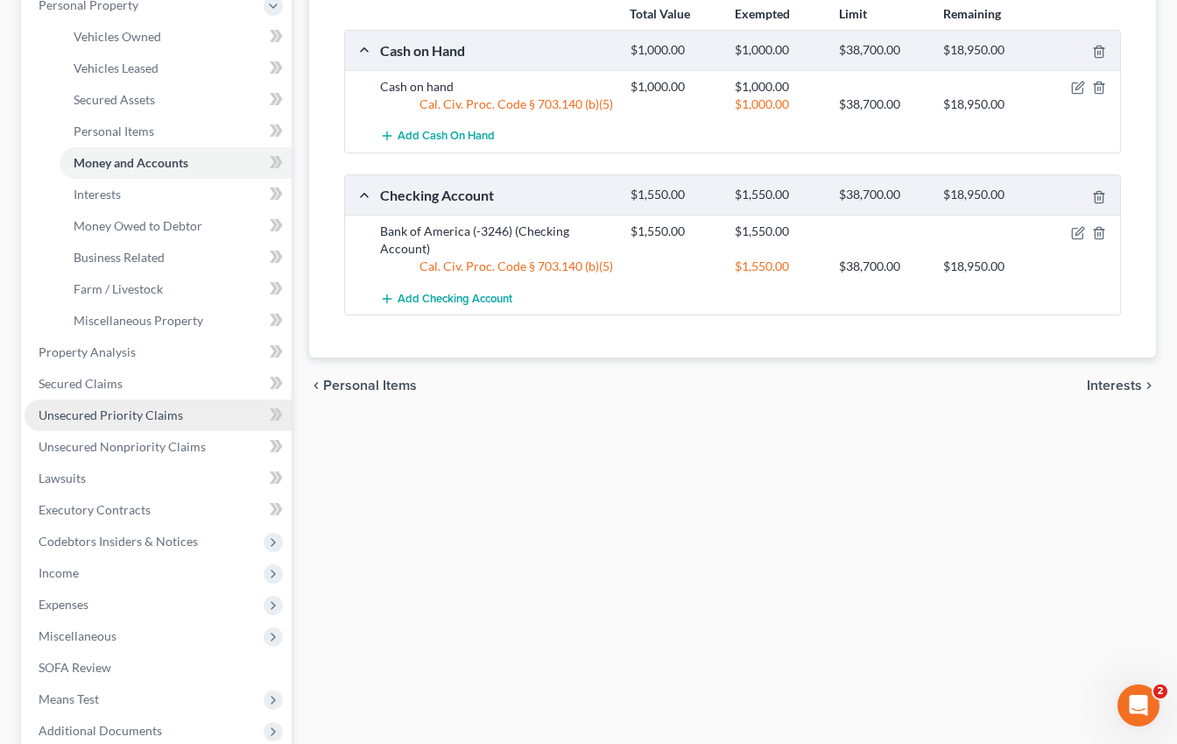
scroll to position [534, 0]
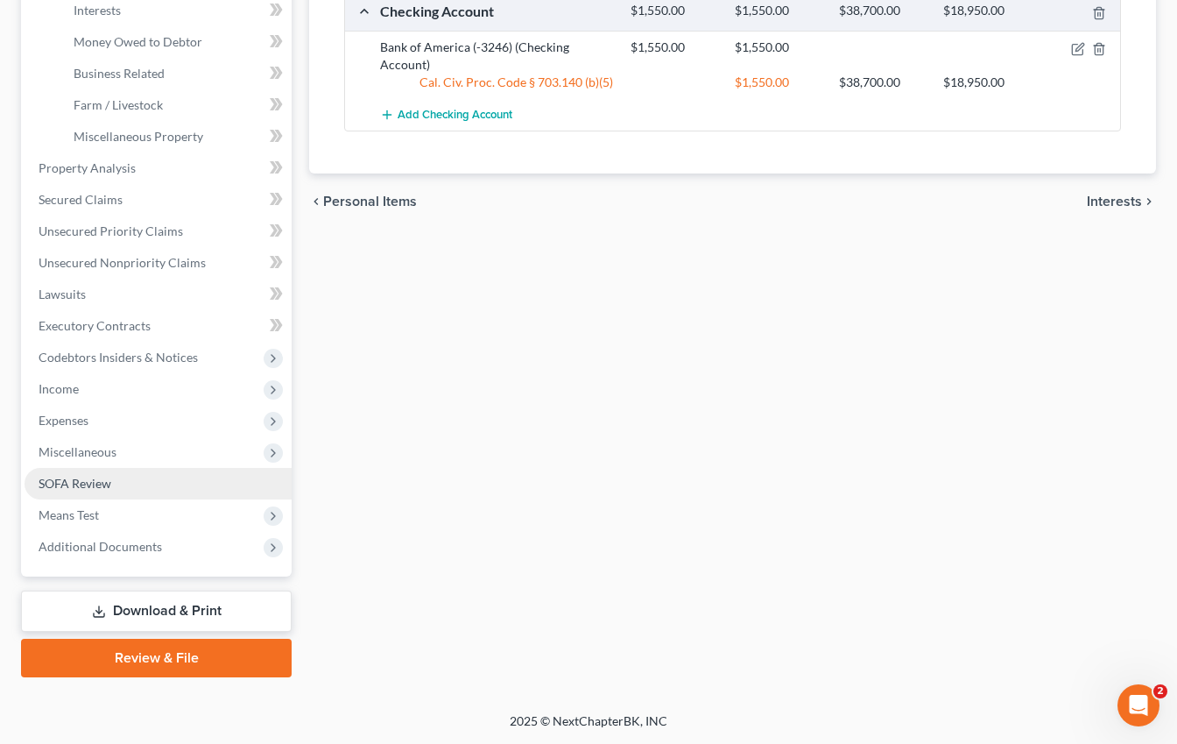
click at [110, 477] on span "SOFA Review" at bounding box center [75, 483] width 73 height 15
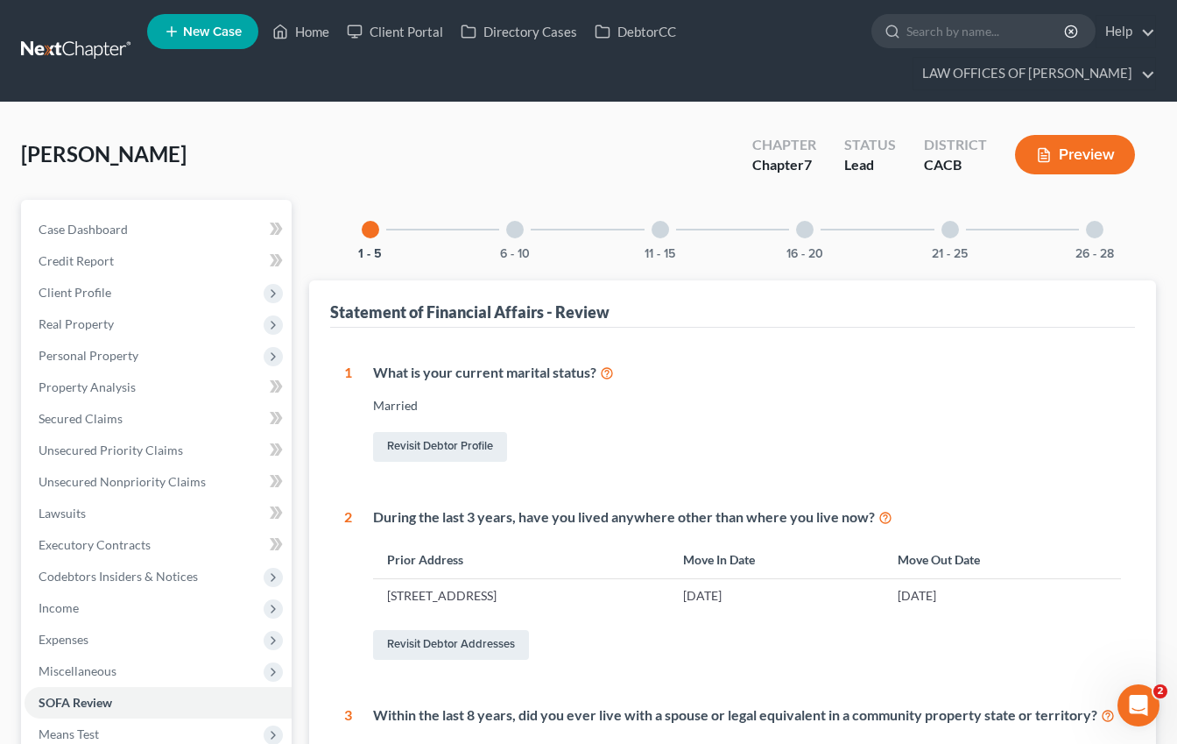
click at [802, 223] on div at bounding box center [805, 230] width 18 height 18
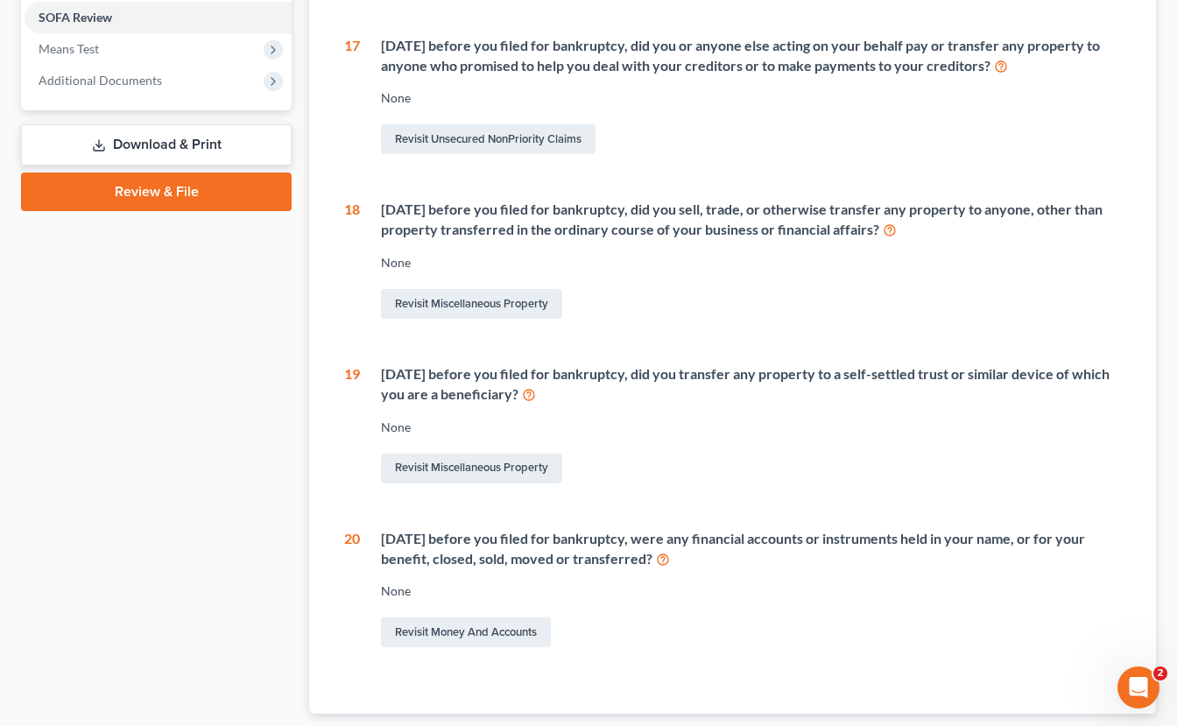
scroll to position [813, 0]
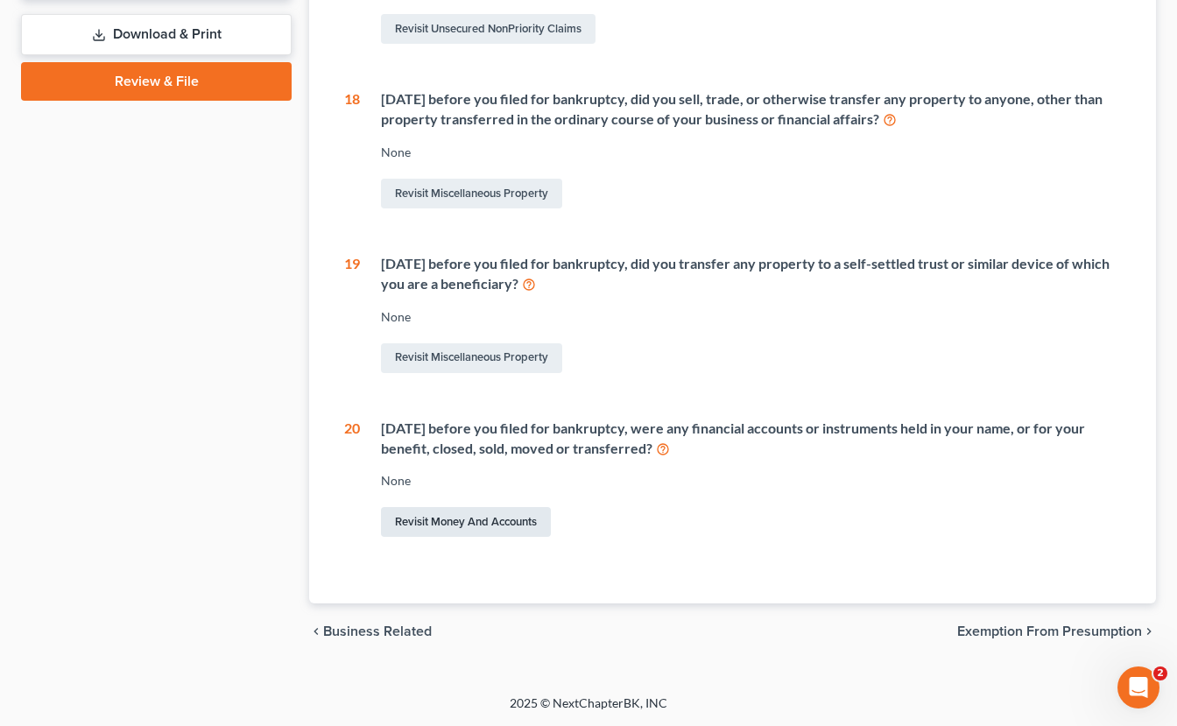
click at [505, 530] on link "Revisit Money and Accounts" at bounding box center [466, 522] width 170 height 30
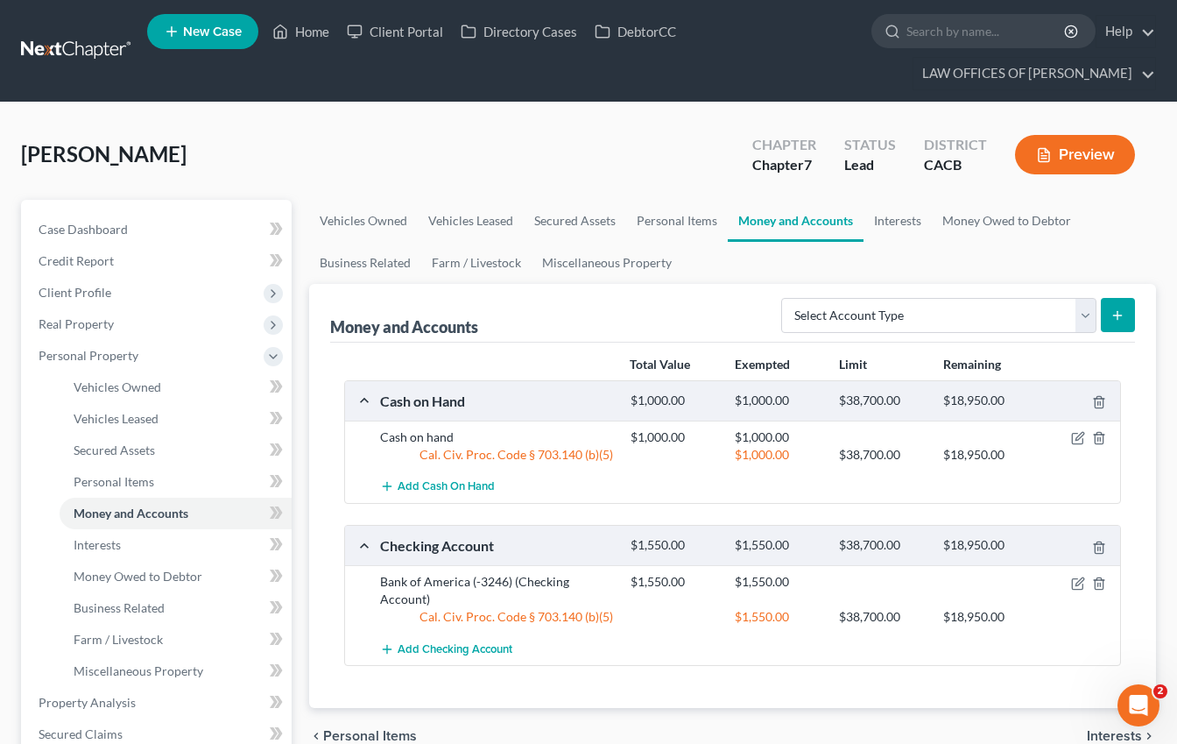
scroll to position [194, 0]
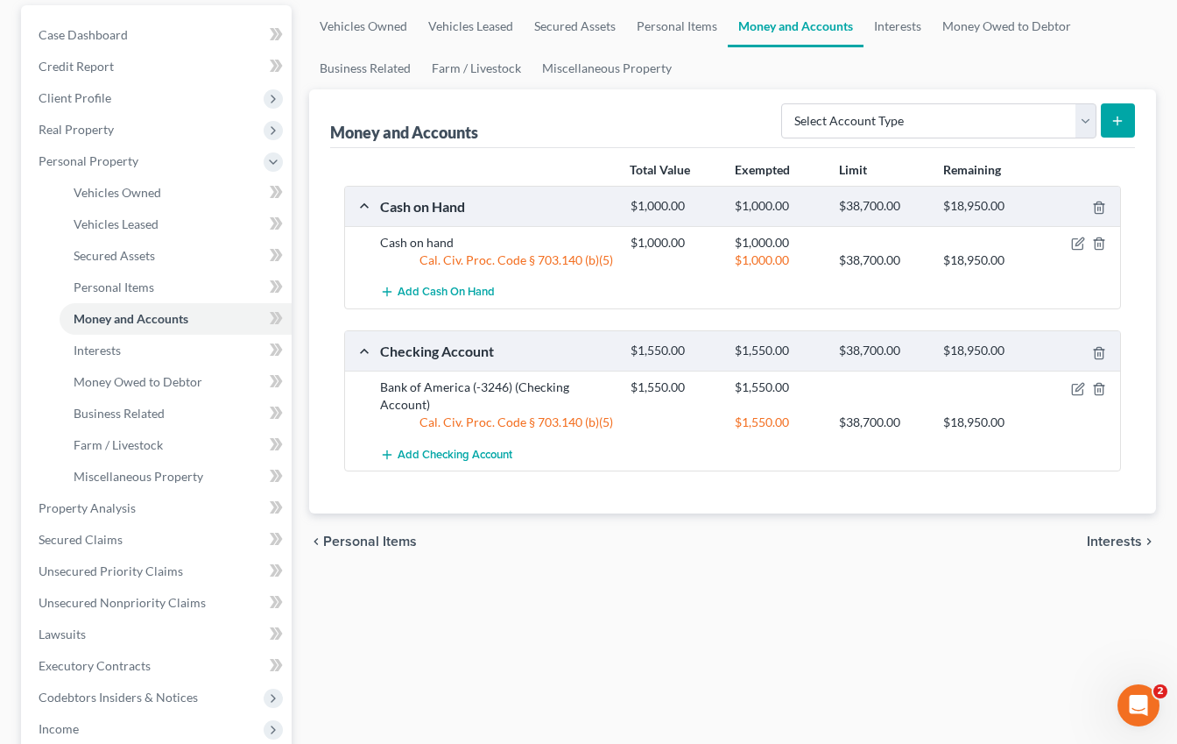
click at [1121, 114] on icon "submit" at bounding box center [1118, 121] width 14 height 14
click at [1028, 120] on select "Select Account Type Brokerage Cash on Hand Certificates of Deposit Checking Acc…" at bounding box center [938, 120] width 315 height 35
select select "checking"
click at [784, 103] on select "Select Account Type Brokerage Cash on Hand Certificates of Deposit Checking Acc…" at bounding box center [938, 120] width 315 height 35
click at [1120, 121] on line "submit" at bounding box center [1118, 121] width 8 height 0
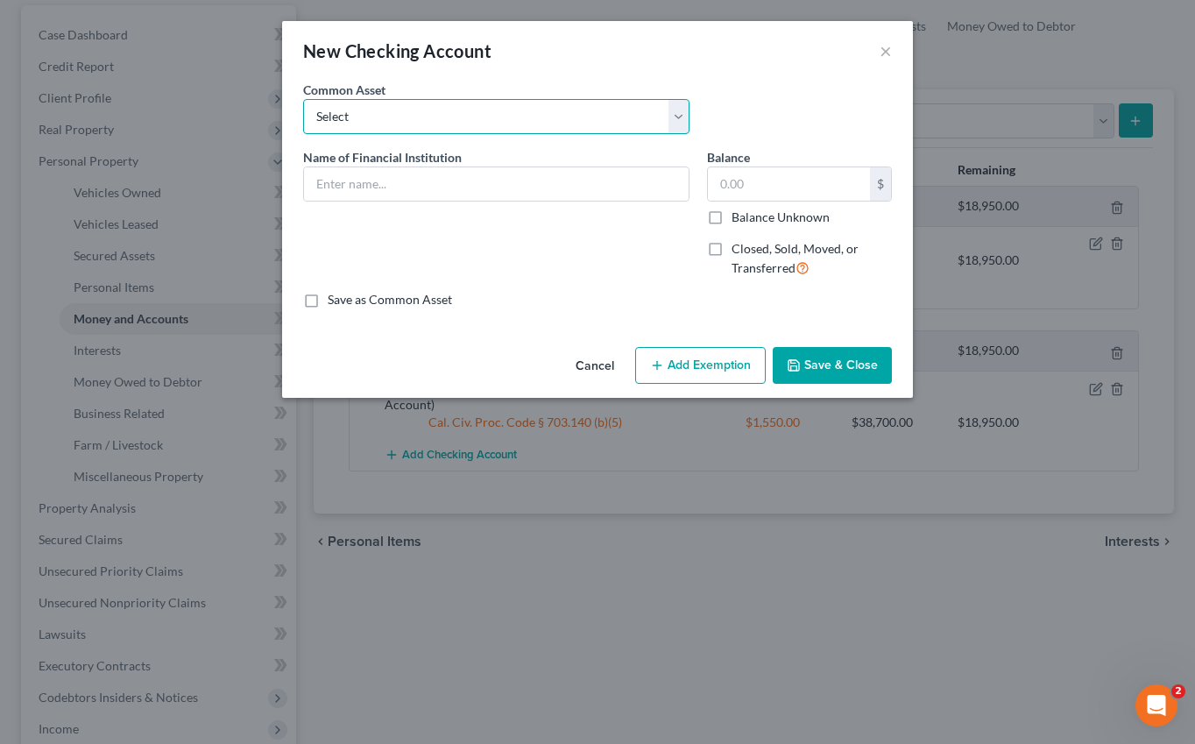
click at [422, 109] on select "Select Checking Account Bank of America (-1864) [PERSON_NAME] [PERSON_NAME] (-1…" at bounding box center [496, 116] width 386 height 35
drag, startPoint x: 432, startPoint y: 58, endPoint x: 405, endPoint y: 162, distance: 107.7
click at [432, 58] on div "New Checking Account" at bounding box center [397, 51] width 188 height 25
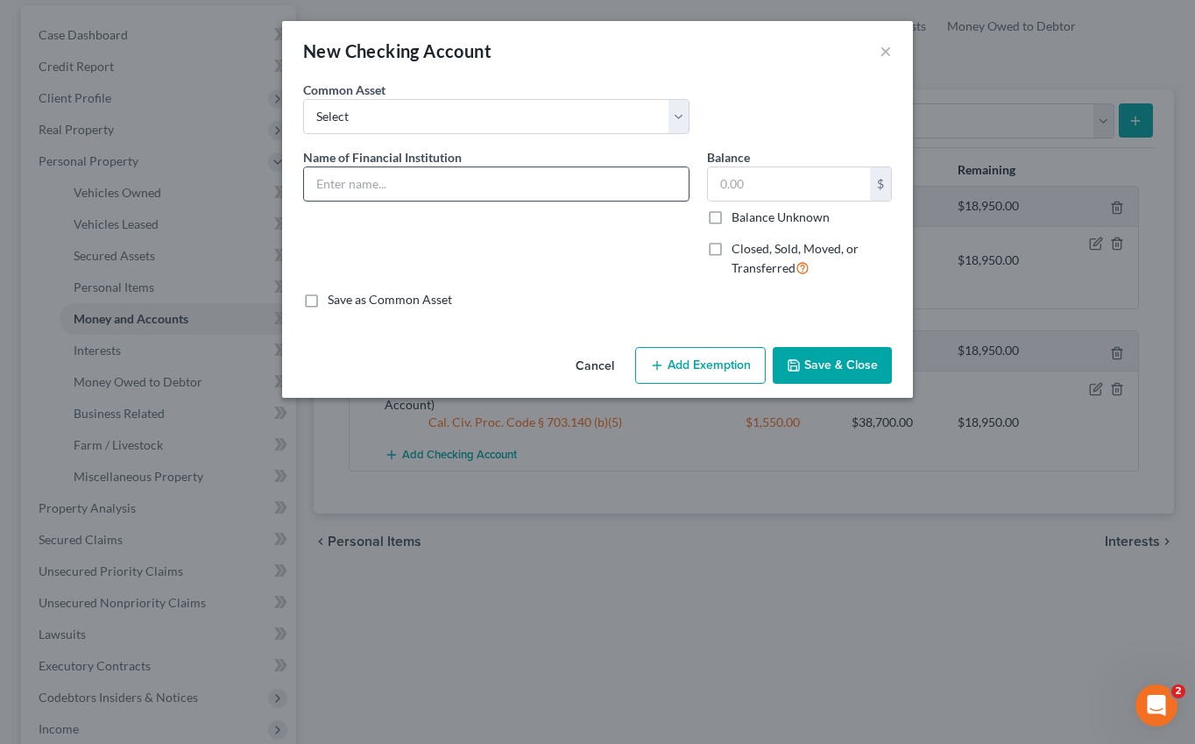
click at [404, 194] on input "text" at bounding box center [496, 183] width 385 height 33
type input "US Bank"
click at [760, 186] on input "text" at bounding box center [789, 183] width 162 height 33
click at [732, 247] on label "Closed, Sold, Moved, or Transferred" at bounding box center [812, 259] width 160 height 38
click at [739, 247] on input "Closed, Sold, Moved, or Transferred" at bounding box center [744, 245] width 11 height 11
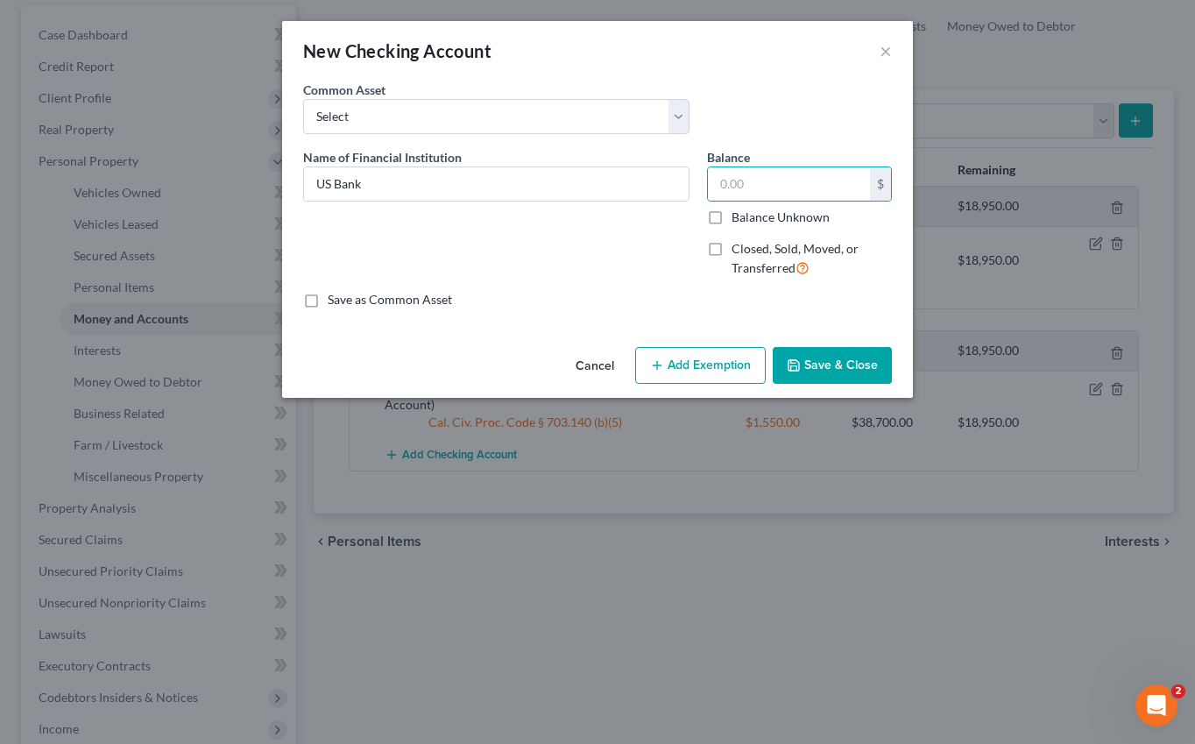
checkbox input "true"
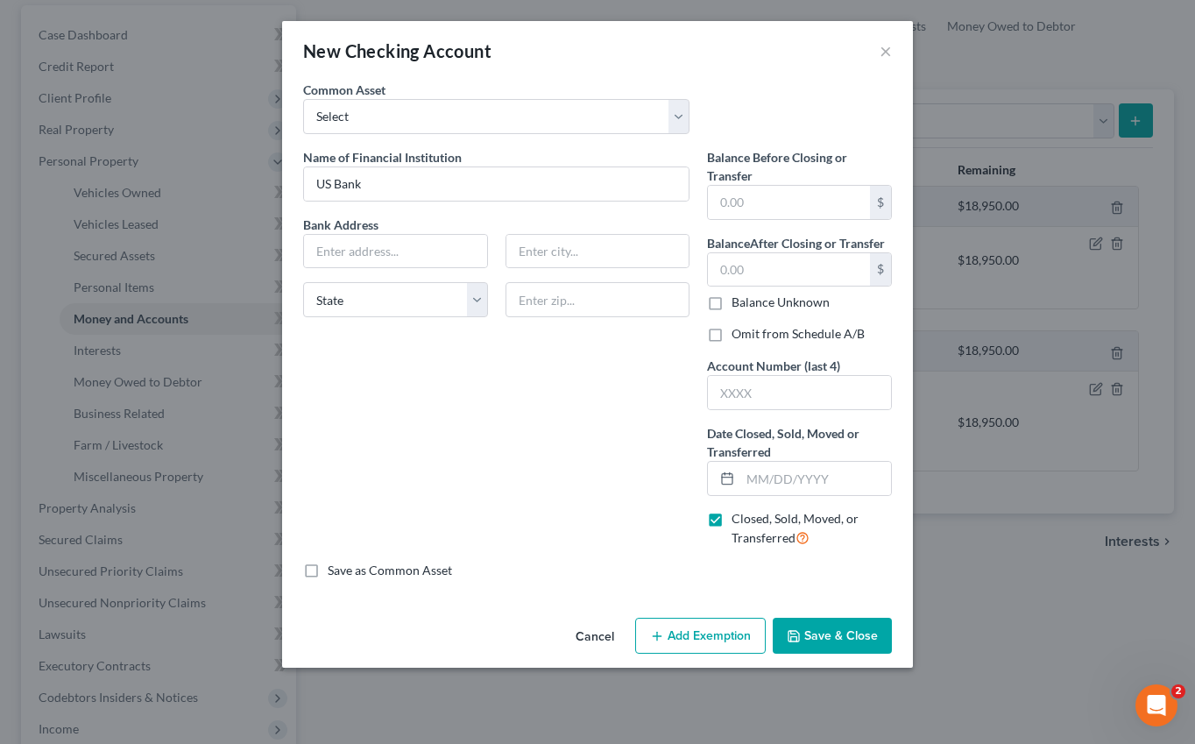
click at [711, 247] on label "Balance After Closing or Transfer" at bounding box center [796, 243] width 178 height 18
click at [788, 209] on input "text" at bounding box center [789, 202] width 162 height 33
type input "0"
click at [786, 481] on input "text" at bounding box center [815, 478] width 151 height 33
click at [583, 435] on div "Name of Financial Institution * US Bank Bank Address State [US_STATE][GEOGRAPHI…" at bounding box center [496, 355] width 404 height 414
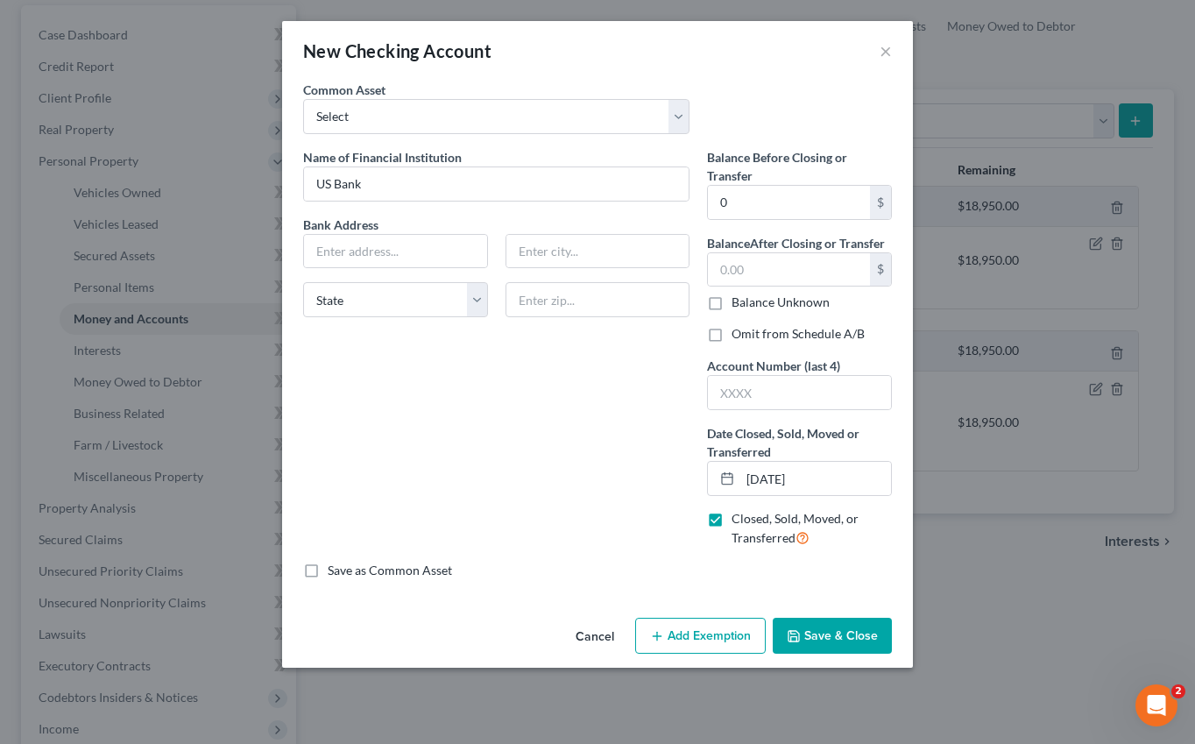
type input "[DATE]"
click at [799, 397] on input "text" at bounding box center [799, 392] width 183 height 33
click at [747, 396] on input "text" at bounding box center [799, 392] width 183 height 33
click at [772, 278] on input "text" at bounding box center [789, 269] width 162 height 33
type input "0"
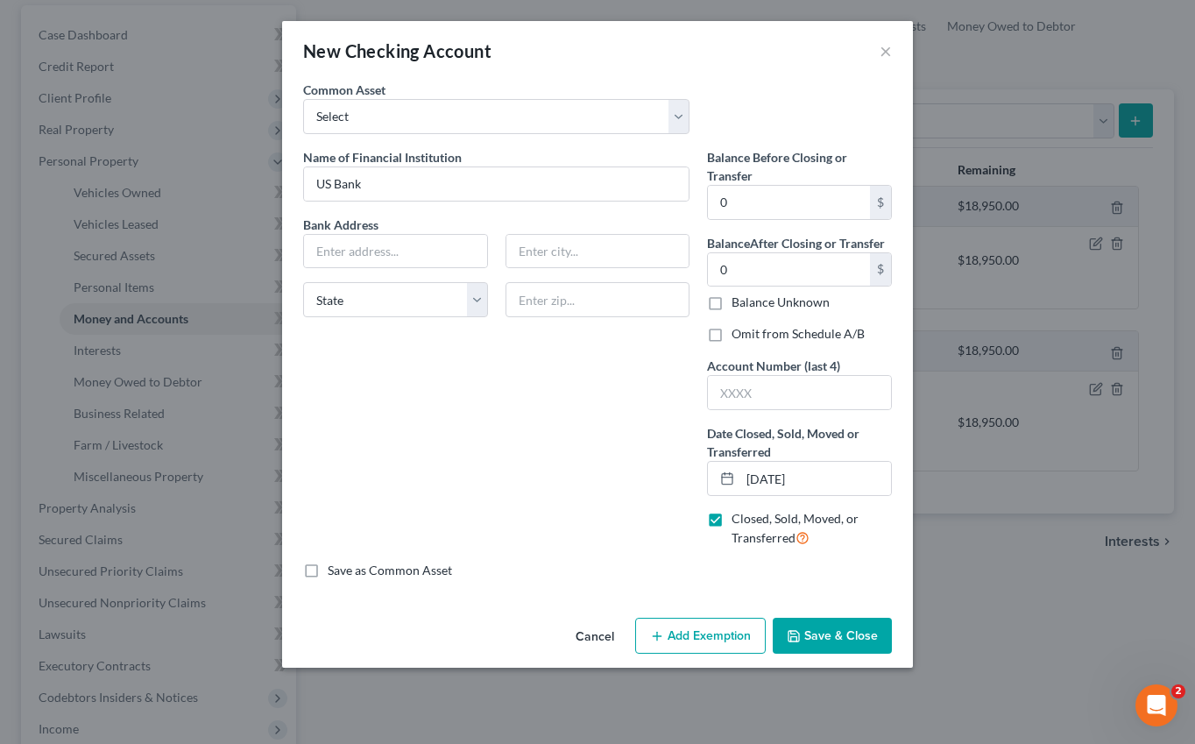
click at [615, 449] on div "Name of Financial Institution * US Bank Bank Address State [US_STATE][GEOGRAPHI…" at bounding box center [496, 355] width 404 height 414
click at [730, 397] on input "text" at bounding box center [799, 392] width 183 height 33
type input "6352"
click at [821, 640] on button "Save & Close" at bounding box center [832, 636] width 119 height 37
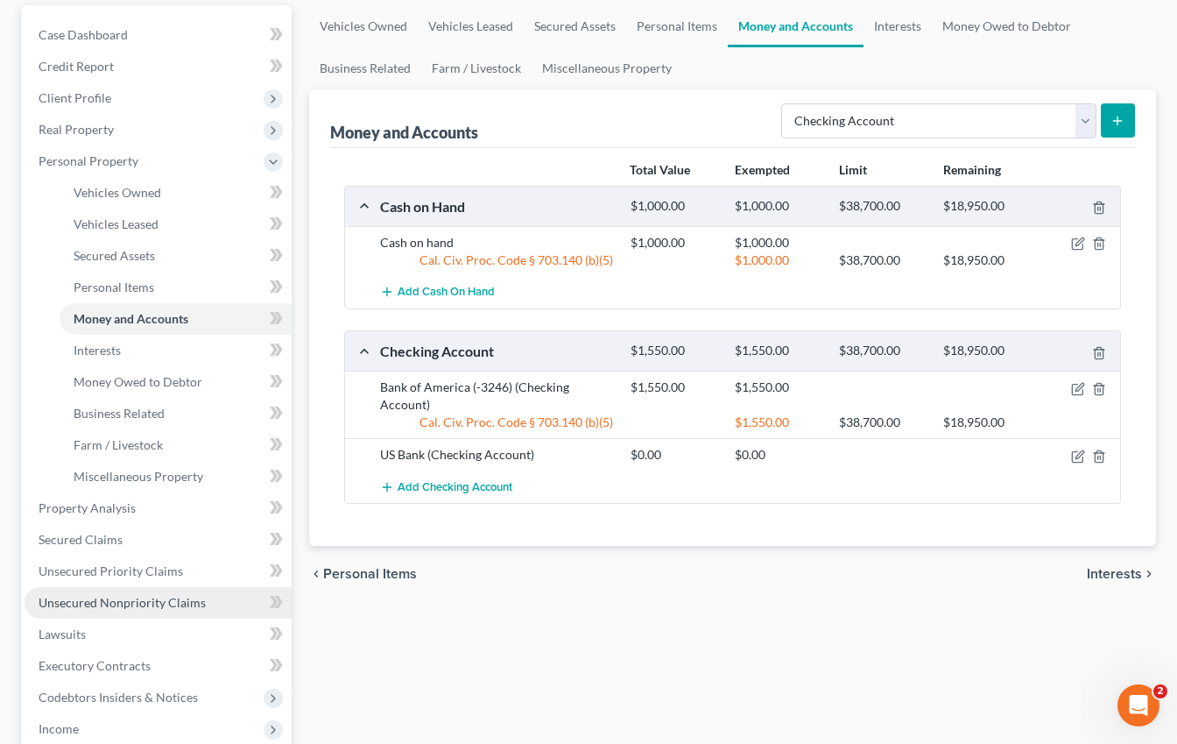
click at [140, 597] on span "Unsecured Nonpriority Claims" at bounding box center [122, 602] width 167 height 15
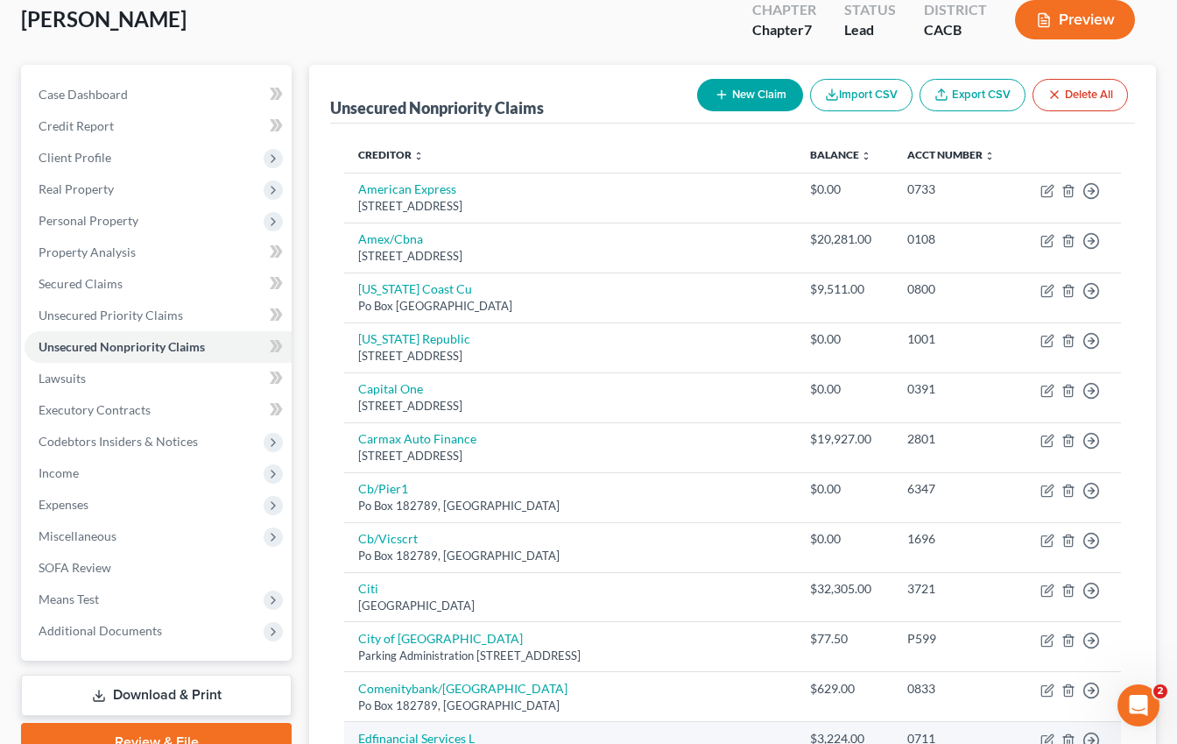
scroll to position [86, 0]
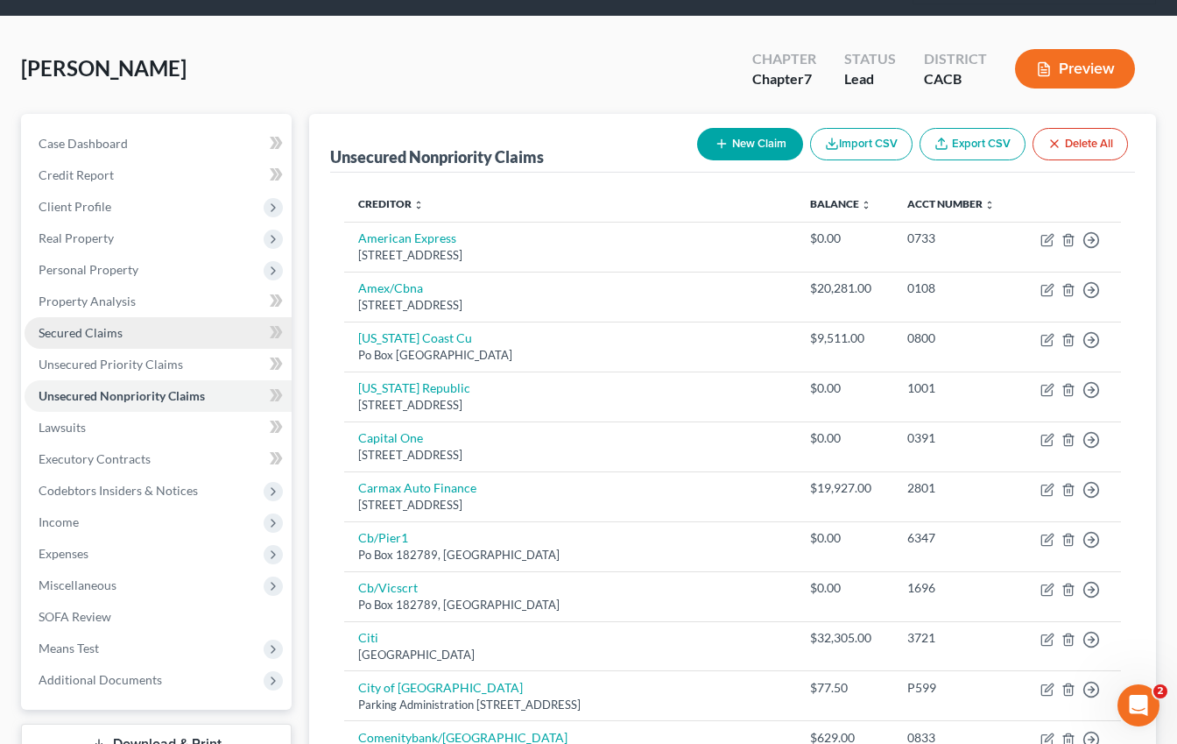
click at [126, 319] on link "Secured Claims" at bounding box center [158, 333] width 267 height 32
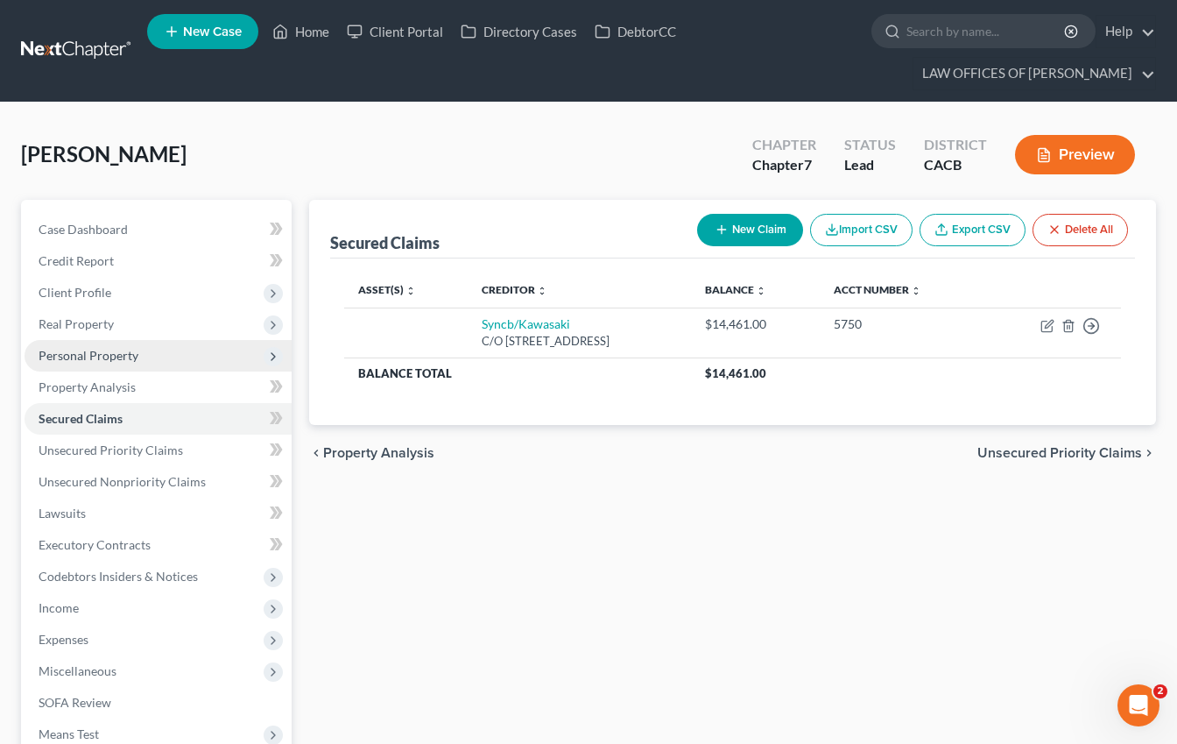
click at [135, 354] on span "Personal Property" at bounding box center [89, 355] width 100 height 15
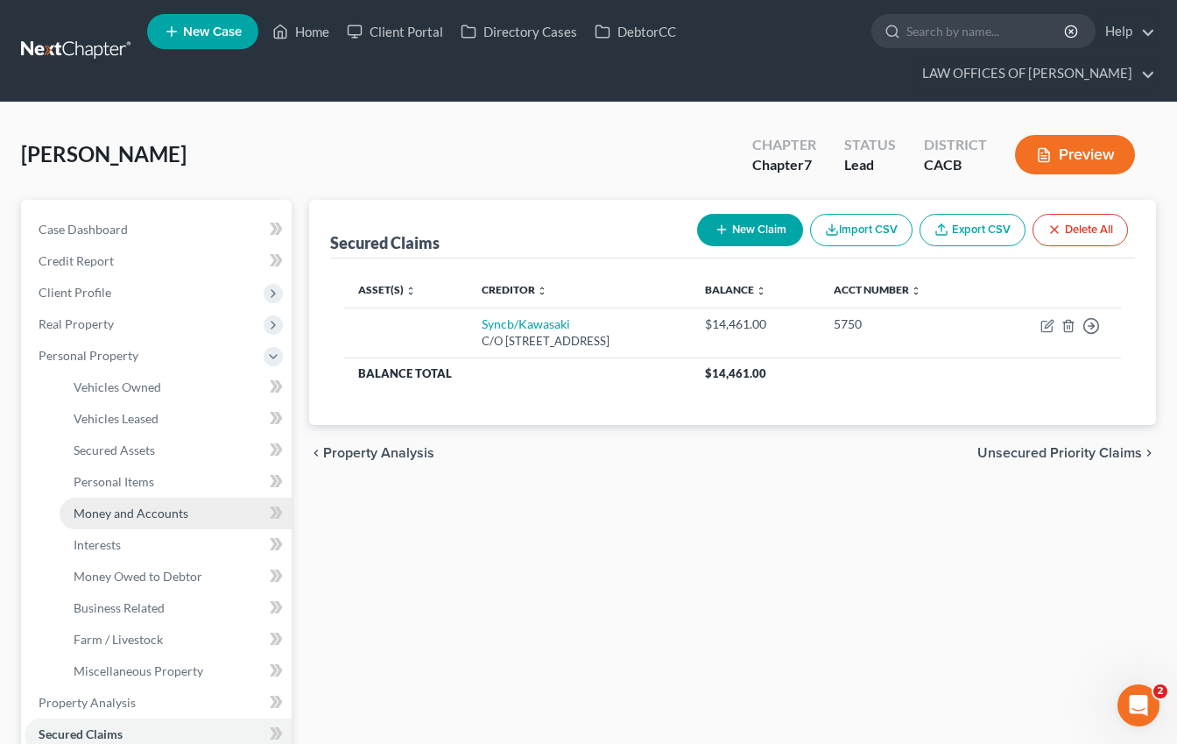
click at [145, 512] on span "Money and Accounts" at bounding box center [131, 512] width 115 height 15
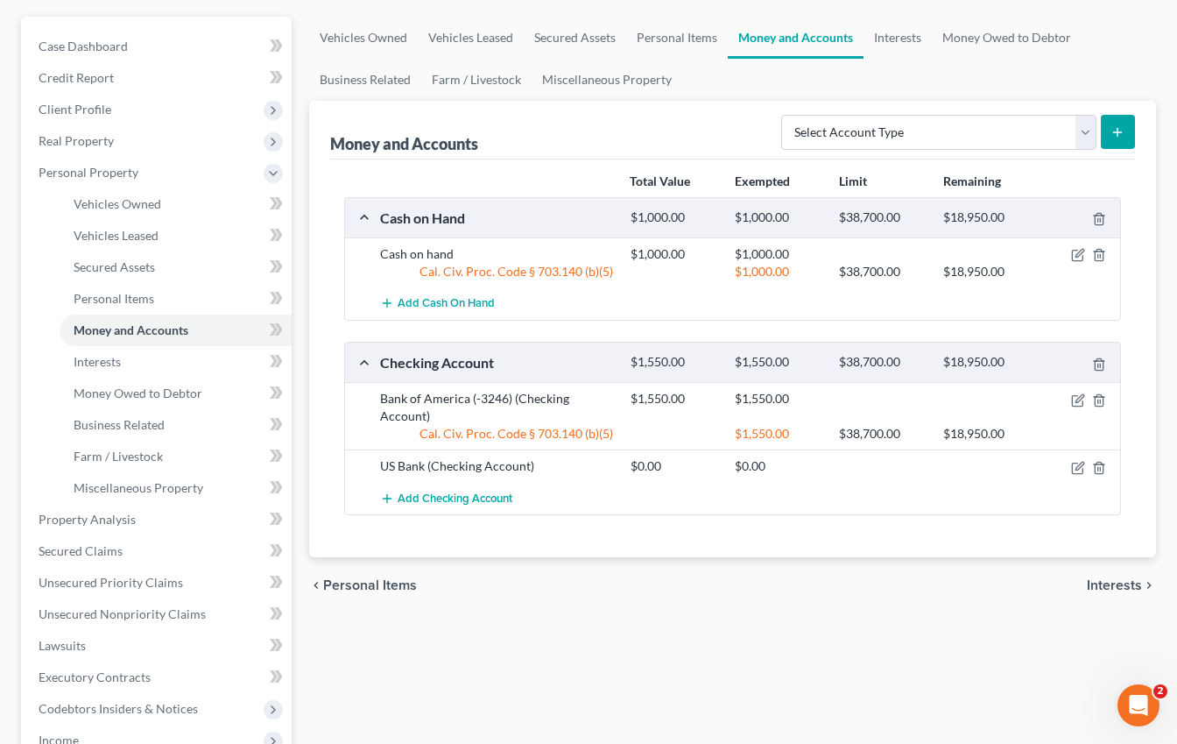
scroll to position [389, 0]
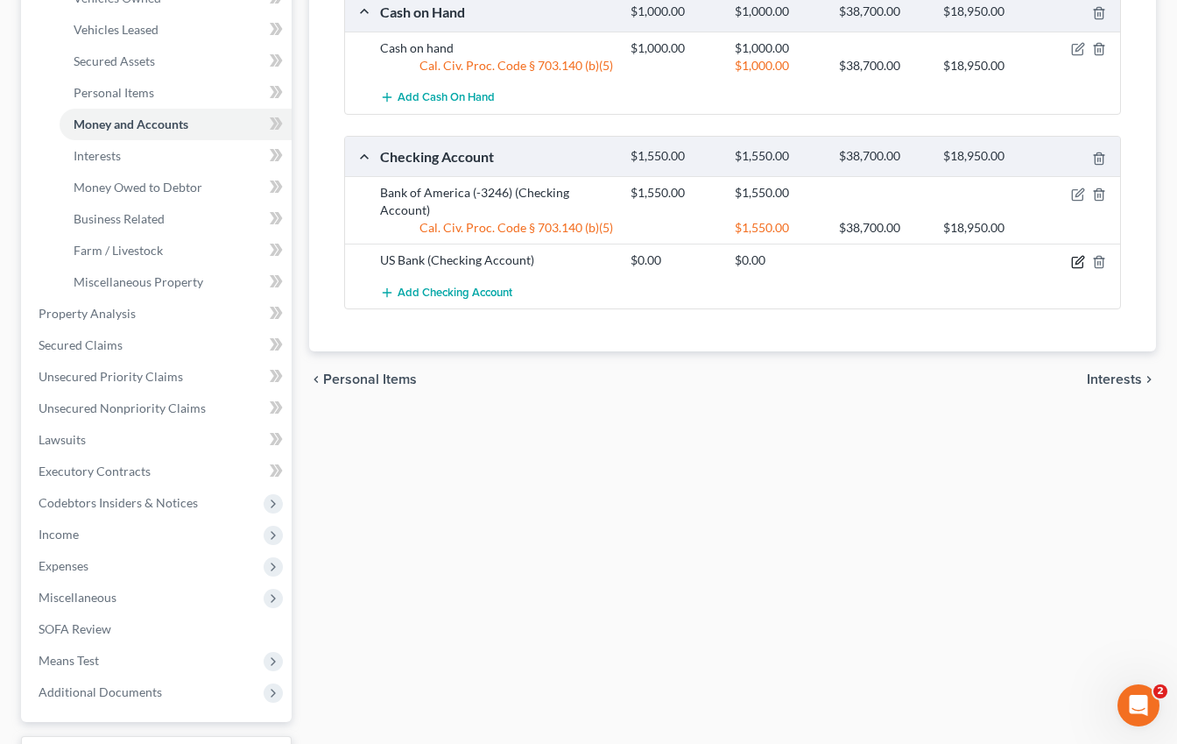
click at [1077, 266] on icon "button" at bounding box center [1078, 262] width 14 height 14
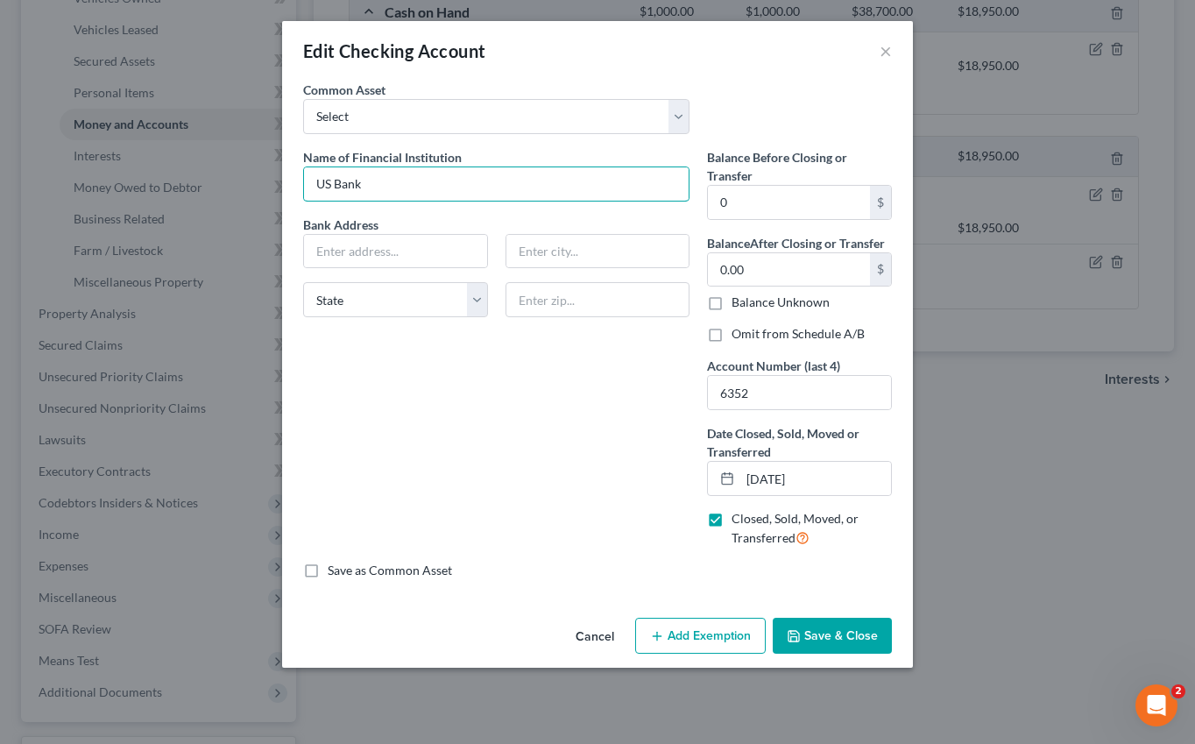
drag, startPoint x: 386, startPoint y: 180, endPoint x: 260, endPoint y: 193, distance: 126.7
click at [260, 193] on div "Edit Checking Account × An exemption set must first be selected from the Filing…" at bounding box center [597, 372] width 1195 height 744
type input "Y"
type input "US Bank"
drag, startPoint x: 475, startPoint y: 550, endPoint x: 506, endPoint y: 449, distance: 106.4
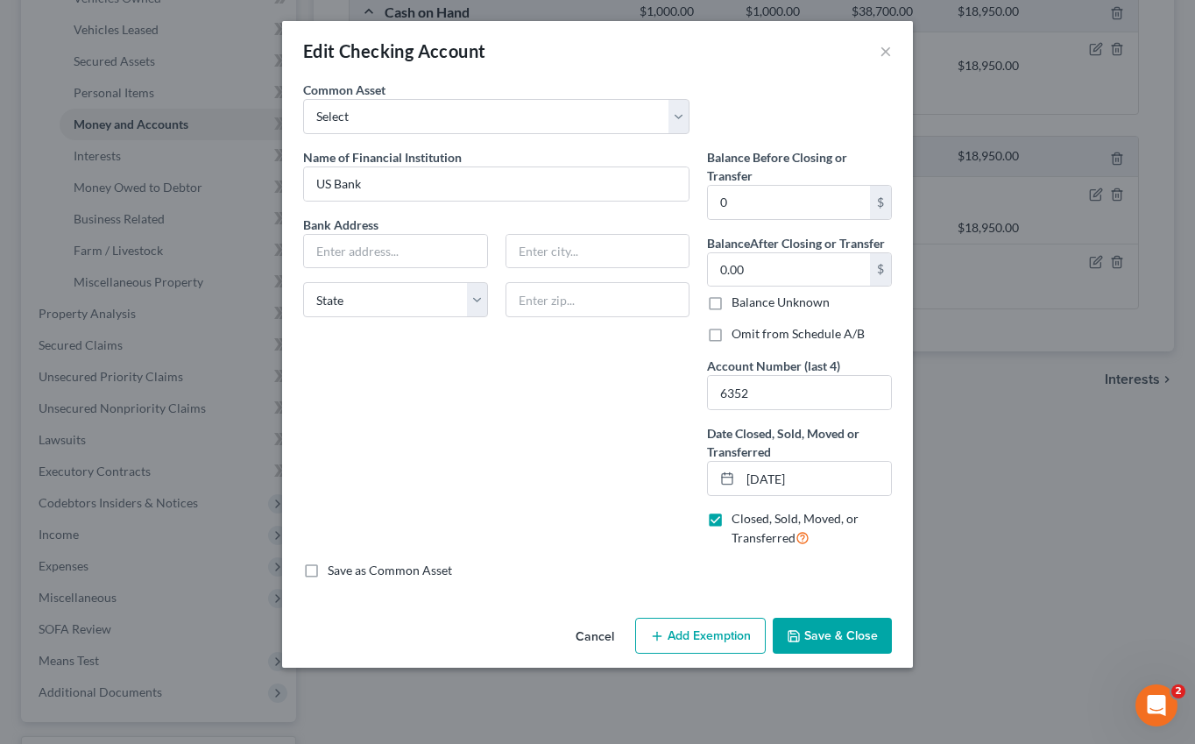
click at [475, 550] on div "Name of Financial Institution * US Bank Bank Address State [US_STATE][GEOGRAPHI…" at bounding box center [496, 355] width 404 height 414
click at [379, 249] on input "text" at bounding box center [395, 251] width 183 height 33
type input "O"
type input "PO Box 3447"
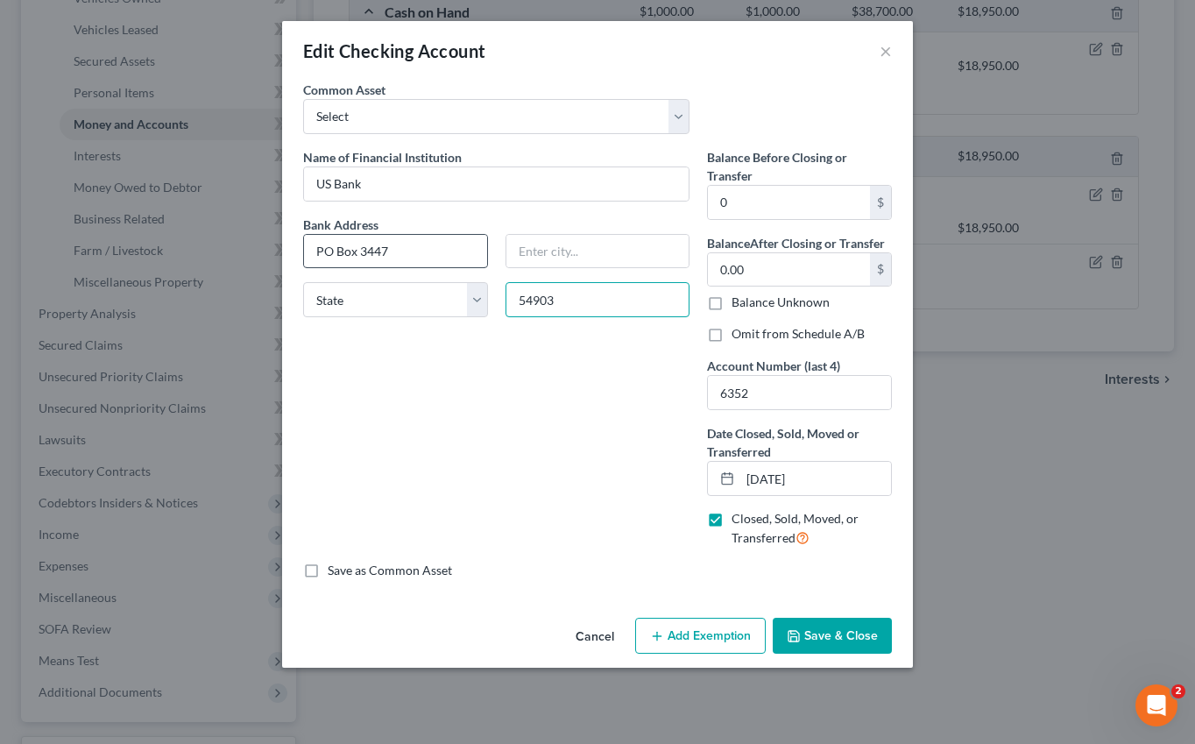
type input "54903"
type input "Oshkosh"
select select "52"
click at [803, 642] on button "Save & Close" at bounding box center [832, 636] width 119 height 37
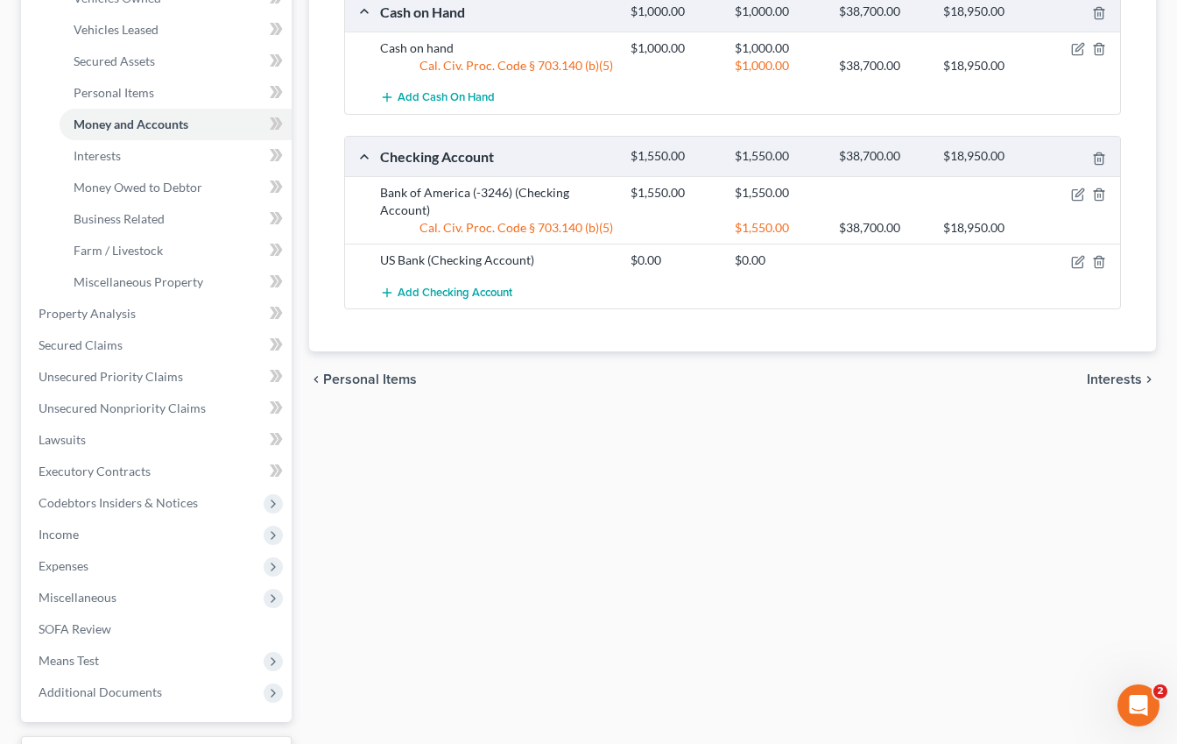
click at [716, 660] on div "Vehicles Owned Vehicles Leased Secured Assets Personal Items Money and Accounts…" at bounding box center [732, 317] width 865 height 1012
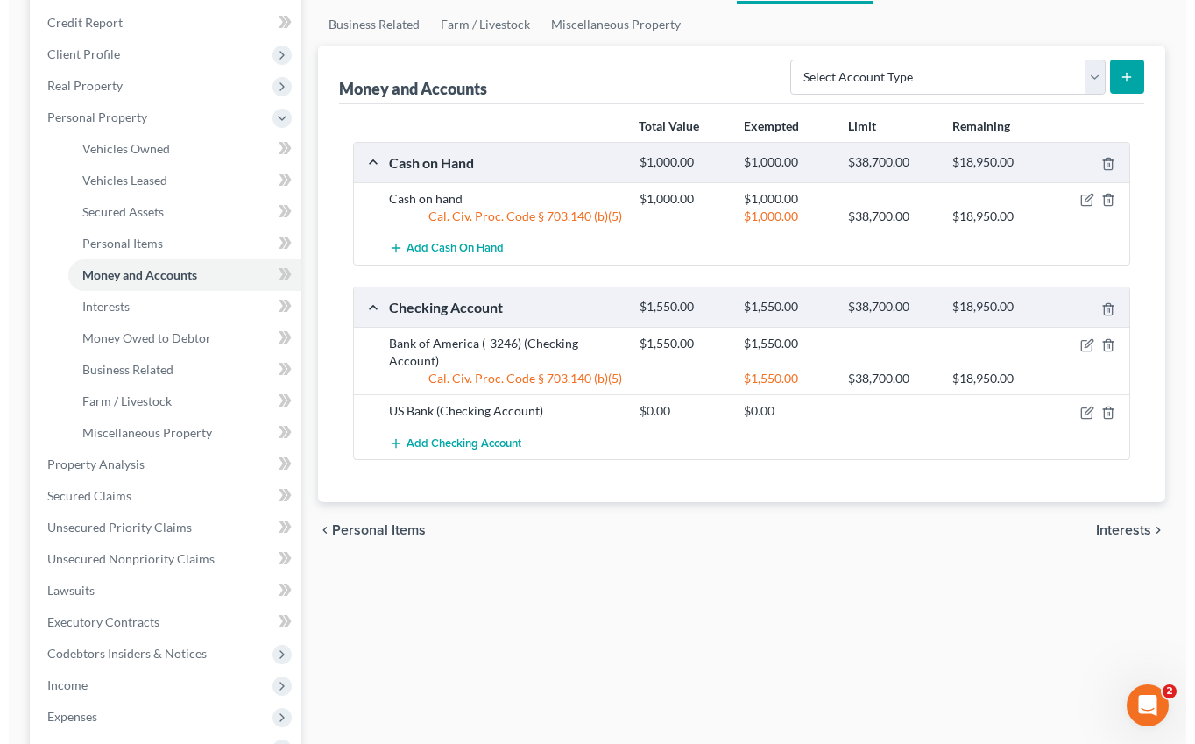
scroll to position [0, 0]
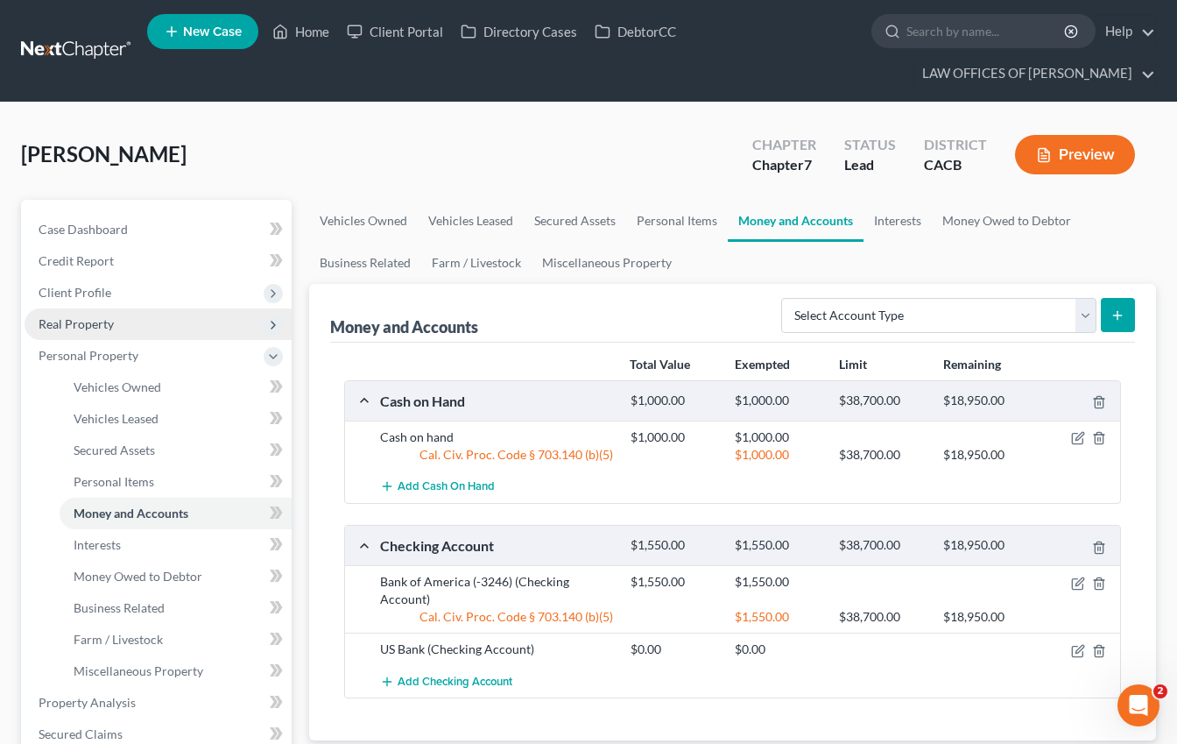
click at [93, 320] on span "Real Property" at bounding box center [76, 323] width 75 height 15
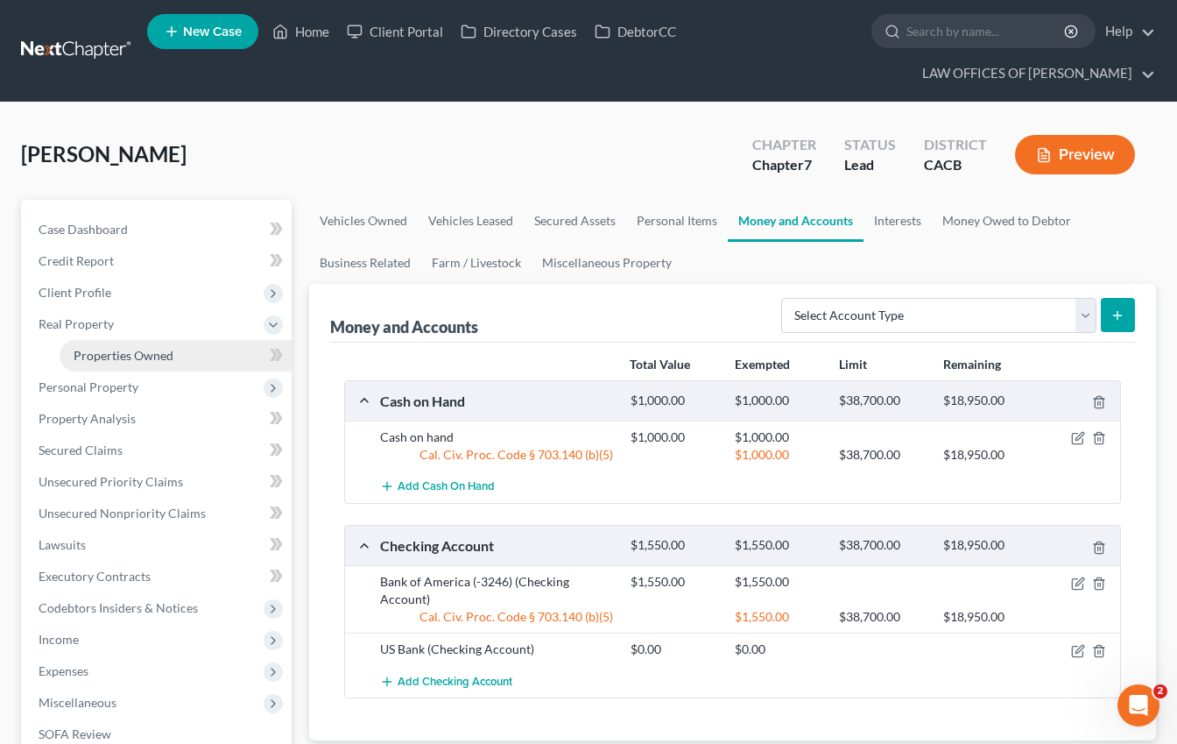
click at [145, 368] on link "Properties Owned" at bounding box center [176, 356] width 232 height 32
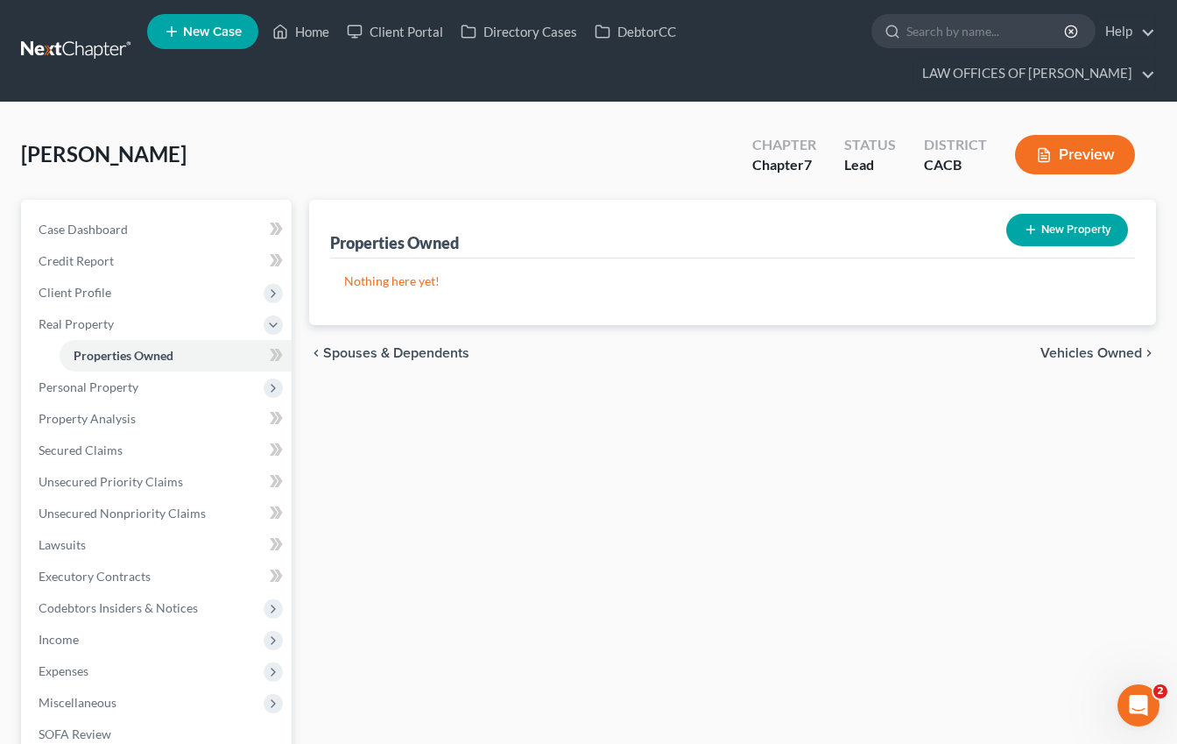
click at [1077, 231] on button "New Property" at bounding box center [1068, 230] width 122 height 32
select select "4"
select select "32"
select select "0"
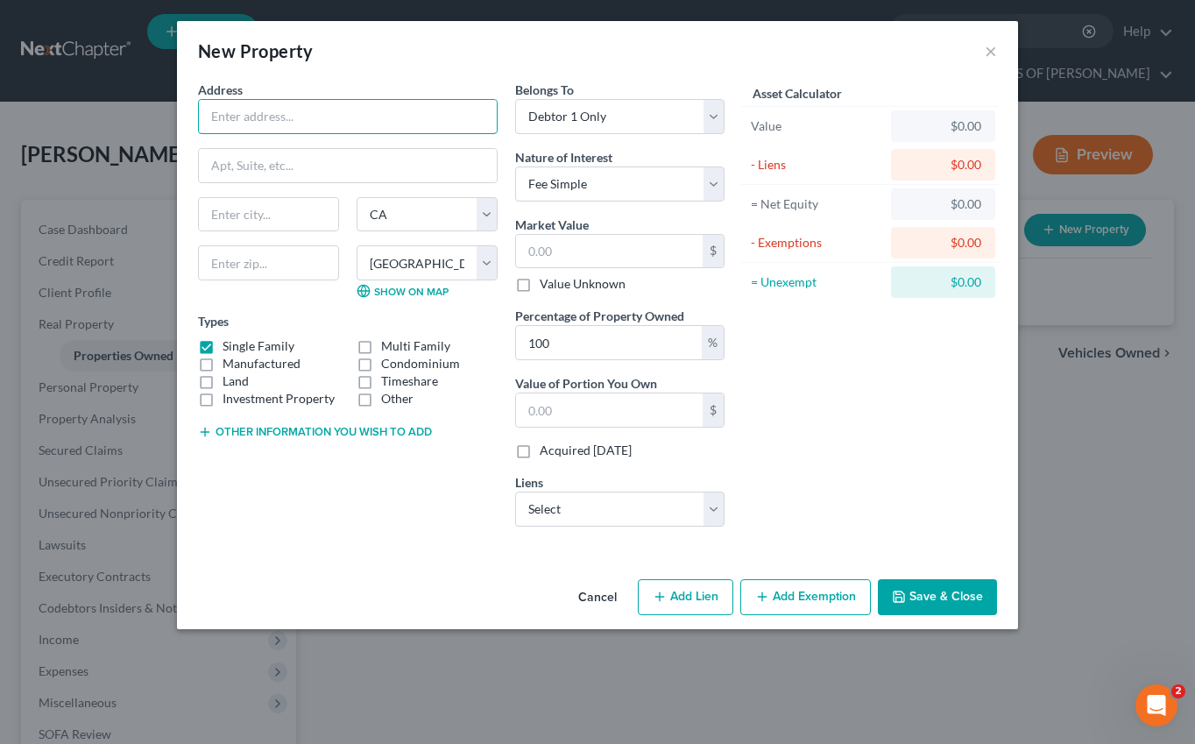
drag, startPoint x: 337, startPoint y: 110, endPoint x: 260, endPoint y: 141, distance: 83.0
click at [337, 110] on input "text" at bounding box center [348, 116] width 298 height 33
click at [249, 287] on div at bounding box center [268, 271] width 159 height 53
click at [289, 218] on input "text" at bounding box center [268, 214] width 139 height 33
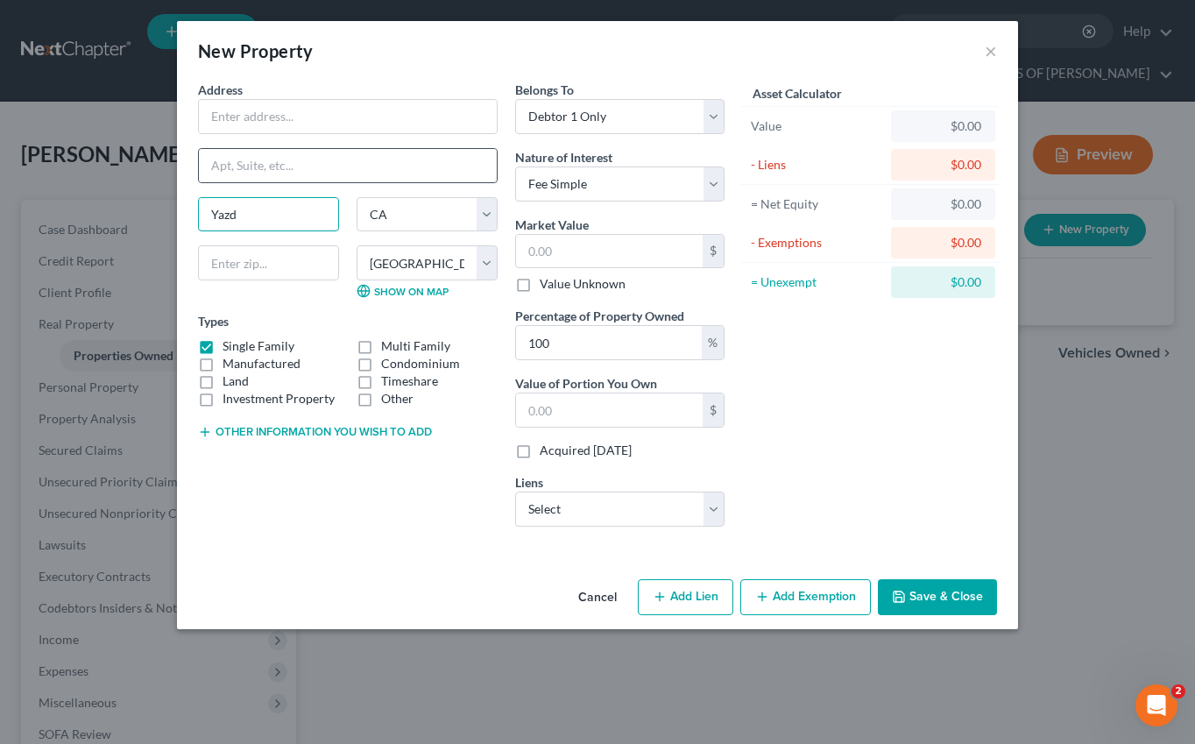
type input "Yazd"
click at [419, 215] on select "State [US_STATE] AK AR AZ CA CO CT DE DC [GEOGRAPHIC_DATA] [GEOGRAPHIC_DATA] GU…" at bounding box center [427, 214] width 141 height 35
click at [392, 186] on div "Address * [GEOGRAPHIC_DATA] [US_STATE][GEOGRAPHIC_DATA] [GEOGRAPHIC_DATA] [GEOG…" at bounding box center [347, 311] width 317 height 460
drag, startPoint x: 452, startPoint y: 259, endPoint x: 317, endPoint y: 298, distance: 140.3
click at [452, 259] on select "County [GEOGRAPHIC_DATA] [GEOGRAPHIC_DATA] [GEOGRAPHIC_DATA] [GEOGRAPHIC_DATA] …" at bounding box center [427, 262] width 141 height 35
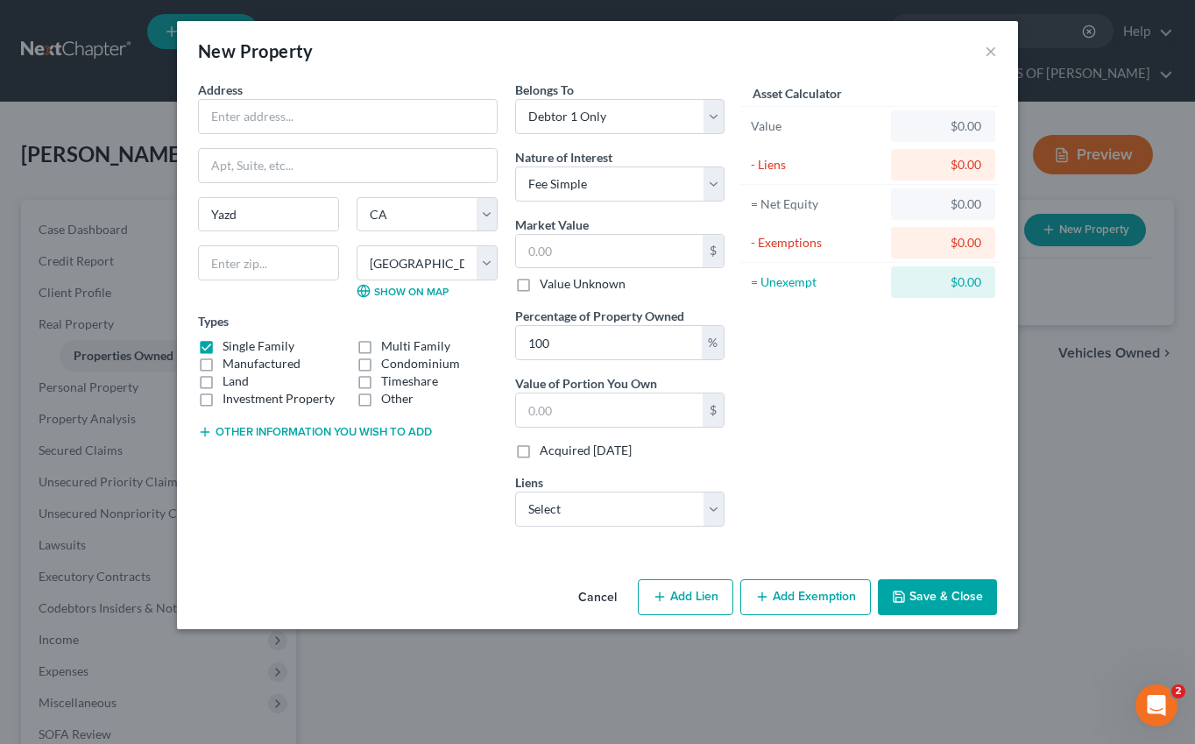
click at [303, 301] on div "[GEOGRAPHIC_DATA] [US_STATE][GEOGRAPHIC_DATA] [GEOGRAPHIC_DATA] [GEOGRAPHIC_DAT…" at bounding box center [347, 255] width 317 height 116
click at [400, 293] on link "Show on Map" at bounding box center [403, 291] width 92 height 14
click at [419, 212] on select "State [US_STATE] AK AR AZ CA CO CT DE DC [GEOGRAPHIC_DATA] [GEOGRAPHIC_DATA] GU…" at bounding box center [427, 214] width 141 height 35
select select
click at [357, 197] on select "State [US_STATE] AK AR AZ CA CO CT DE DC [GEOGRAPHIC_DATA] [GEOGRAPHIC_DATA] GU…" at bounding box center [427, 214] width 141 height 35
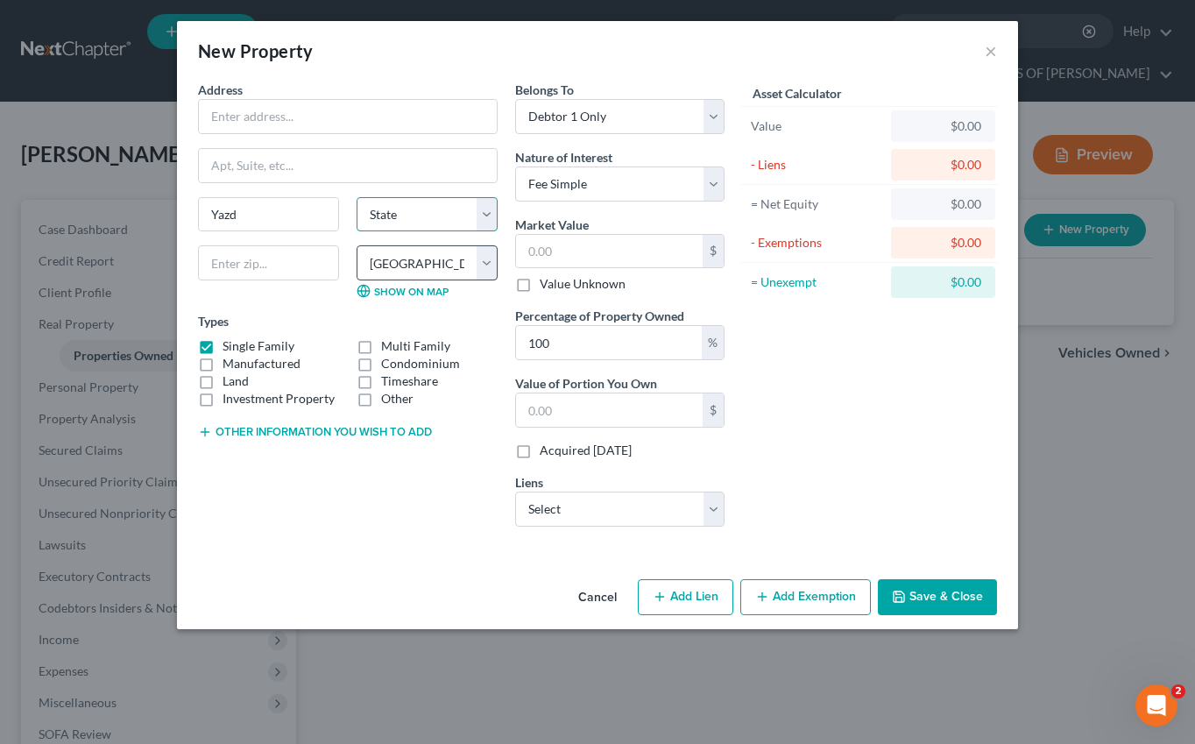
select select "4"
select select
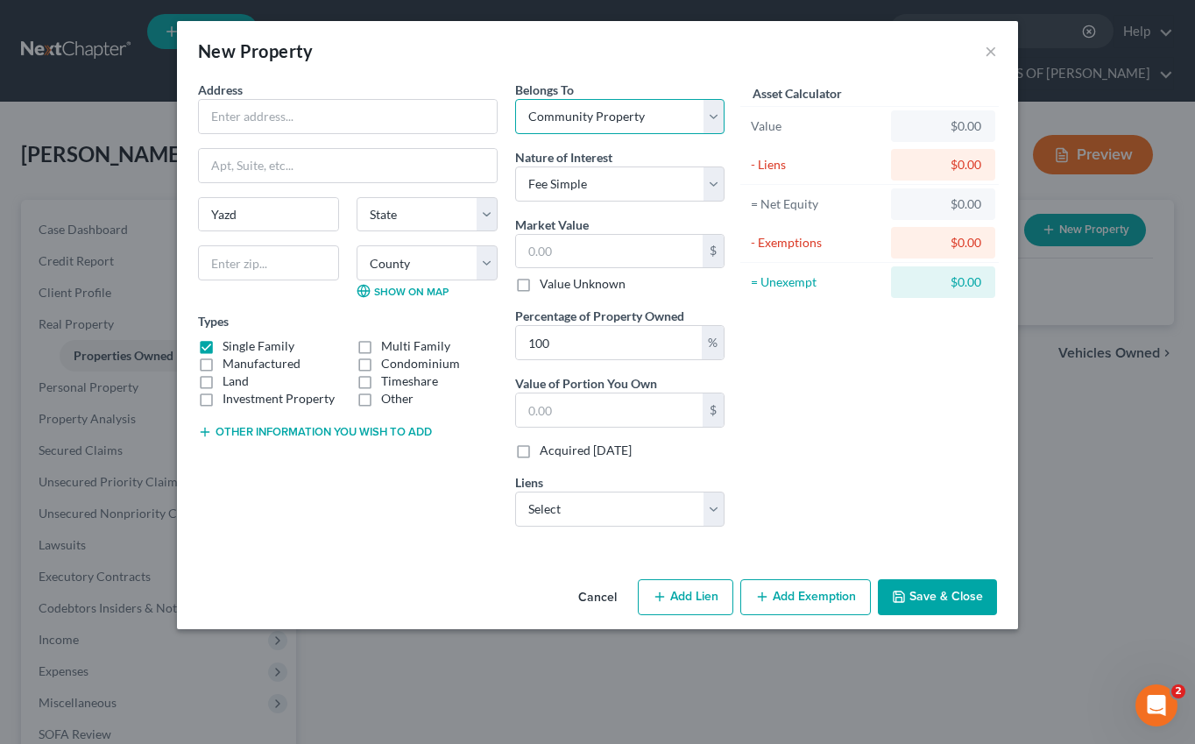
click at [604, 113] on select "Select Debtor 1 Only Debtor 2 Only Debtor 1 And Debtor 2 Only At Least One Of T…" at bounding box center [619, 116] width 209 height 35
click at [270, 114] on input "text" at bounding box center [348, 116] width 298 height 33
drag, startPoint x: 313, startPoint y: 70, endPoint x: 295, endPoint y: 99, distance: 33.8
click at [313, 70] on div "New Property ×" at bounding box center [597, 51] width 841 height 60
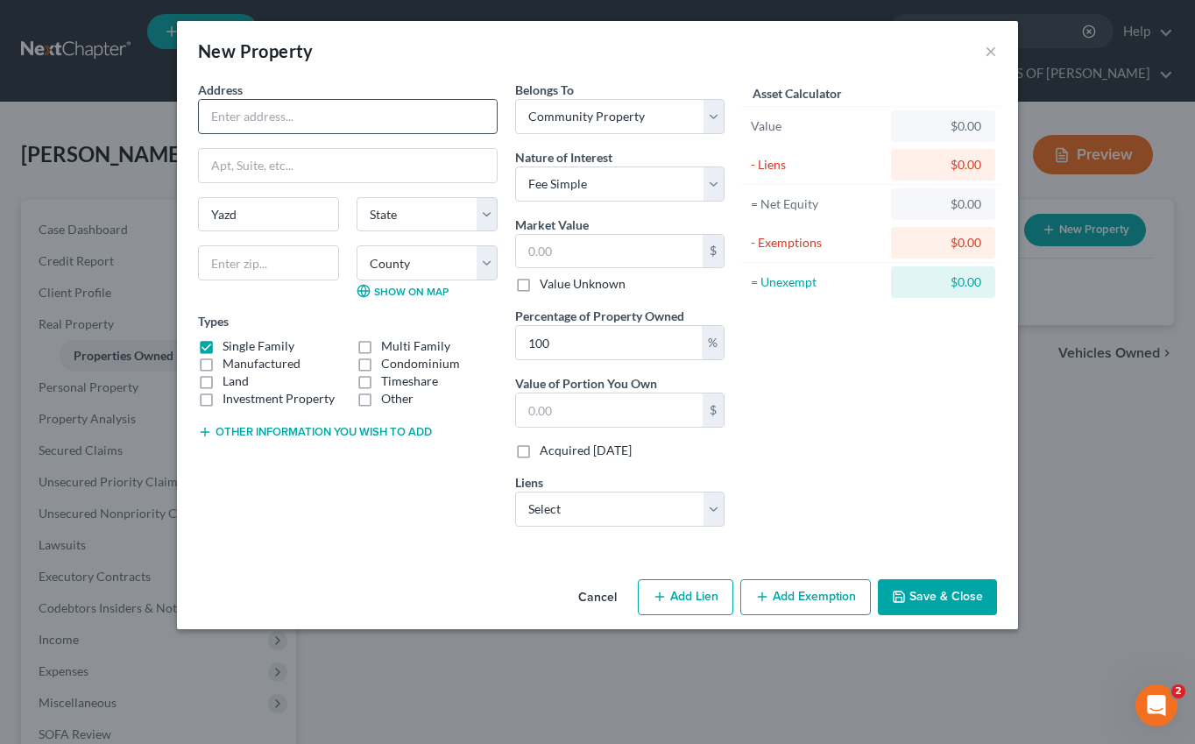
click at [271, 119] on input "text" at bounding box center [348, 116] width 298 height 33
type input "Yazd ([GEOGRAPHIC_DATA]) Property"
click at [625, 114] on select "Select Debtor 1 Only Debtor 2 Only Debtor 1 And Debtor 2 Only At Least One Of T…" at bounding box center [619, 116] width 209 height 35
select select "0"
click at [515, 99] on select "Select Debtor 1 Only Debtor 2 Only Debtor 1 And Debtor 2 Only At Least One Of T…" at bounding box center [619, 116] width 209 height 35
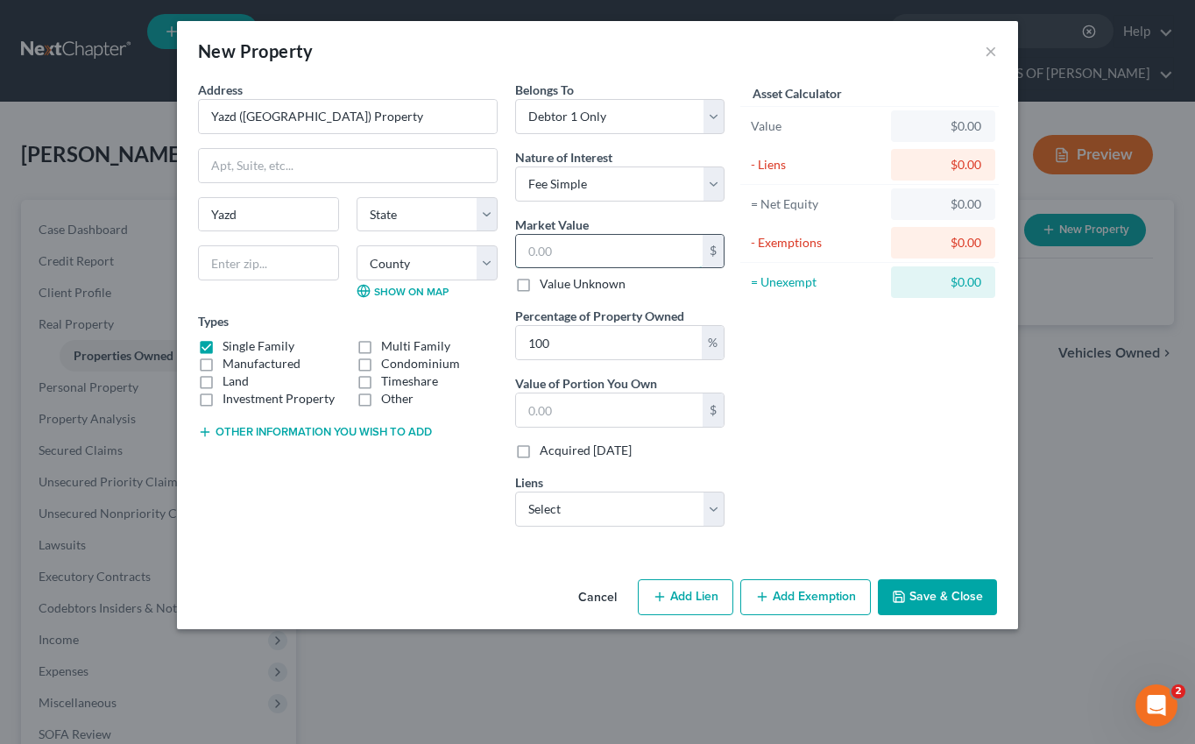
click at [613, 252] on input "text" at bounding box center [609, 251] width 187 height 33
type input "2"
type input "2.00"
type input "20"
type input "20.00"
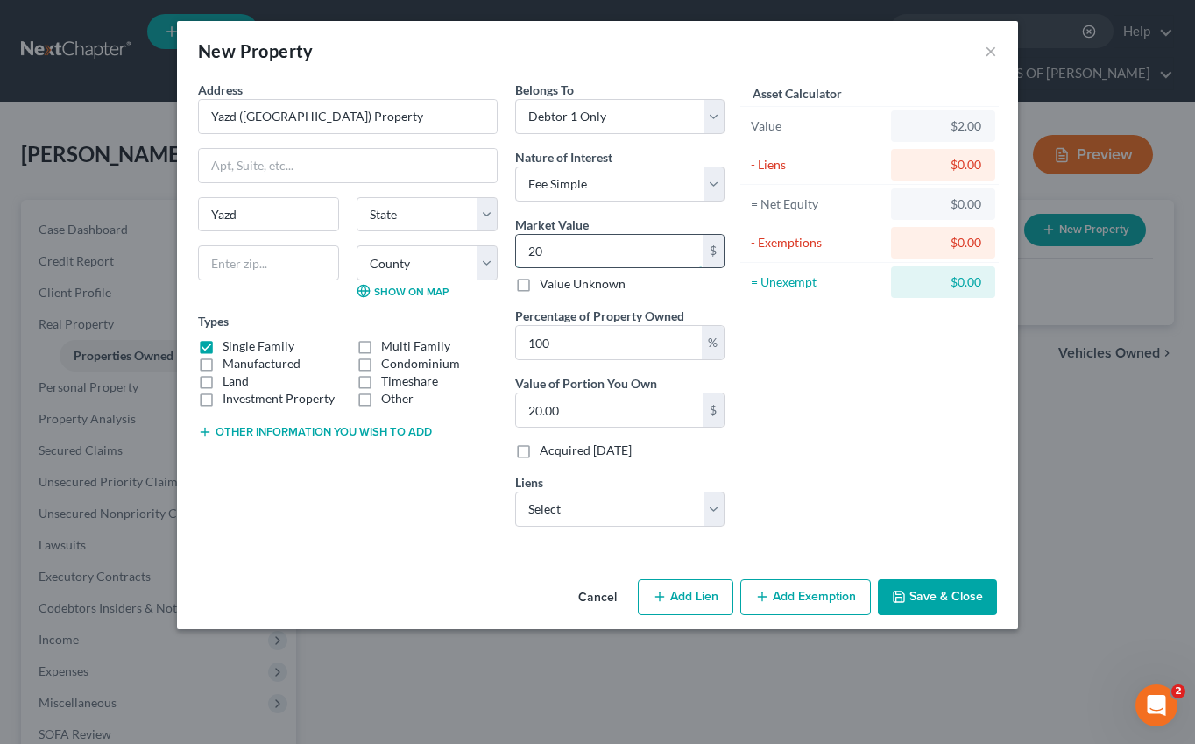
type input "200"
type input "200.00"
type input "2000"
type input "2,000.00"
type input "2,0000"
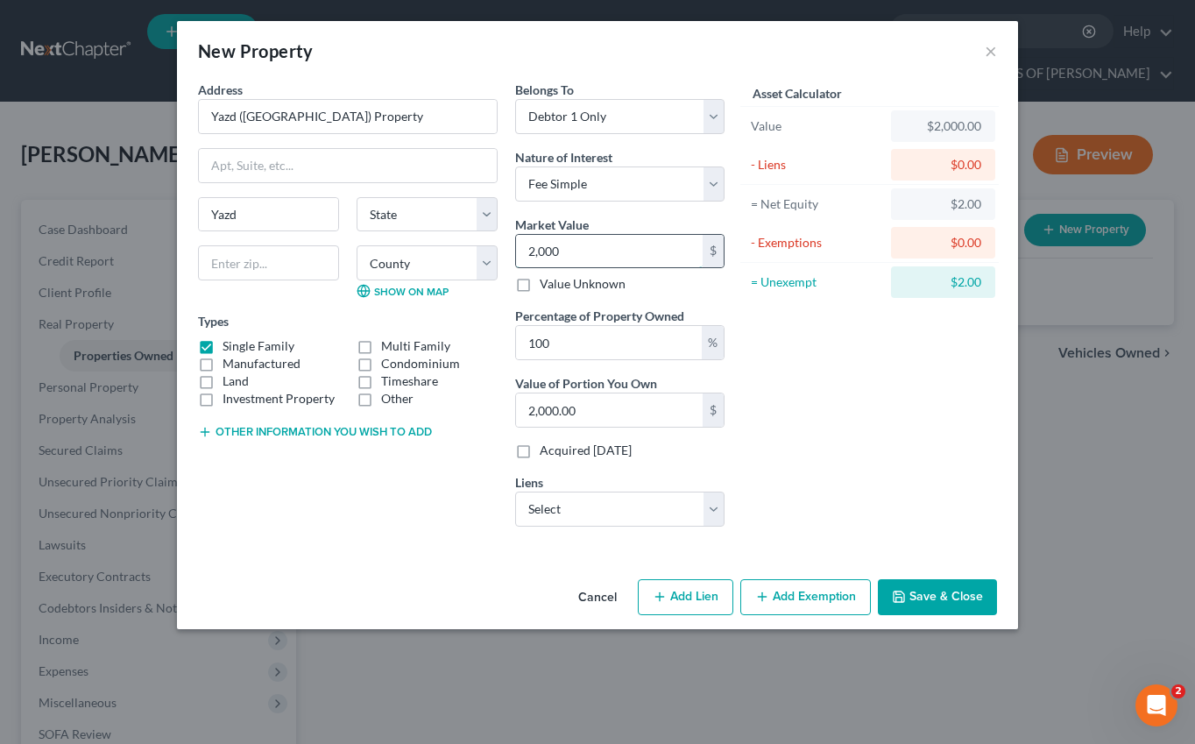
type input "20,000.00"
type input "20,000"
click at [331, 572] on div "Address * Yazd ([GEOGRAPHIC_DATA]) Property [GEOGRAPHIC_DATA] [US_STATE] AK AR …" at bounding box center [597, 326] width 841 height 491
click at [344, 113] on input "Yazd ([GEOGRAPHIC_DATA]) Property" at bounding box center [348, 116] width 298 height 33
type input "Yazd ([GEOGRAPHIC_DATA]) Property (not habitable condition)"
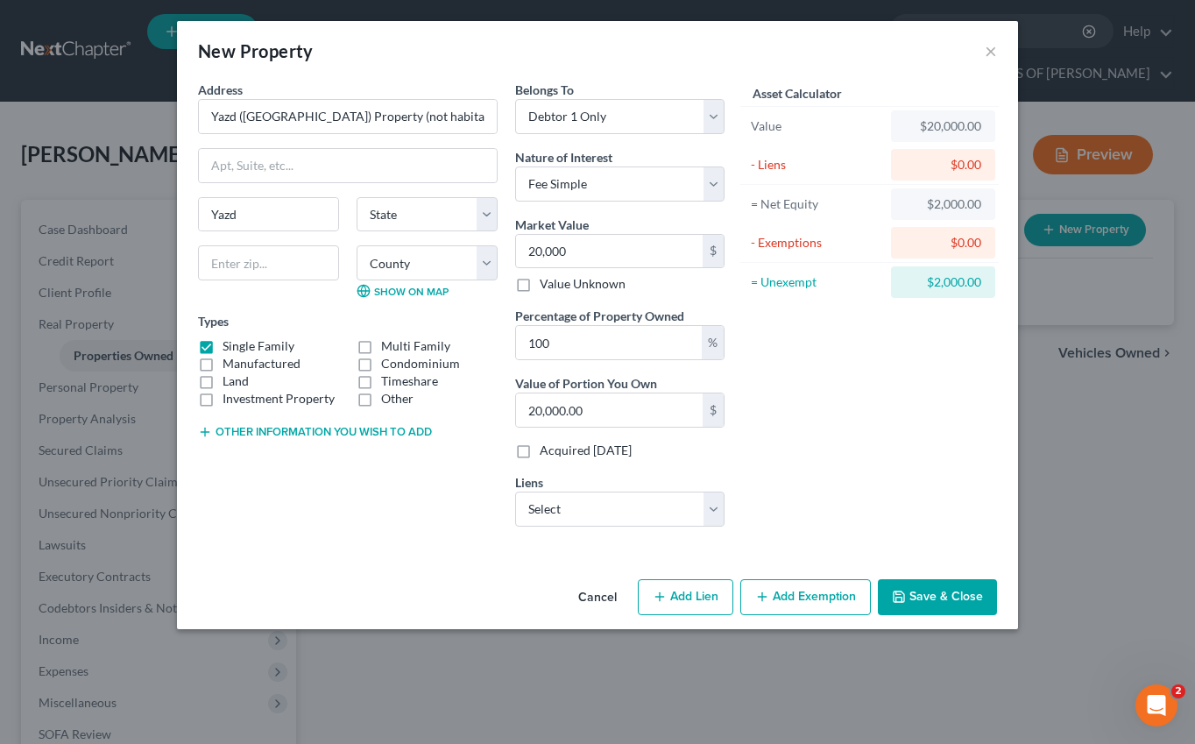
click at [827, 593] on button "Add Exemption" at bounding box center [805, 597] width 131 height 37
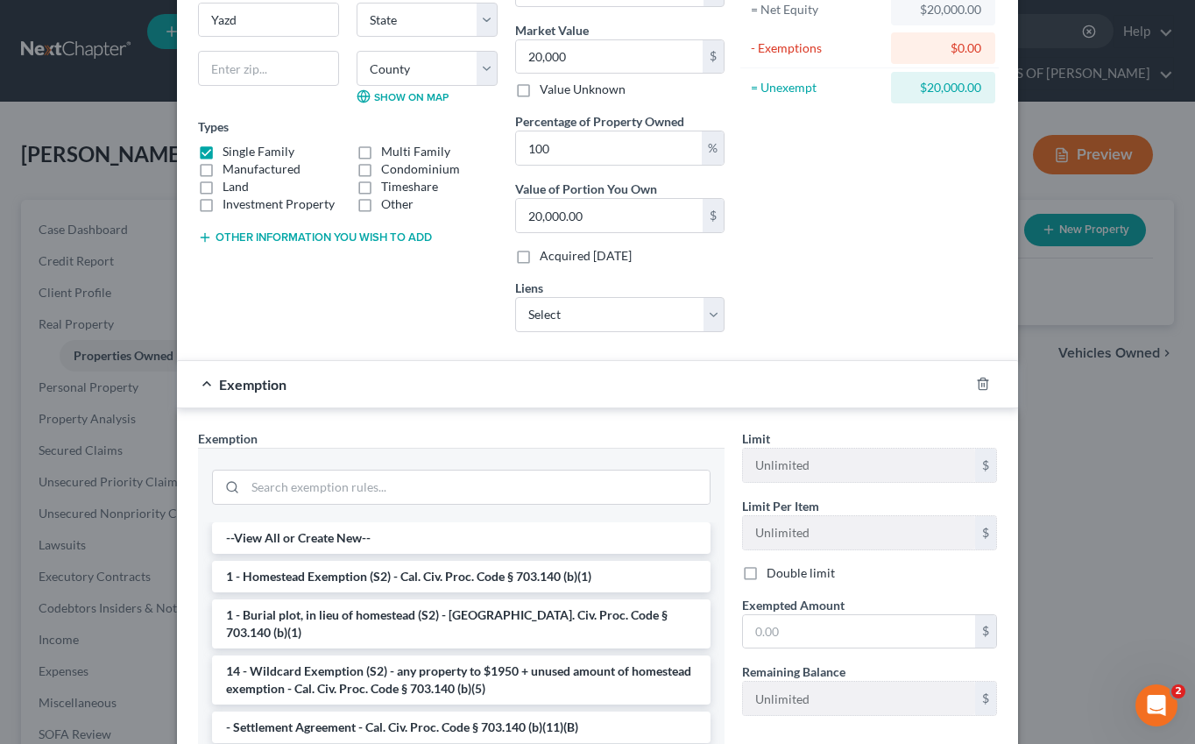
scroll to position [383, 0]
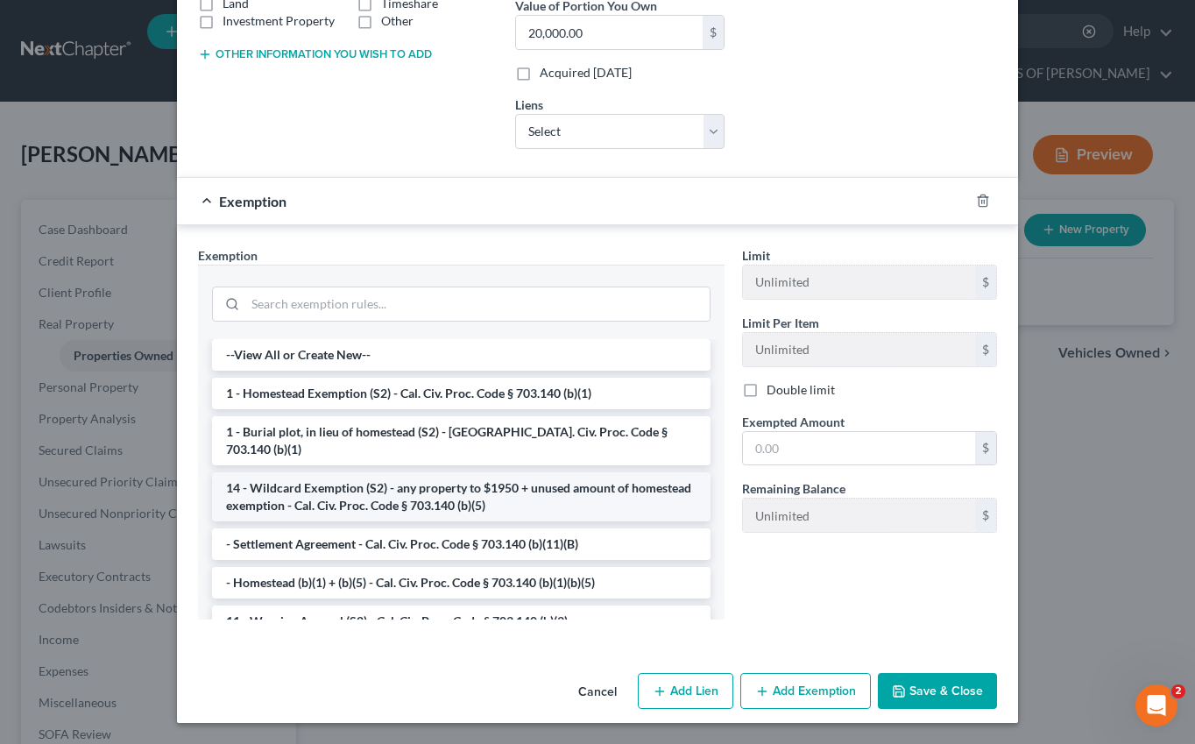
click at [425, 484] on li "14 - Wildcard Exemption (S2) - any property to $1950 + unused amount of homeste…" at bounding box center [461, 496] width 498 height 49
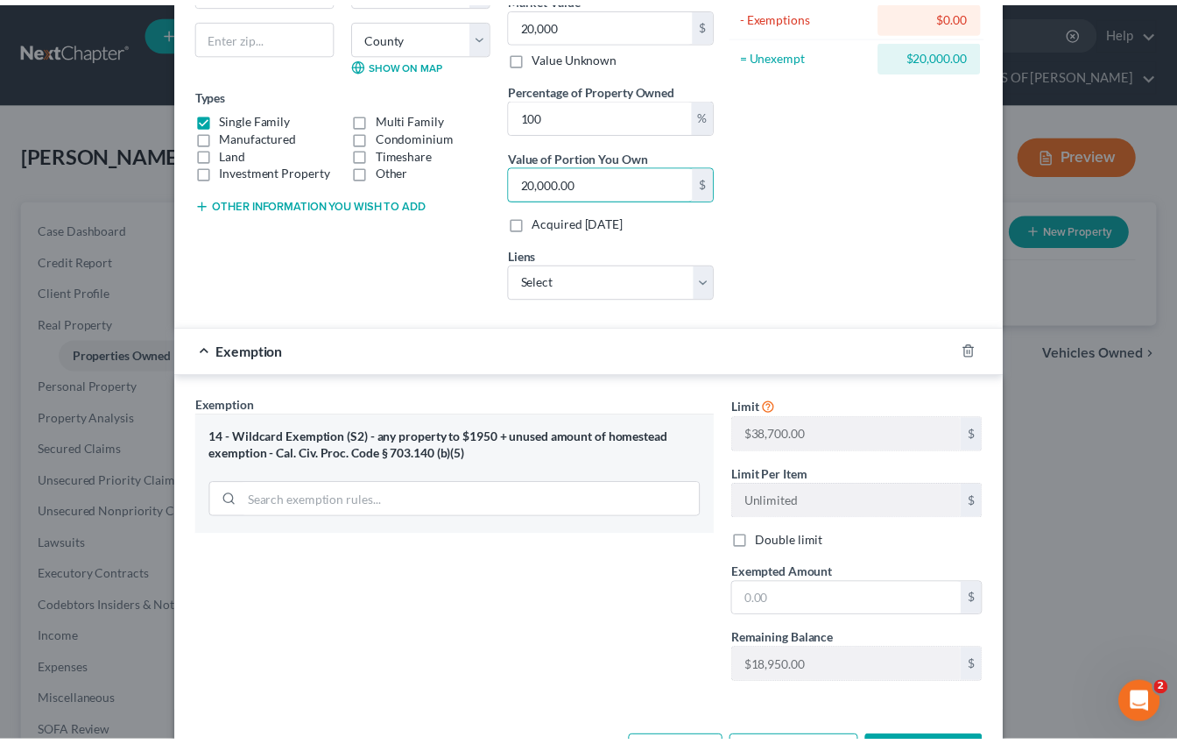
scroll to position [301, 0]
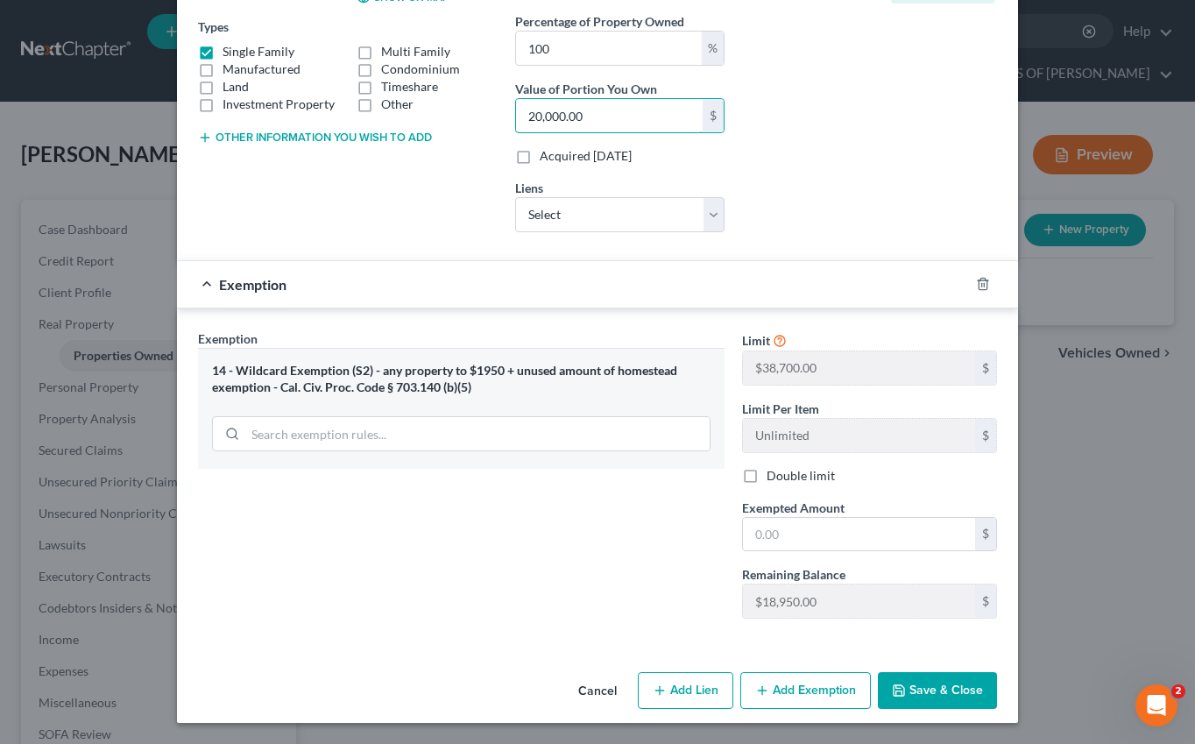
type input "0.01"
type input "1"
type input "0.09"
type input "18"
type input "0.90"
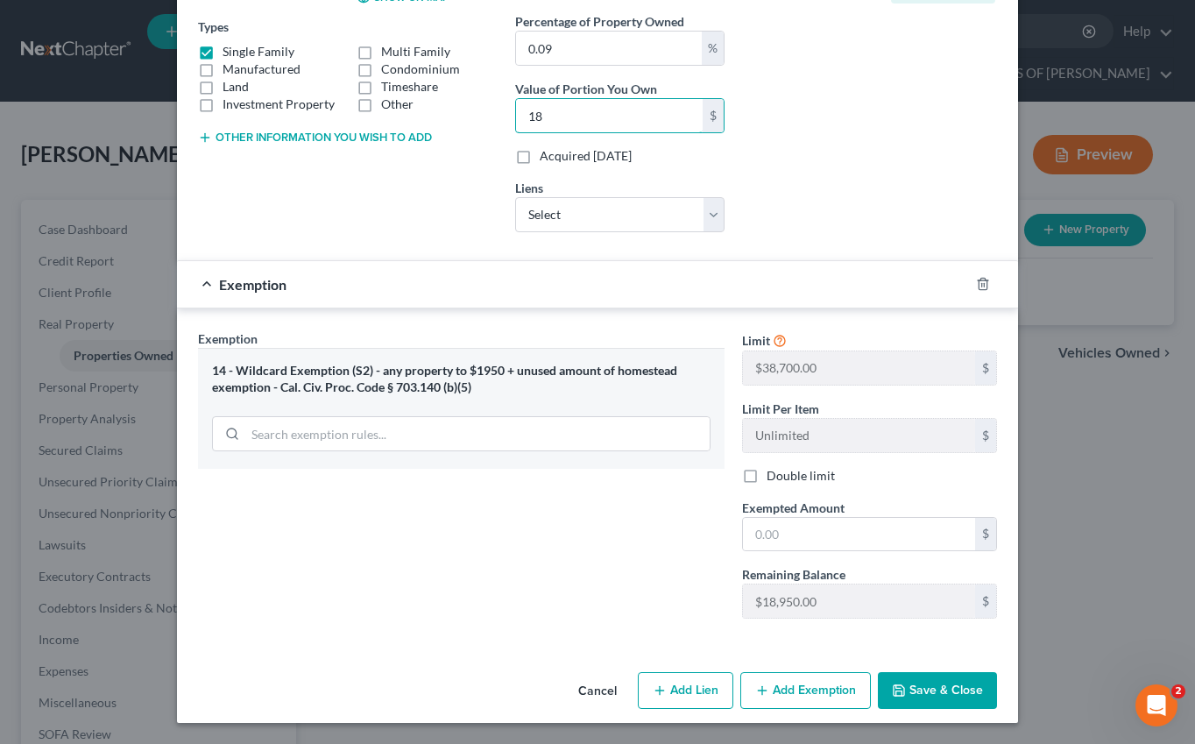
type input "180"
type input "9"
type input "1,800"
type input "90"
type input "18,000"
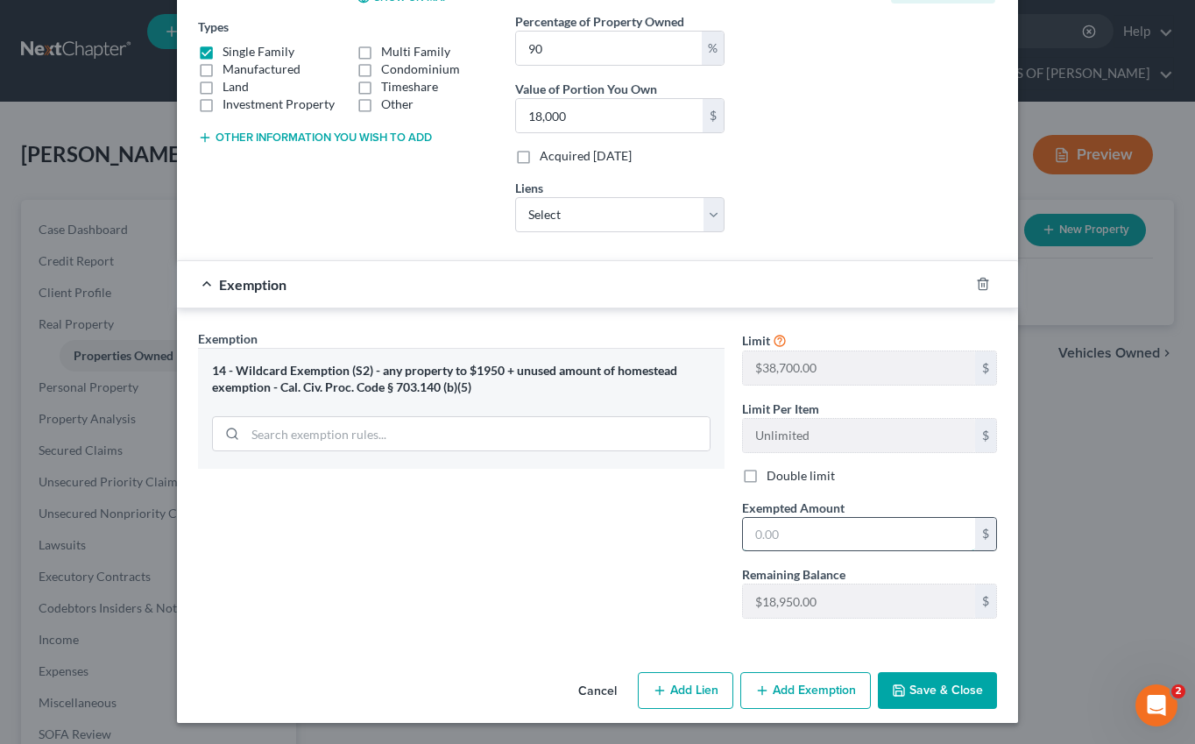
click at [778, 538] on input "text" at bounding box center [859, 534] width 232 height 33
type input "18,000"
click at [950, 689] on button "Save & Close" at bounding box center [937, 690] width 119 height 37
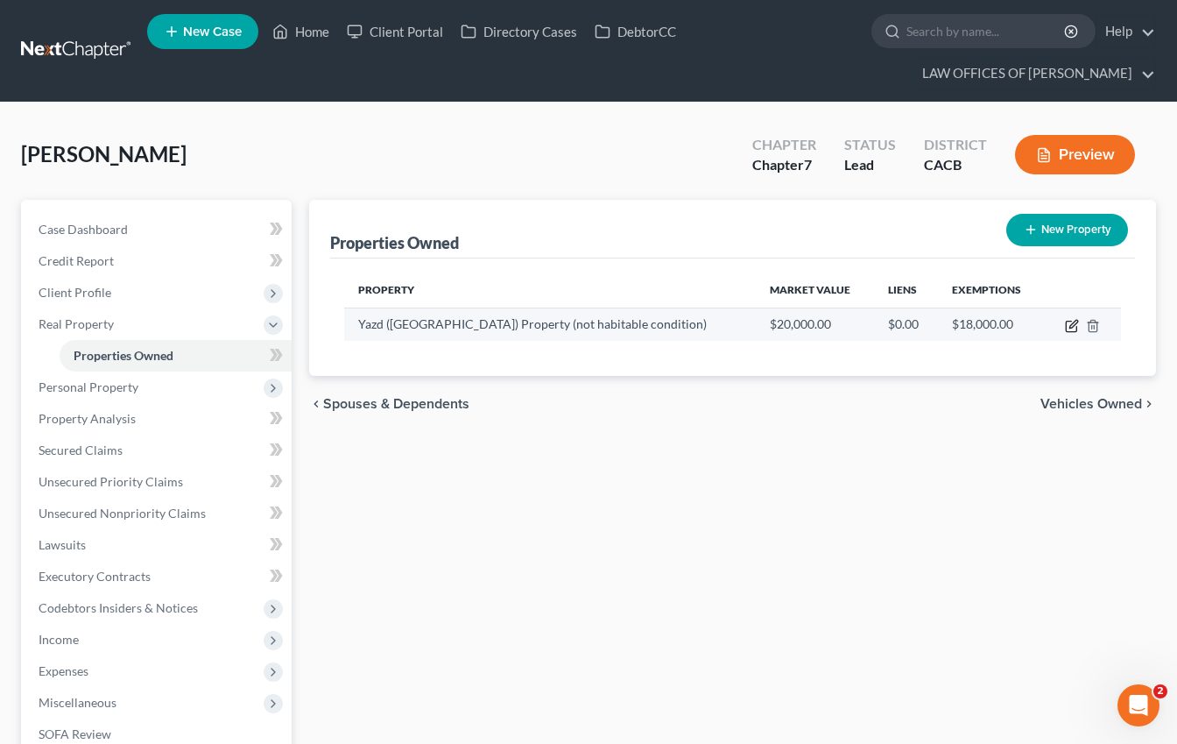
click at [1074, 323] on icon "button" at bounding box center [1072, 326] width 14 height 14
select select "0"
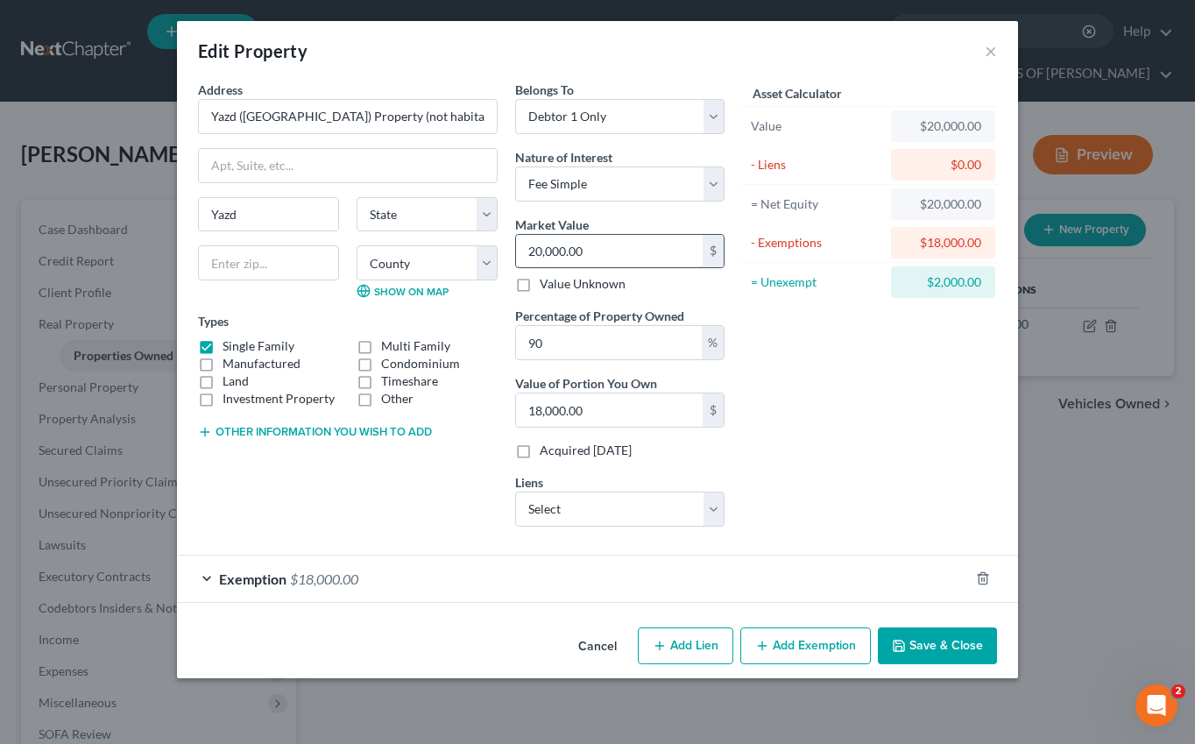
click at [618, 259] on input "20,000.00" at bounding box center [609, 251] width 187 height 33
paste input "18"
type input "18,000.00"
type input "16,200.00"
type input "18,000.00"
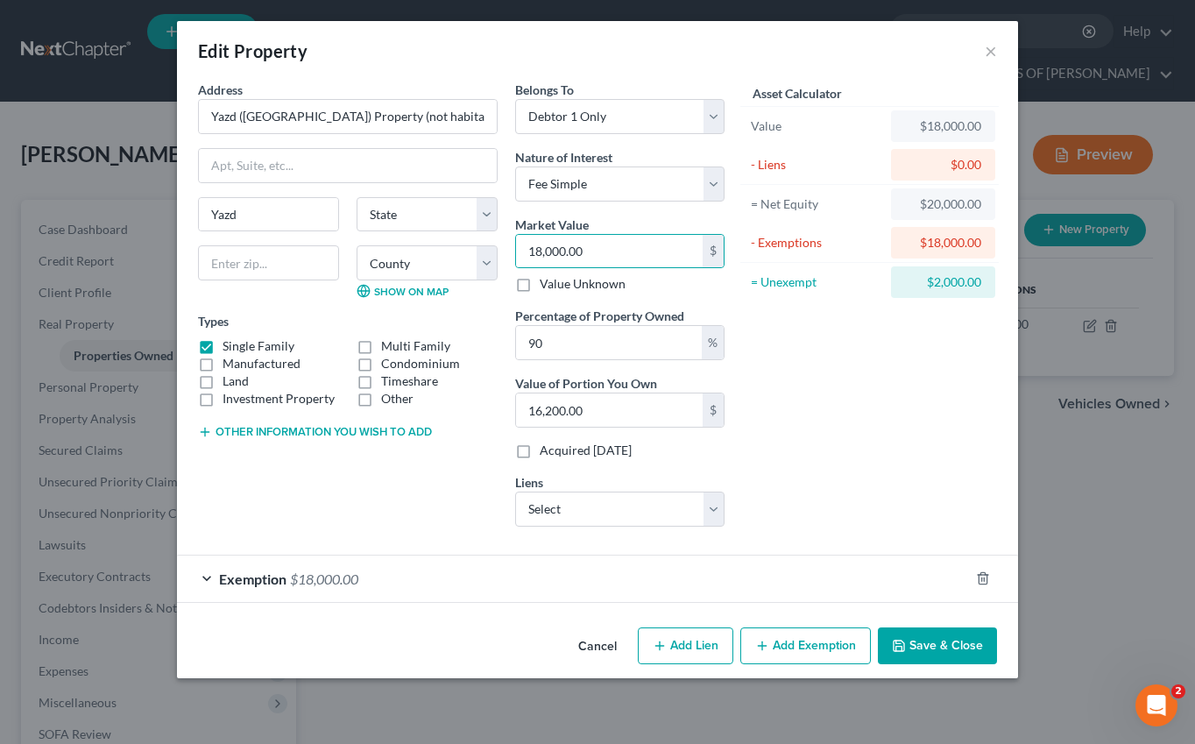
click at [895, 358] on div "Asset Calculator Value $18,000.00 - Liens $0.00 = Net Equity $20,000.00 - Exemp…" at bounding box center [869, 311] width 272 height 460
drag, startPoint x: 947, startPoint y: 646, endPoint x: 739, endPoint y: 313, distance: 392.3
click at [845, 359] on div "Edit Property × Address * Yazd ([GEOGRAPHIC_DATA]) Property (not habitable cond…" at bounding box center [597, 349] width 841 height 657
click at [650, 424] on input "16,200.00" at bounding box center [609, 409] width 187 height 33
click at [675, 352] on input "90" at bounding box center [609, 342] width 186 height 33
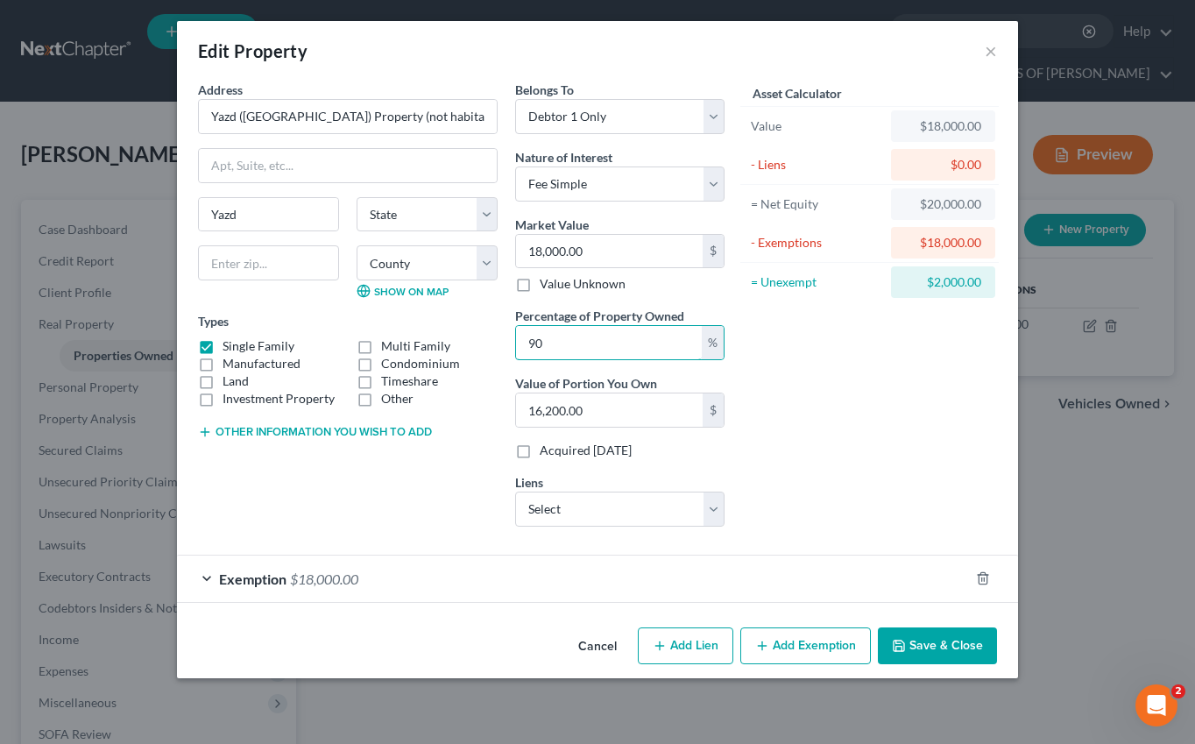
drag, startPoint x: 551, startPoint y: 338, endPoint x: 485, endPoint y: 343, distance: 65.9
click at [485, 343] on div "Address * Yazd ([GEOGRAPHIC_DATA]) Property (not habitable condition) Yazd Stat…" at bounding box center [461, 311] width 544 height 460
type input "1"
type input "180.00"
type input "10"
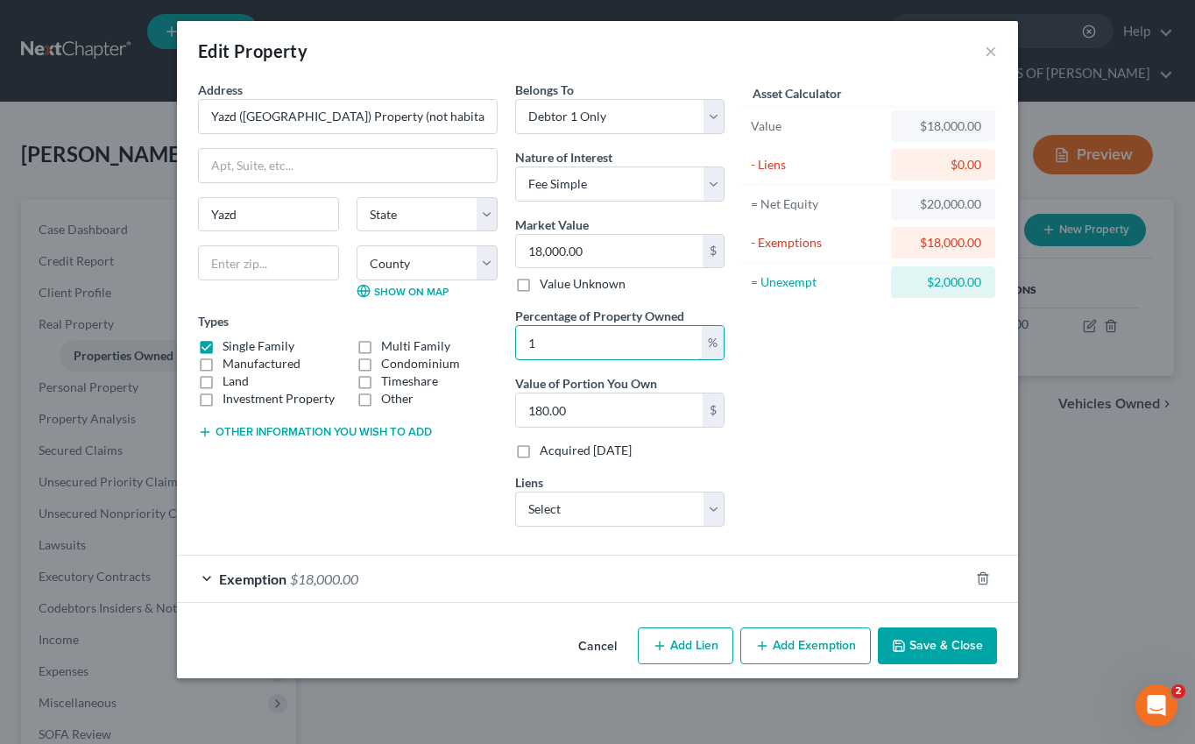
type input "1,800.00"
type input "100"
type input "18,000.00"
type input "100"
click at [909, 445] on div "Asset Calculator Value $18,000.00 - Liens $0.00 = Net Equity $20,000.00 - Exemp…" at bounding box center [869, 311] width 272 height 460
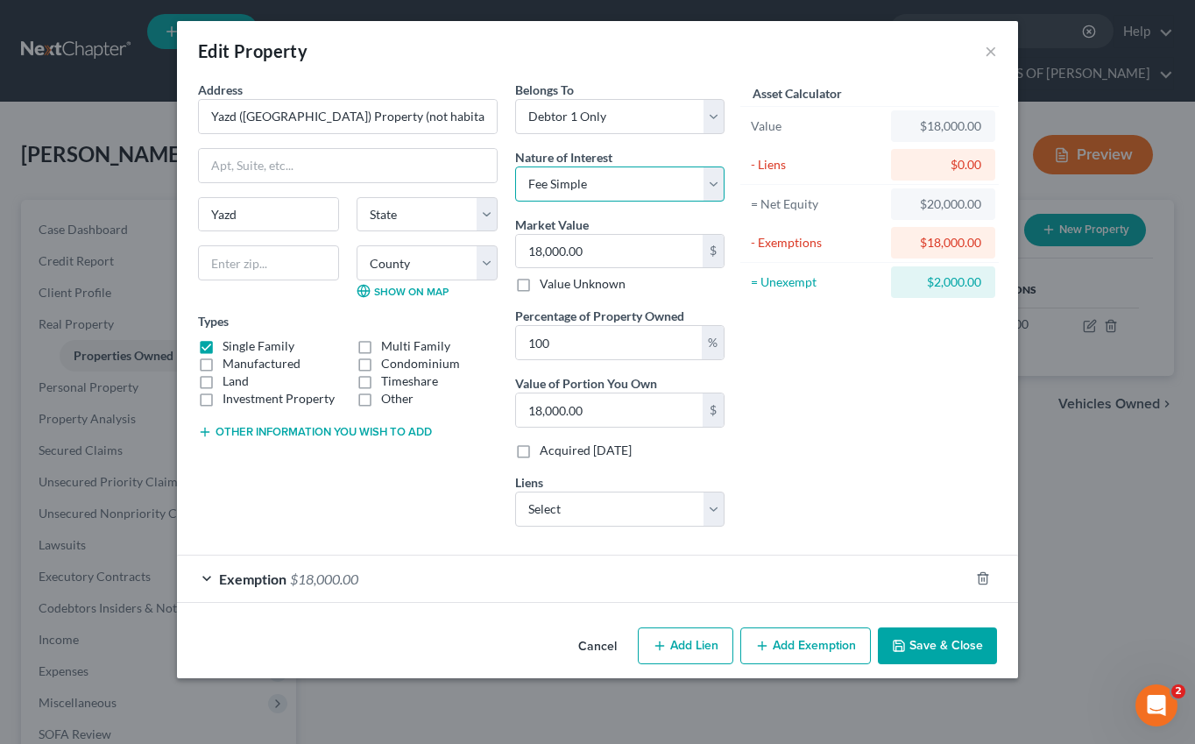
click at [661, 196] on select "Select Fee Simple Joint Tenant Life Estate Equitable Interest Future Interest T…" at bounding box center [619, 183] width 209 height 35
click at [901, 438] on div "Asset Calculator Value $18,000.00 - Liens $0.00 = Net Equity $20,000.00 - Exemp…" at bounding box center [869, 311] width 272 height 460
click at [941, 649] on button "Save & Close" at bounding box center [937, 645] width 119 height 37
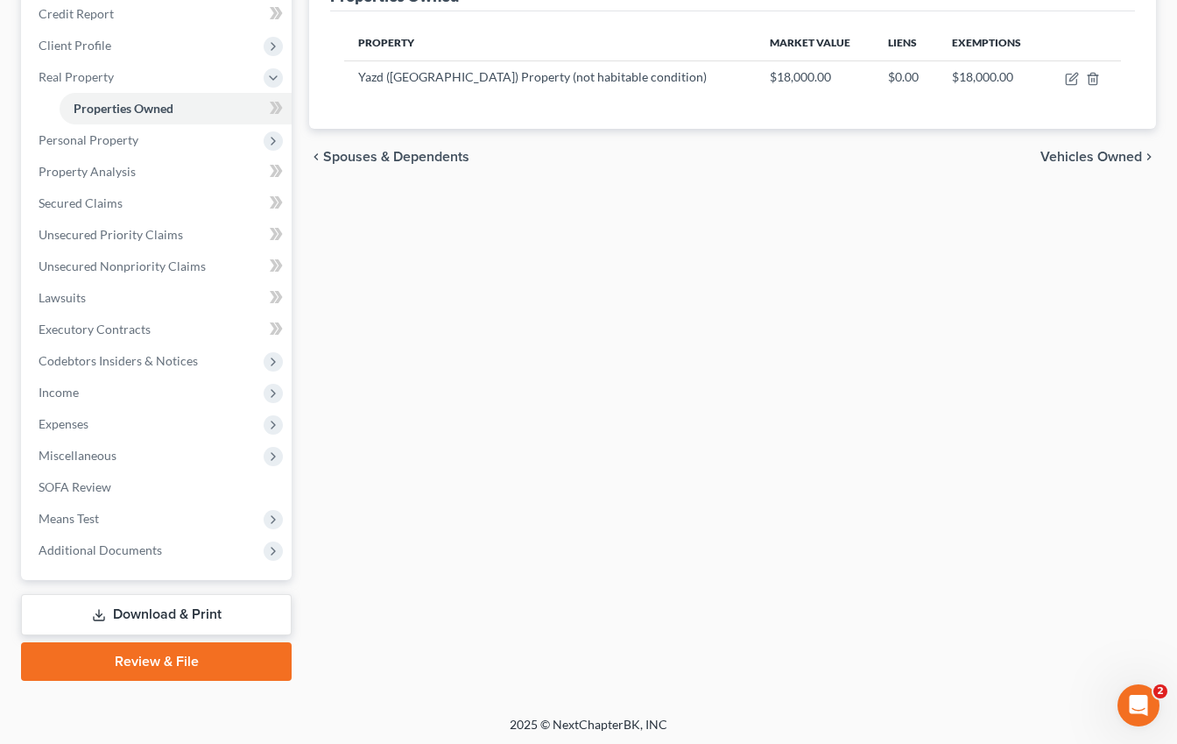
scroll to position [251, 0]
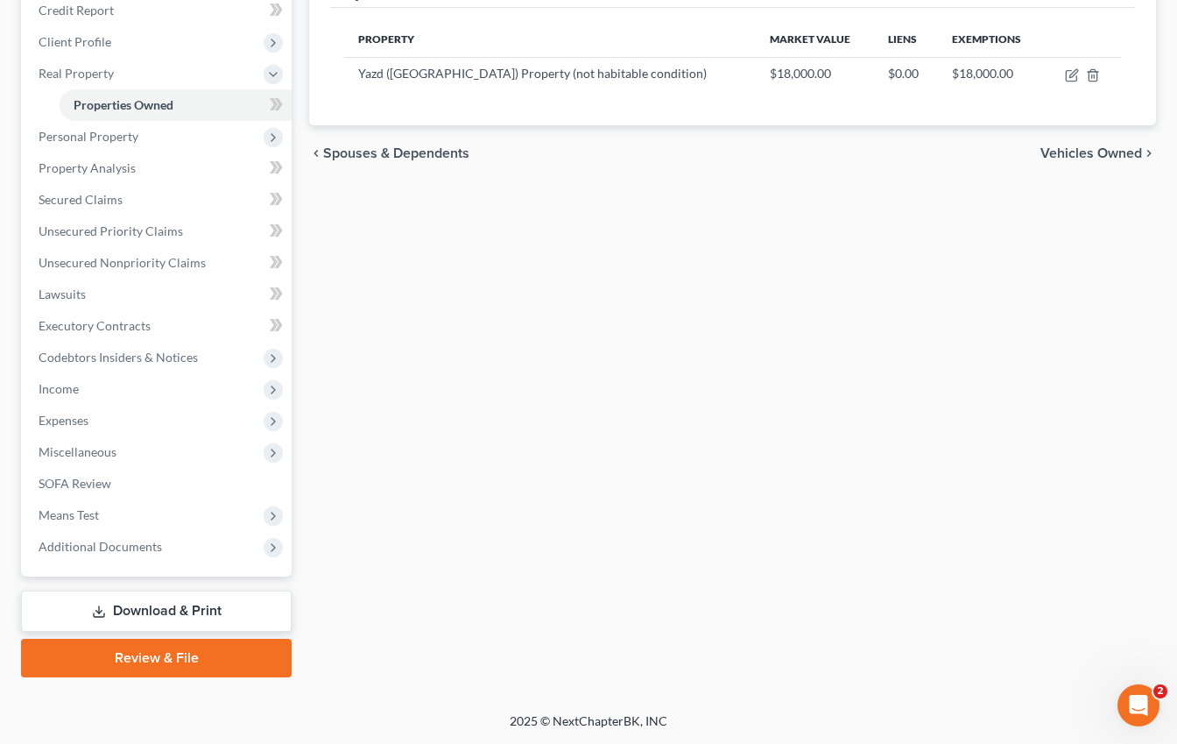
click at [217, 611] on link "Download & Print" at bounding box center [156, 610] width 271 height 41
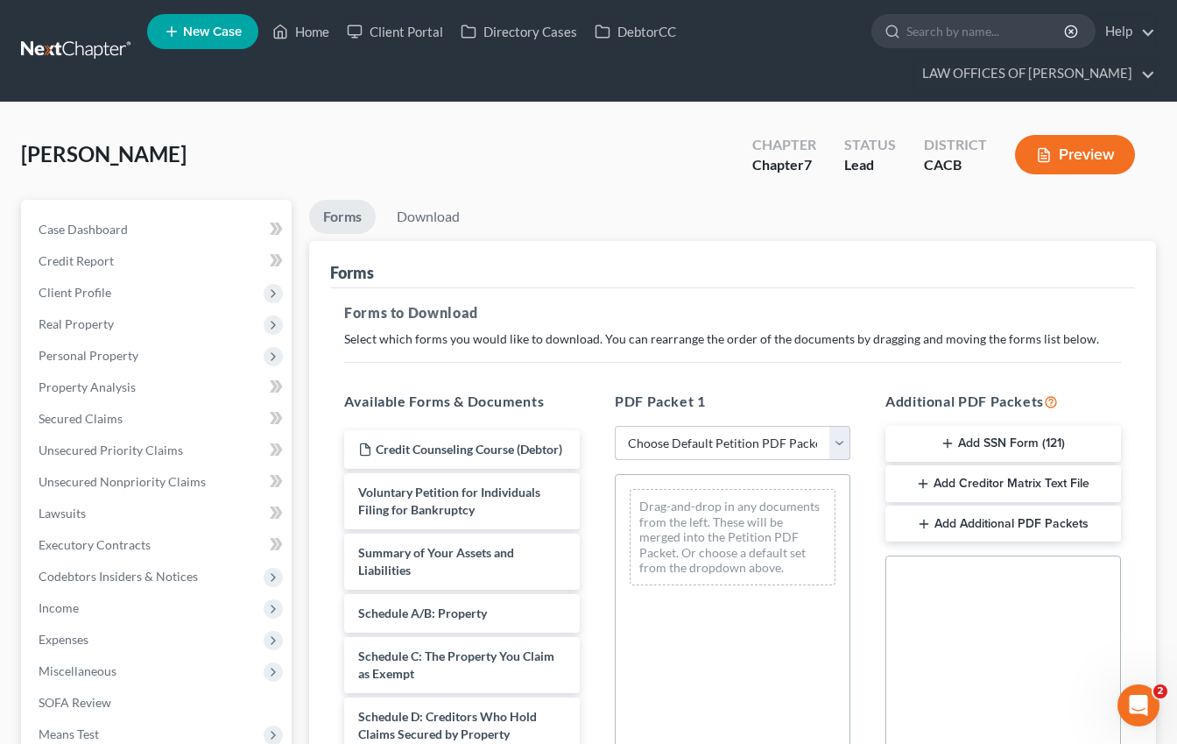
drag, startPoint x: 680, startPoint y: 454, endPoint x: 723, endPoint y: 460, distance: 43.4
click at [680, 454] on select "Choose Default Petition PDF Packet Complete Bankruptcy Petition (all forms and …" at bounding box center [733, 443] width 236 height 35
select select "0"
click at [615, 426] on select "Choose Default Petition PDF Packet Complete Bankruptcy Petition (all forms and …" at bounding box center [733, 443] width 236 height 35
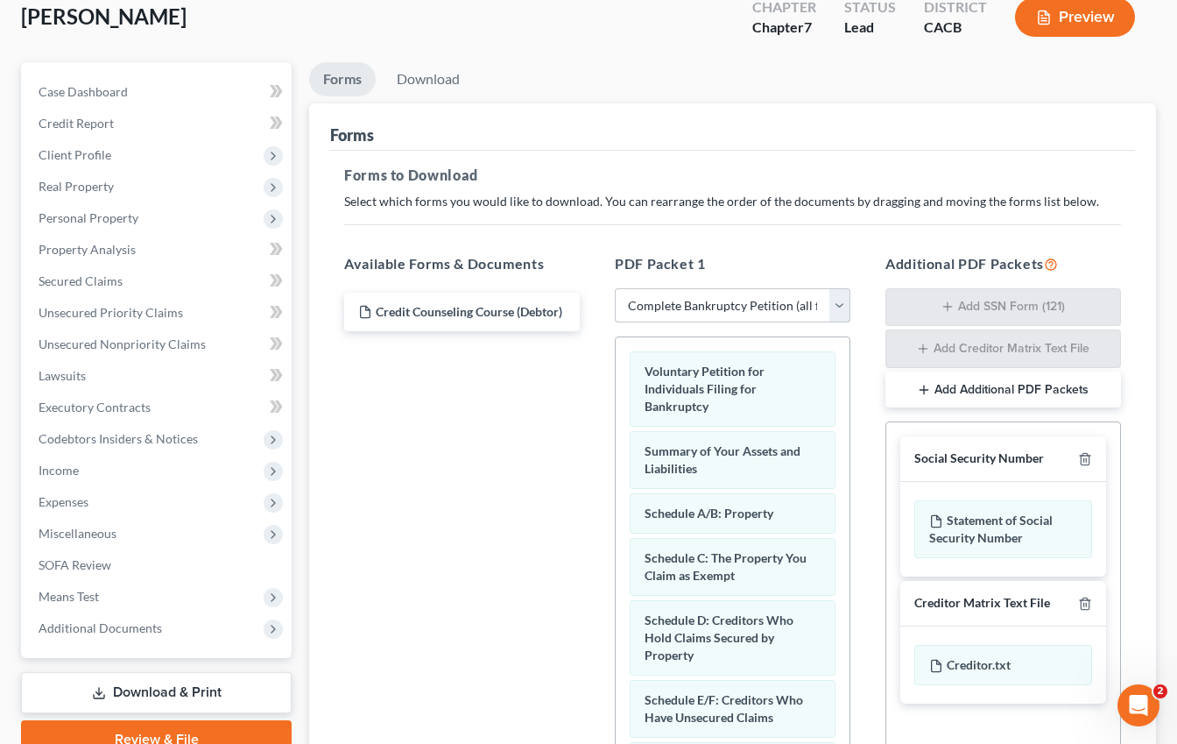
scroll to position [194, 0]
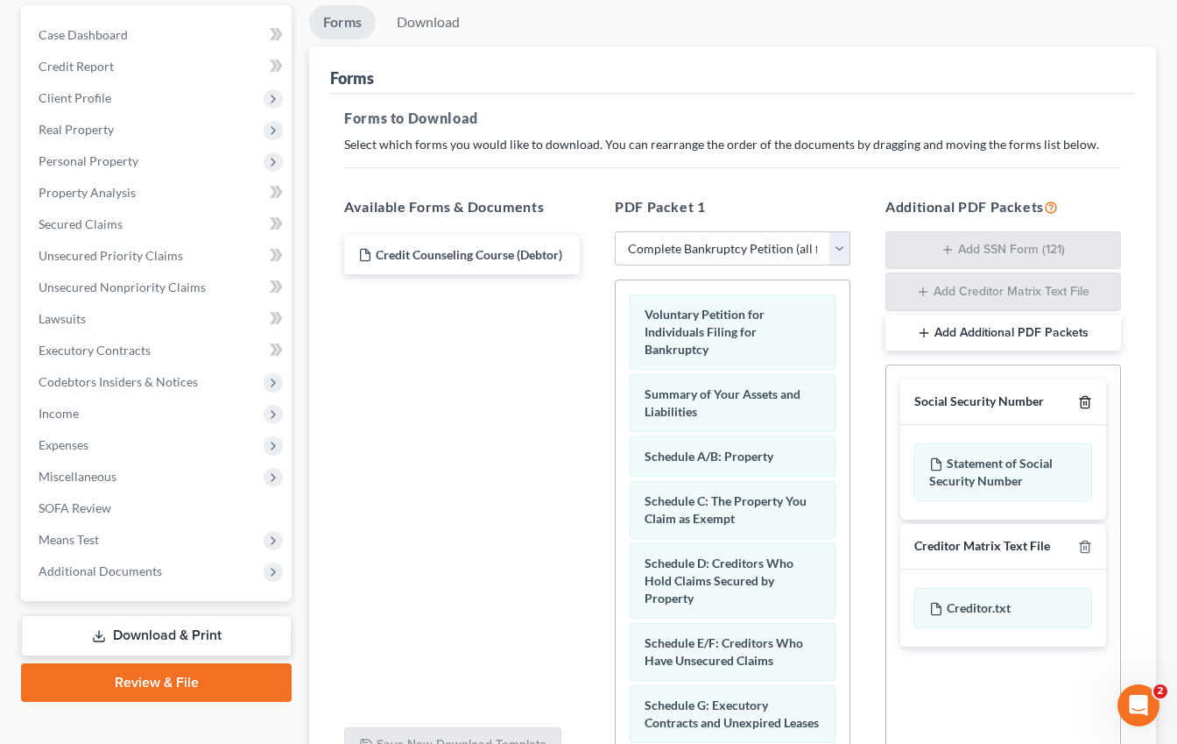
click at [1087, 401] on icon "button" at bounding box center [1085, 402] width 14 height 14
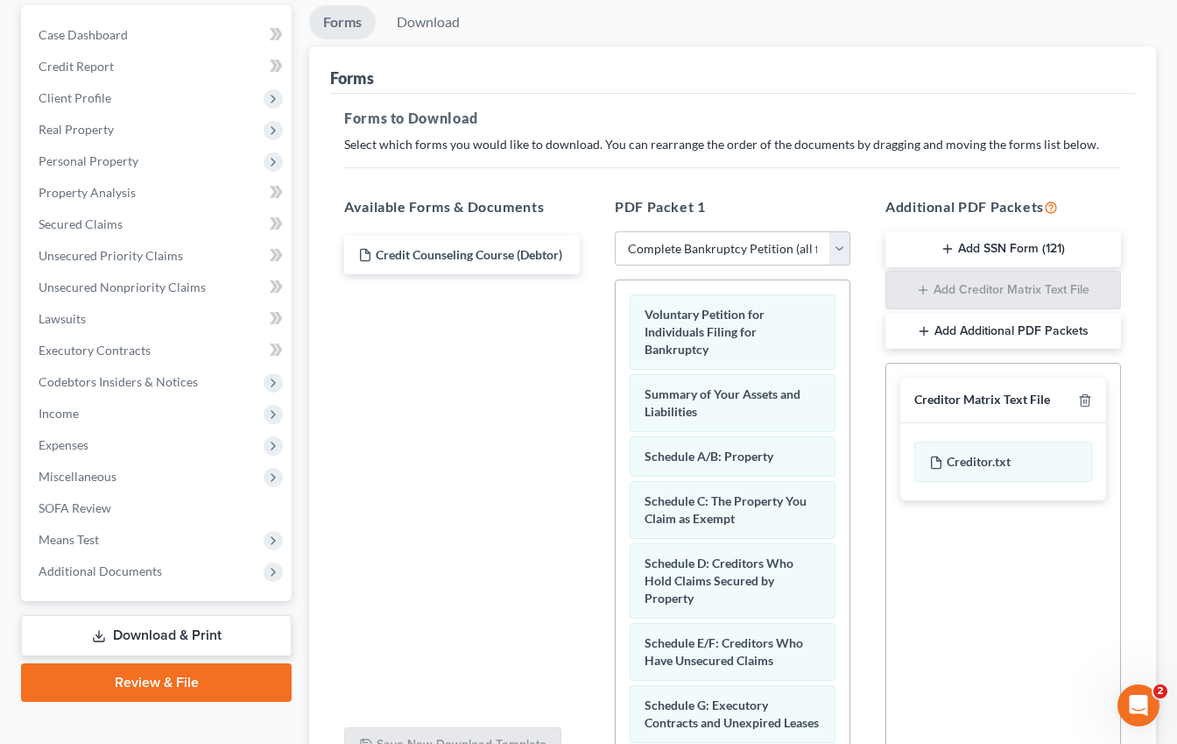
scroll to position [370, 0]
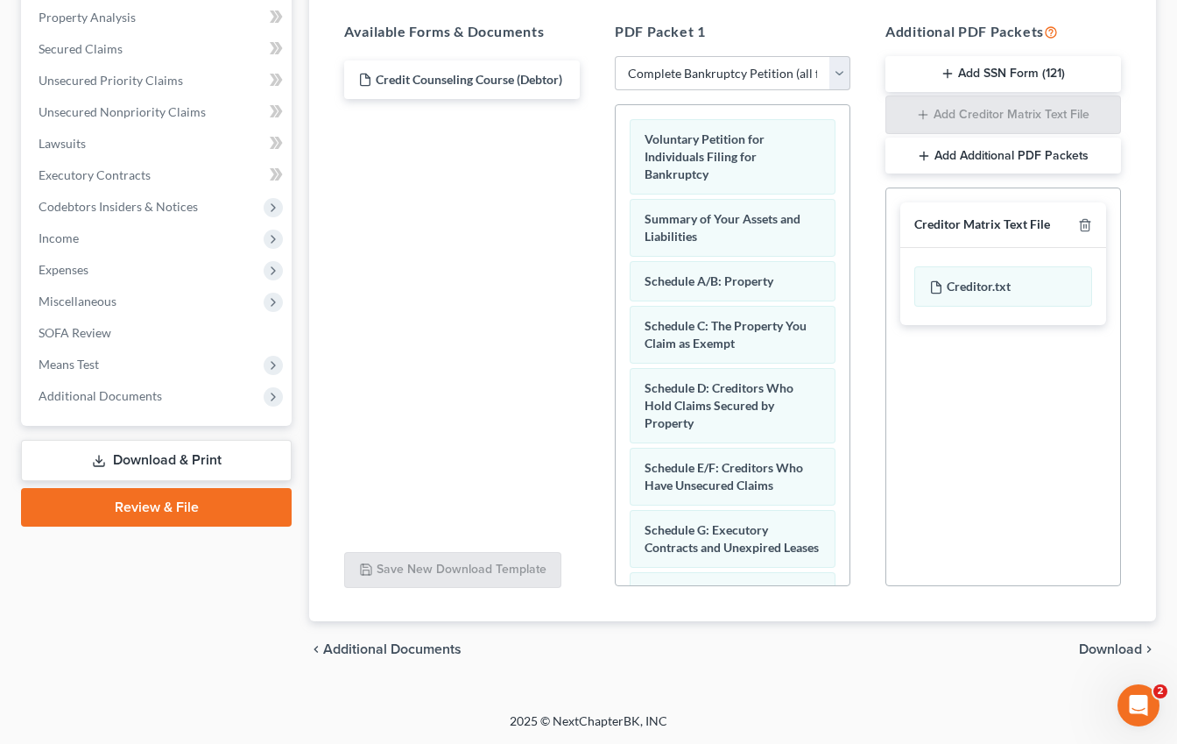
click at [1107, 643] on span "Download" at bounding box center [1110, 649] width 63 height 14
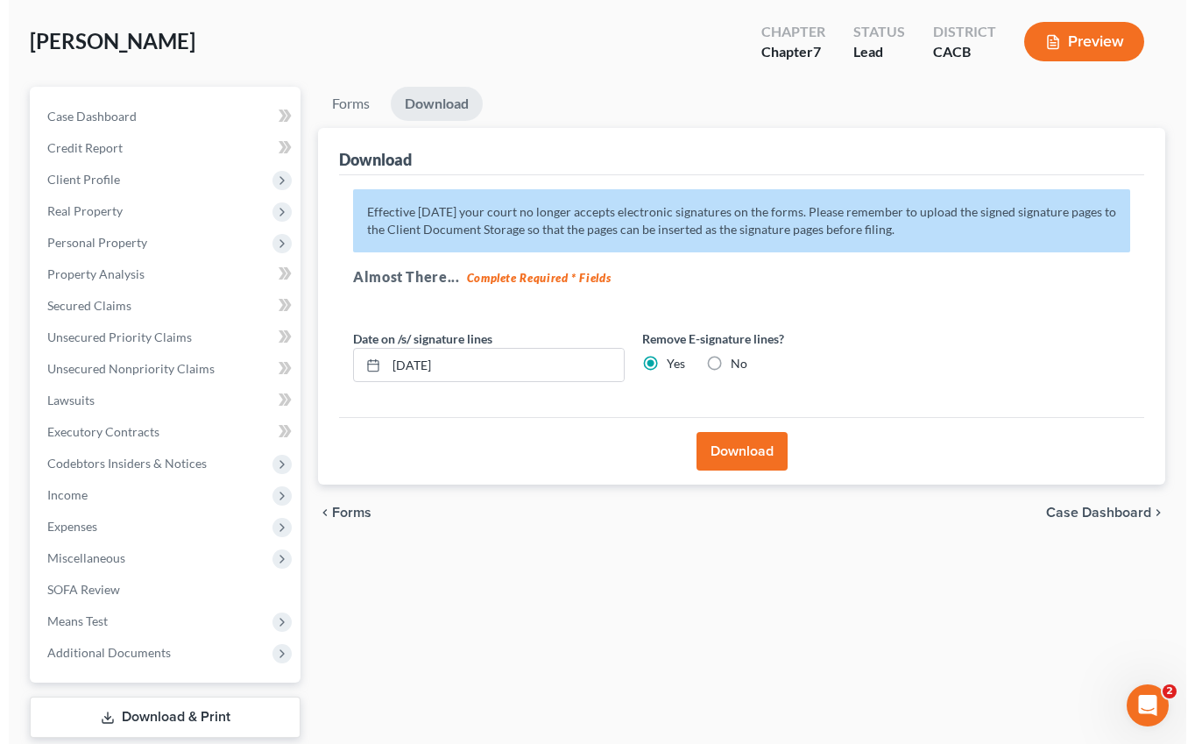
scroll to position [194, 0]
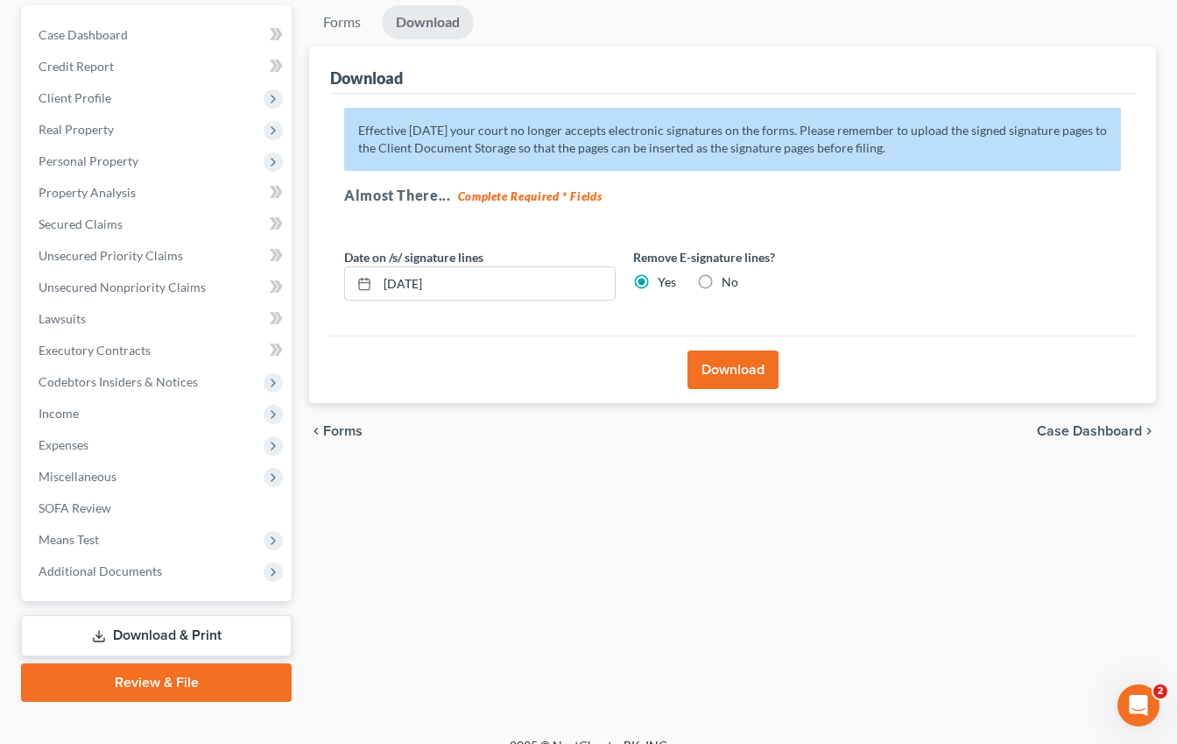
click at [730, 356] on button "Download" at bounding box center [733, 369] width 91 height 39
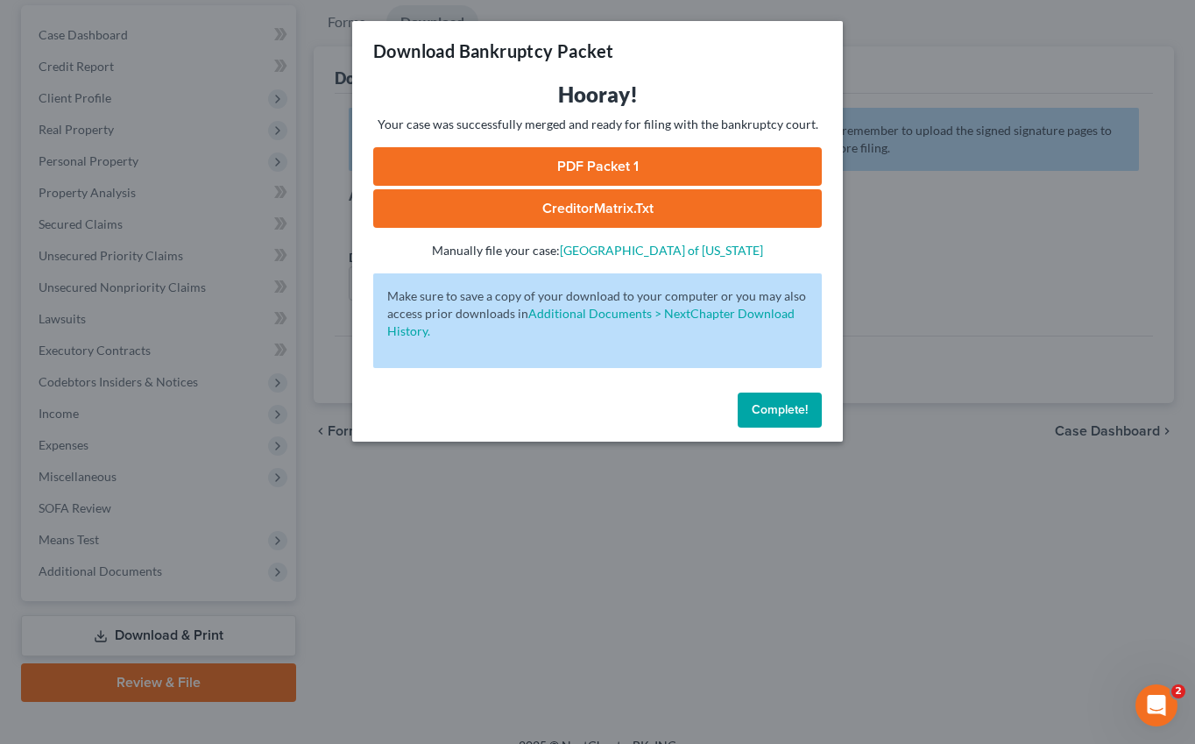
click at [596, 161] on link "PDF Packet 1" at bounding box center [597, 166] width 449 height 39
